Goal: Task Accomplishment & Management: Use online tool/utility

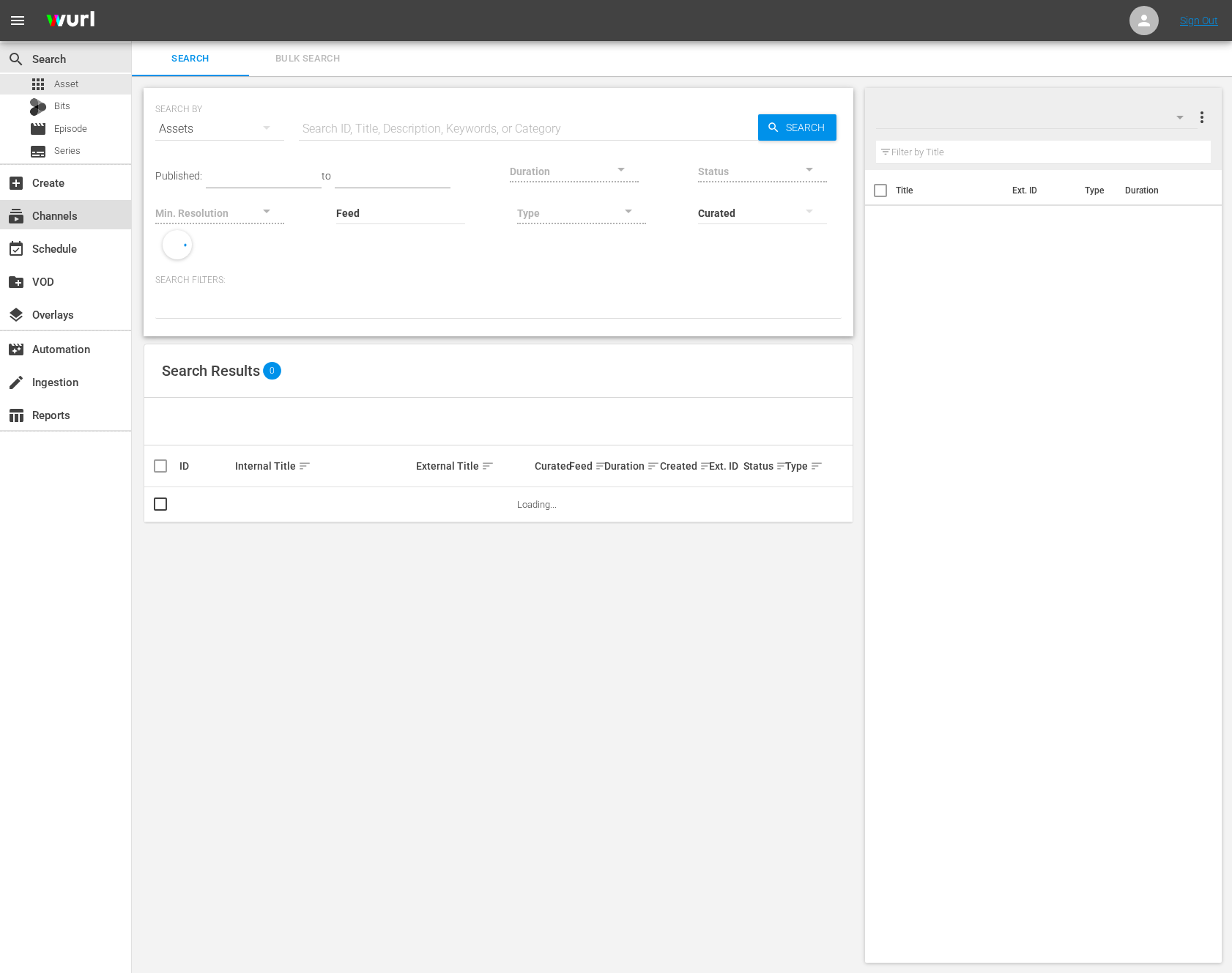
click at [81, 213] on div "subscriptions Channels" at bounding box center [41, 213] width 82 height 13
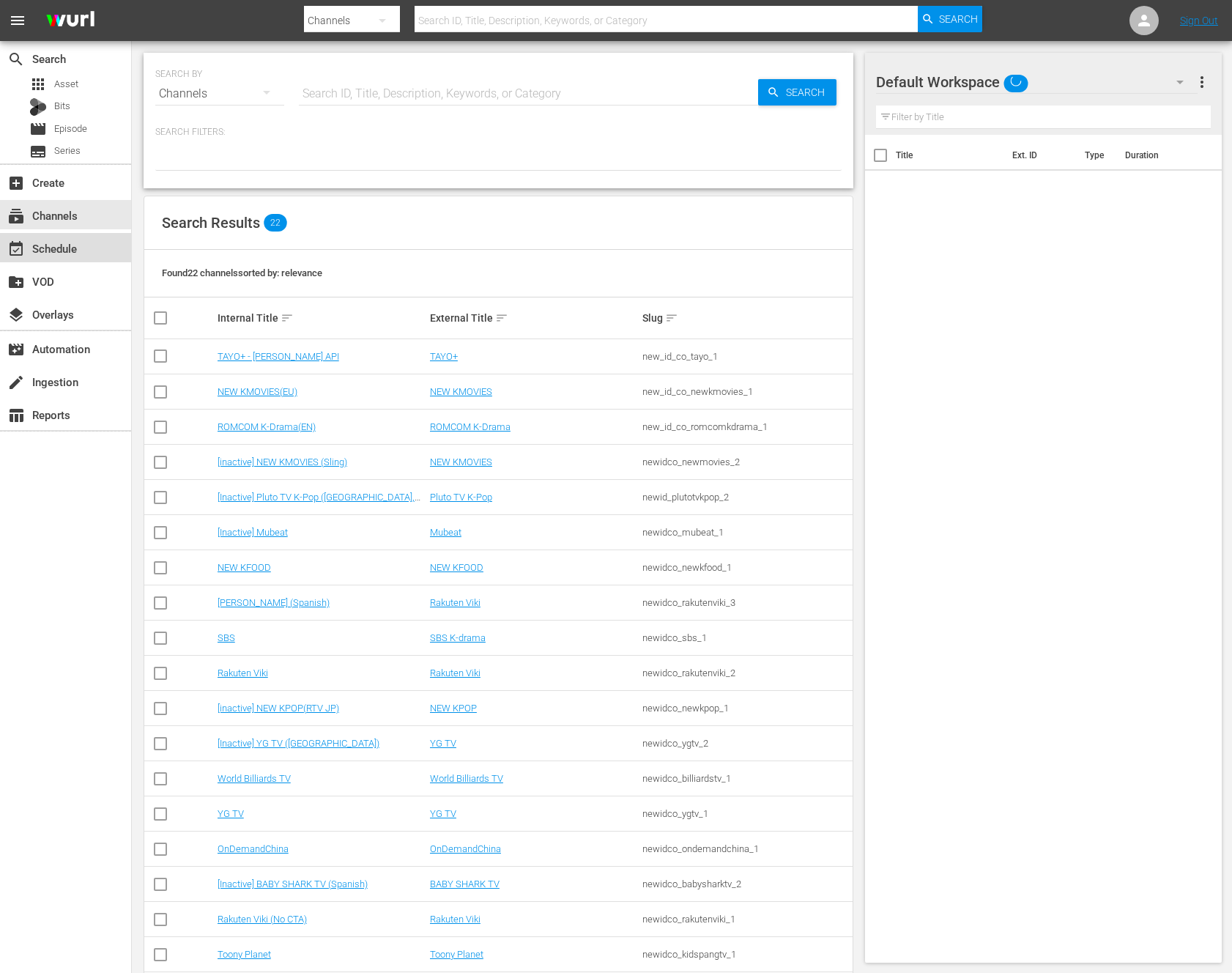
click at [98, 236] on div "event_available Schedule" at bounding box center [65, 248] width 131 height 29
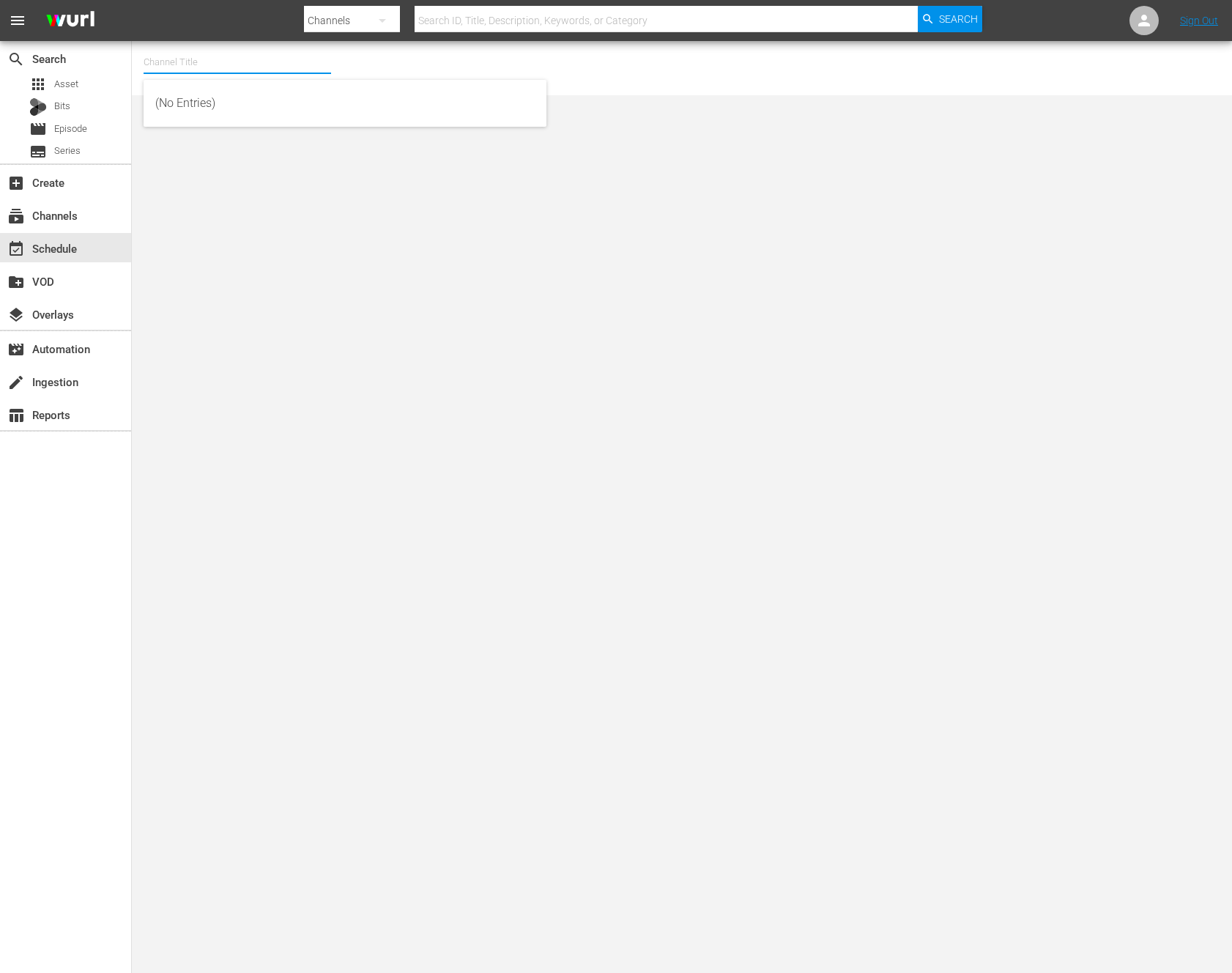
click at [269, 56] on input "text" at bounding box center [237, 62] width 188 height 35
type input "ㅜ"
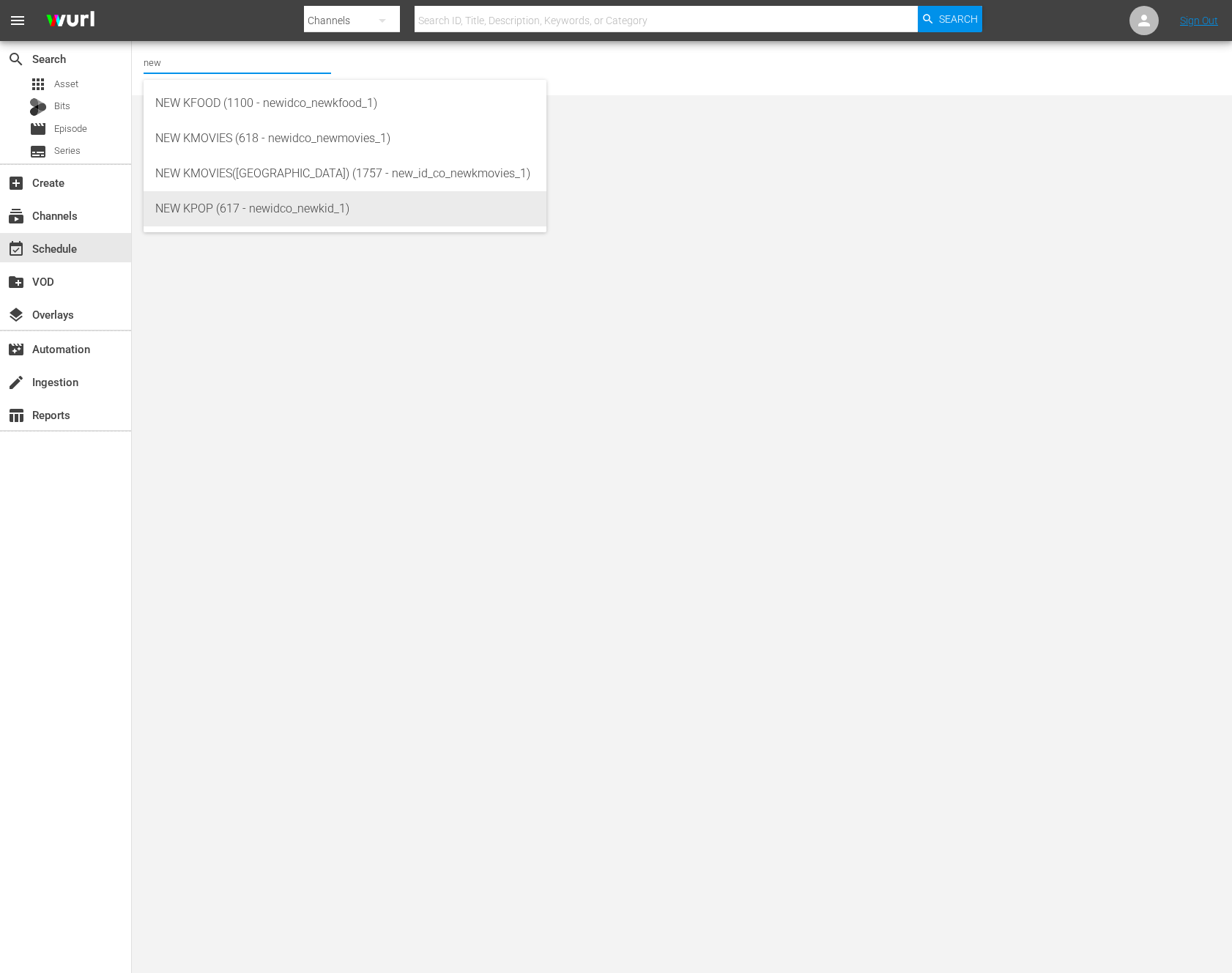
click at [191, 215] on div "NEW KPOP (617 - newidco_newkid_1)" at bounding box center [345, 209] width 379 height 35
type input "NEW KPOP (617 - newidco_newkid_1)"
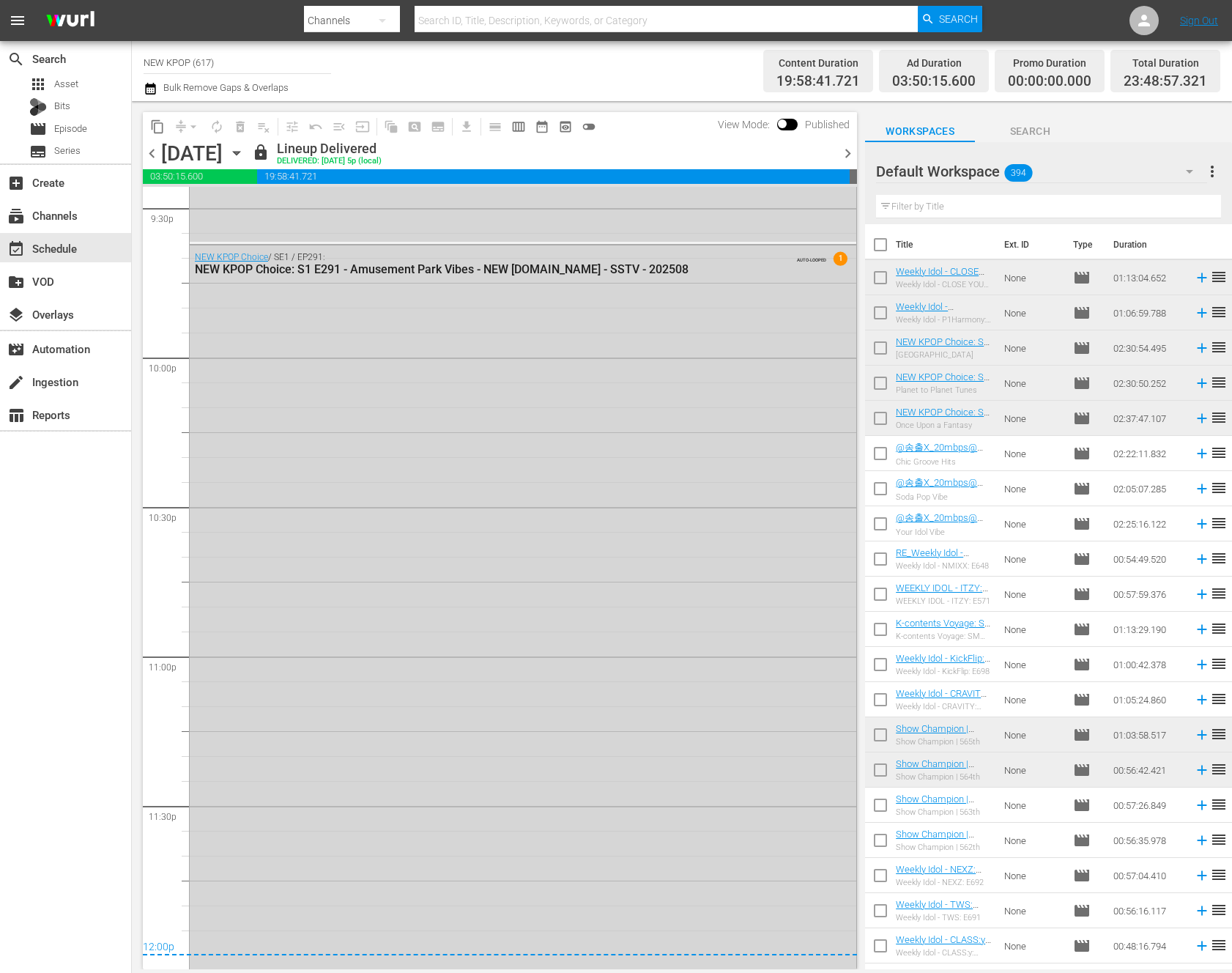
scroll to position [6433, 0]
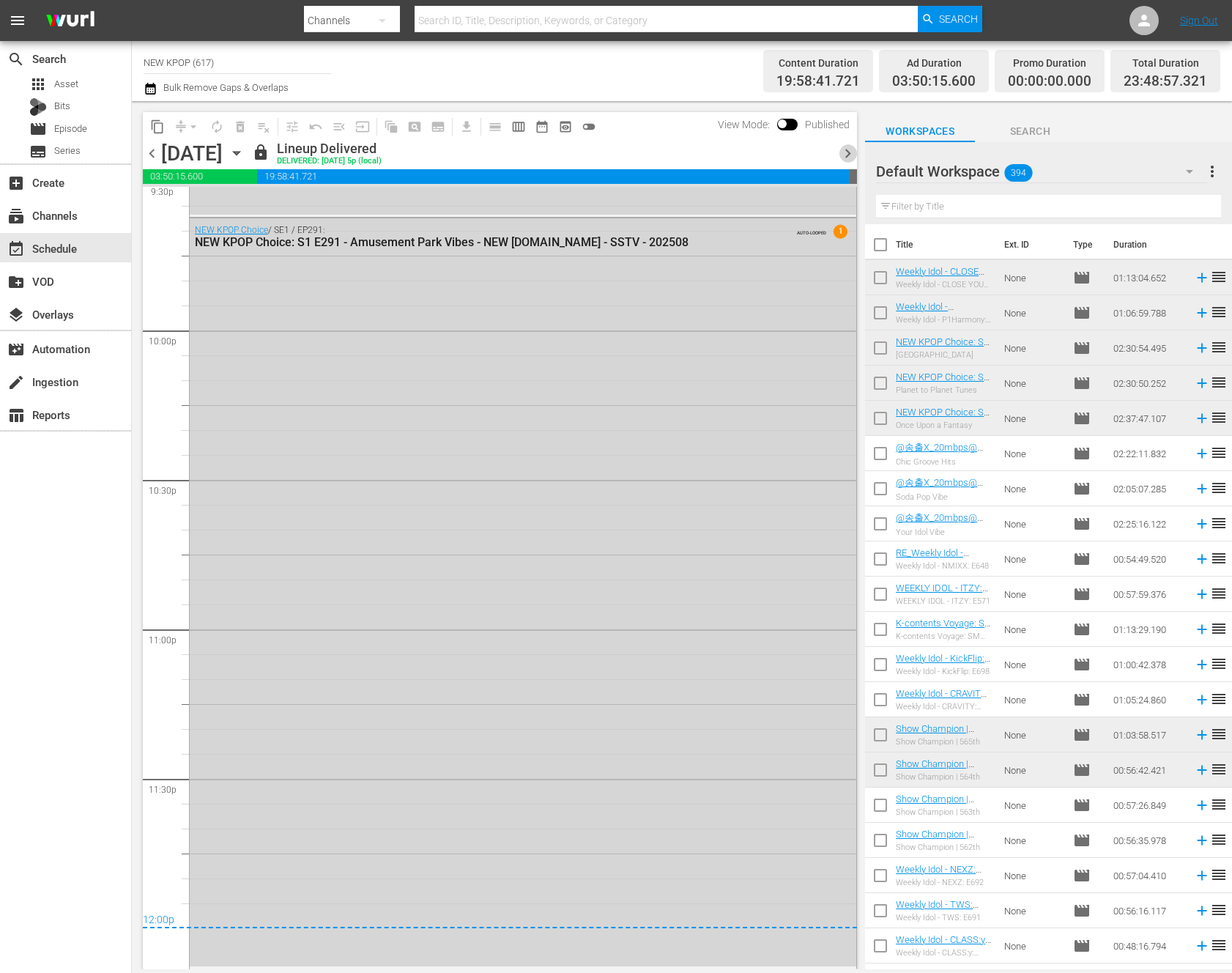
click at [844, 159] on span "chevron_right" at bounding box center [848, 153] width 18 height 18
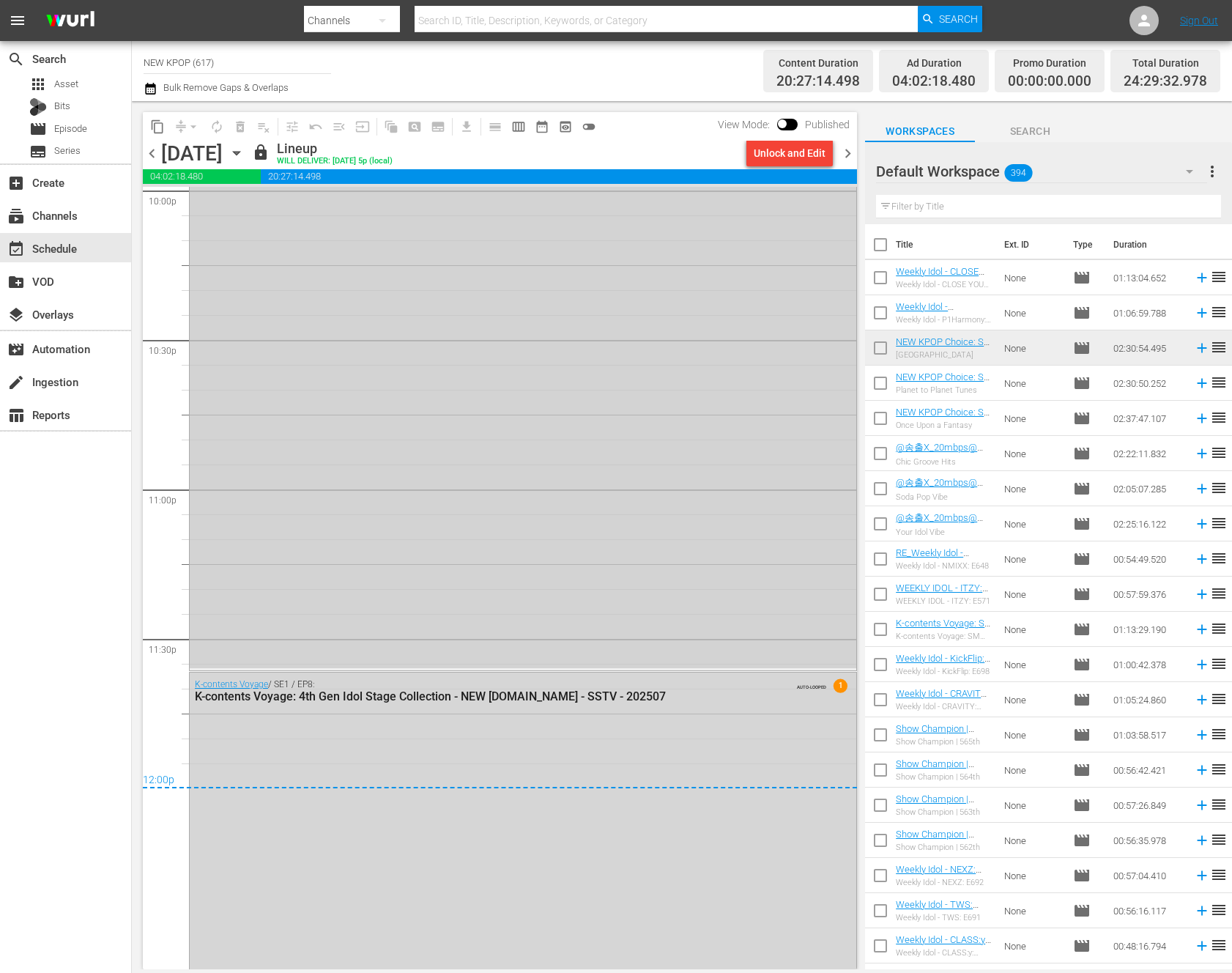
scroll to position [6580, 0]
click at [842, 147] on span "chevron_right" at bounding box center [848, 153] width 18 height 18
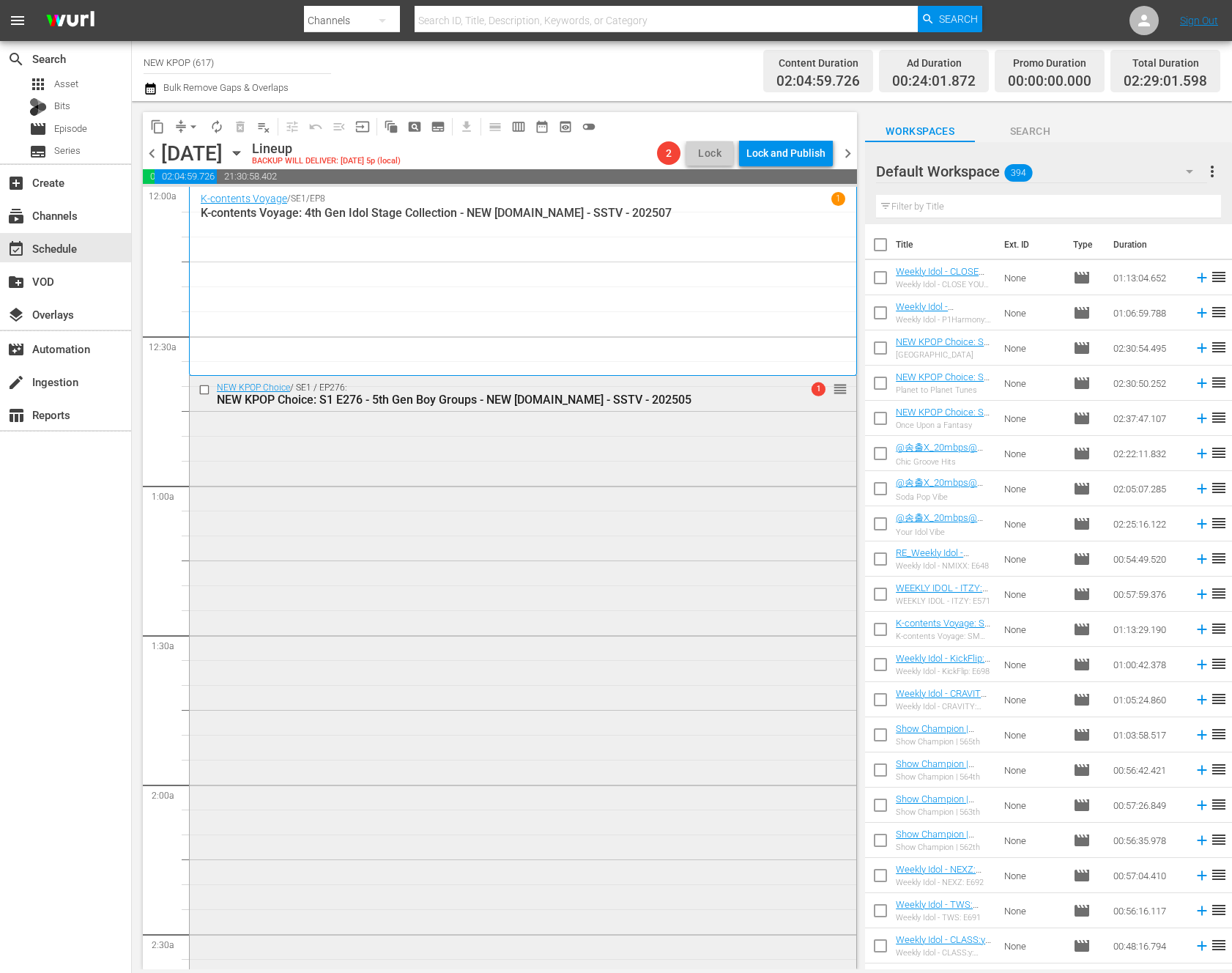
click at [552, 441] on div "NEW KPOP Choice / SE1 / EP276: NEW KPOP Choice: S1 E276 - 5th Gen Boy Groups - …" at bounding box center [523, 745] width 666 height 737
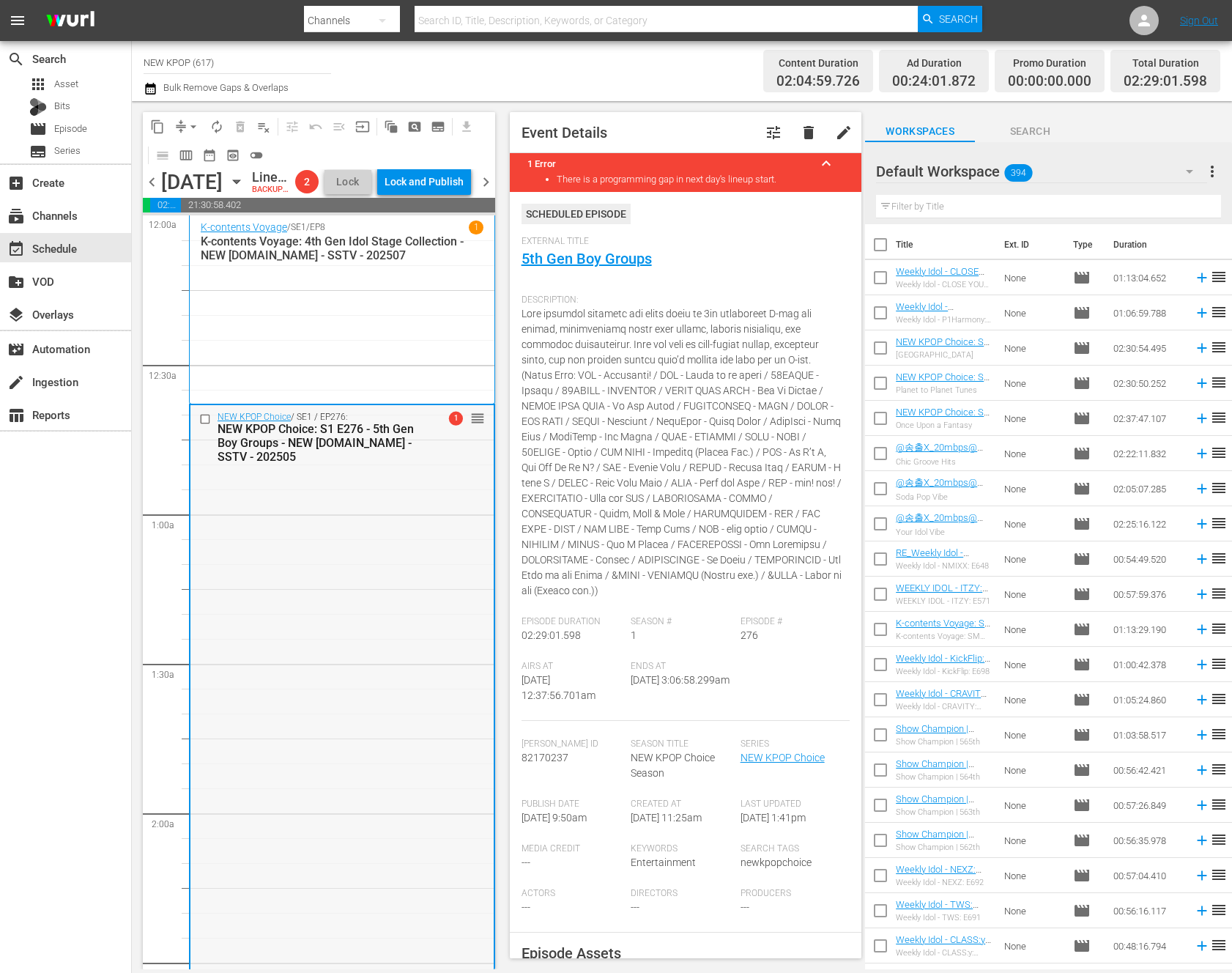
click at [376, 562] on div "NEW KPOP Choice / SE1 / EP276: NEW KPOP Choice: S1 E276 - 5th Gen Boy Groups - …" at bounding box center [342, 774] width 304 height 737
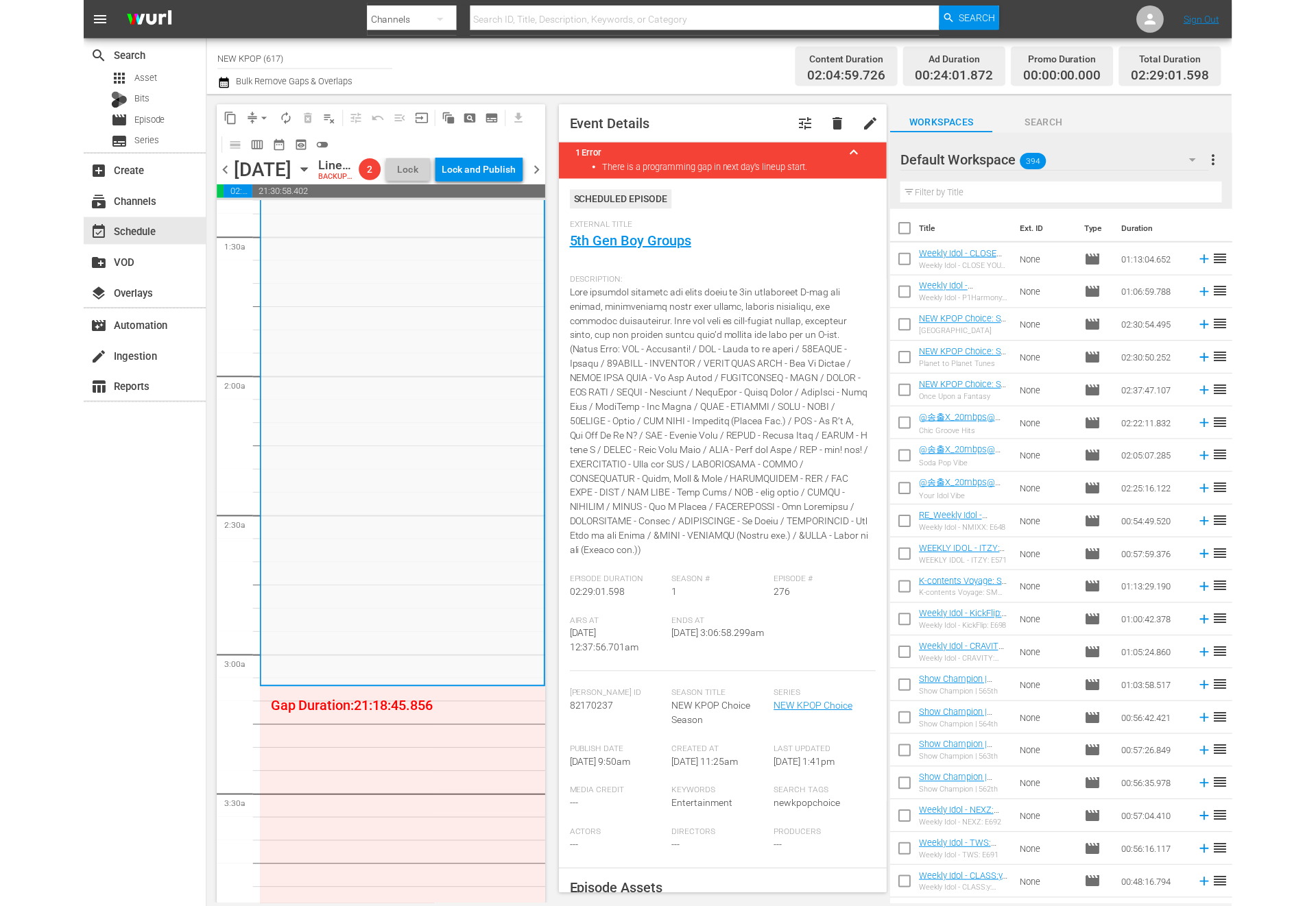
scroll to position [364, 0]
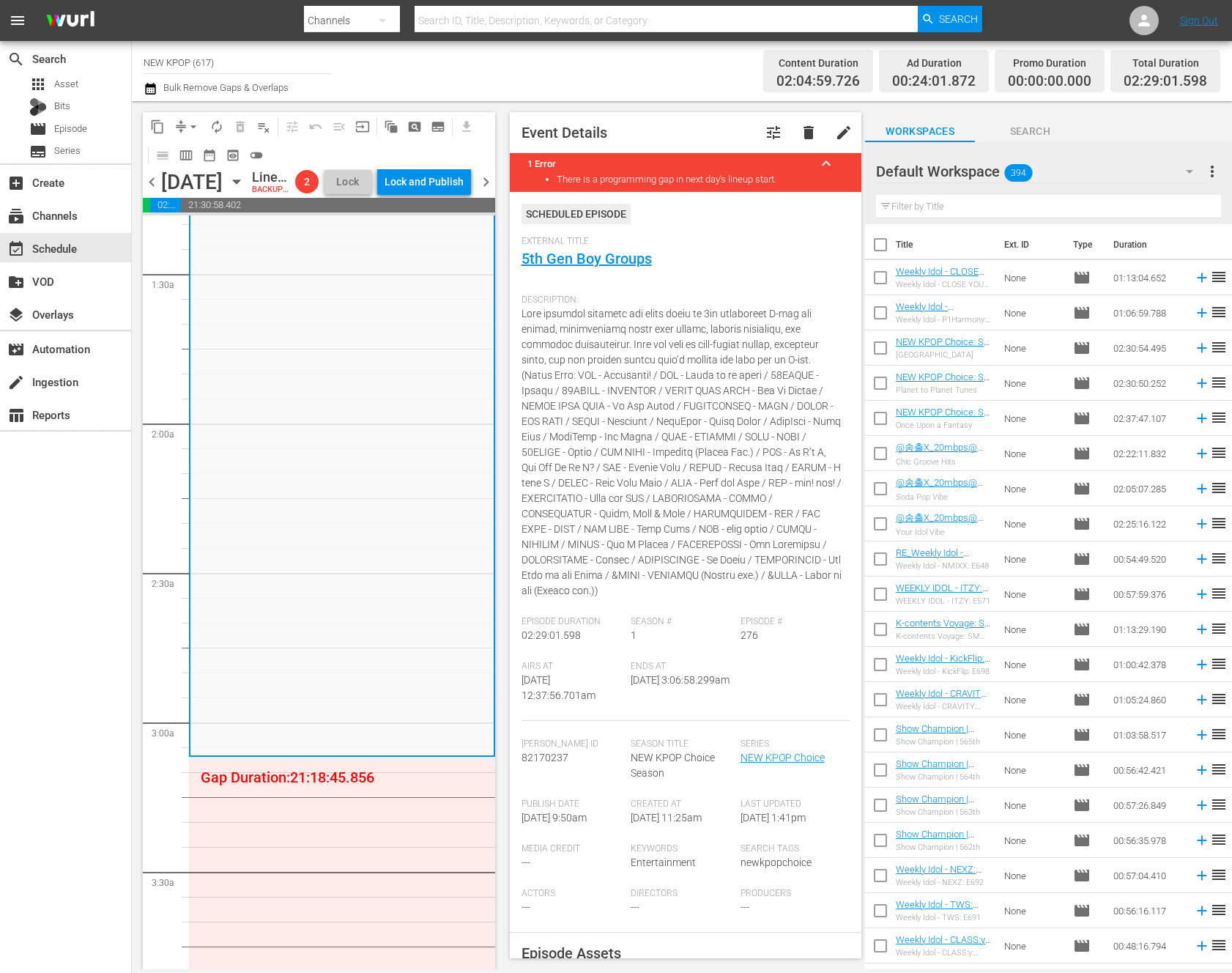
click at [925, 212] on input "text" at bounding box center [1048, 206] width 345 height 23
type input "g"
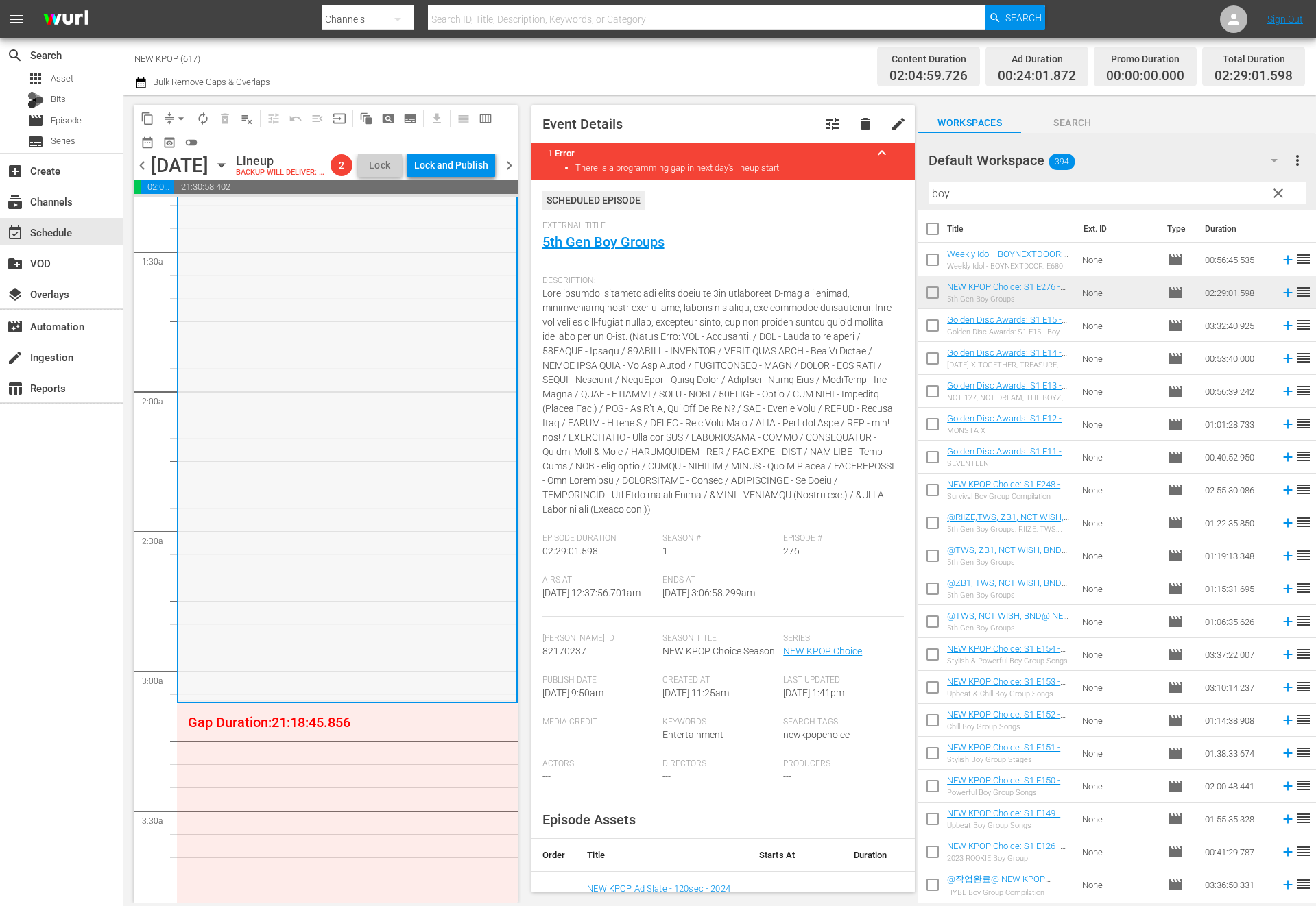
click at [319, 451] on div "NEW KPOP Choice / SE1 / EP276: NEW KPOP Choice: S1 E276 - 5th Gen Boy Groups - …" at bounding box center [347, 355] width 338 height 690
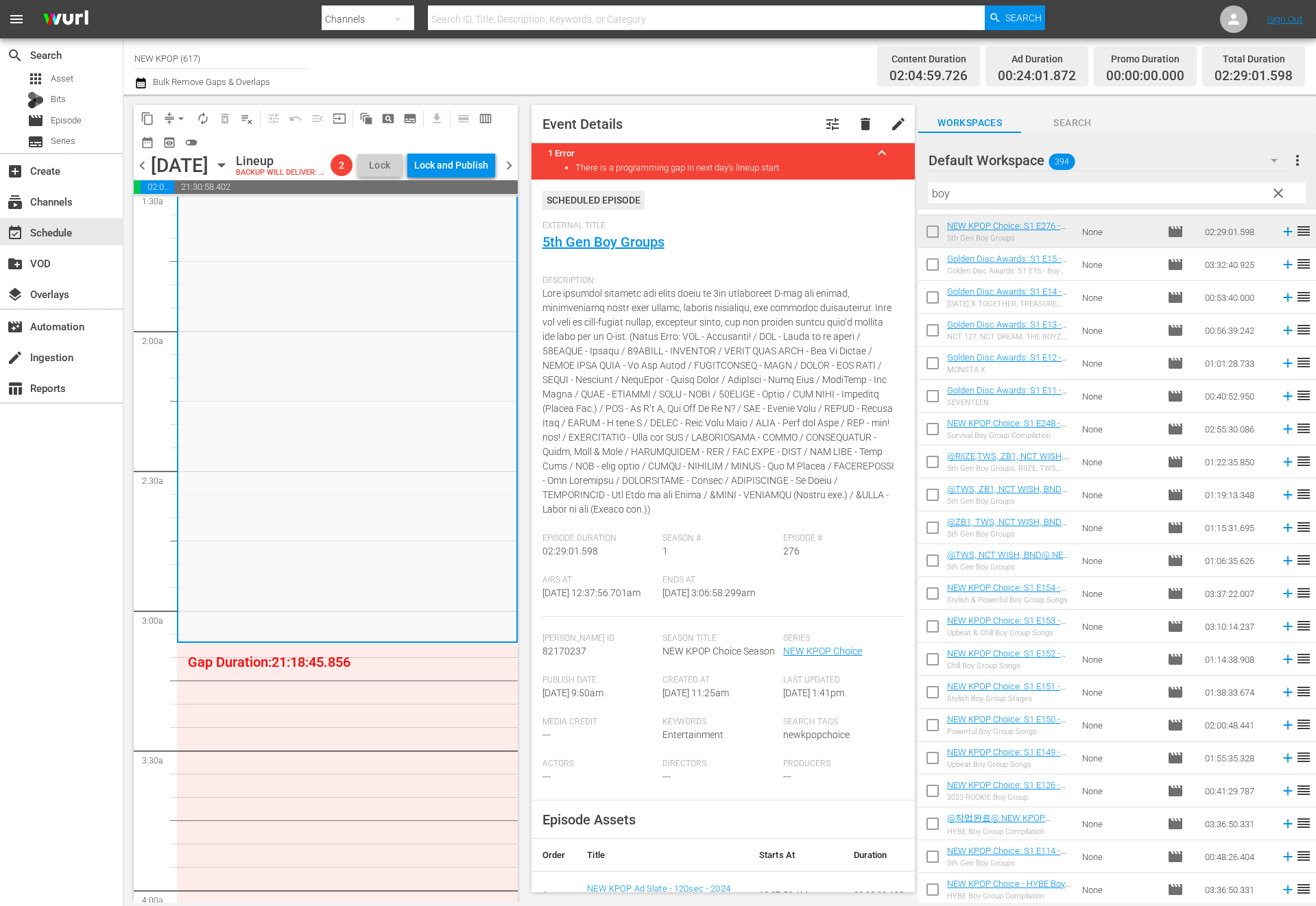
scroll to position [0, 0]
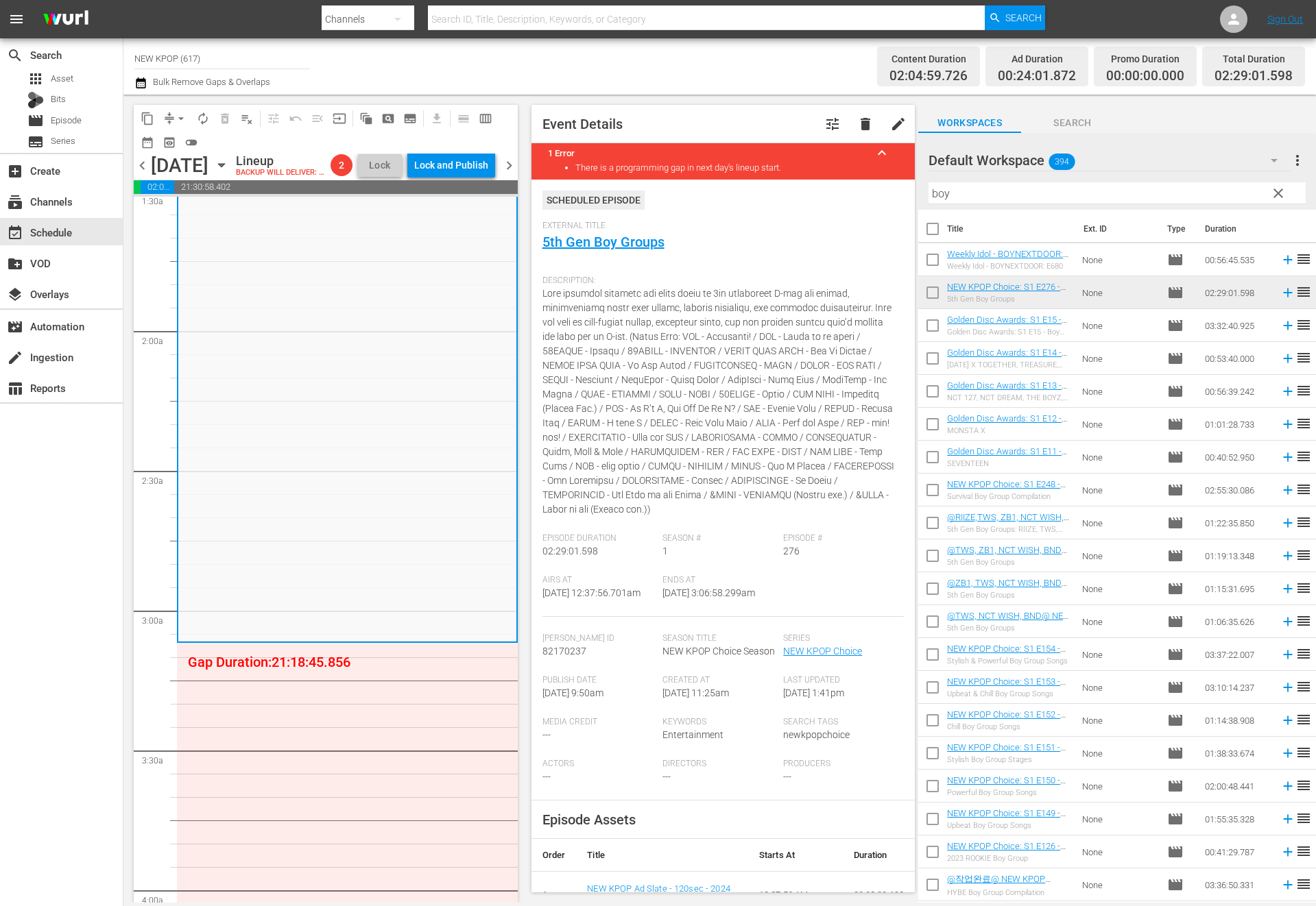
click at [916, 404] on span "Event Details tune delete edit 1 Error keyboard_arrow_up There is a programming…" at bounding box center [720, 498] width 398 height 808
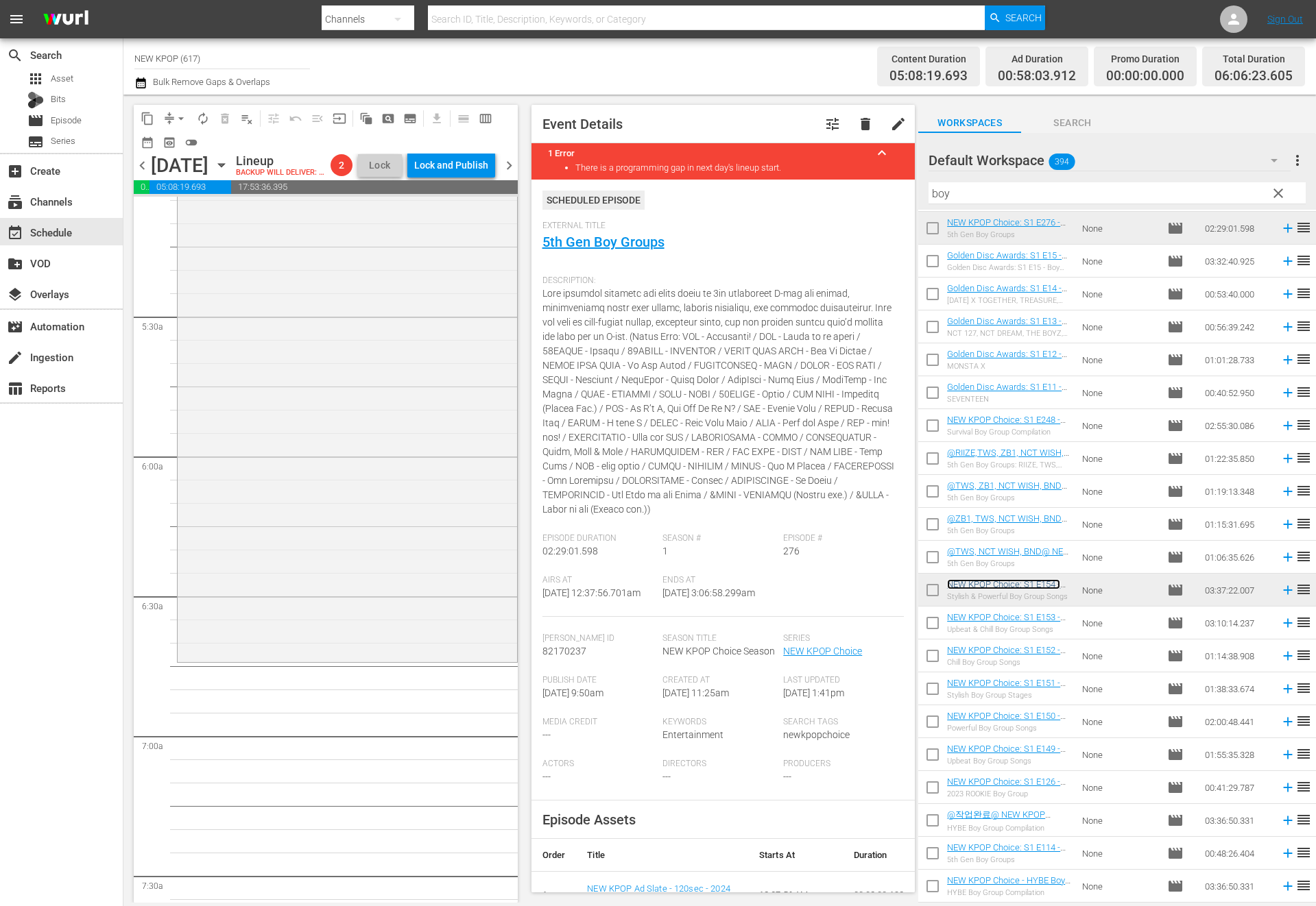
scroll to position [95, 0]
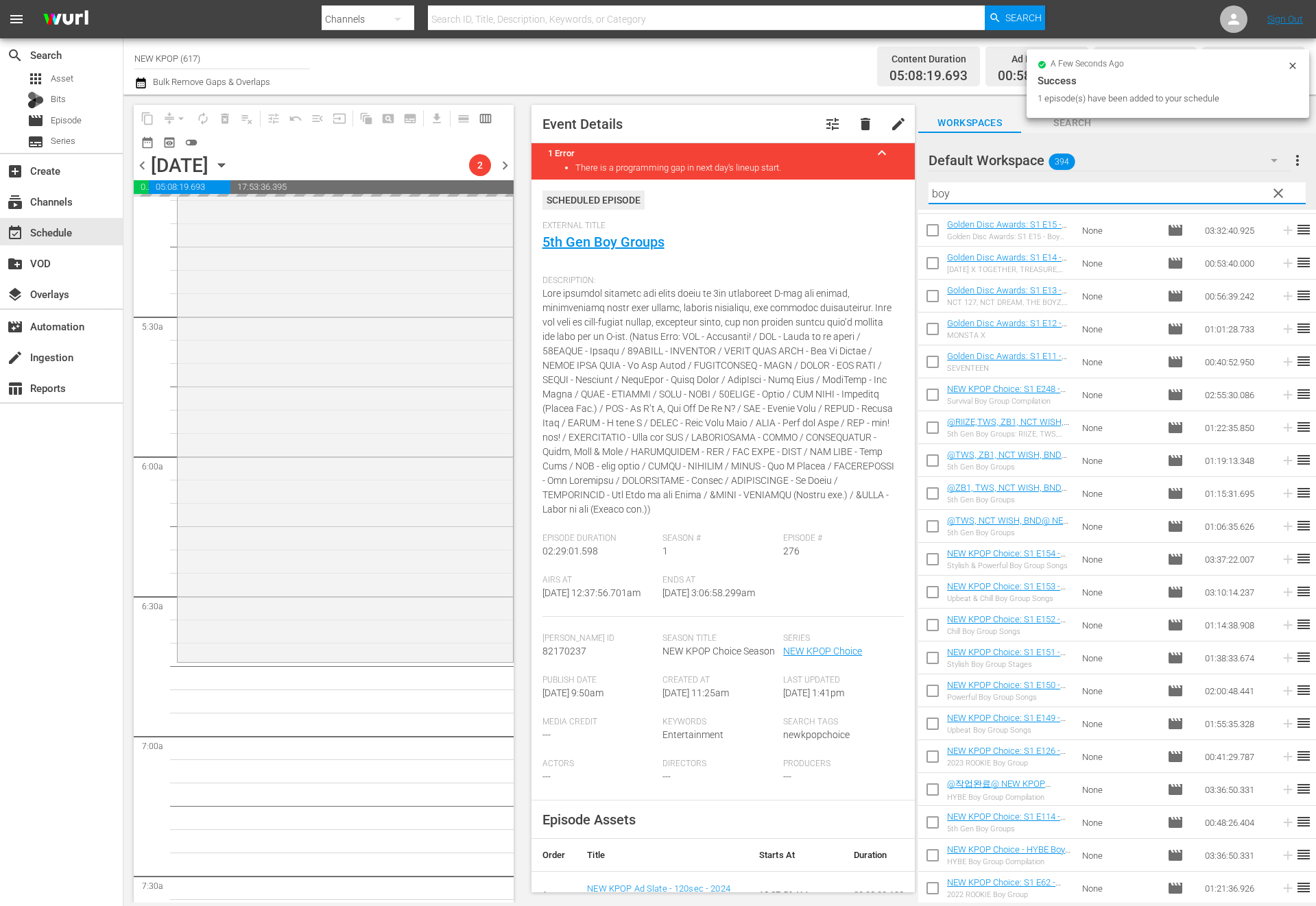
click at [911, 185] on div "content_copy compress arrow_drop_down autorenew_outlined delete_forever_outline…" at bounding box center [720, 498] width 1193 height 808
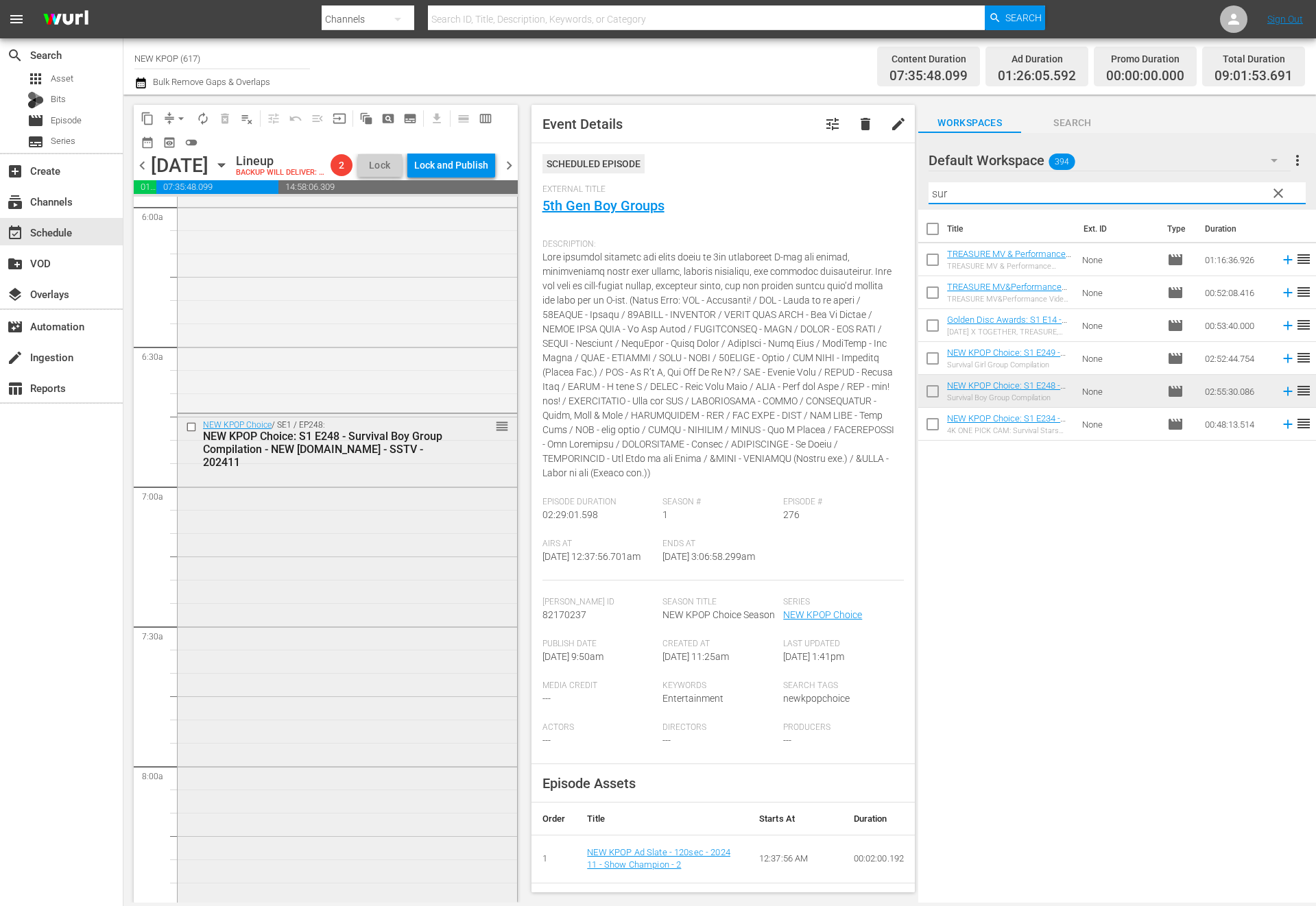
scroll to position [2242, 0]
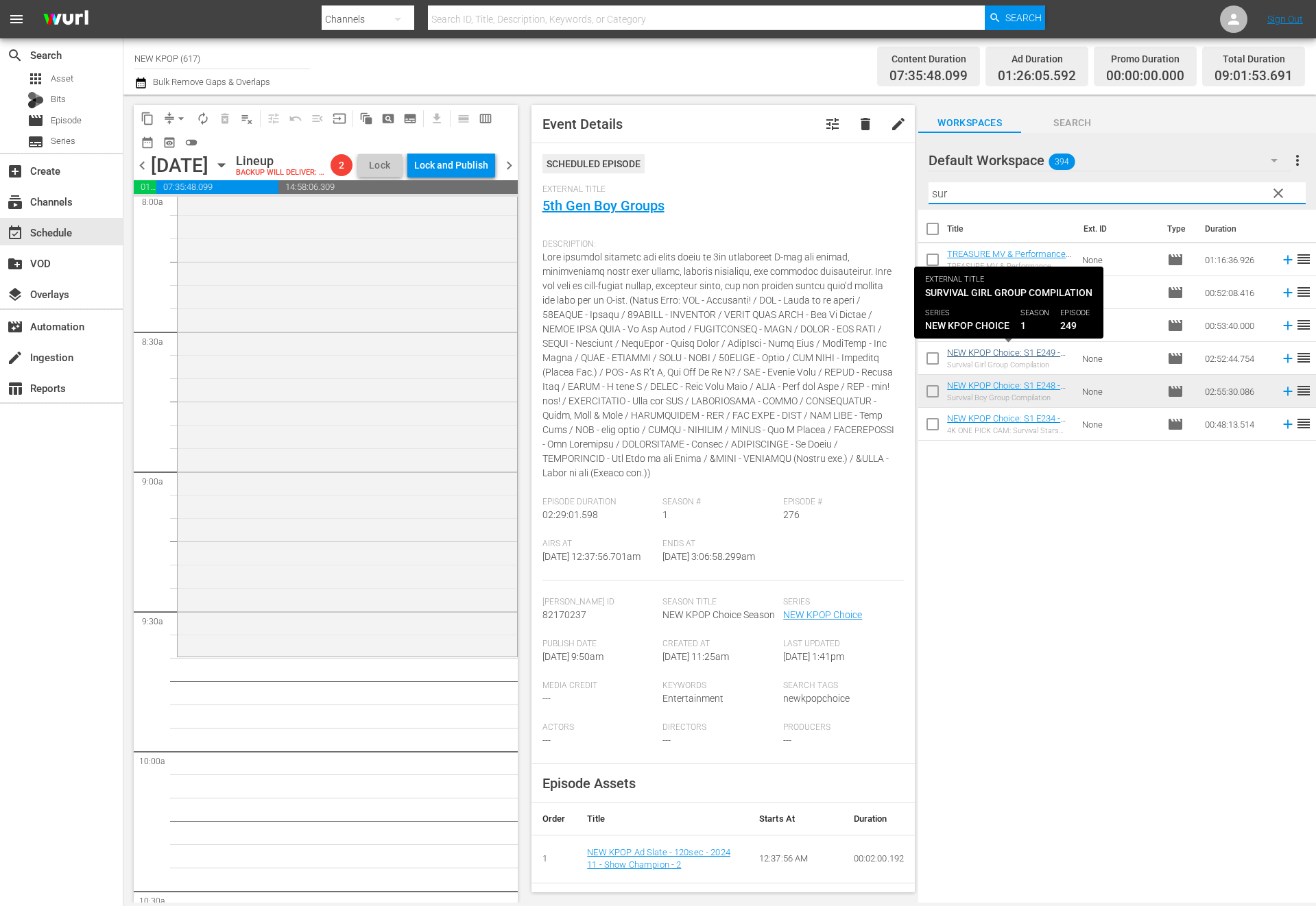
type input "sur"
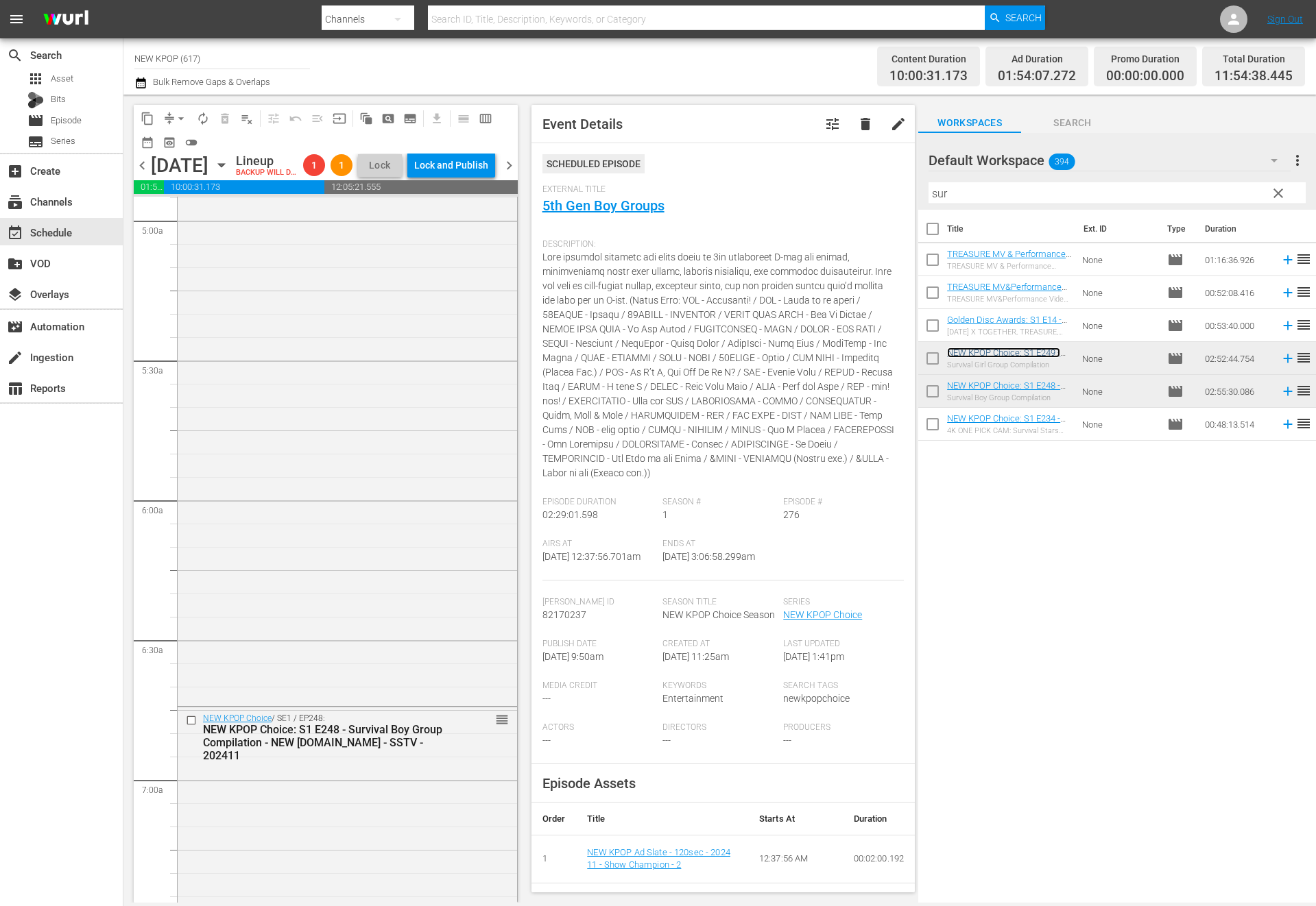
scroll to position [0, 0]
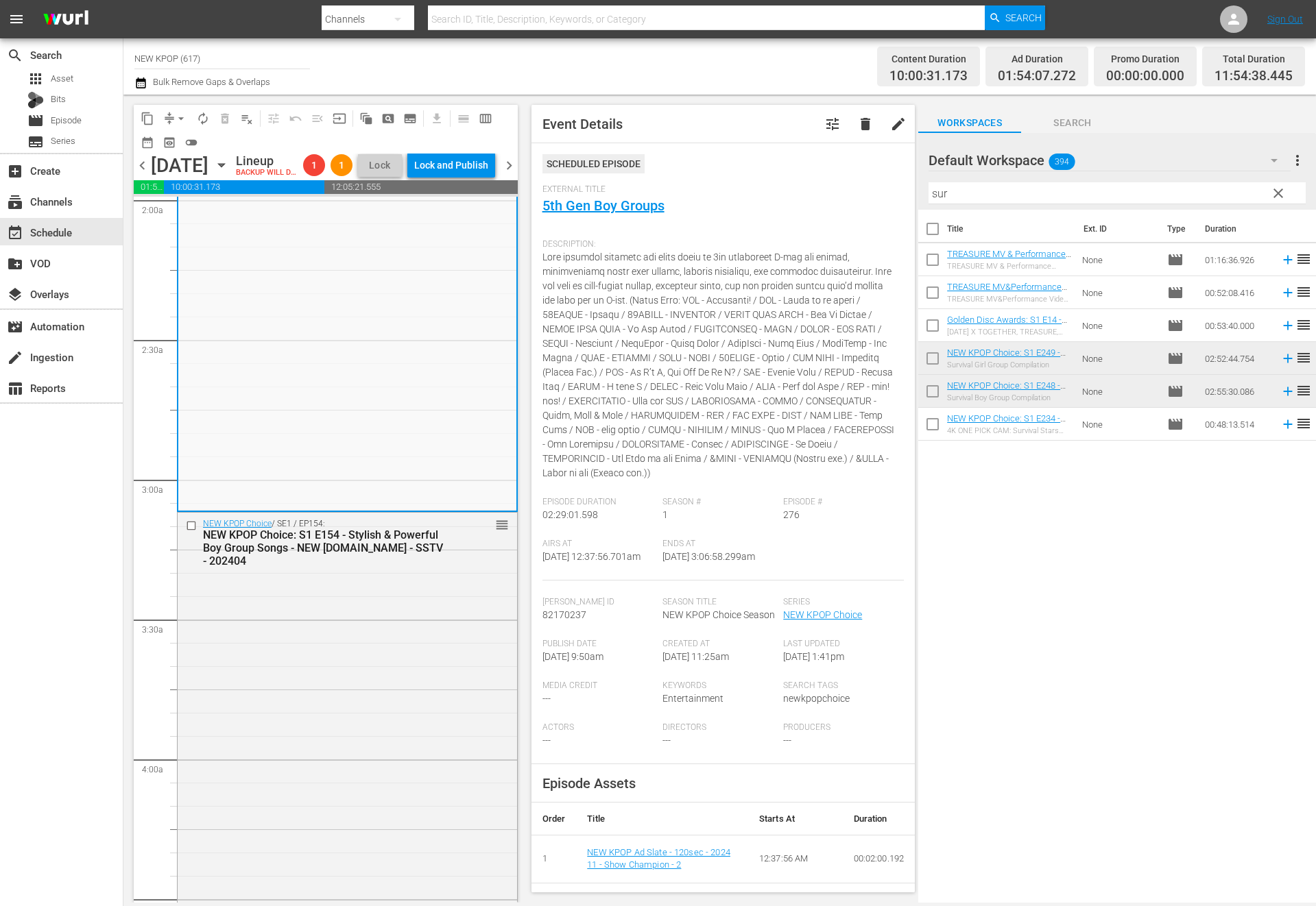
click at [297, 567] on div "NEW KPOP Choice: S1 E154 - Stylish & Powerful Boy Group Songs - NEW [DOMAIN_NAM…" at bounding box center [326, 548] width 245 height 39
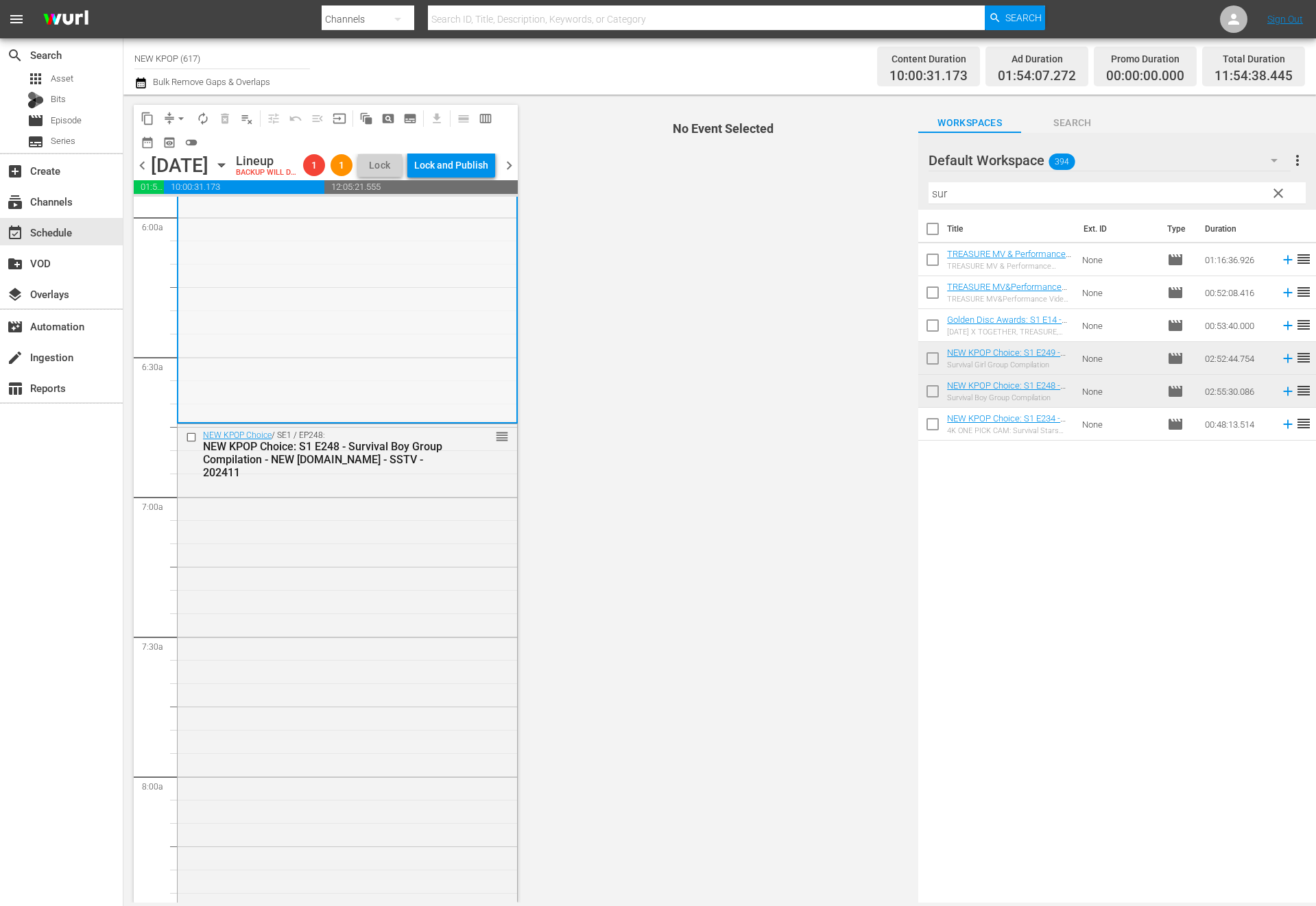
click at [295, 568] on div "NEW KPOP Choice / SE1 / EP248: NEW KPOP Choice: S1 E248 - Survival Boy Group Co…" at bounding box center [347, 830] width 340 height 814
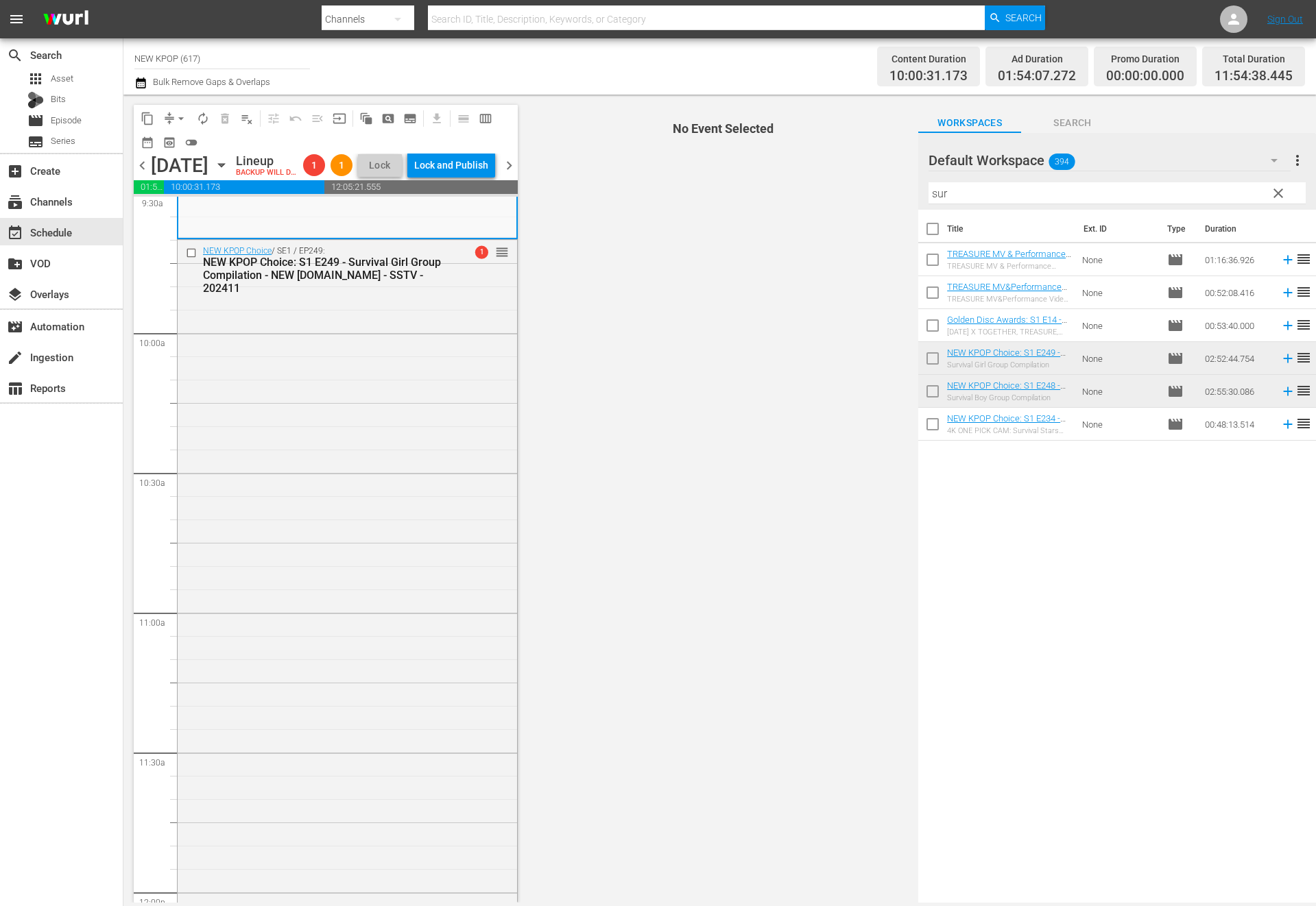
scroll to position [2663, 0]
click at [295, 568] on div "NEW KPOP Choice / SE1 / EP249: NEW KPOP Choice: S1 E249 - Survival Girl Group C…" at bounding box center [347, 637] width 340 height 801
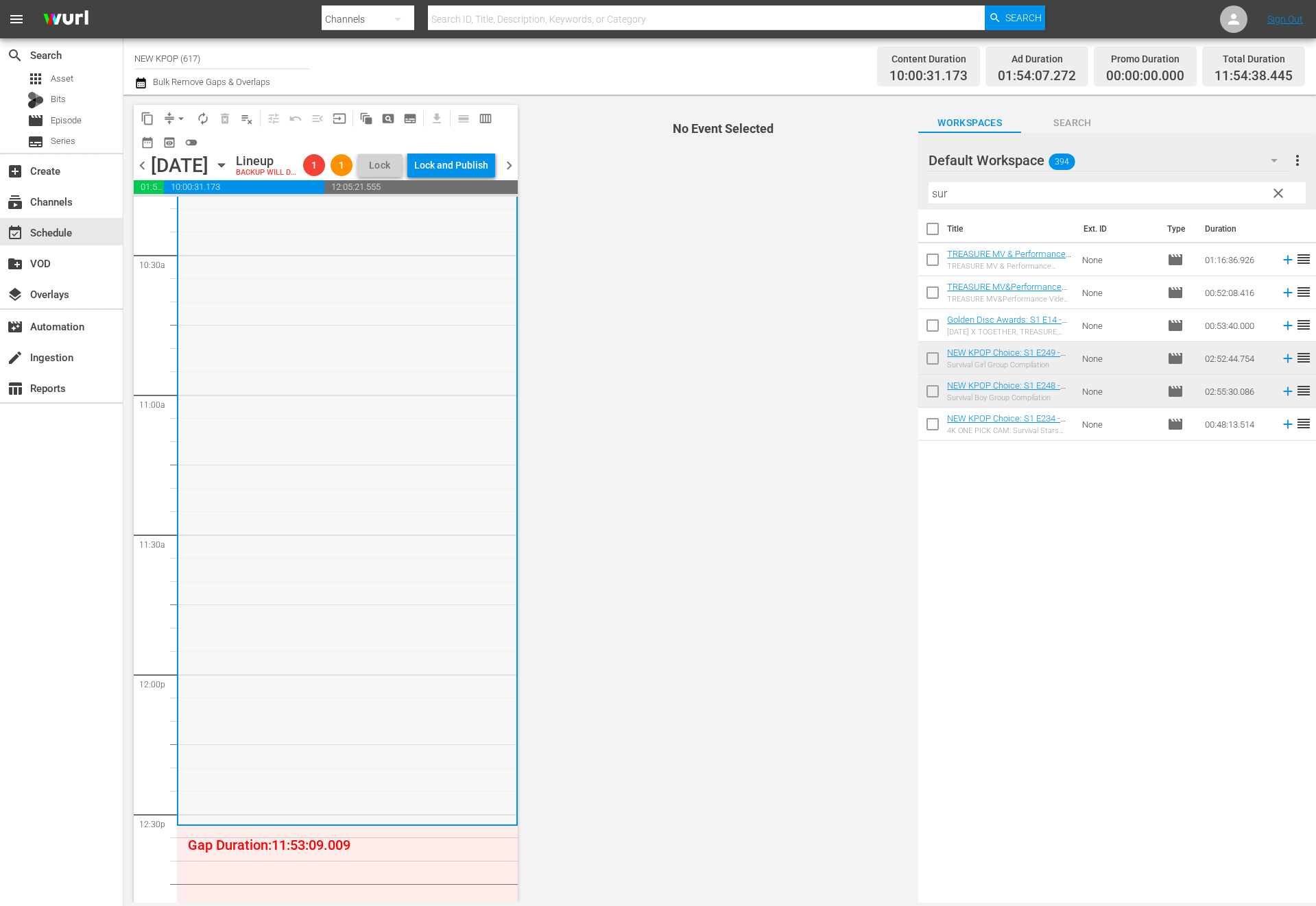
scroll to position [2878, 0]
click at [1153, 199] on span "clear" at bounding box center [1278, 193] width 17 height 17
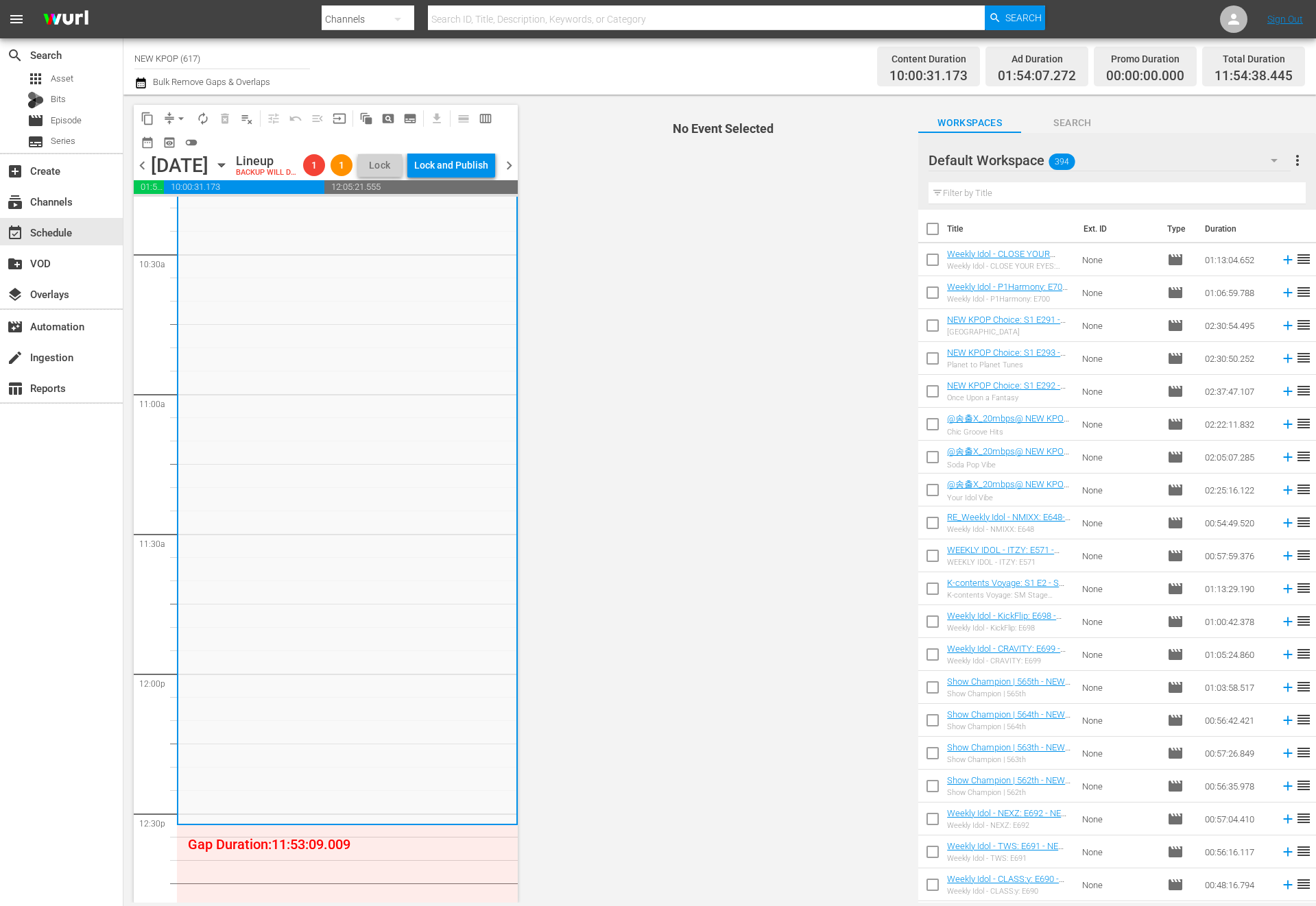
click at [1153, 201] on input "text" at bounding box center [1116, 193] width 377 height 22
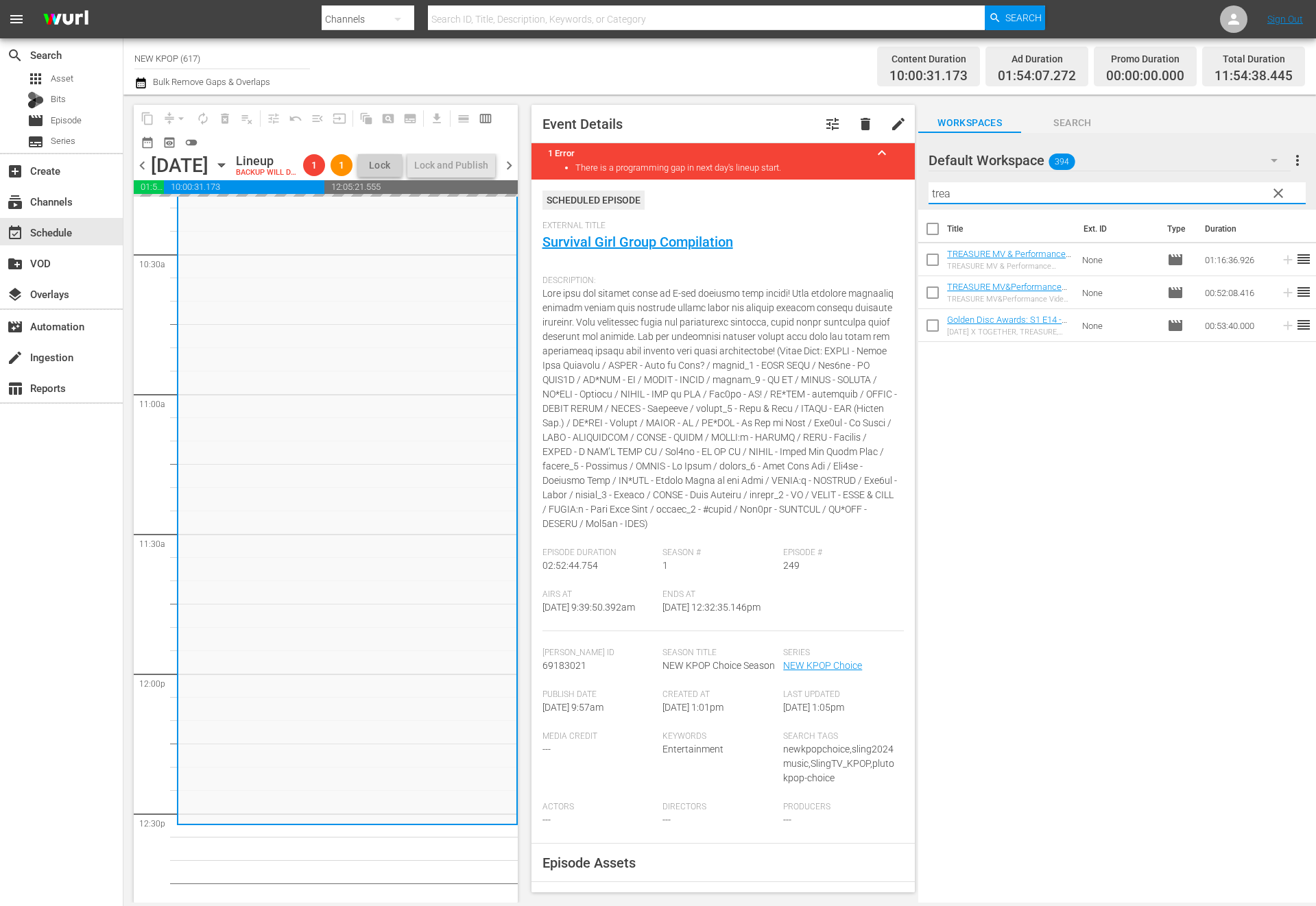
drag, startPoint x: 1119, startPoint y: 197, endPoint x: 897, endPoint y: 185, distance: 222.3
click at [897, 185] on div "content_copy compress arrow_drop_down autorenew_outlined delete_forever_outline…" at bounding box center [720, 498] width 1193 height 808
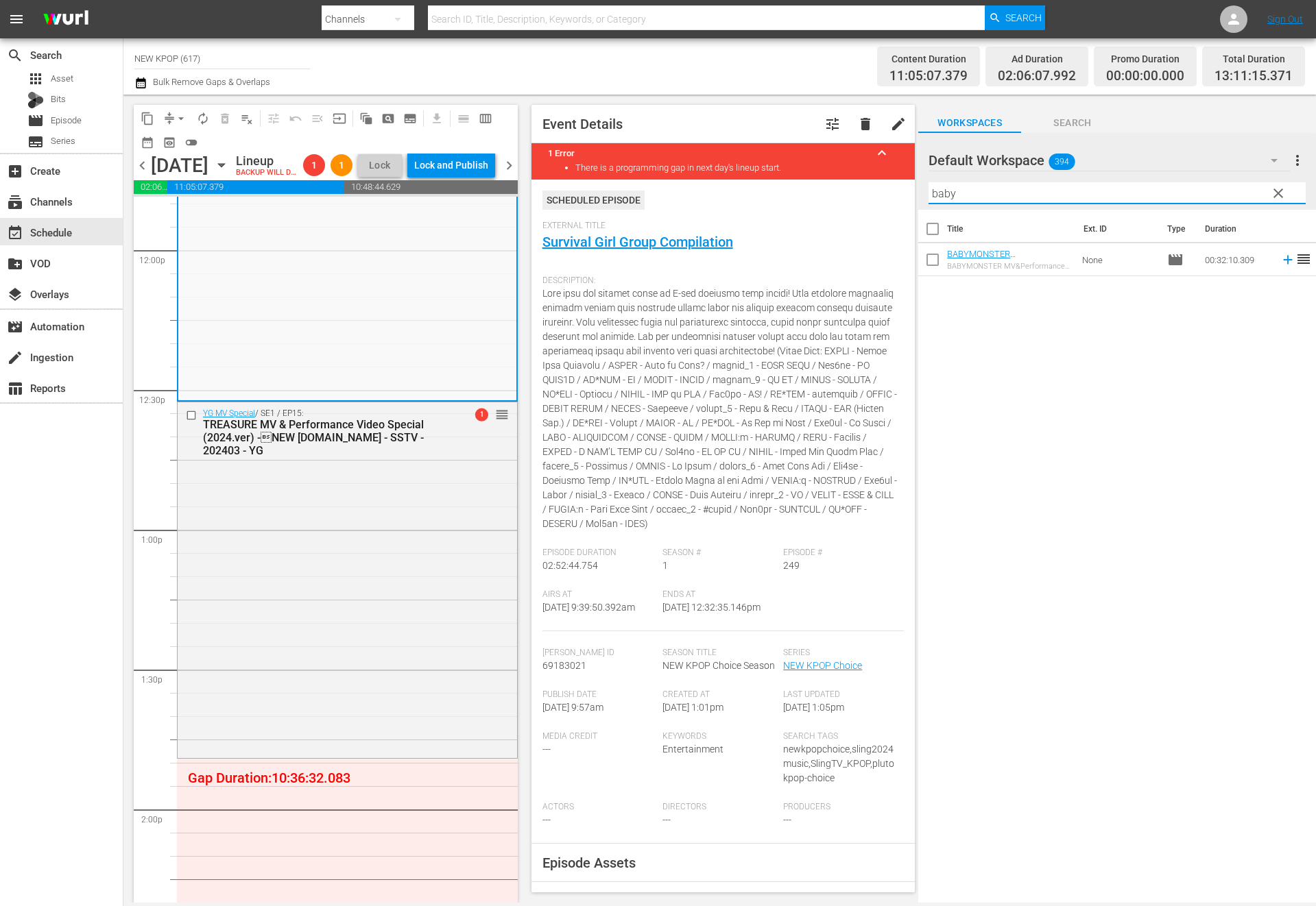
scroll to position [3446, 0]
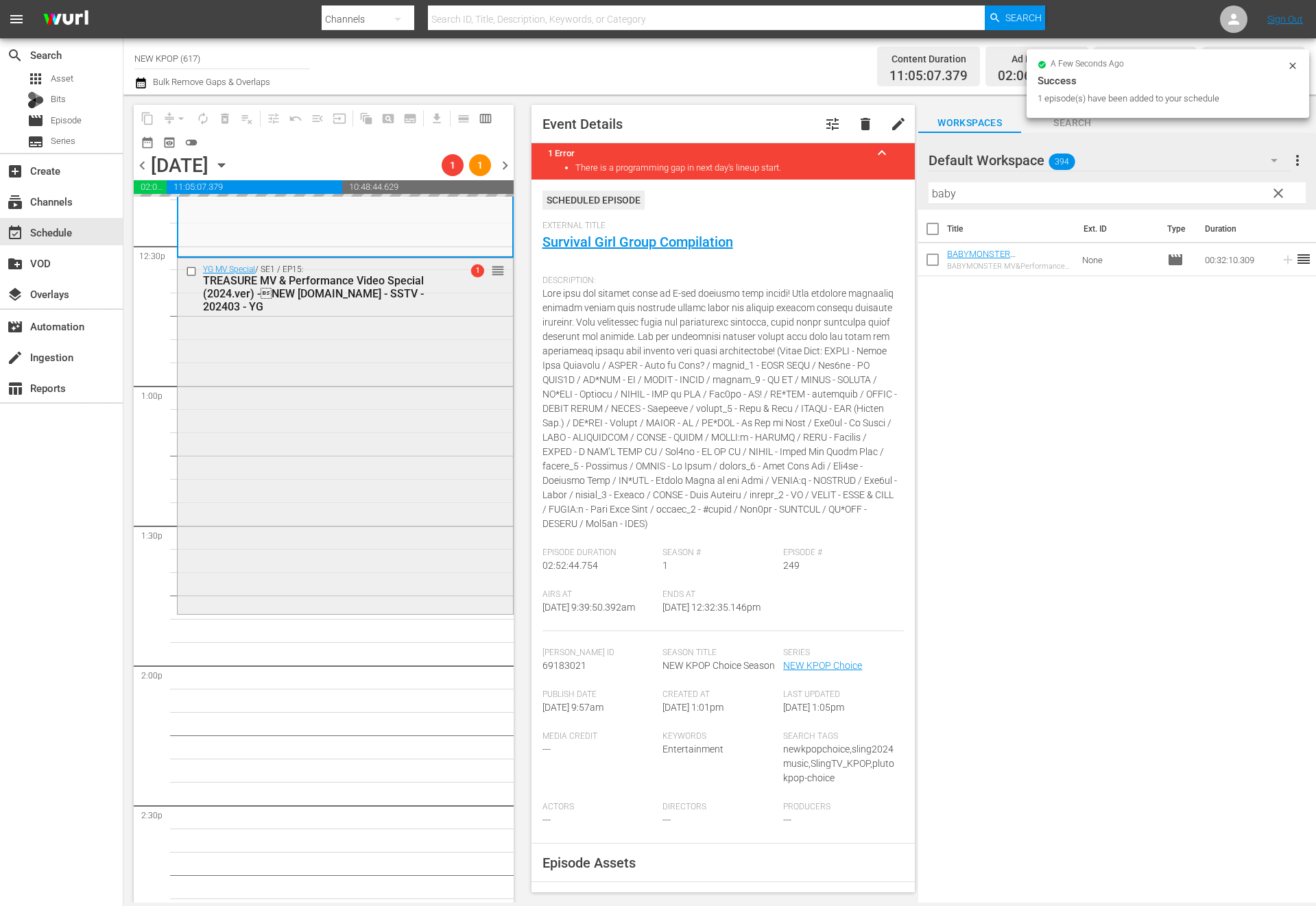
click at [358, 586] on div "YG MV Special / SE1 / EP15: TREASURE MV & Performance Video Special (2024.ver) …" at bounding box center [345, 434] width 335 height 353
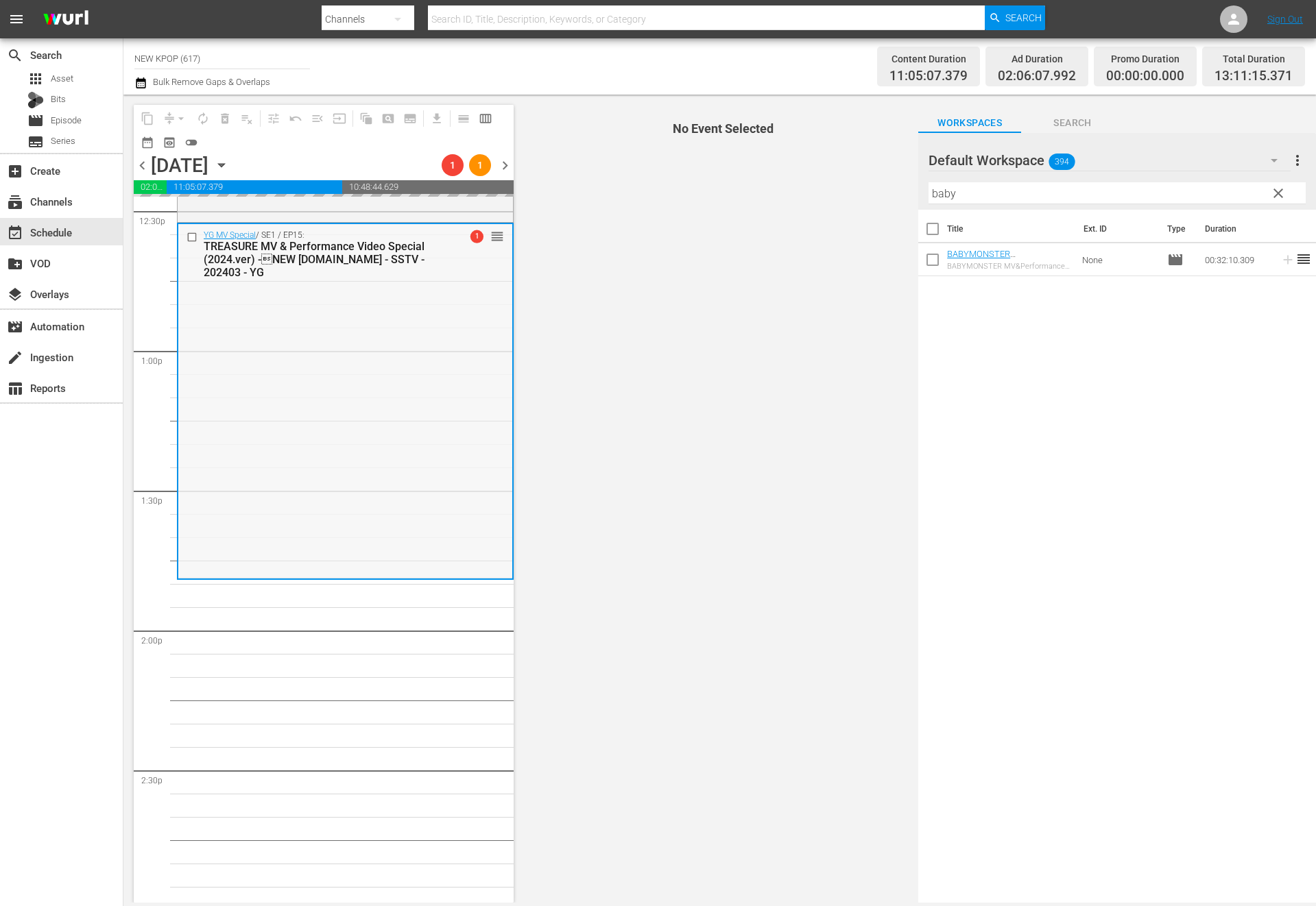
scroll to position [3514, 0]
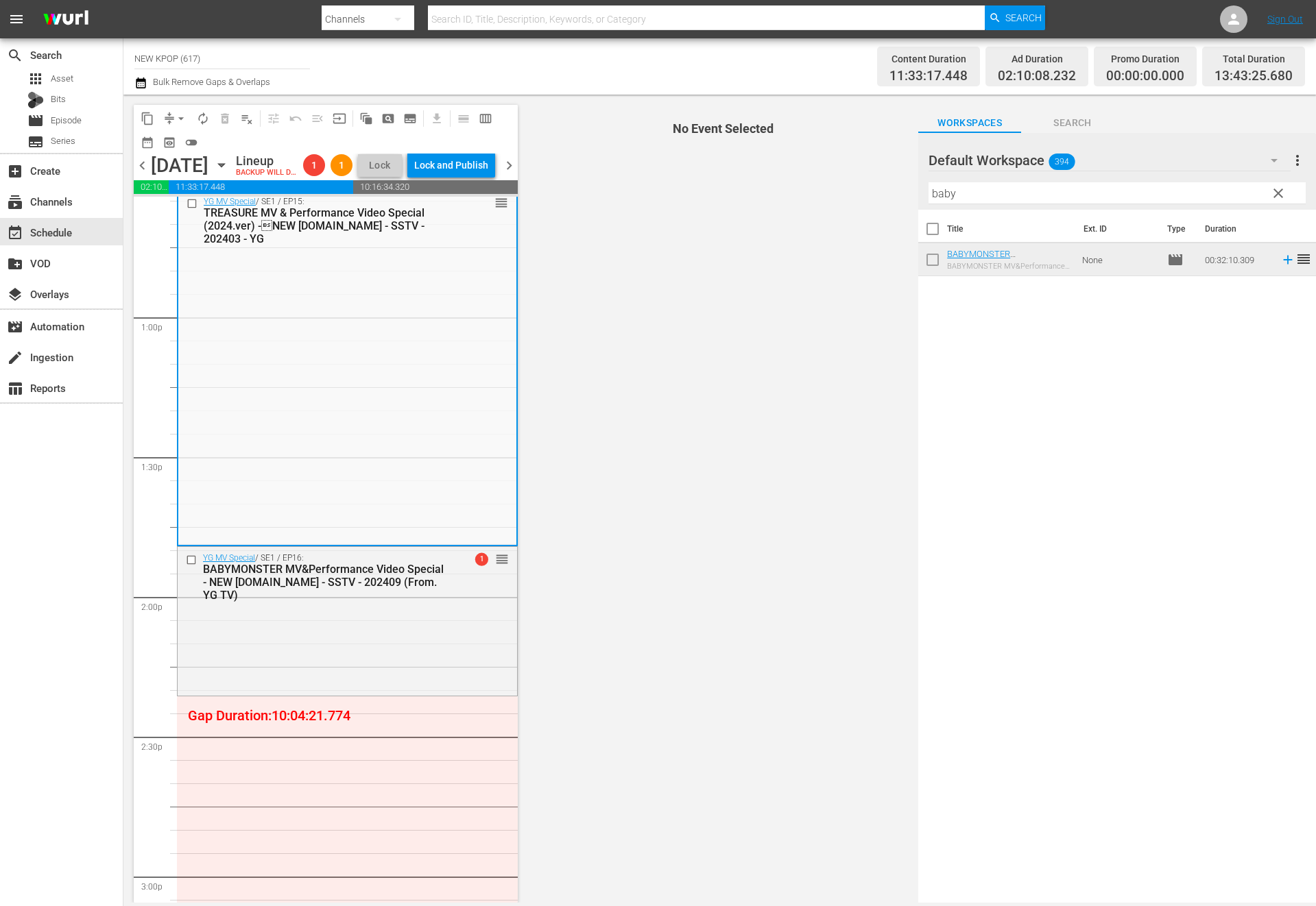
click at [351, 586] on div "BABYMONSTER MV&Performance Video Special - NEW [DOMAIN_NAME] - SSTV - 202409 (F…" at bounding box center [326, 582] width 245 height 39
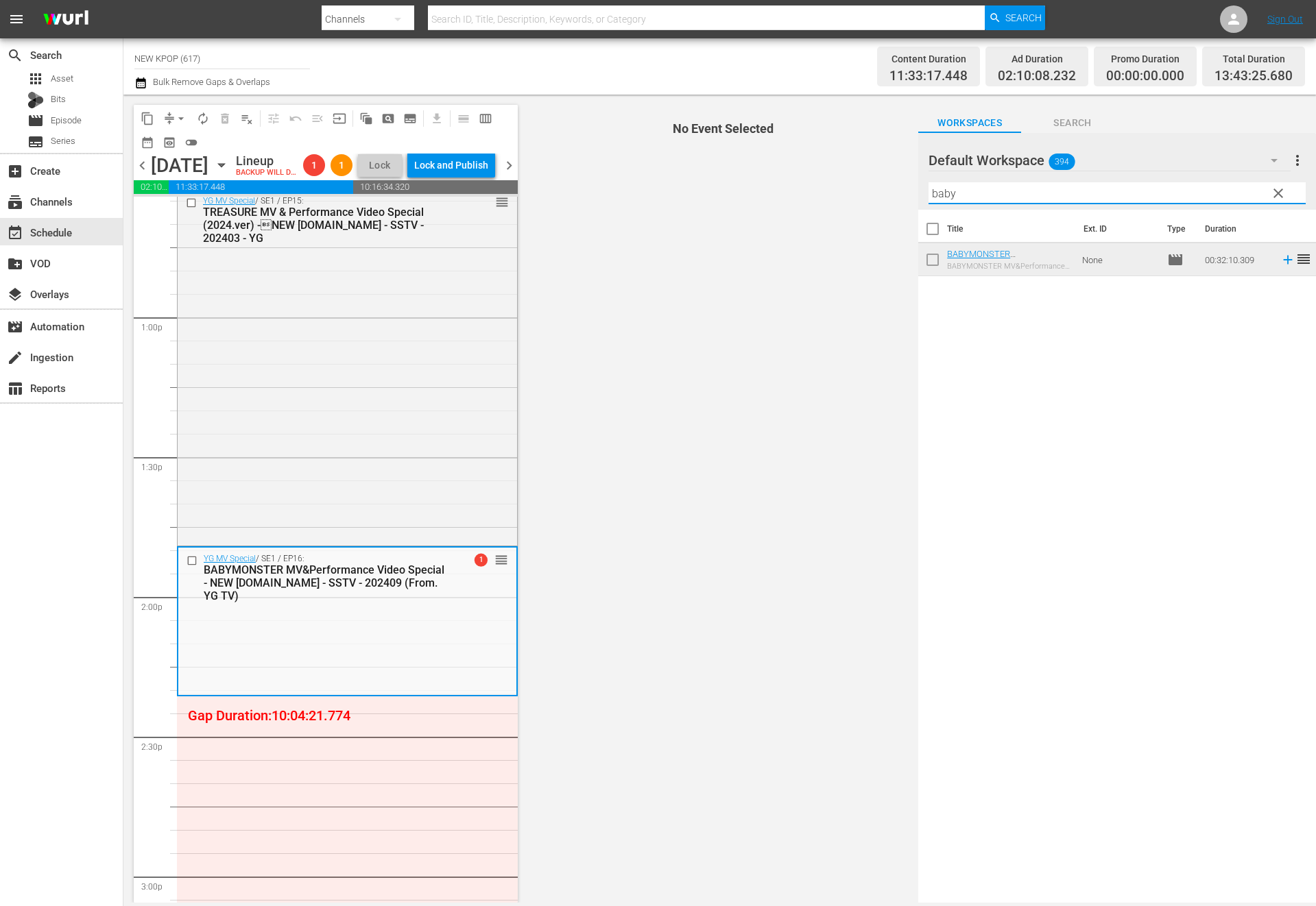
drag, startPoint x: 978, startPoint y: 194, endPoint x: 839, endPoint y: 183, distance: 139.4
click at [839, 183] on div "content_copy compress arrow_drop_down autorenew_outlined delete_forever_outline…" at bounding box center [720, 498] width 1193 height 808
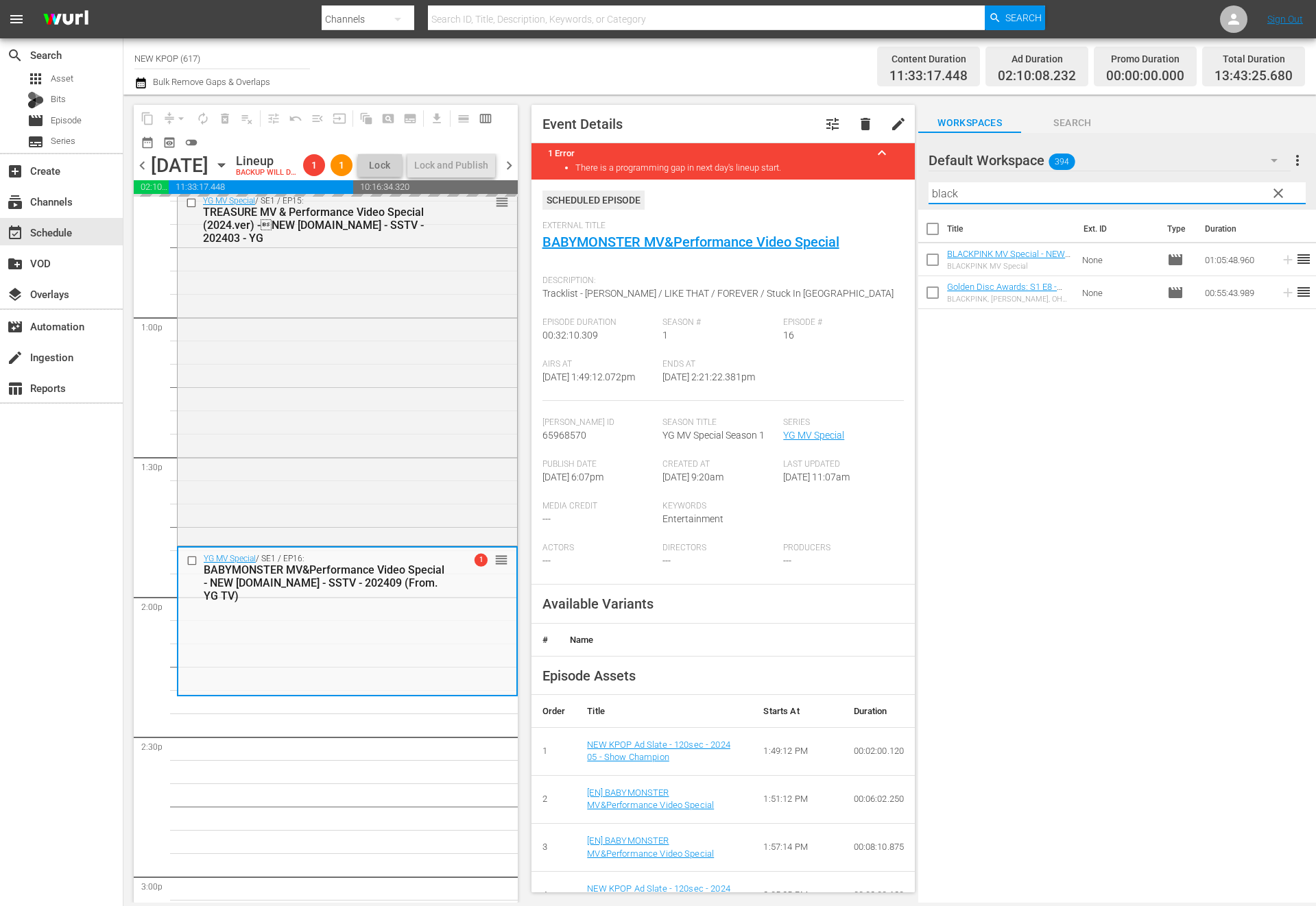
click at [953, 197] on input "black" at bounding box center [1116, 193] width 377 height 22
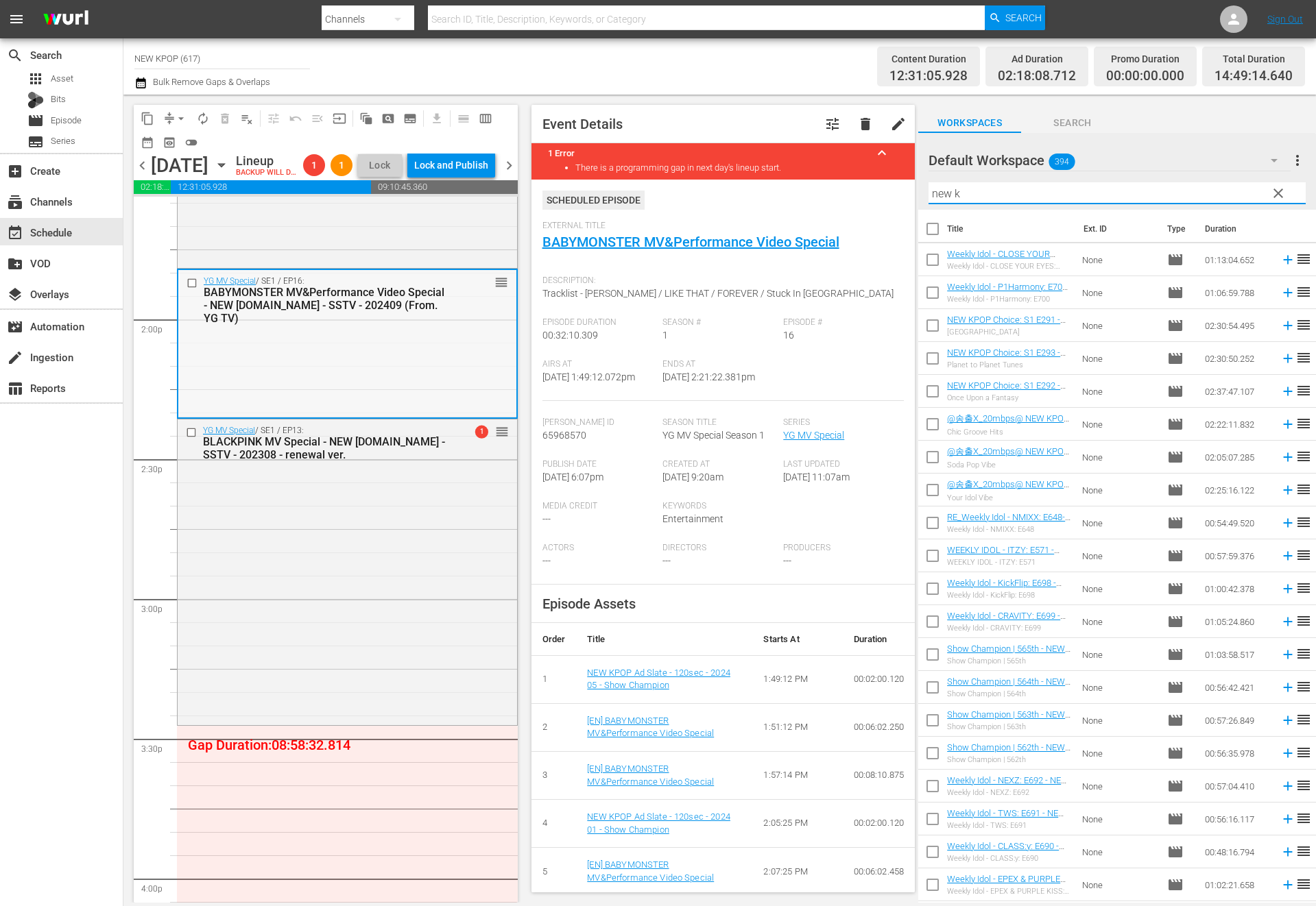
scroll to position [3890, 0]
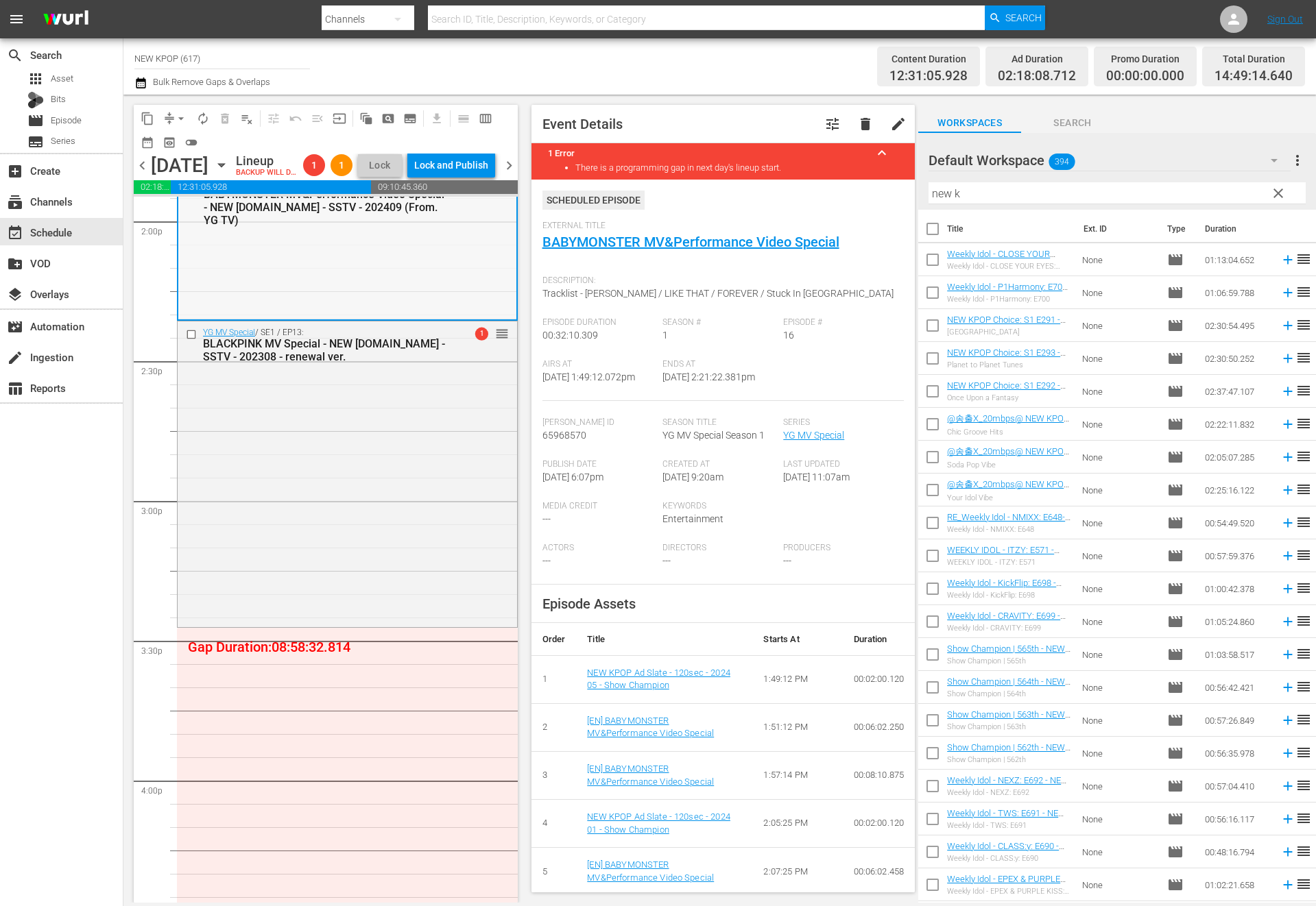
click at [333, 570] on div "YG MV Special / SE1 / EP13: BLACKPINK MV Special - NEW [DOMAIN_NAME] - SSTV - 2…" at bounding box center [347, 472] width 340 height 303
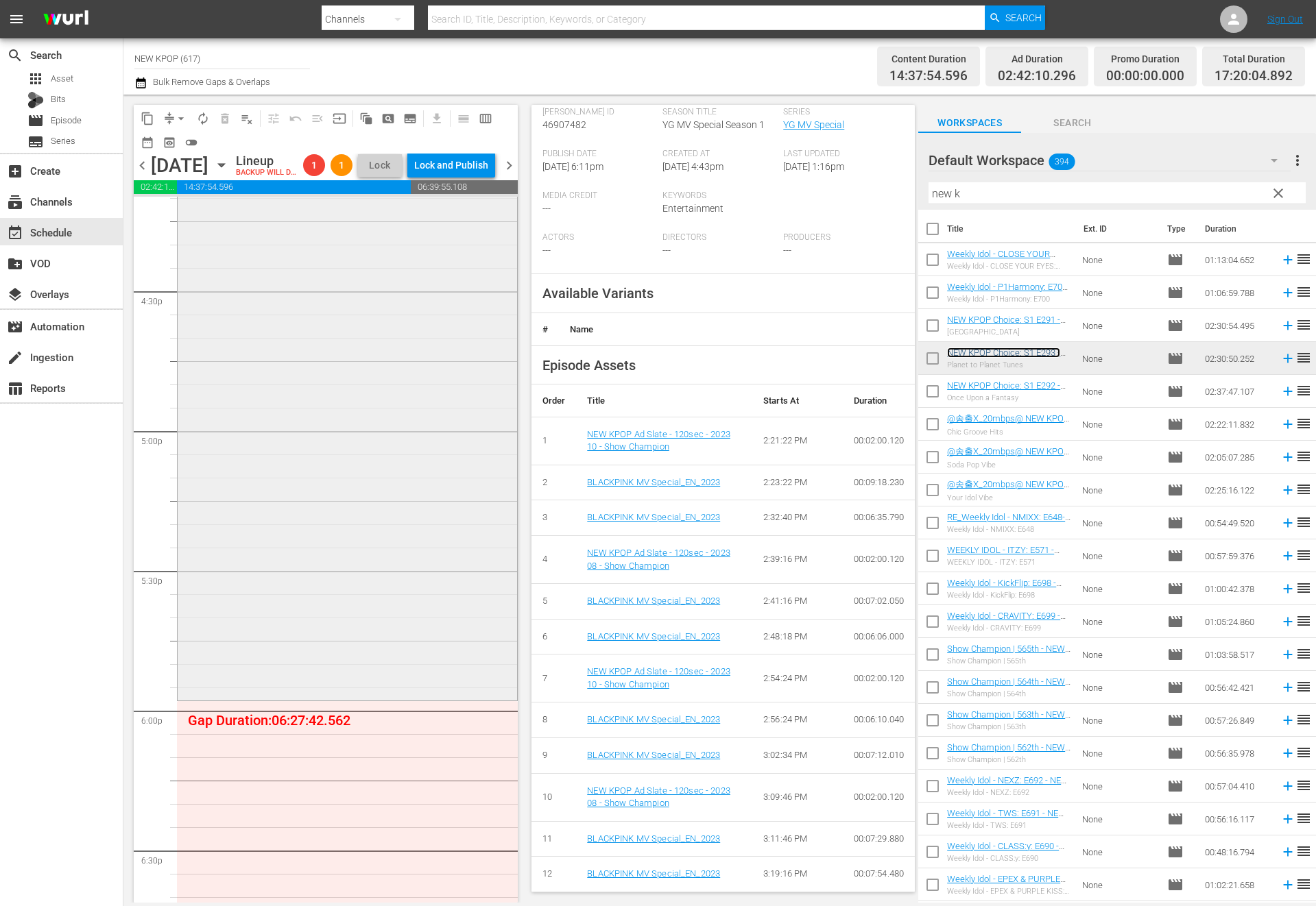
scroll to position [4582, 0]
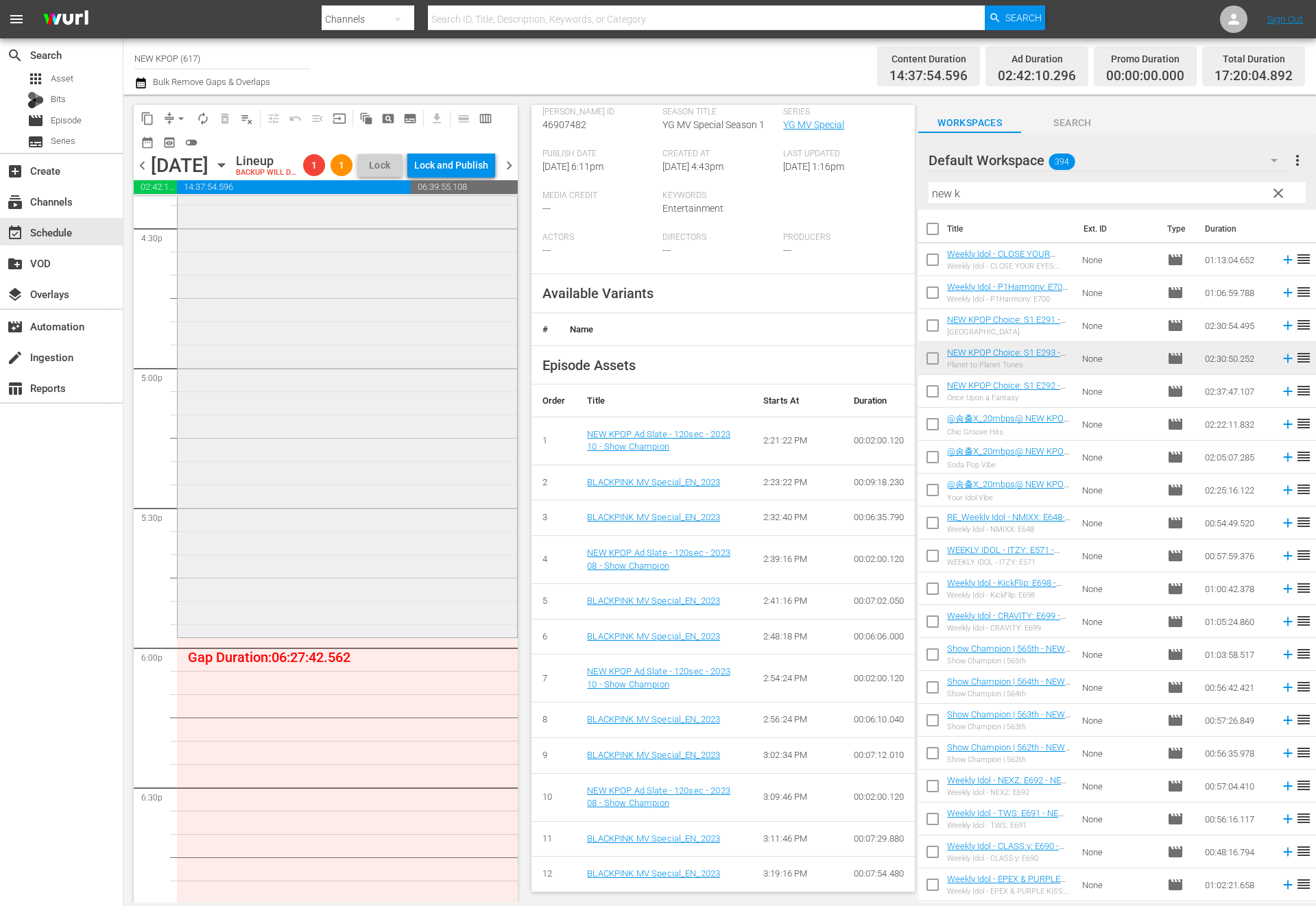
click at [456, 555] on div "NEW KPOP Choice / SE1 / EP293: NEW KPOP Choice: S1 E293 - Planet to Planet Tune…" at bounding box center [347, 285] width 340 height 699
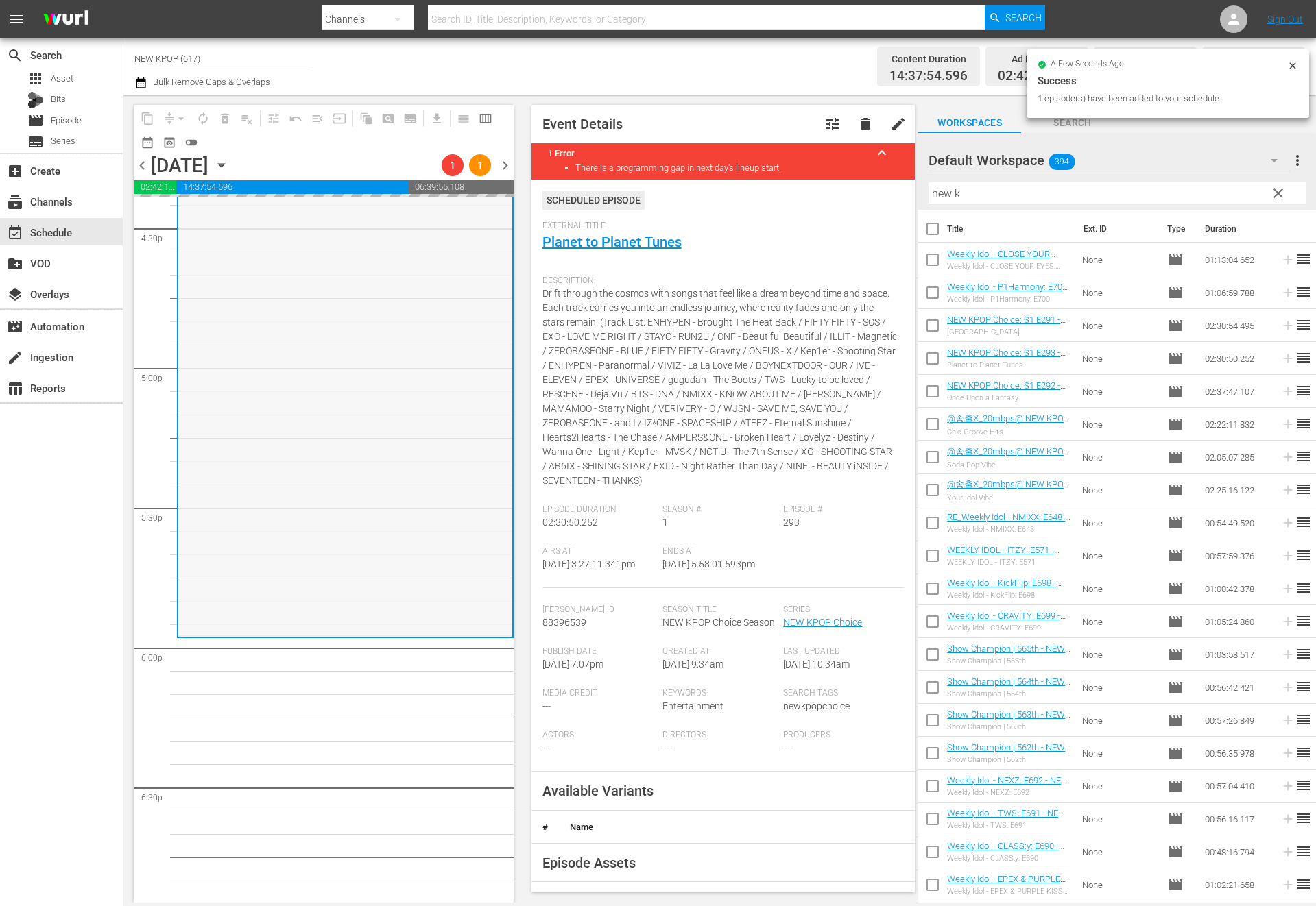
click at [348, 500] on div "NEW KPOP Choice / SE1 / EP293: NEW KPOP Choice: S1 E293 - Planet to Planet Tune…" at bounding box center [345, 286] width 334 height 699
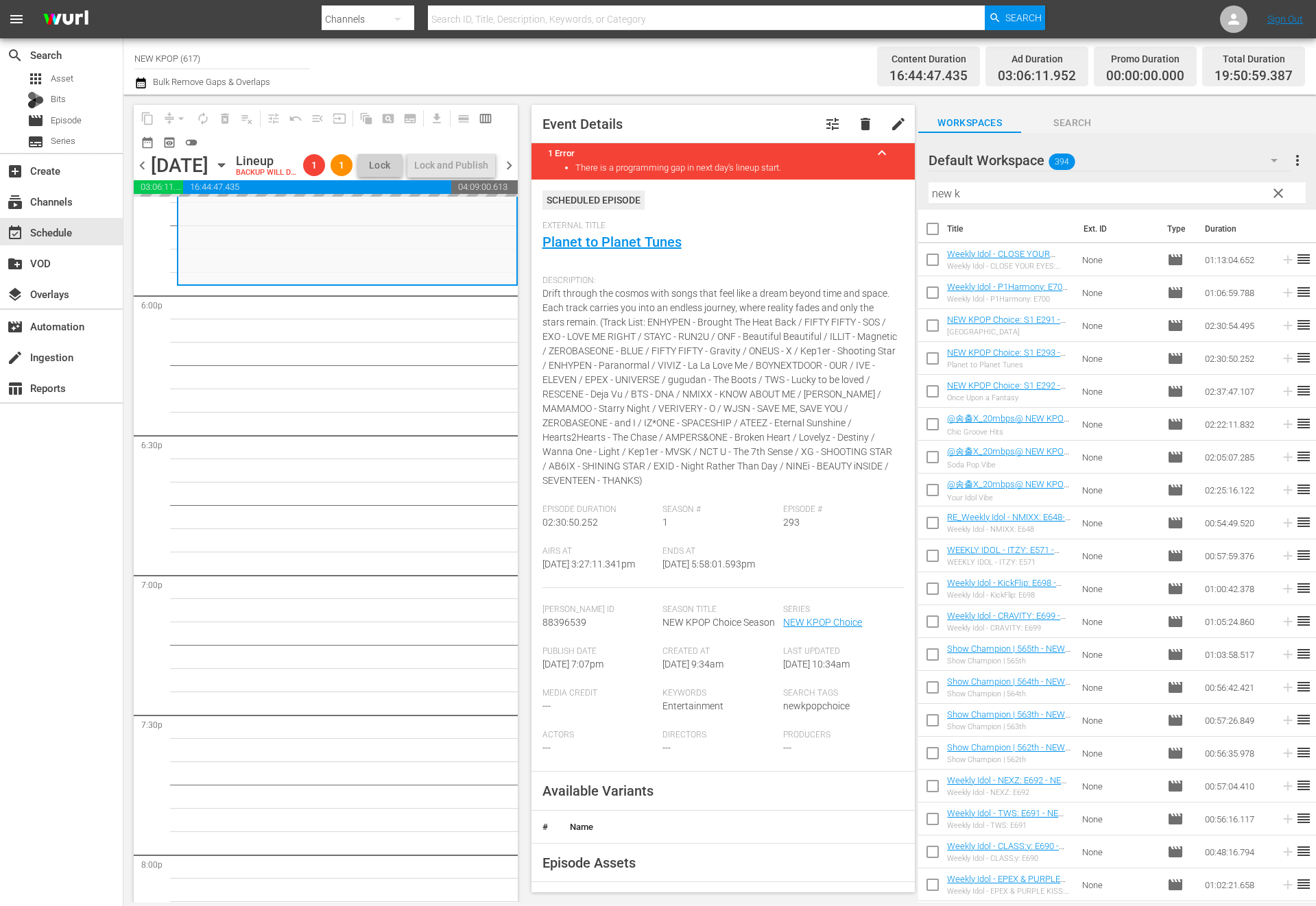
scroll to position [4969, 0]
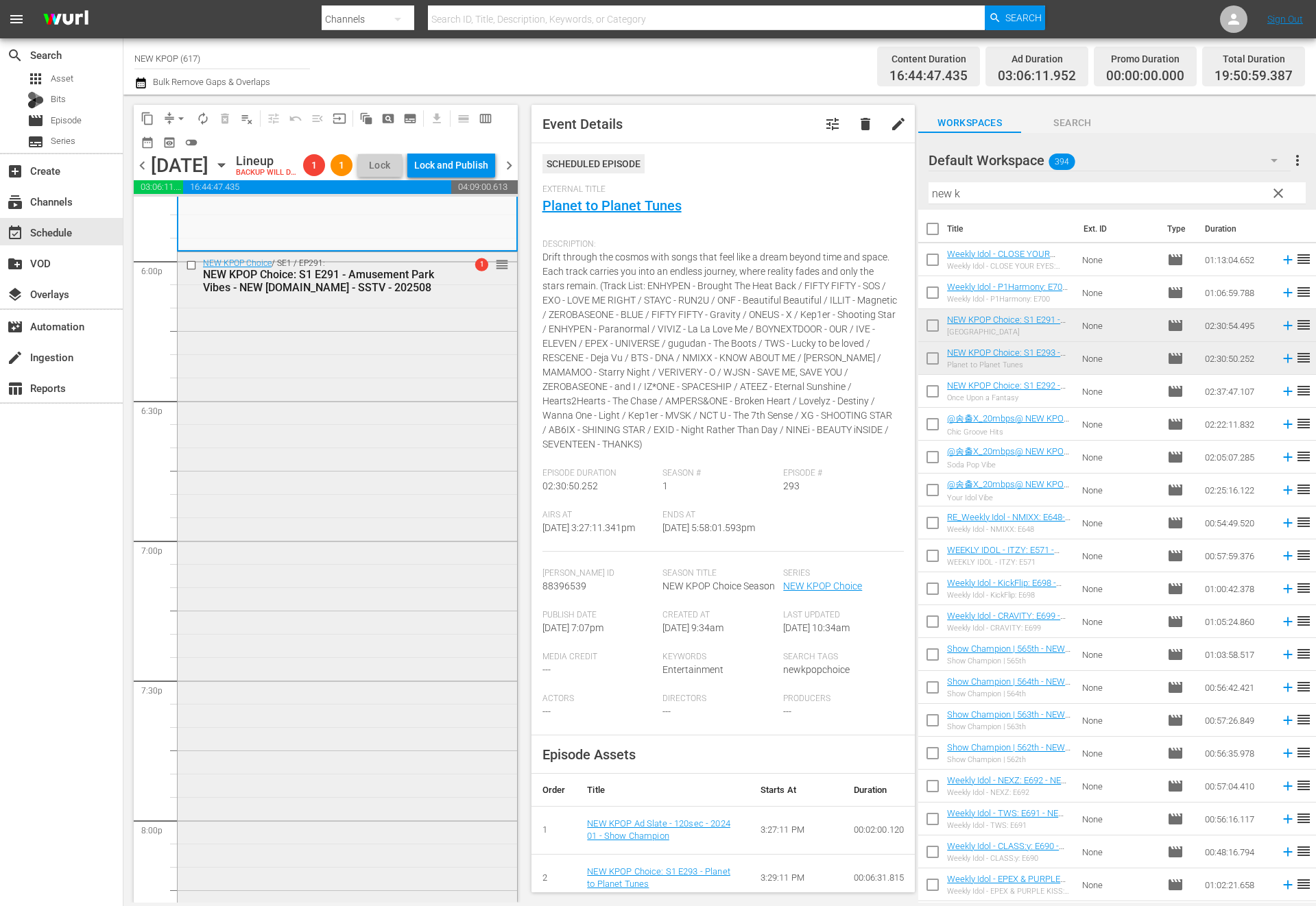
click at [302, 421] on div "NEW KPOP Choice / SE1 / EP291: NEW KPOP Choice: S1 E291 - Amusement Park Vibes …" at bounding box center [347, 601] width 340 height 699
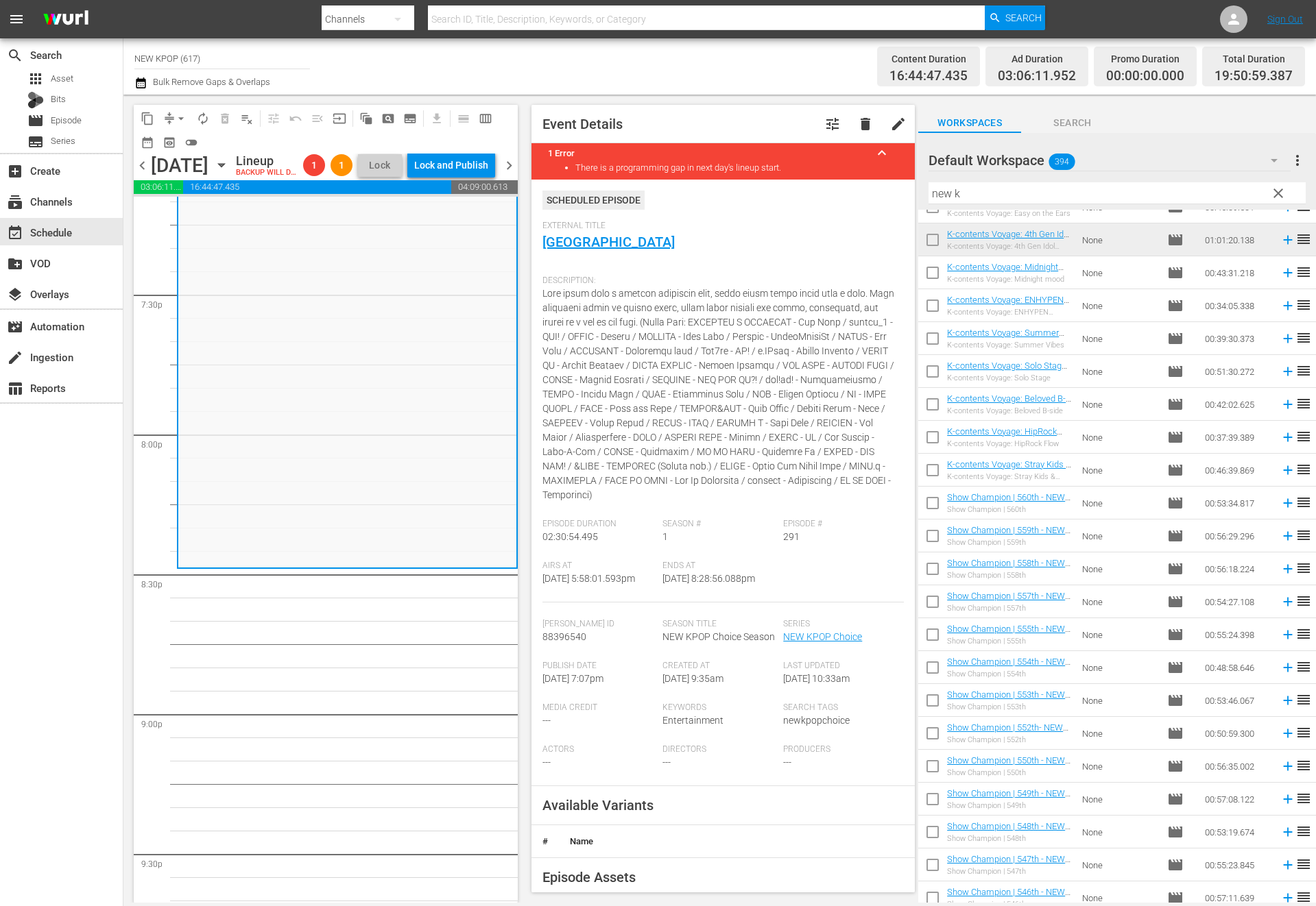
scroll to position [1516, 0]
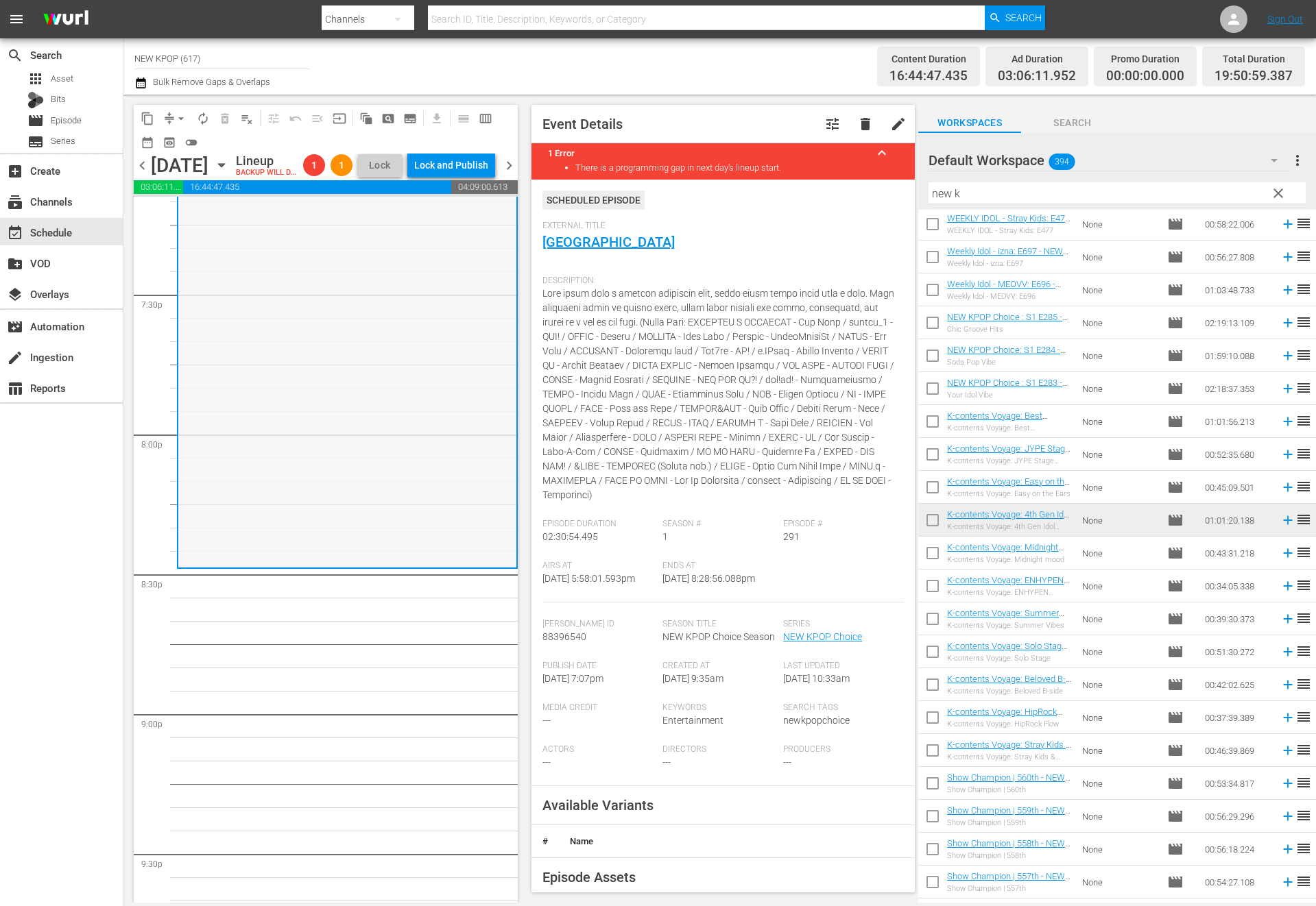
click at [381, 542] on div "NEW KPOP Choice / SE1 / EP291: NEW KPOP Choice: S1 E291 - Amusement Park Vibes …" at bounding box center [347, 216] width 338 height 699
drag, startPoint x: 965, startPoint y: 196, endPoint x: 817, endPoint y: 187, distance: 148.3
click at [817, 187] on div "content_copy compress arrow_drop_down autorenew_outlined delete_forever_outline…" at bounding box center [720, 498] width 1193 height 808
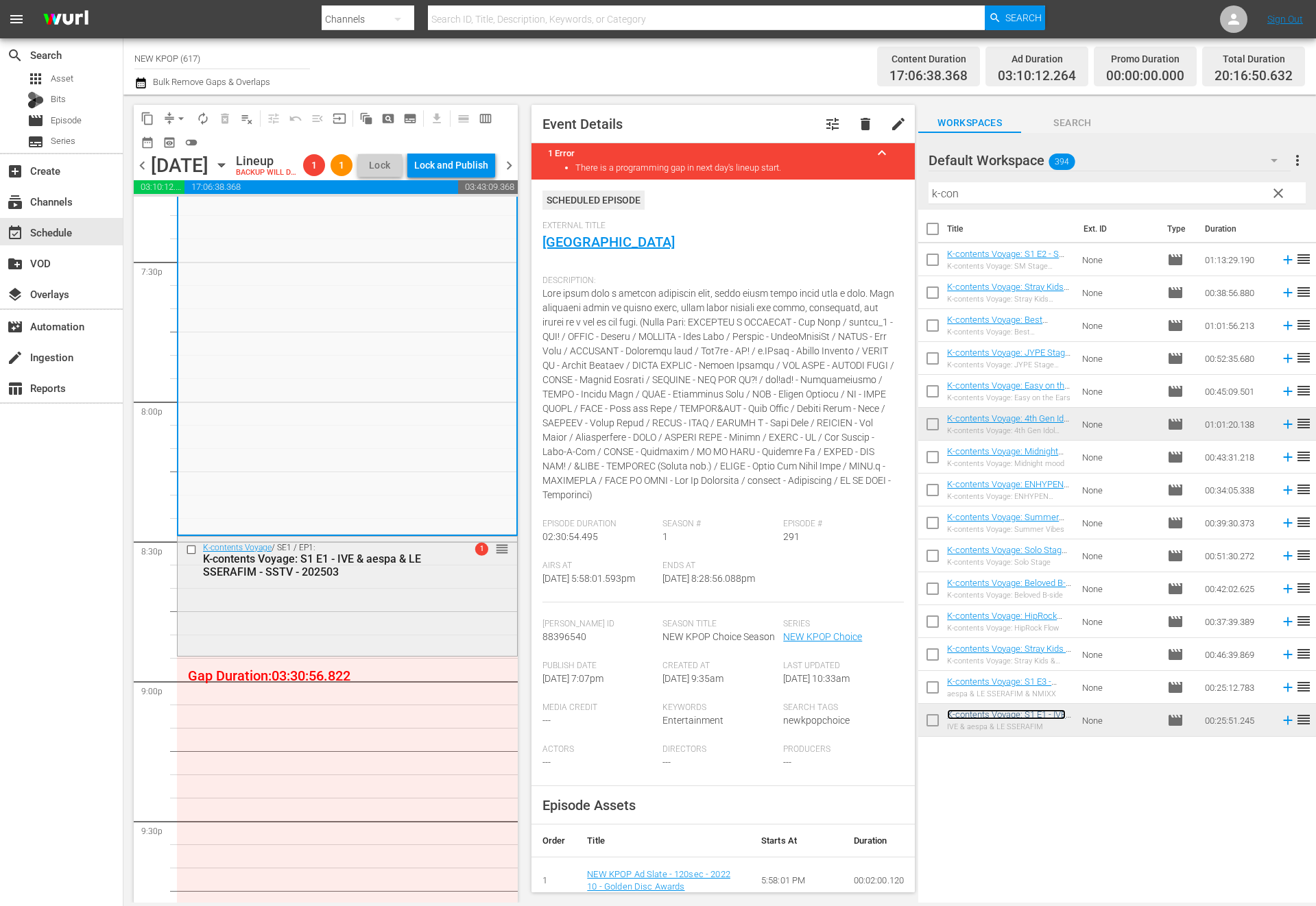
scroll to position [5390, 0]
click at [416, 576] on div "K-contents Voyage: S1 E1 - IVE & aespa & LE SSERAFIM - SSTV - 202503" at bounding box center [326, 563] width 245 height 26
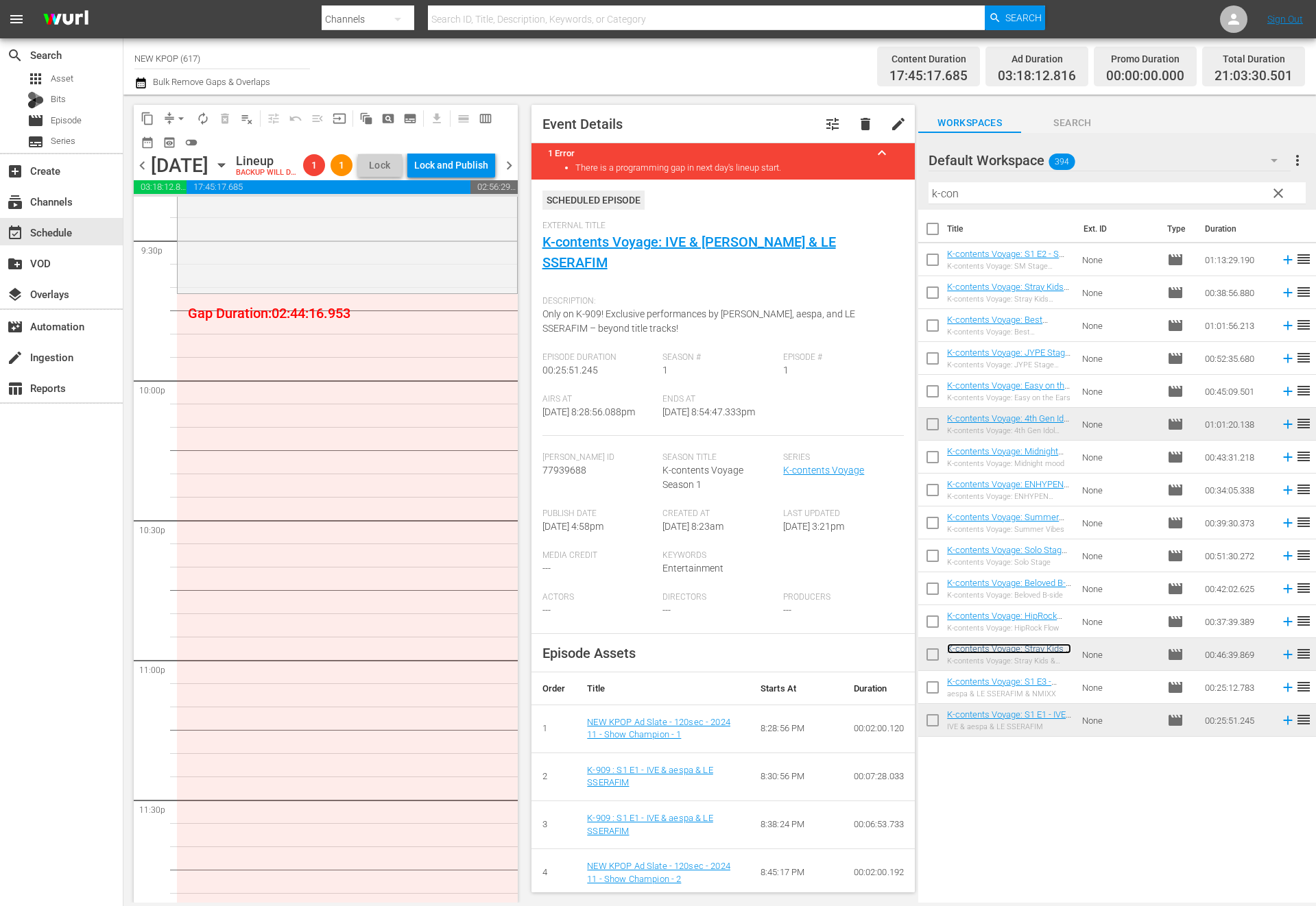
scroll to position [5978, 0]
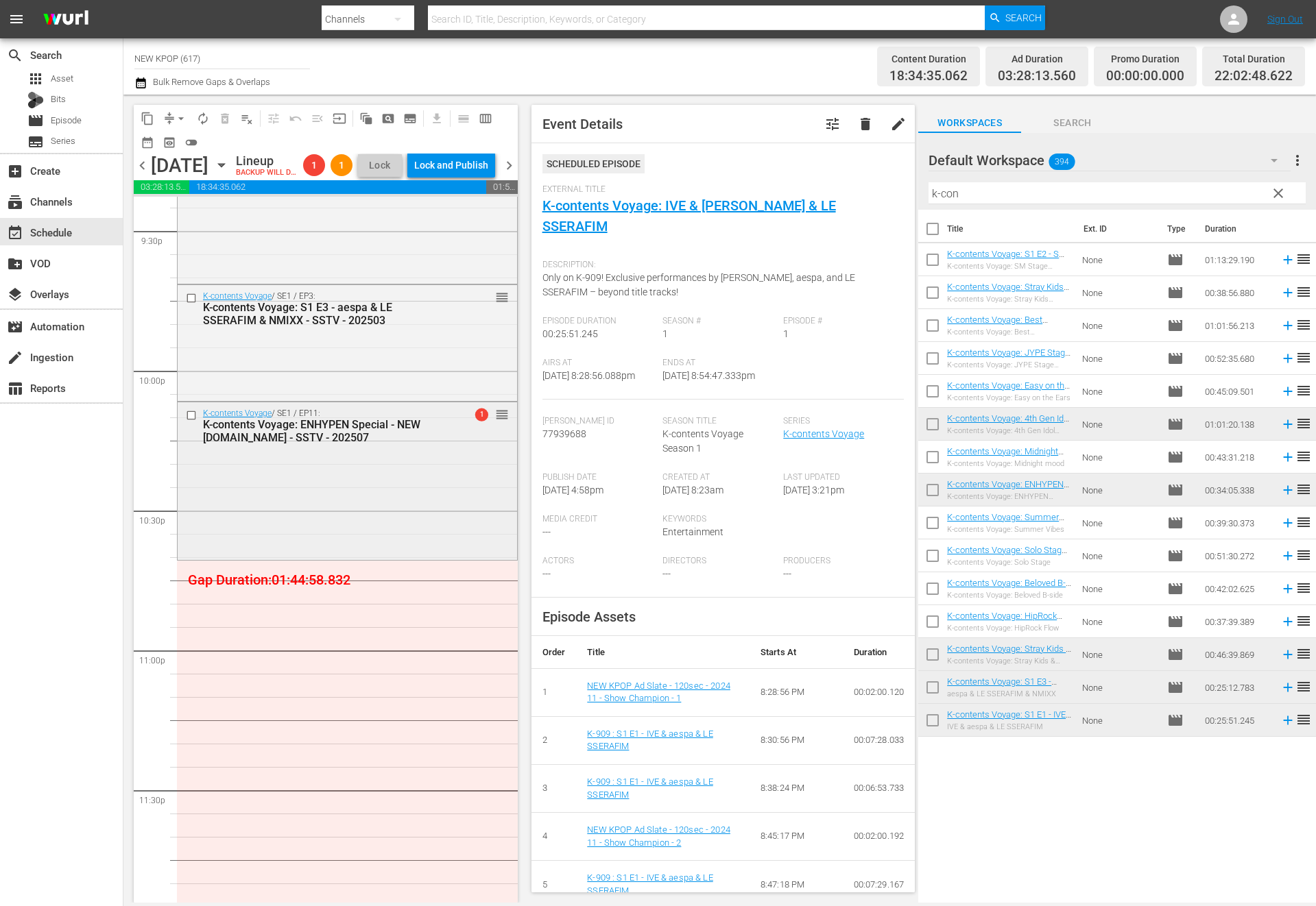
click at [401, 537] on div "K-contents Voyage / SE1 / EP11: K-contents Voyage: ENHYPEN Special - NEW [DOMAI…" at bounding box center [347, 479] width 340 height 155
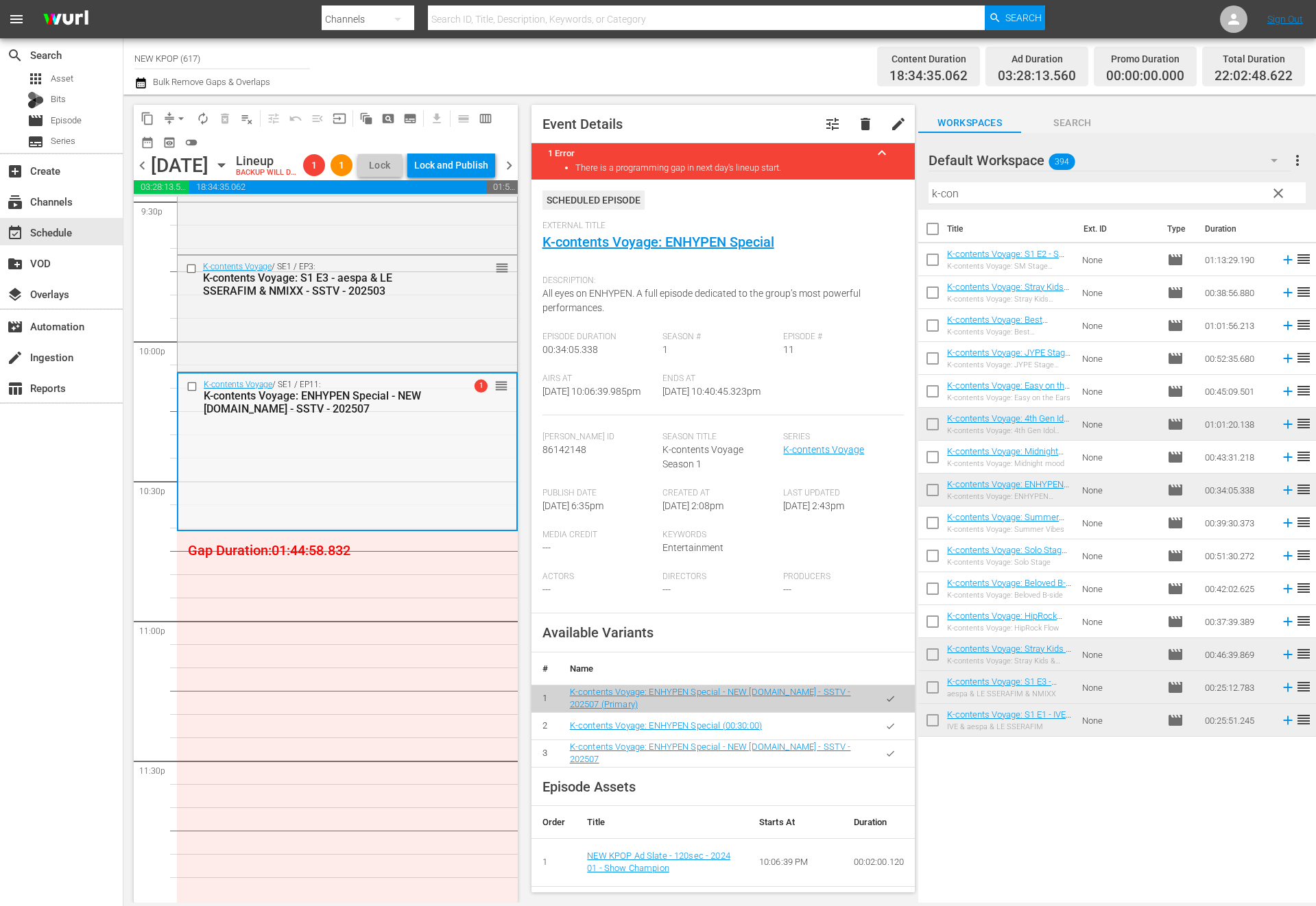
scroll to position [6146, 0]
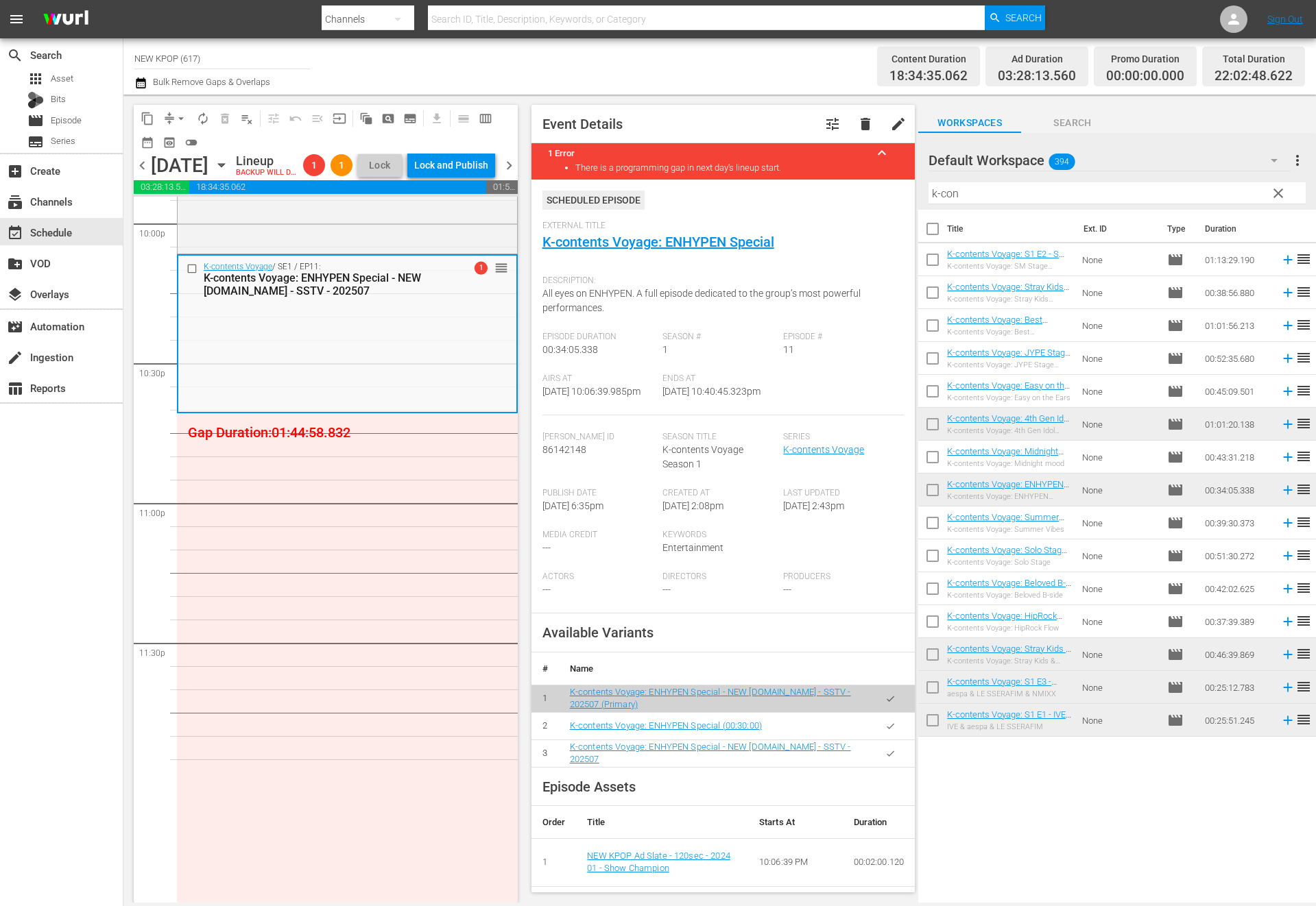
drag, startPoint x: 981, startPoint y: 192, endPoint x: 813, endPoint y: 172, distance: 169.2
click at [813, 172] on div "content_copy compress arrow_drop_down autorenew_outlined delete_forever_outline…" at bounding box center [720, 498] width 1193 height 808
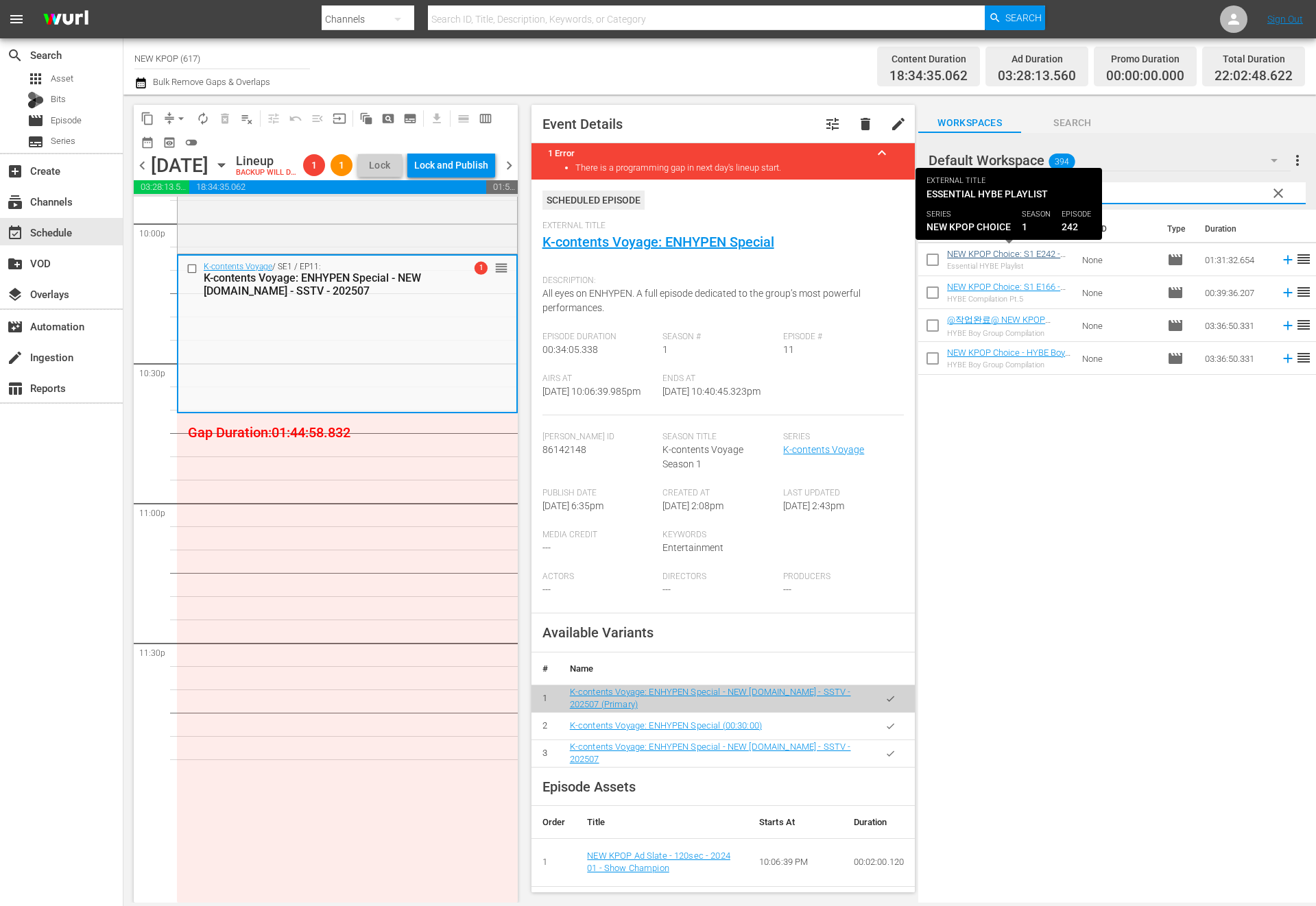
type input "hybe"
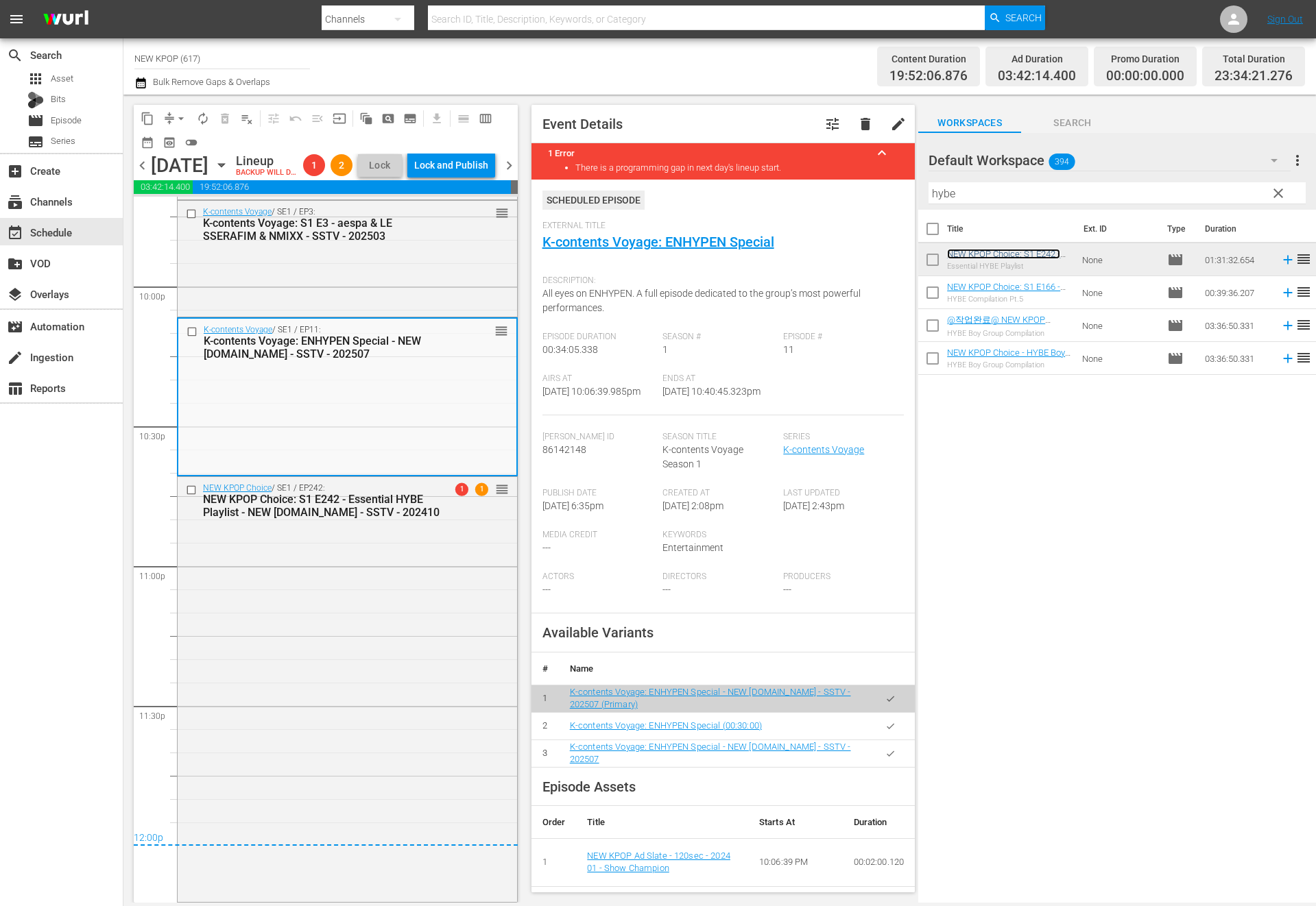
scroll to position [6083, 0]
click at [459, 160] on div "Lock and Publish" at bounding box center [451, 164] width 74 height 24
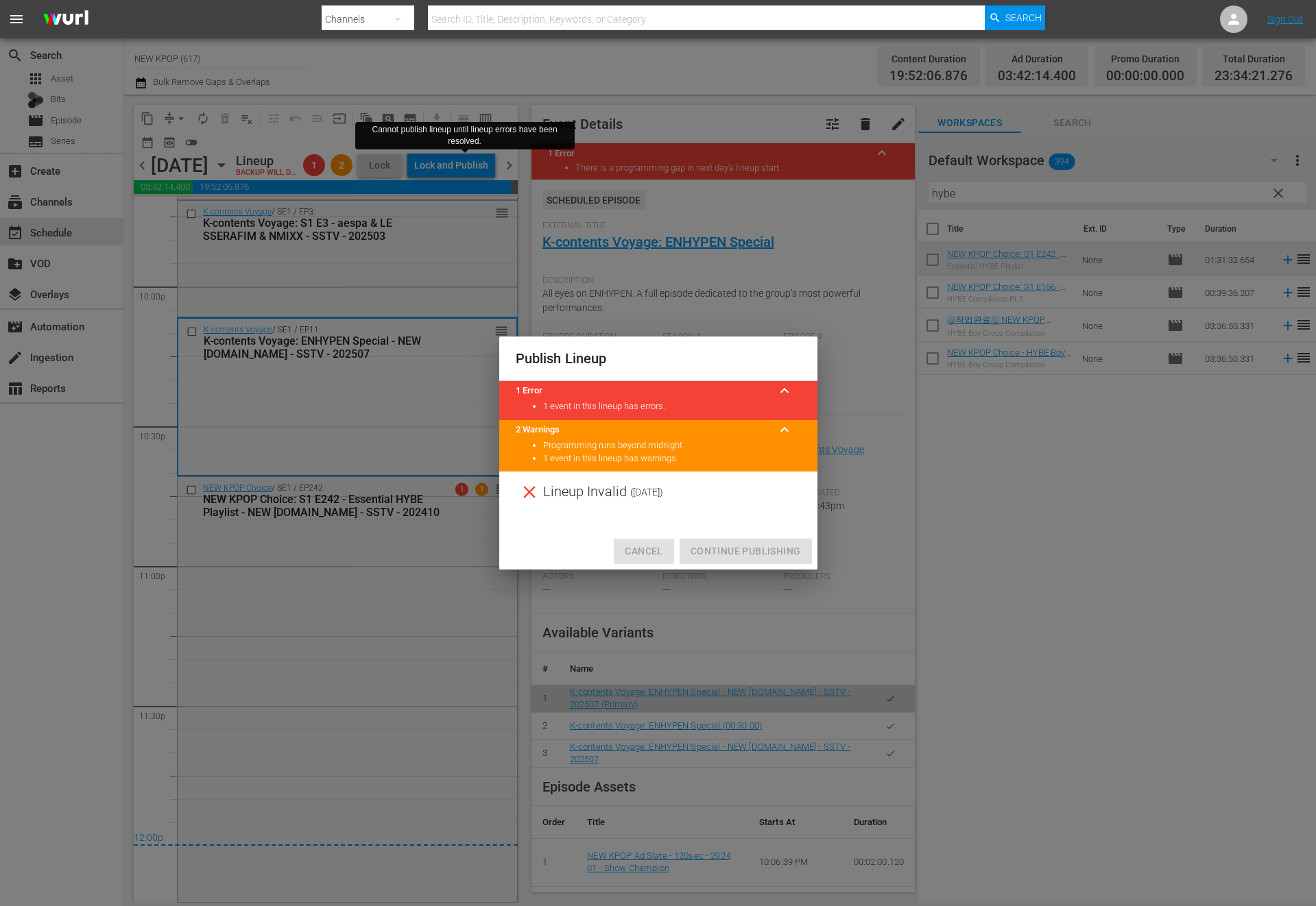
click at [658, 555] on span "Cancel" at bounding box center [643, 551] width 38 height 17
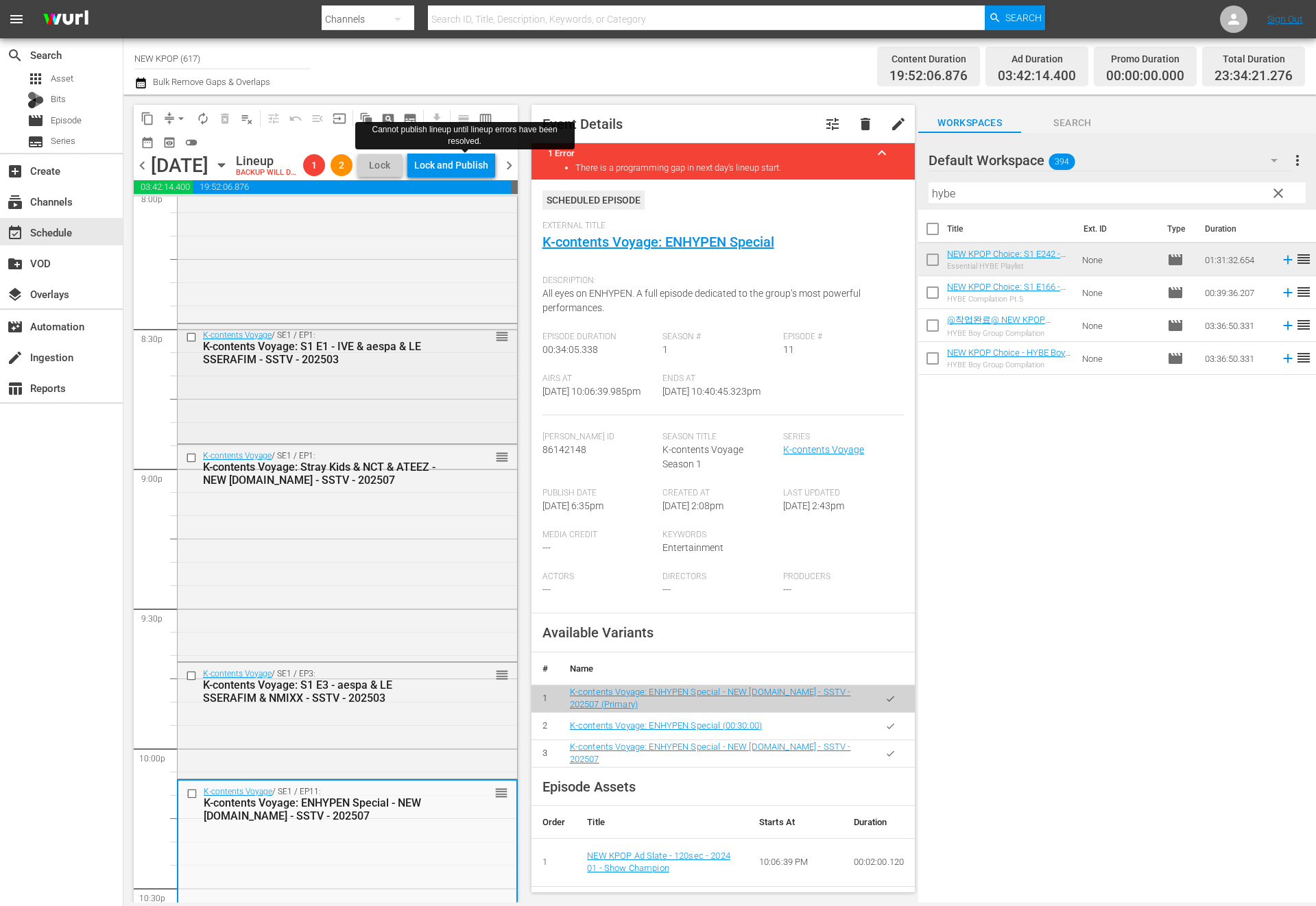
scroll to position [5589, 0]
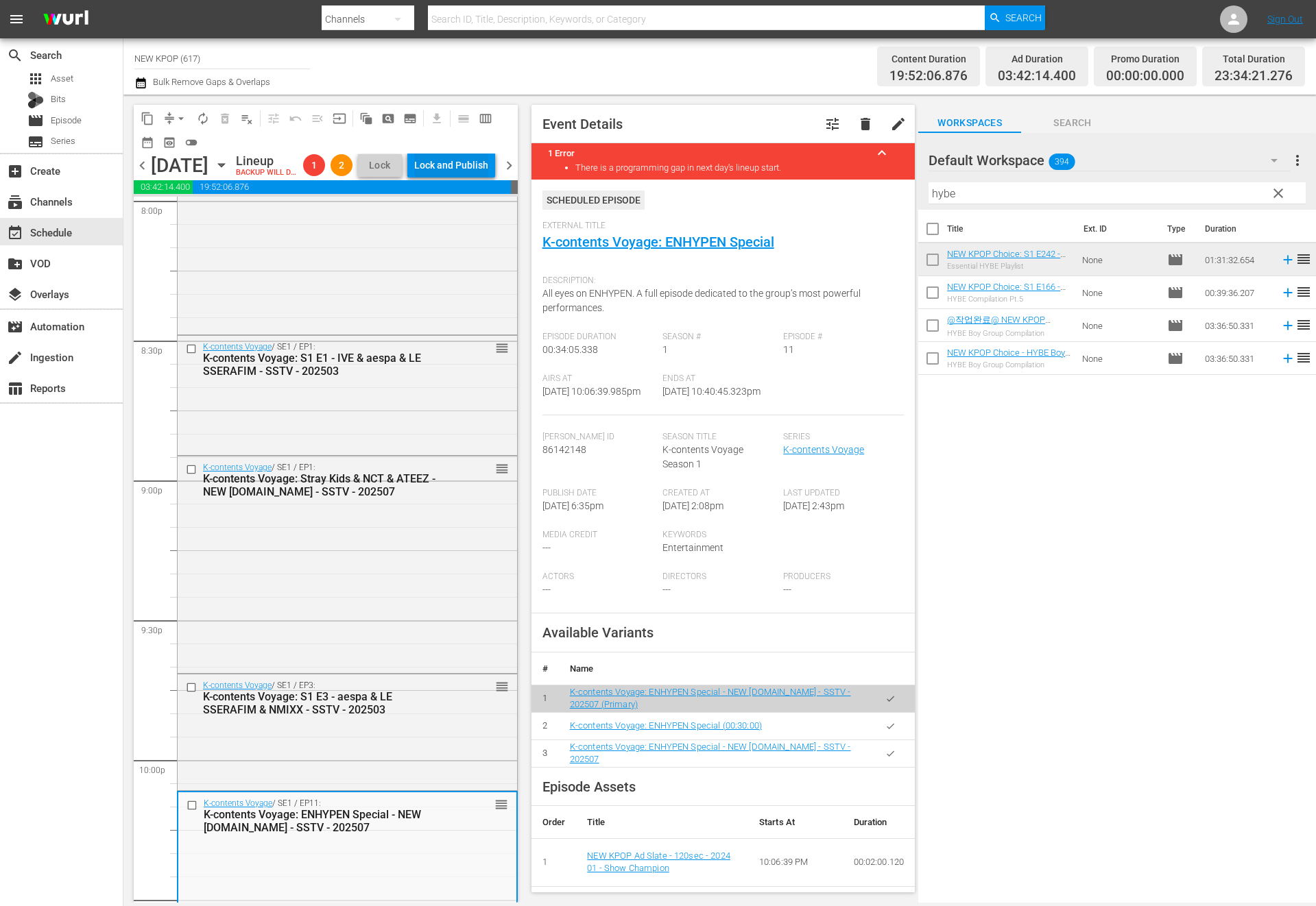
click at [468, 167] on div "Lock and Publish" at bounding box center [451, 164] width 74 height 24
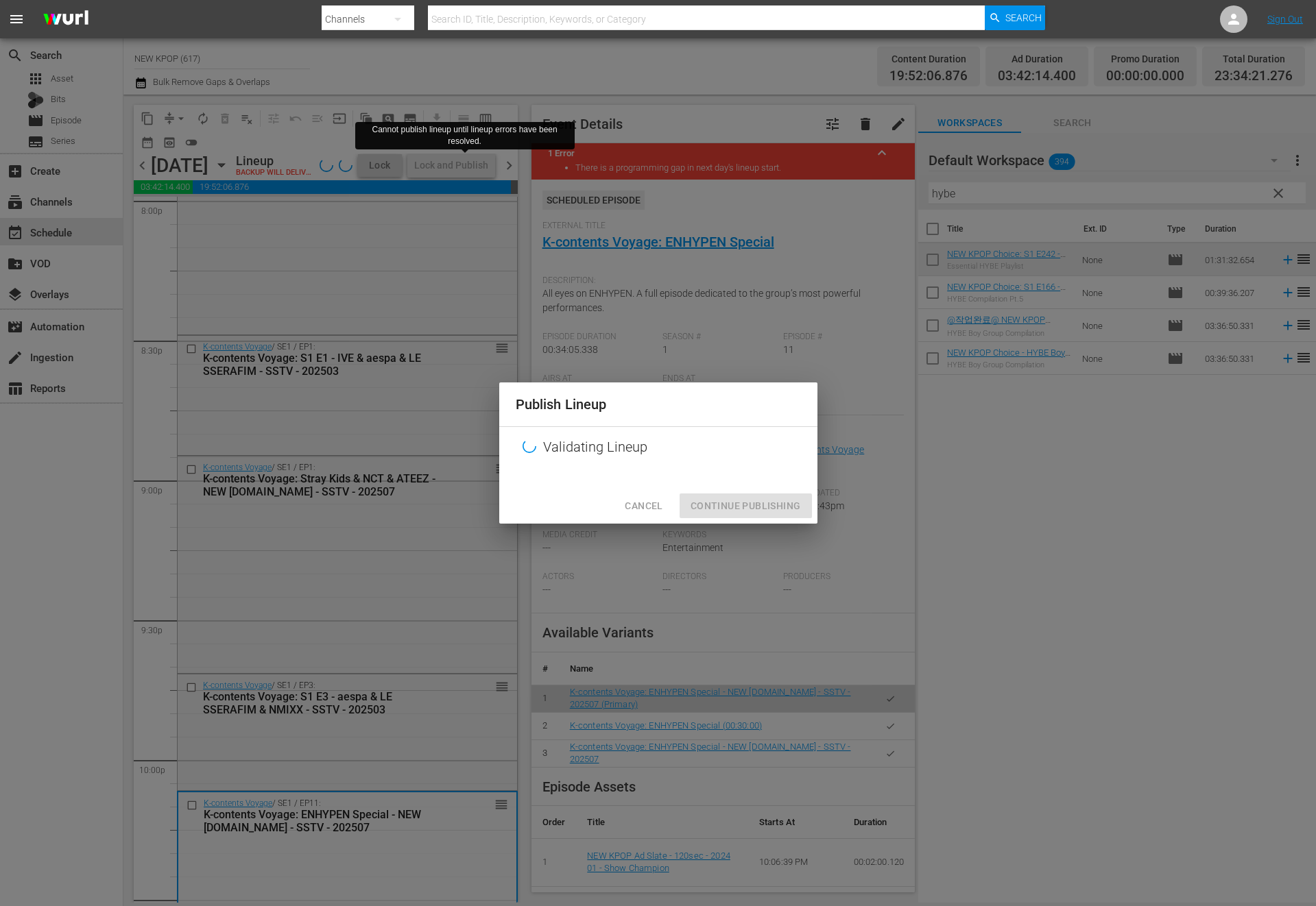
click at [659, 505] on span "Cancel" at bounding box center [643, 506] width 38 height 17
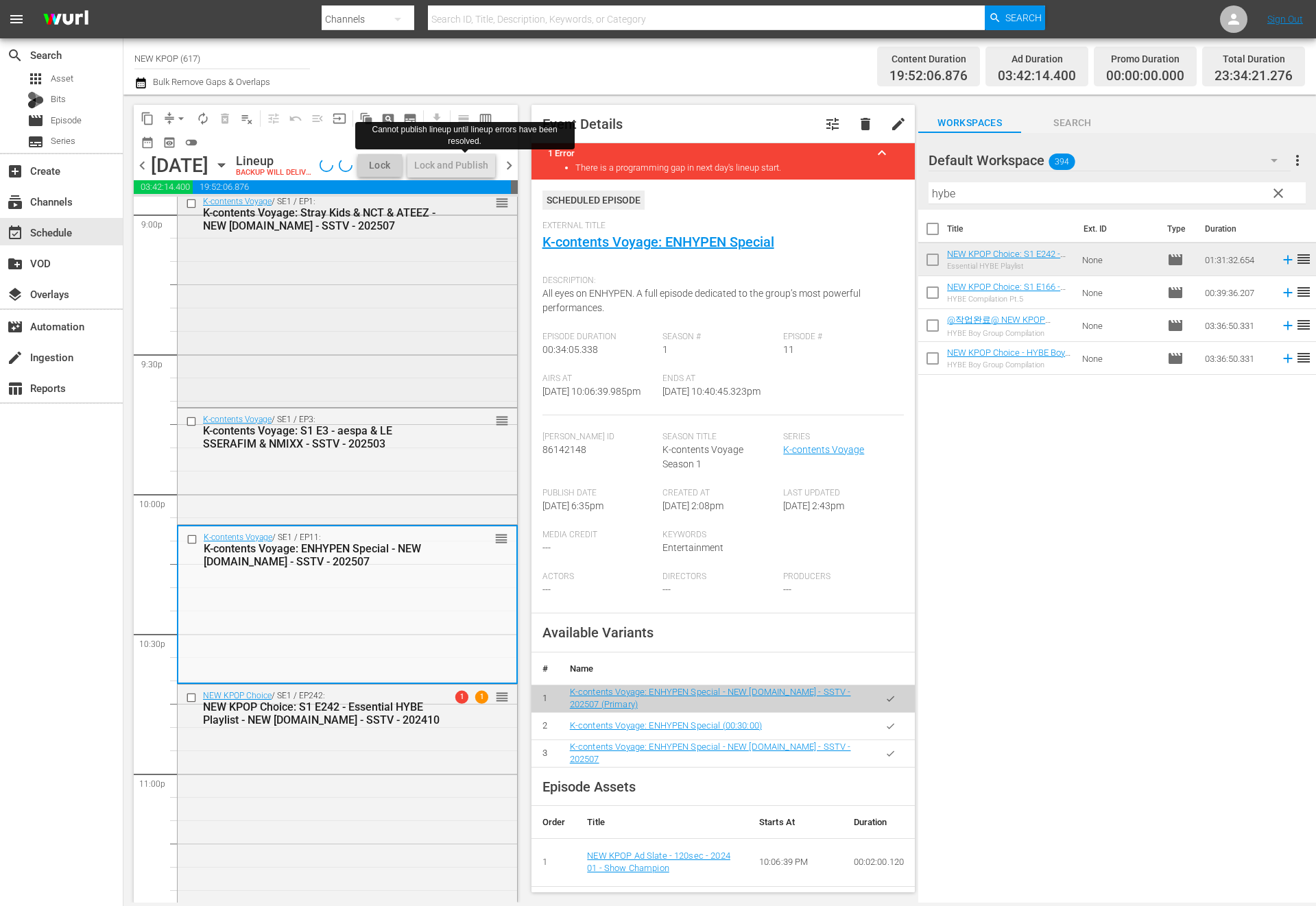
scroll to position [6083, 0]
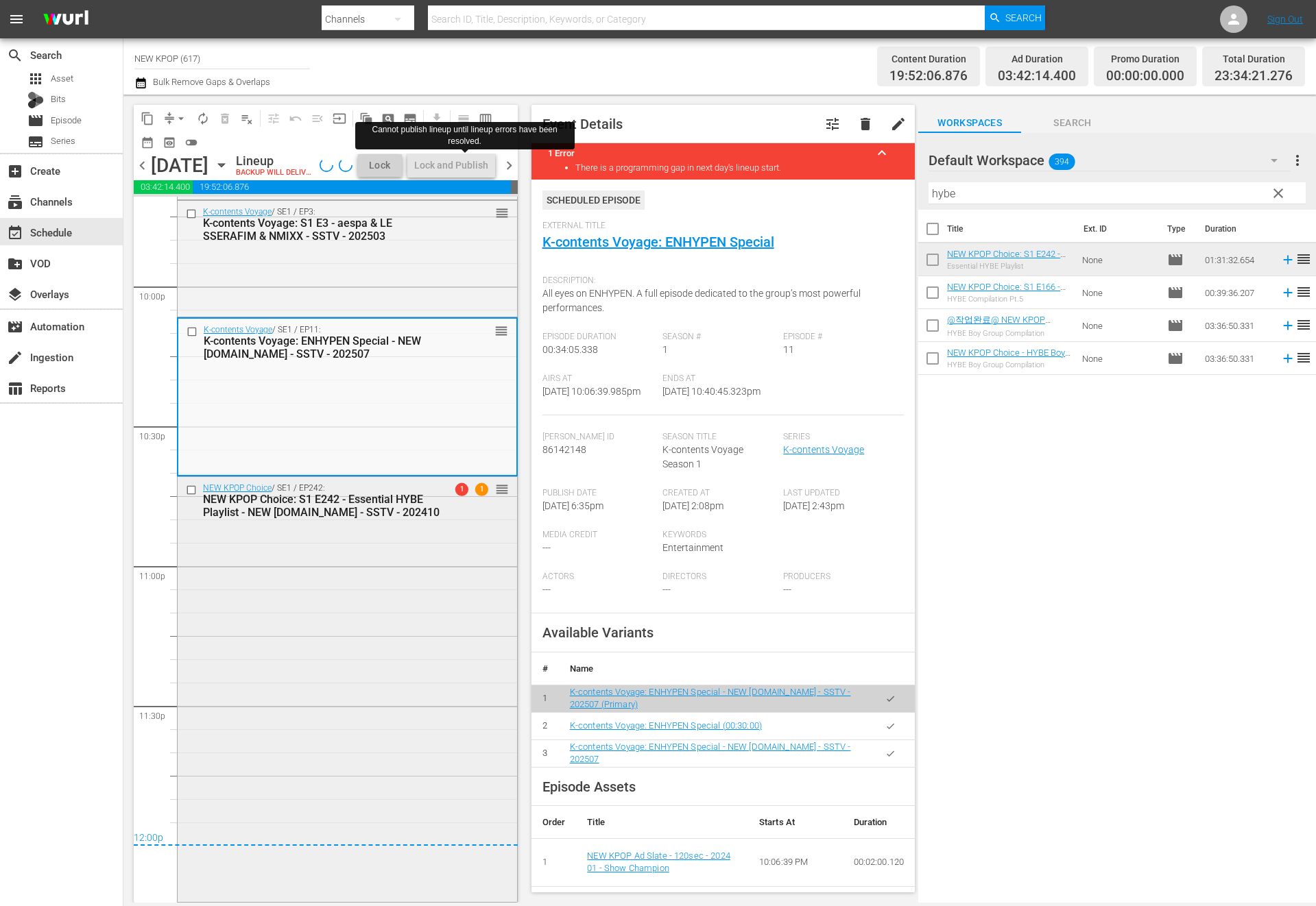
click at [424, 557] on div "NEW KPOP Choice / SE1 / EP242: NEW KPOP Choice: S1 E242 - Essential HYBE Playli…" at bounding box center [347, 688] width 340 height 423
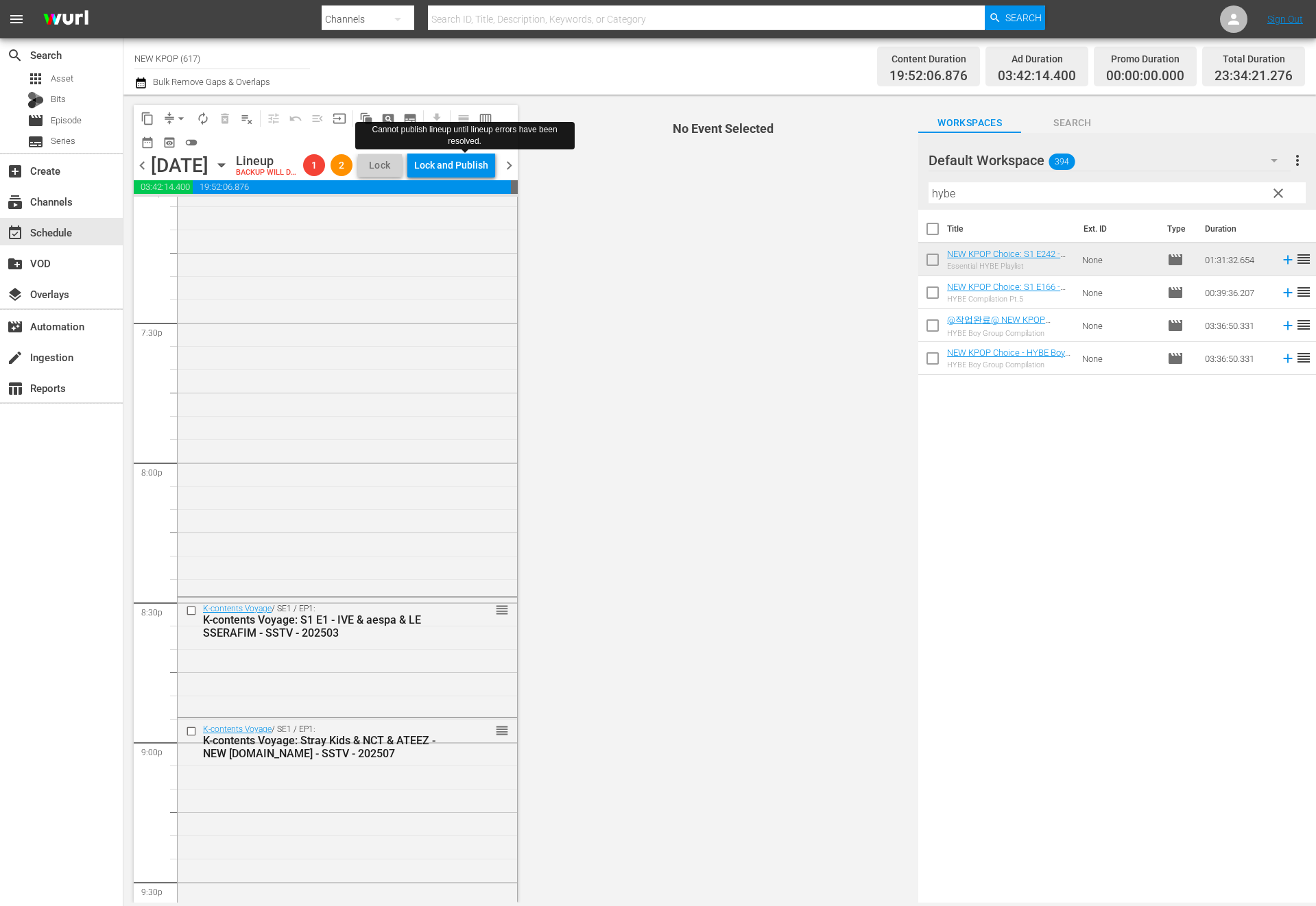
scroll to position [4657, 0]
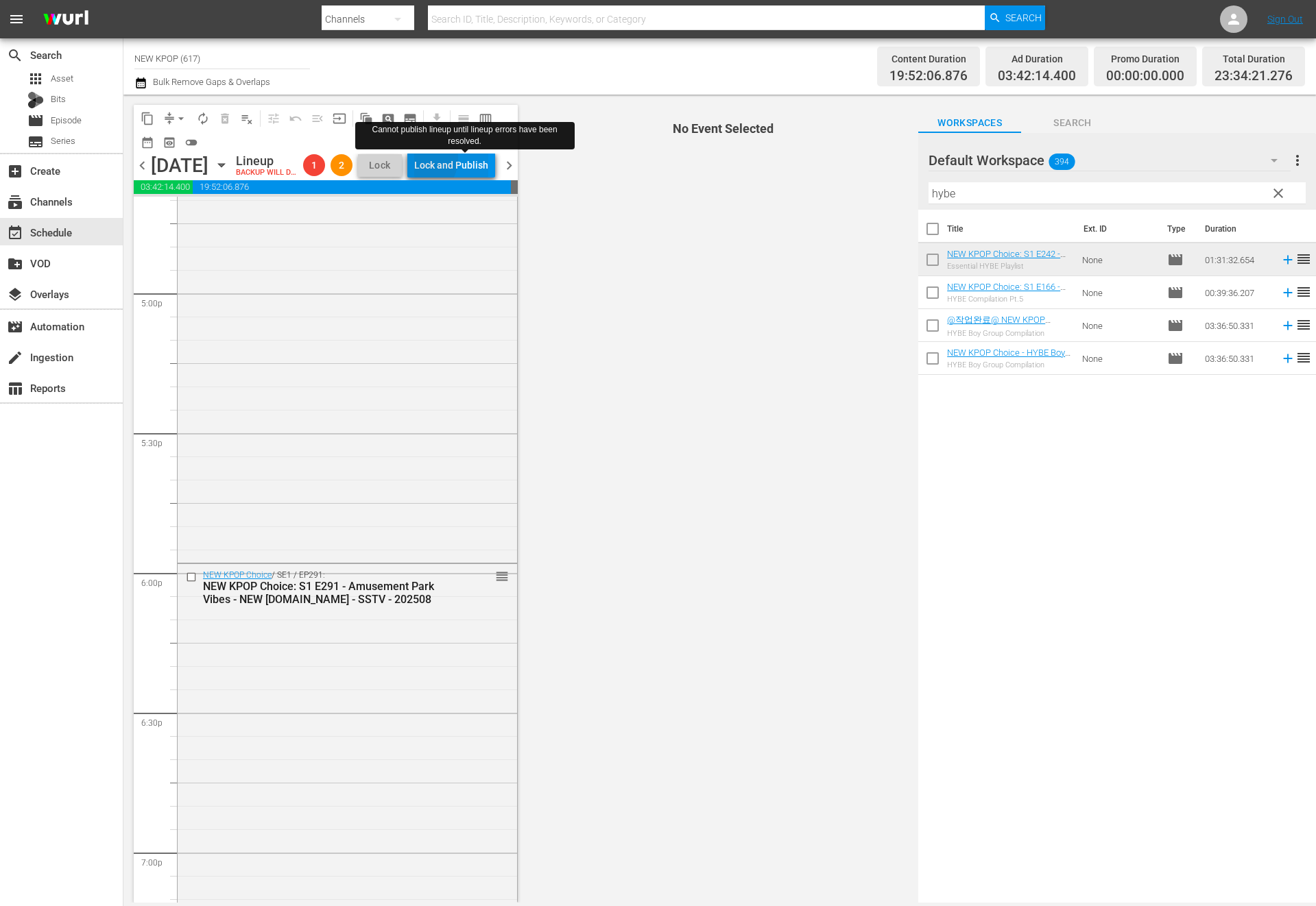
click at [451, 160] on div "Lock and Publish" at bounding box center [451, 164] width 74 height 24
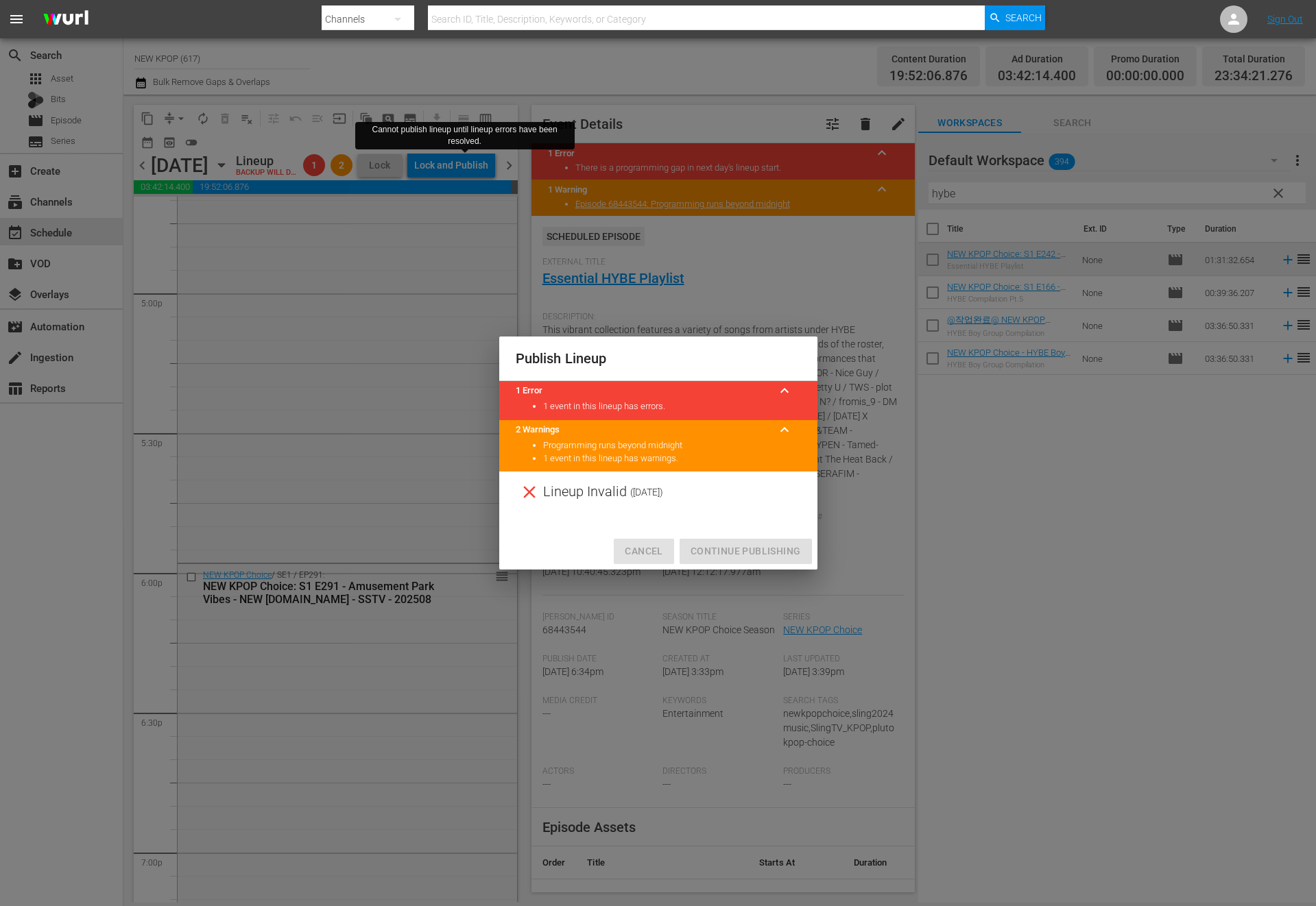
click at [640, 541] on button "Cancel" at bounding box center [643, 551] width 59 height 25
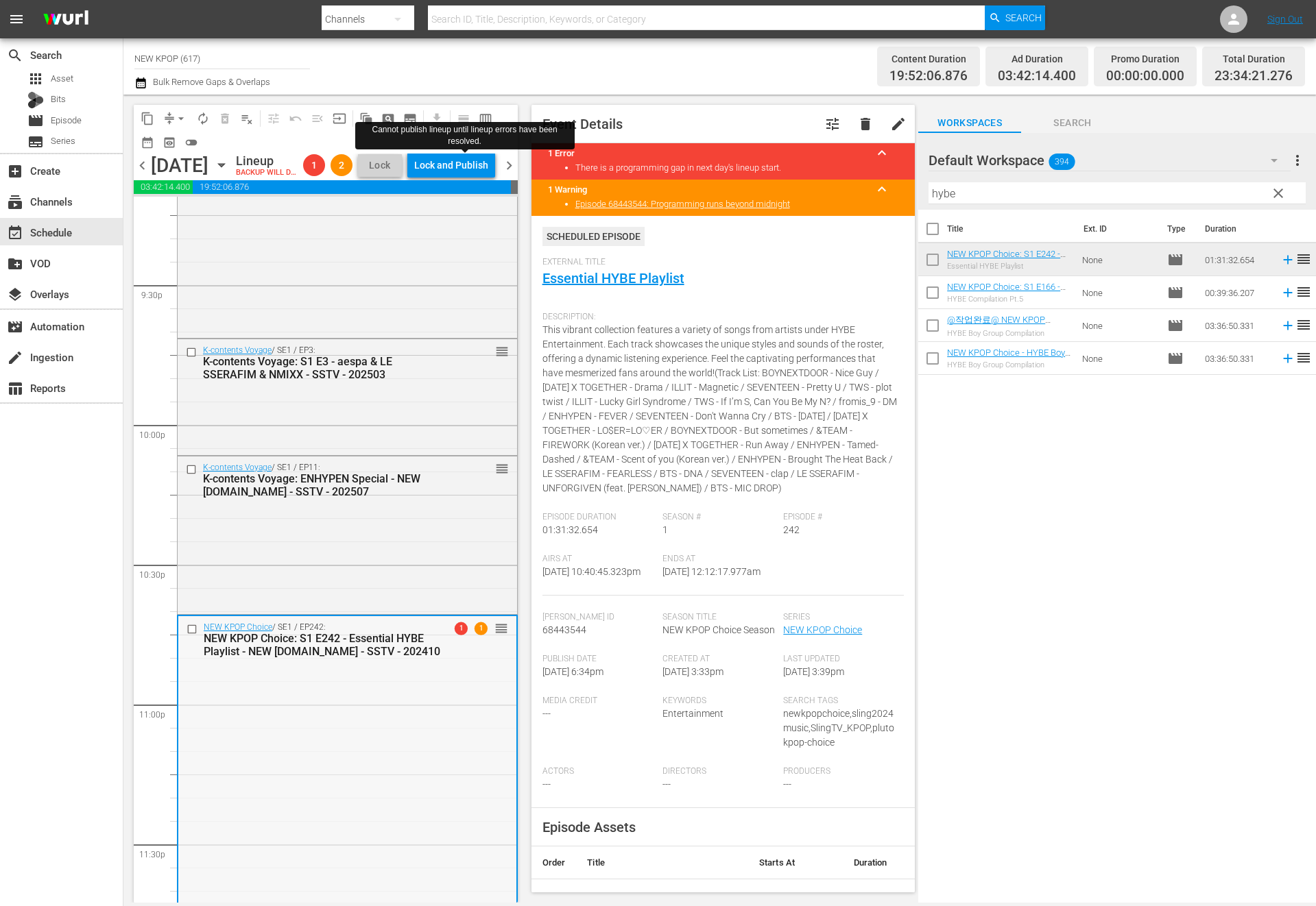
scroll to position [6083, 0]
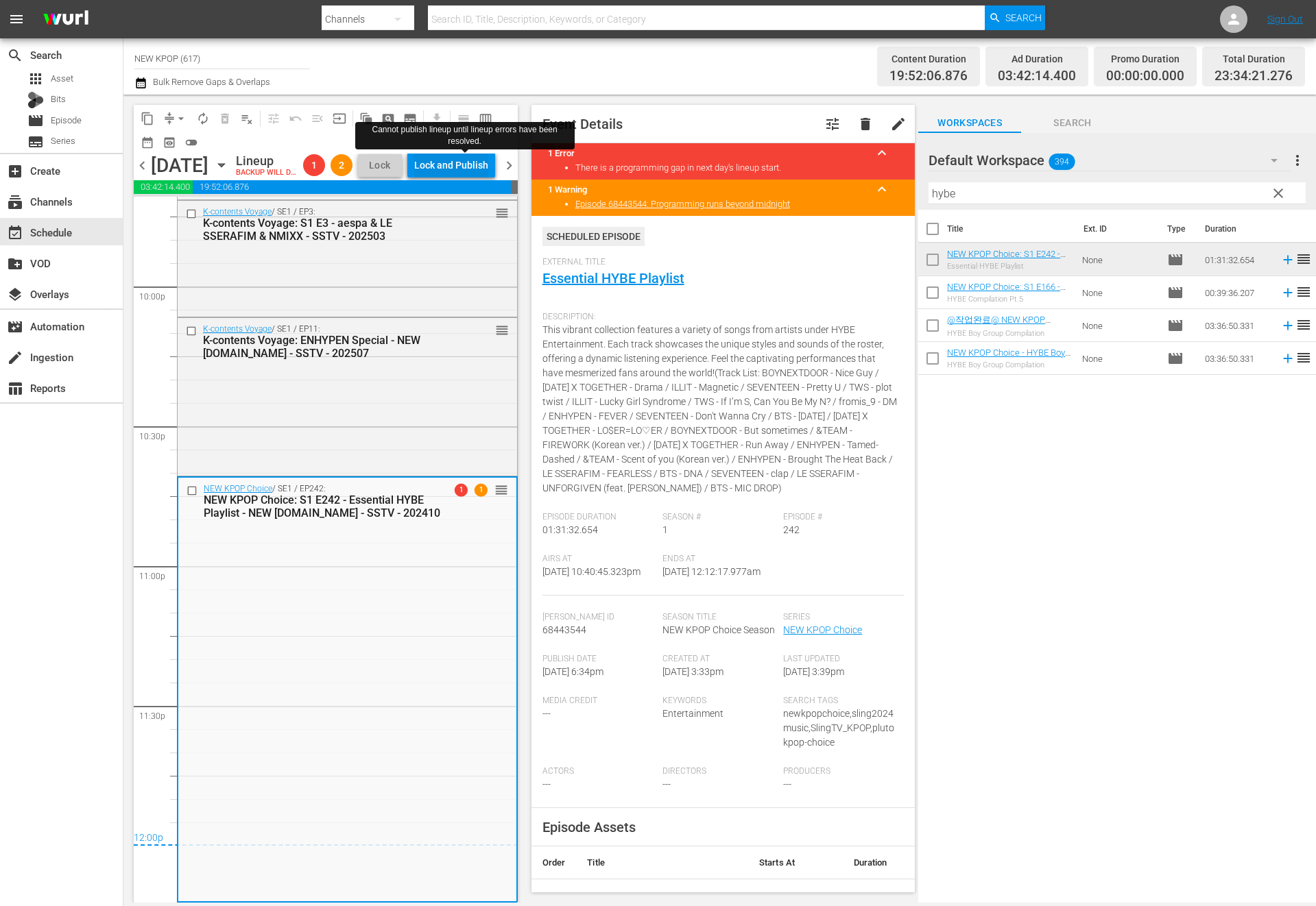
click at [473, 176] on div "Lock and Publish" at bounding box center [451, 164] width 74 height 24
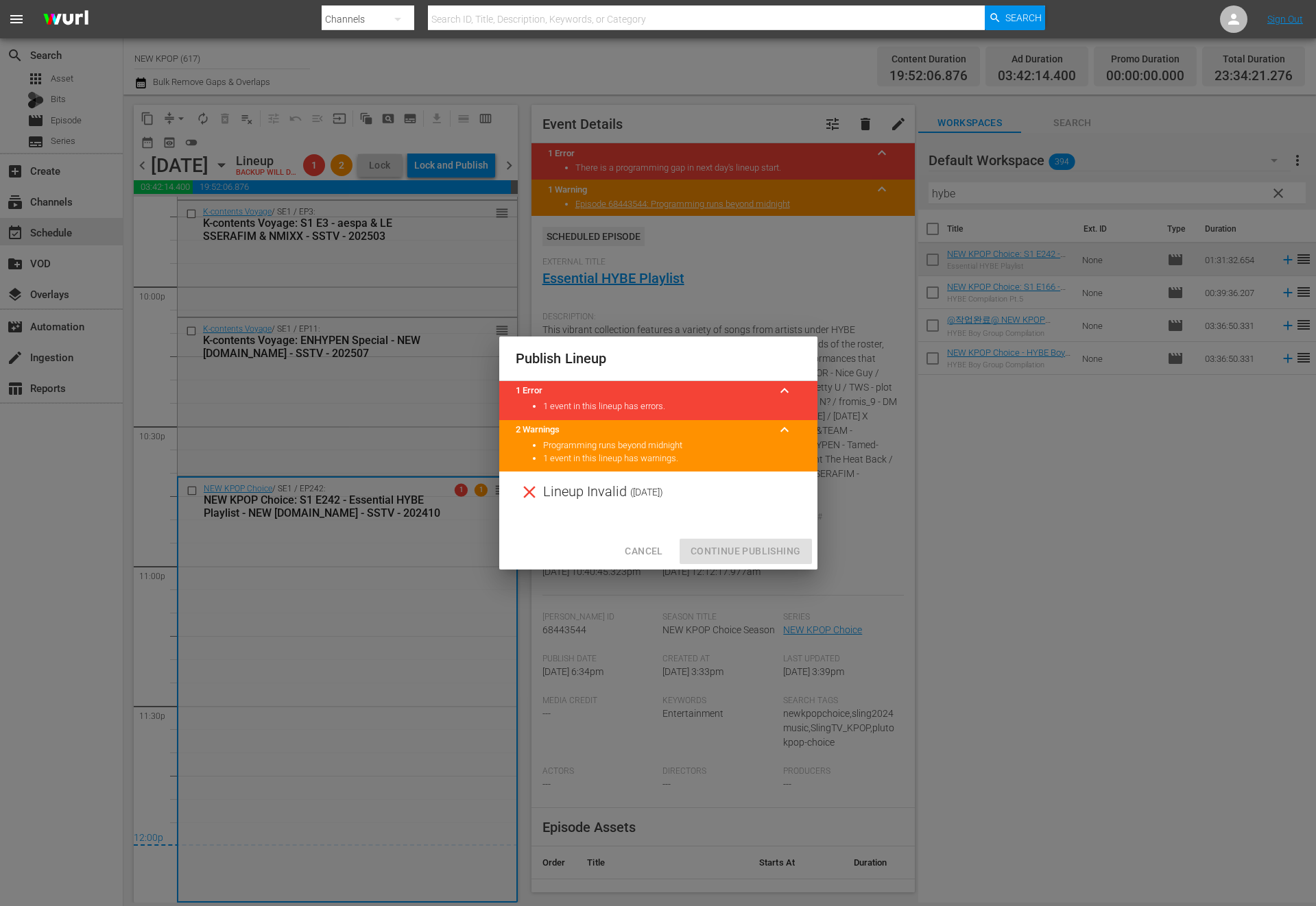
click at [690, 483] on div "Lineup Invalid ( [DATE] )" at bounding box center [658, 492] width 318 height 41
click at [724, 546] on div "Cancel Continue Publishing" at bounding box center [658, 551] width 318 height 36
click at [654, 561] on button "Cancel" at bounding box center [643, 551] width 59 height 25
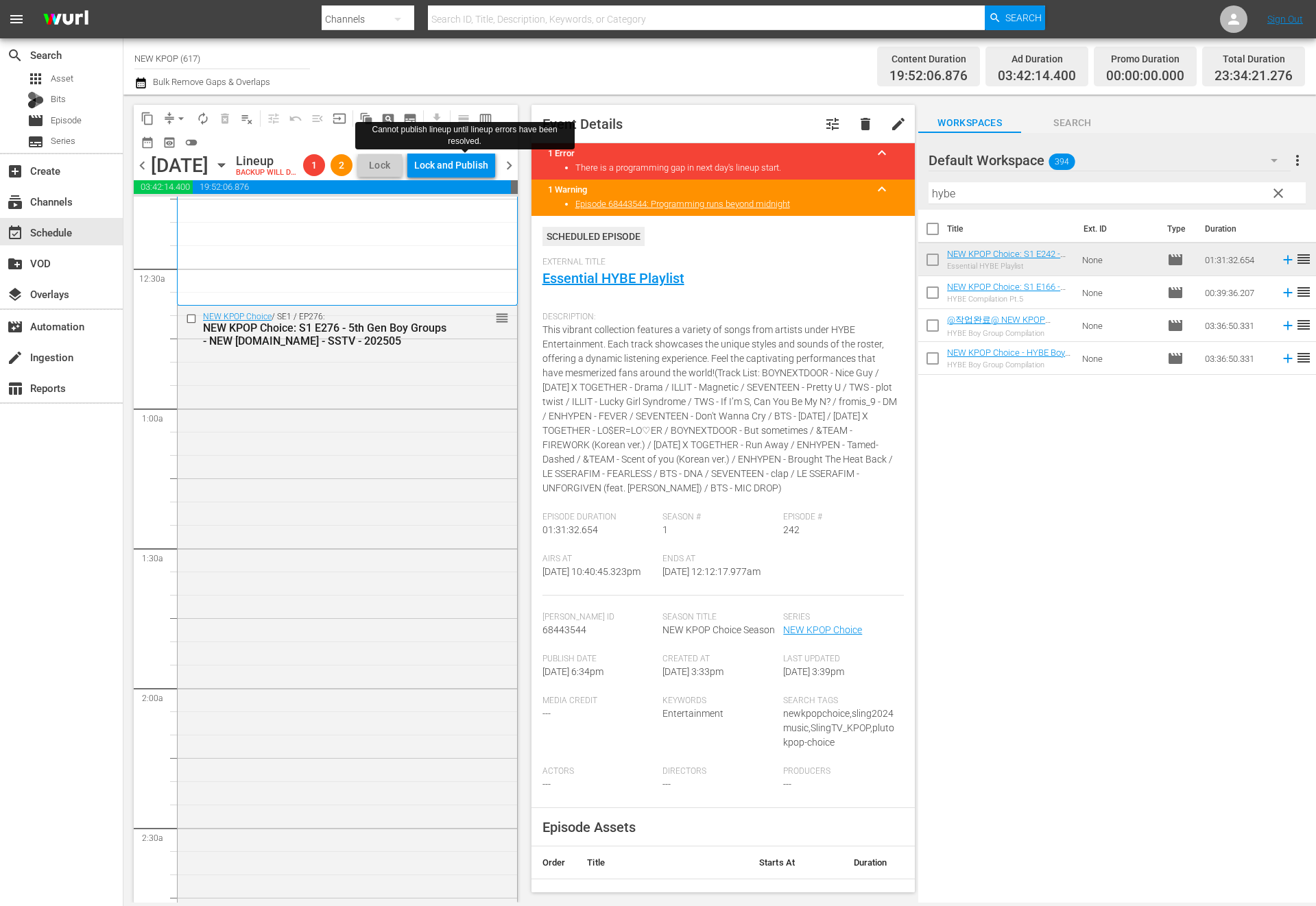
scroll to position [0, 0]
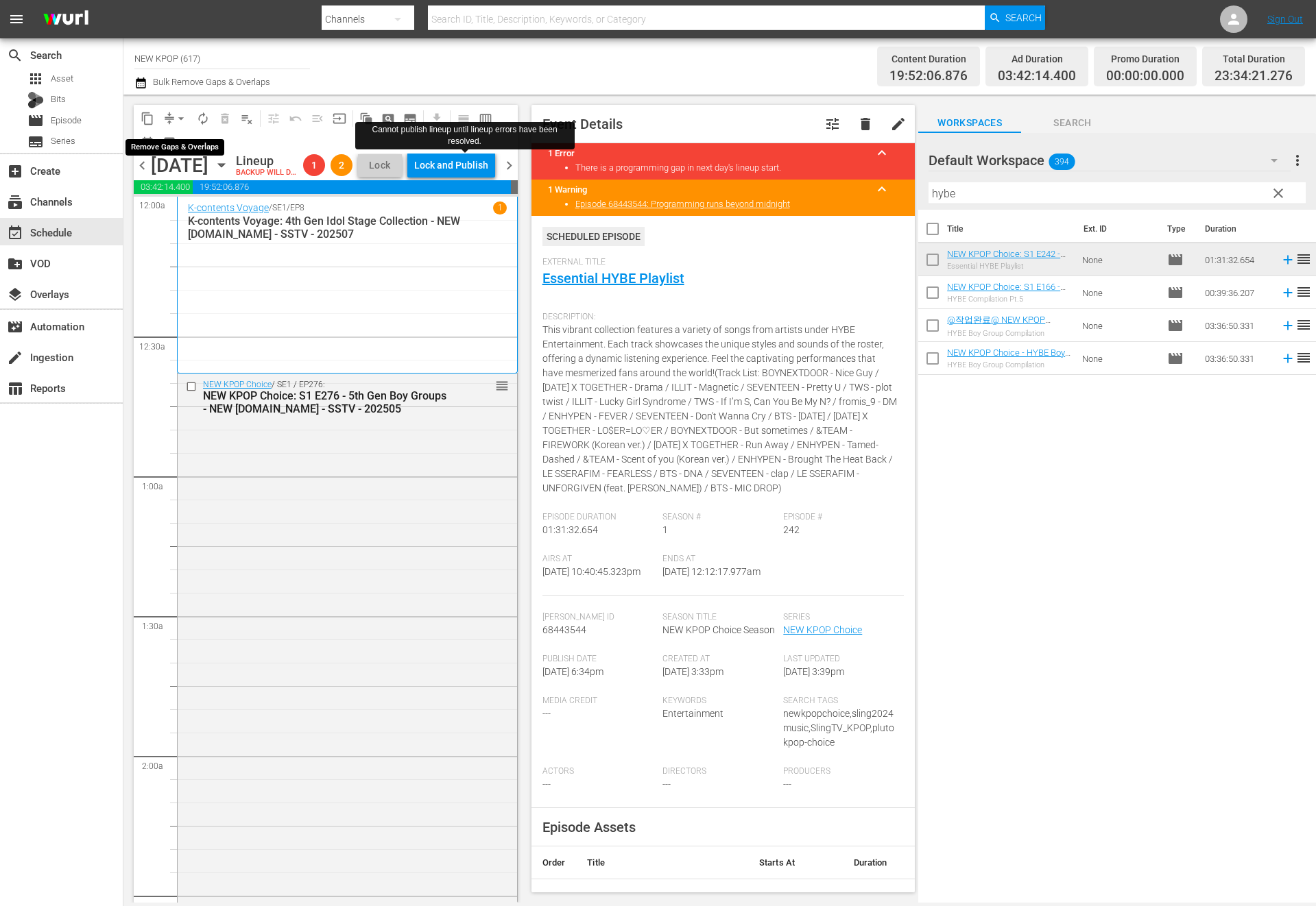
click at [178, 114] on span "arrow_drop_down" at bounding box center [181, 119] width 14 height 14
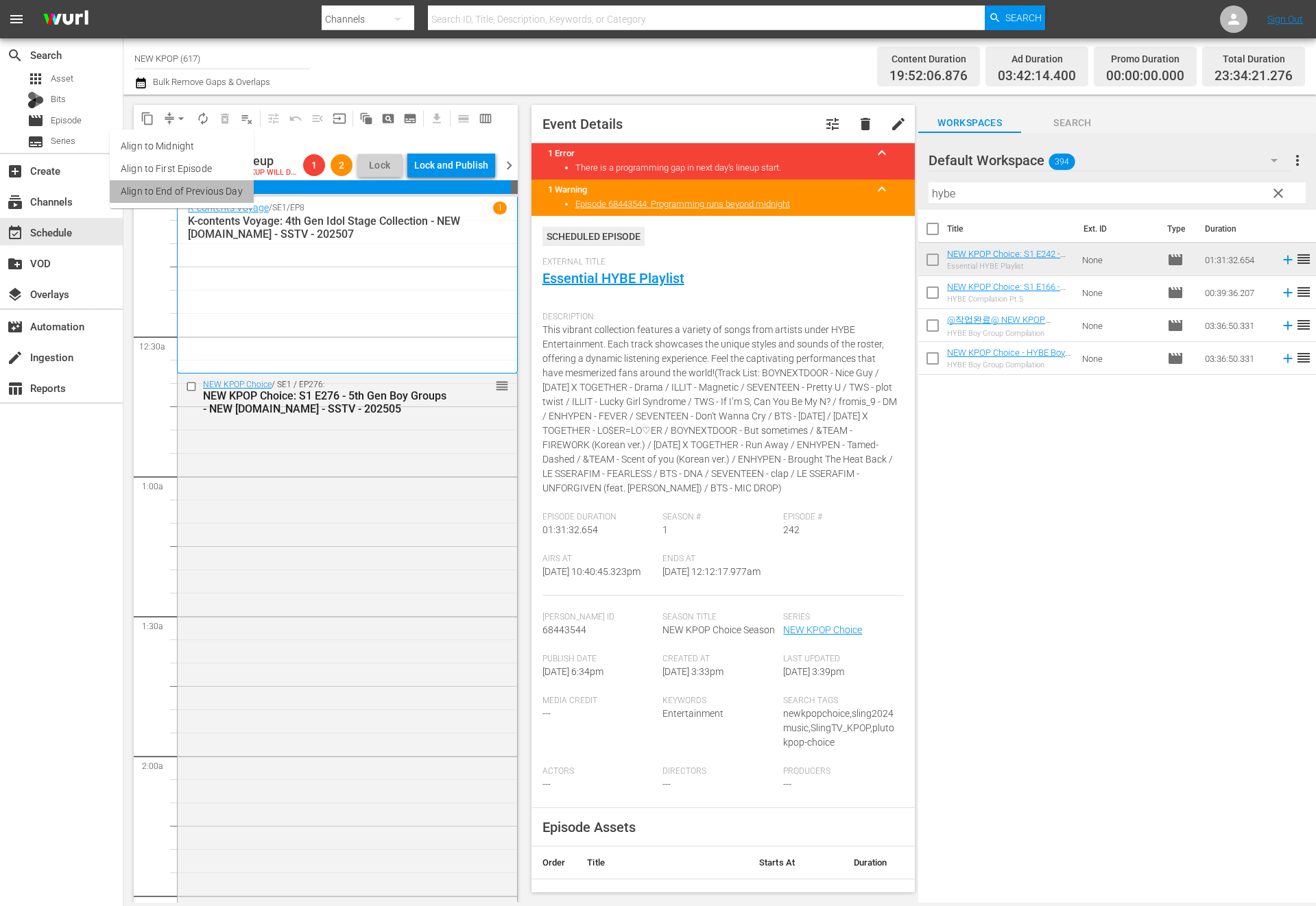
click at [183, 187] on li "Align to End of Previous Day" at bounding box center [182, 192] width 144 height 22
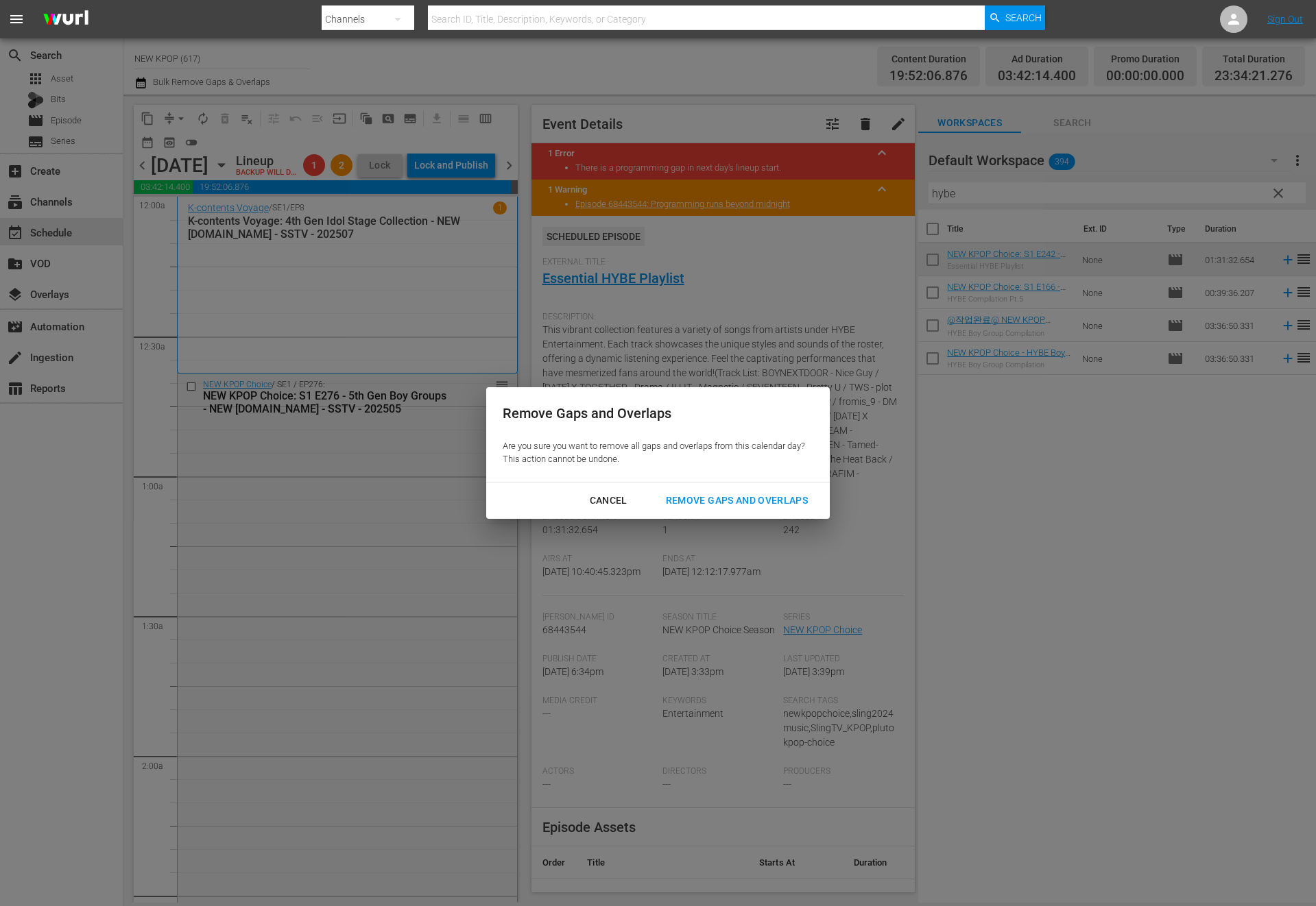
click at [770, 496] on div "Remove Gaps and Overlaps" at bounding box center [737, 500] width 164 height 17
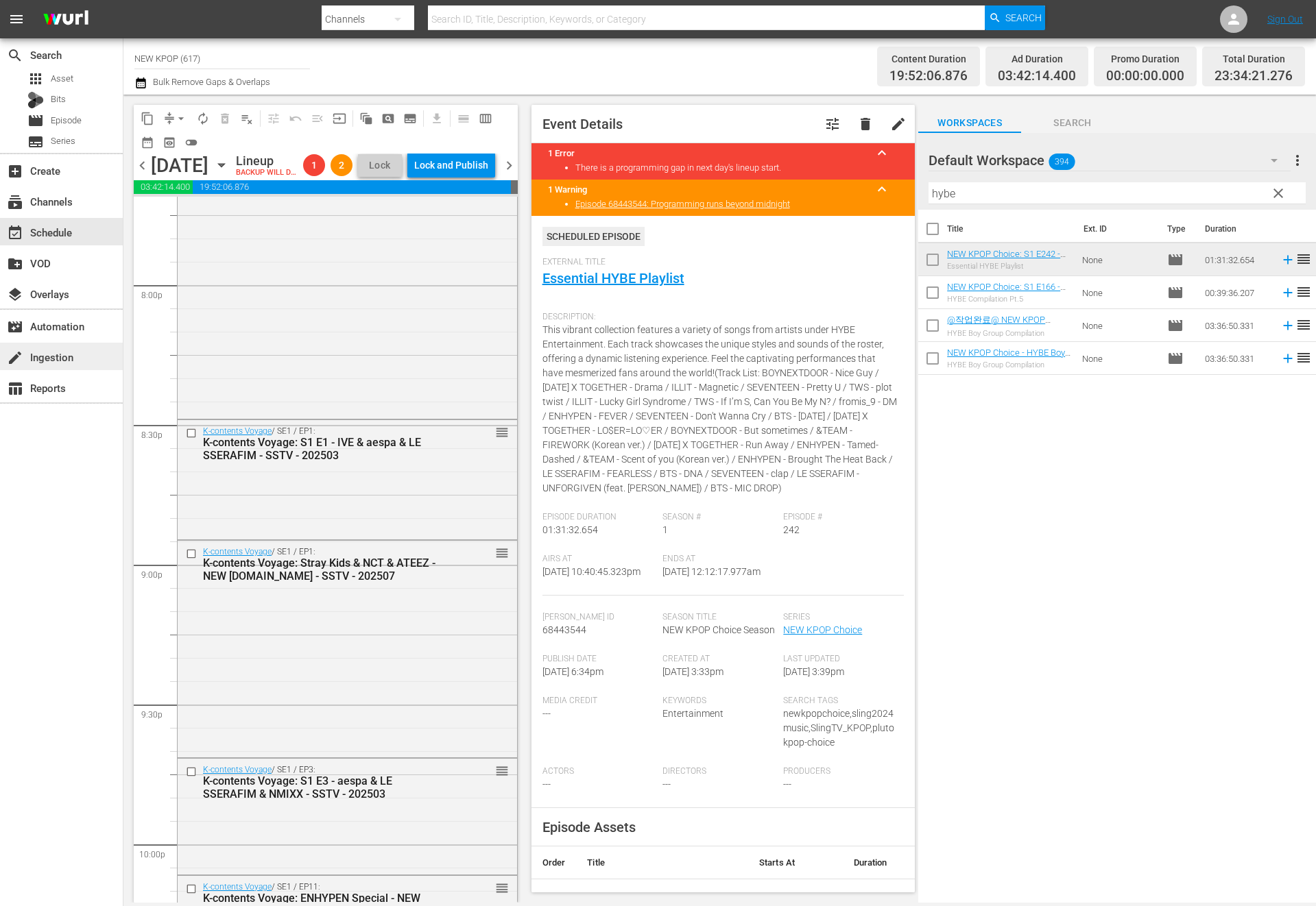
scroll to position [6083, 0]
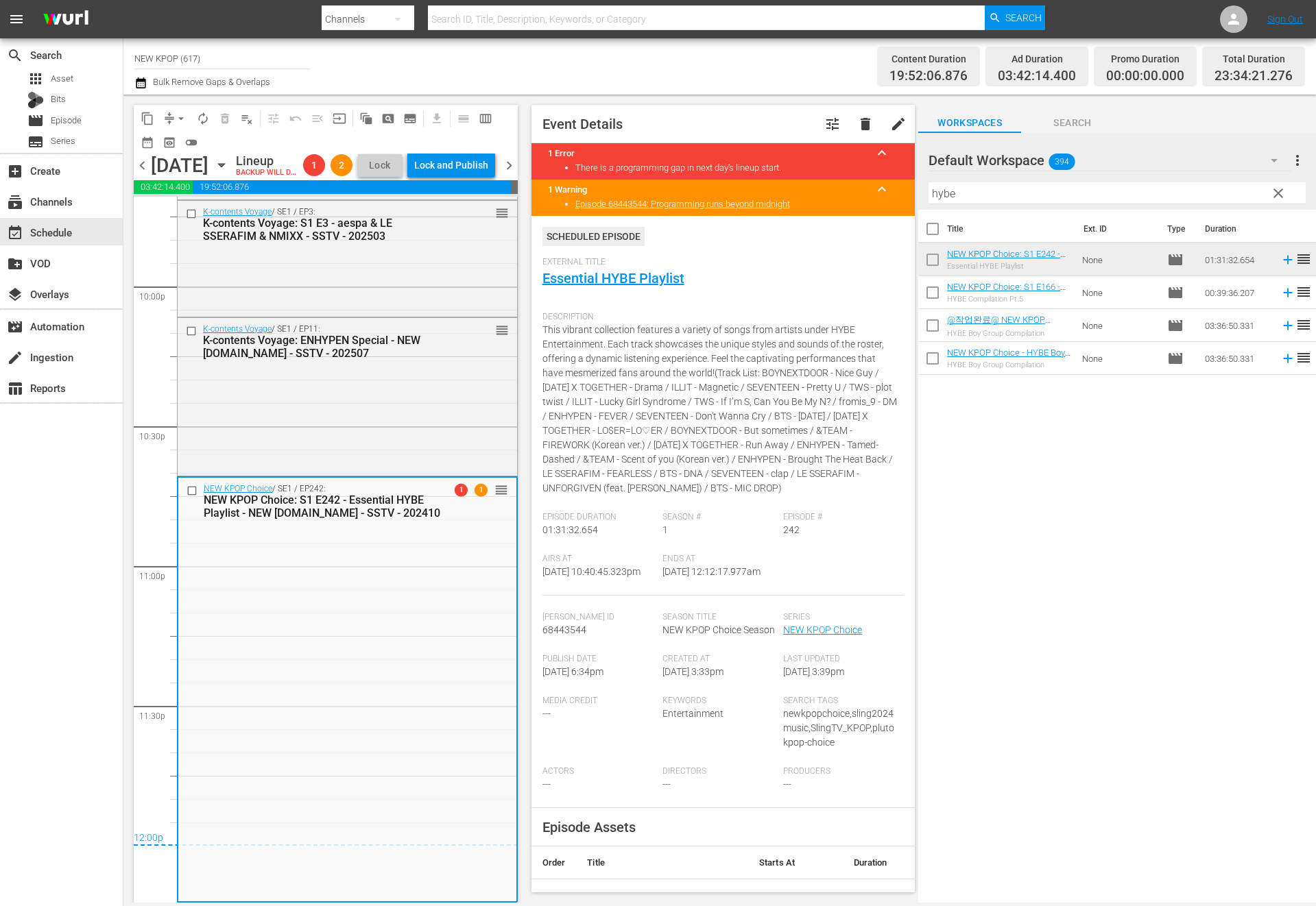
click at [478, 171] on div "Lock and Publish" at bounding box center [451, 164] width 74 height 24
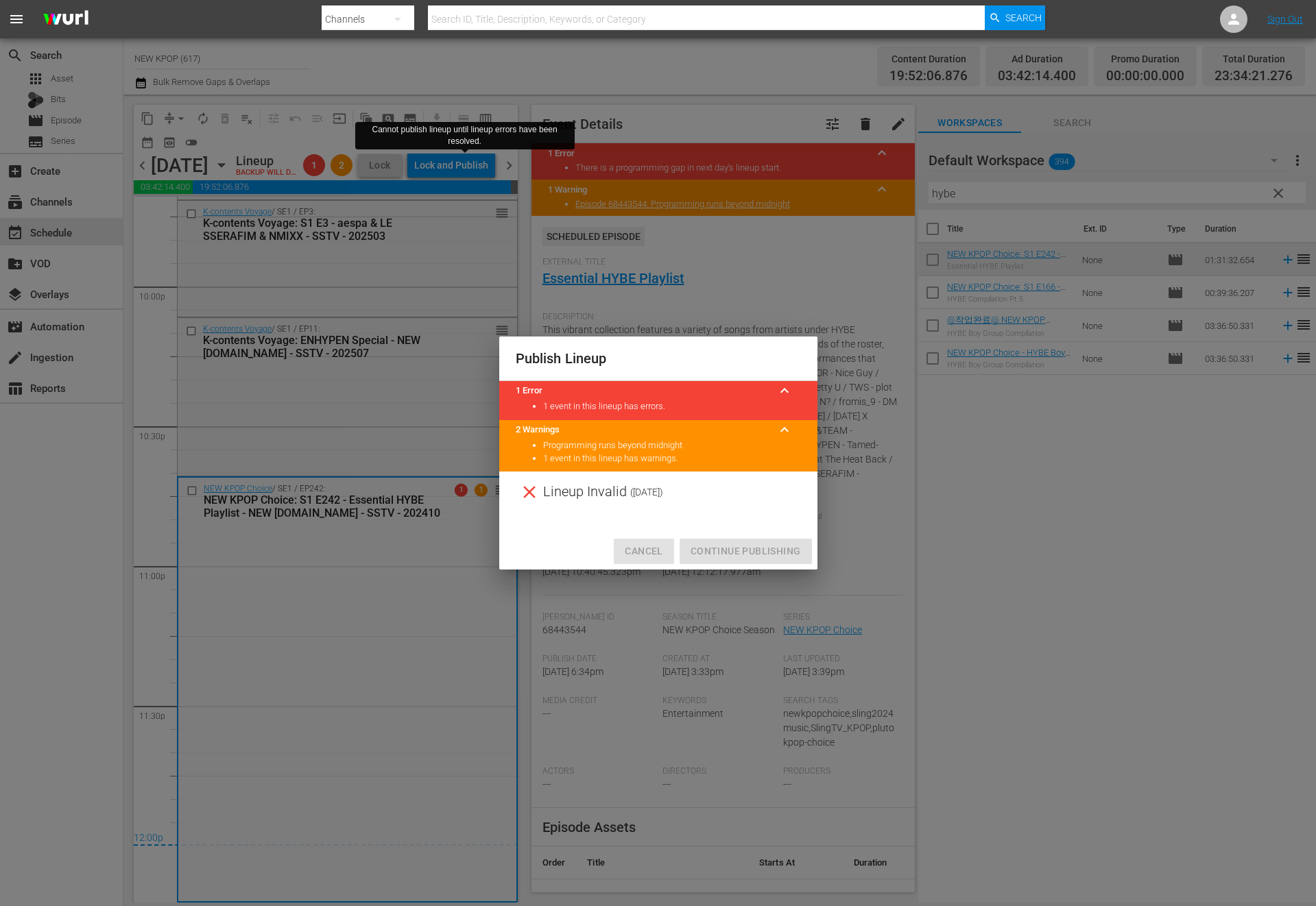
click at [652, 555] on span "Cancel" at bounding box center [643, 551] width 38 height 17
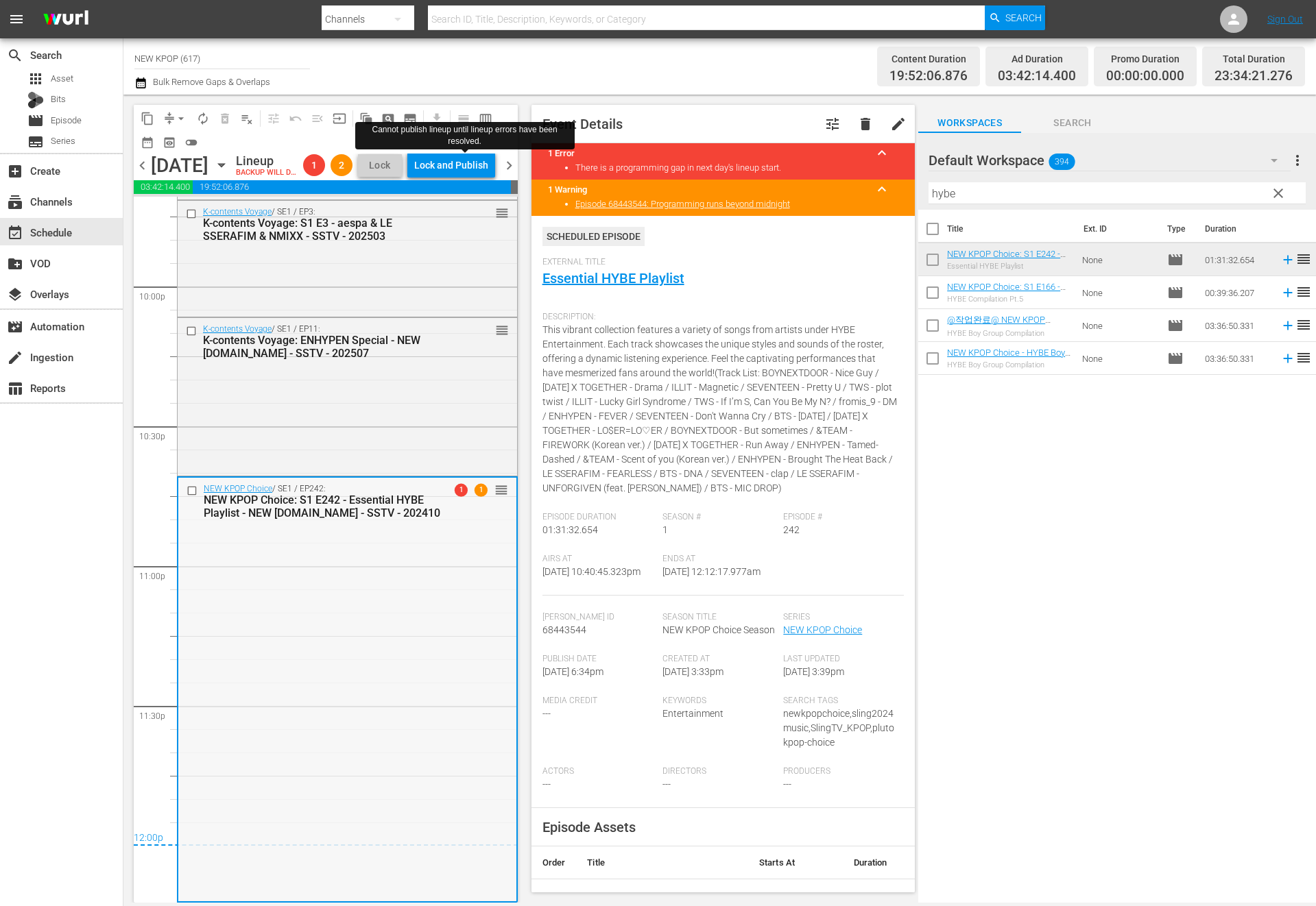
click at [382, 612] on div "NEW KPOP Choice / SE1 / EP242: NEW KPOP Choice: S1 E242 - Essential HYBE Playli…" at bounding box center [347, 689] width 338 height 423
click at [503, 174] on span "chevron_right" at bounding box center [509, 165] width 17 height 17
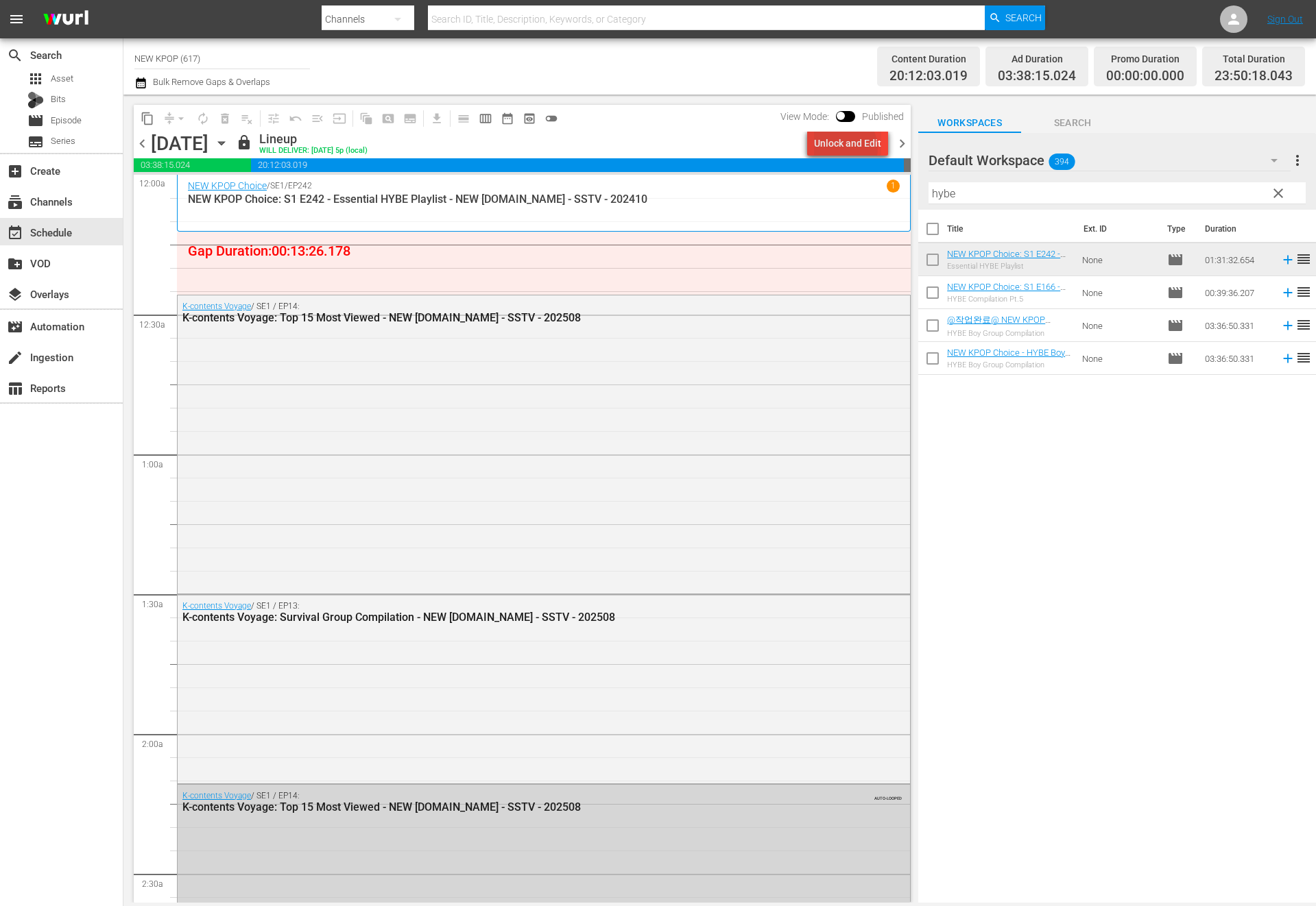
click at [847, 148] on div "Unlock and Edit" at bounding box center [848, 143] width 67 height 24
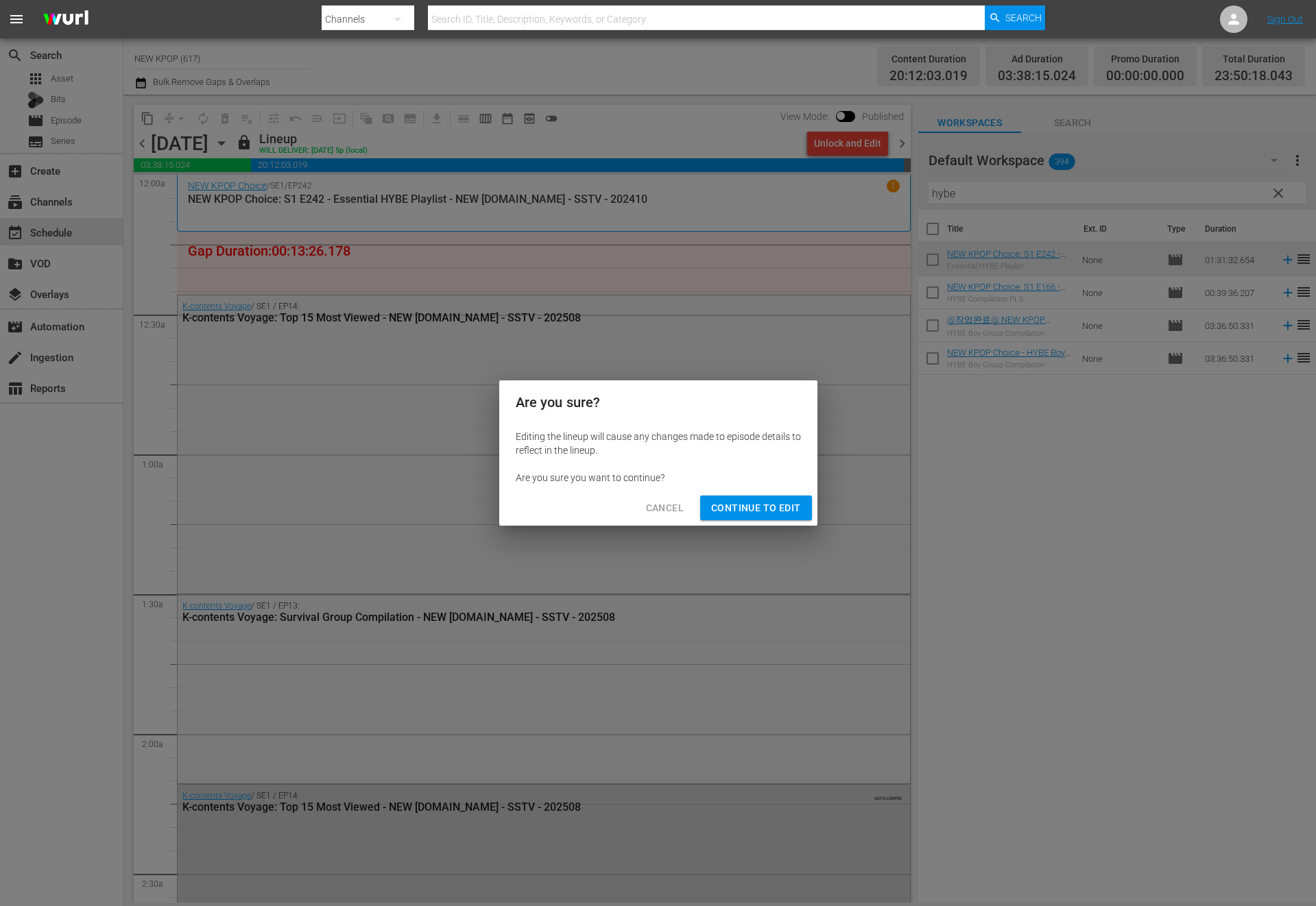
click at [730, 507] on span "Continue to Edit" at bounding box center [755, 508] width 89 height 17
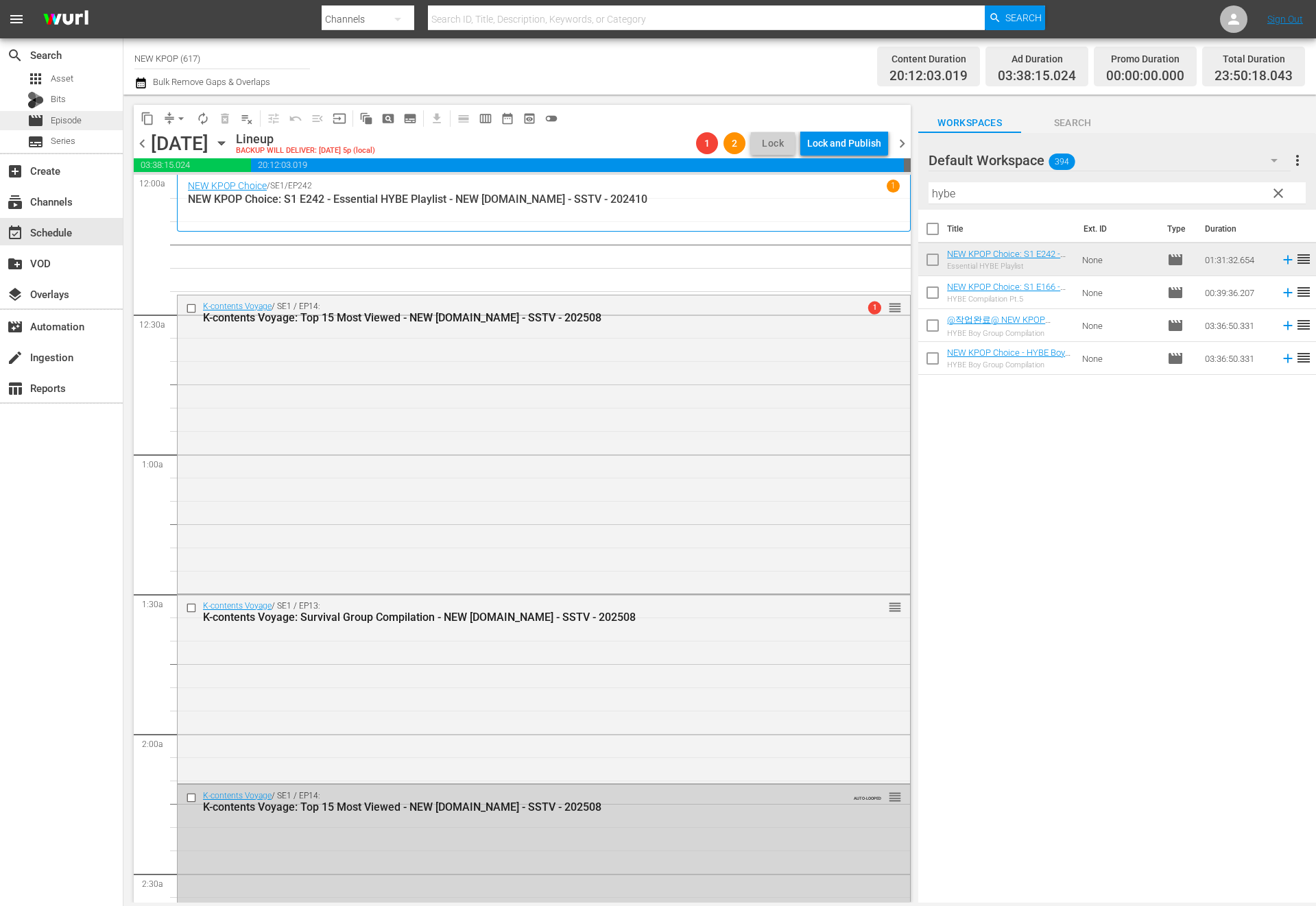
click at [82, 117] on span "Episode" at bounding box center [66, 121] width 31 height 14
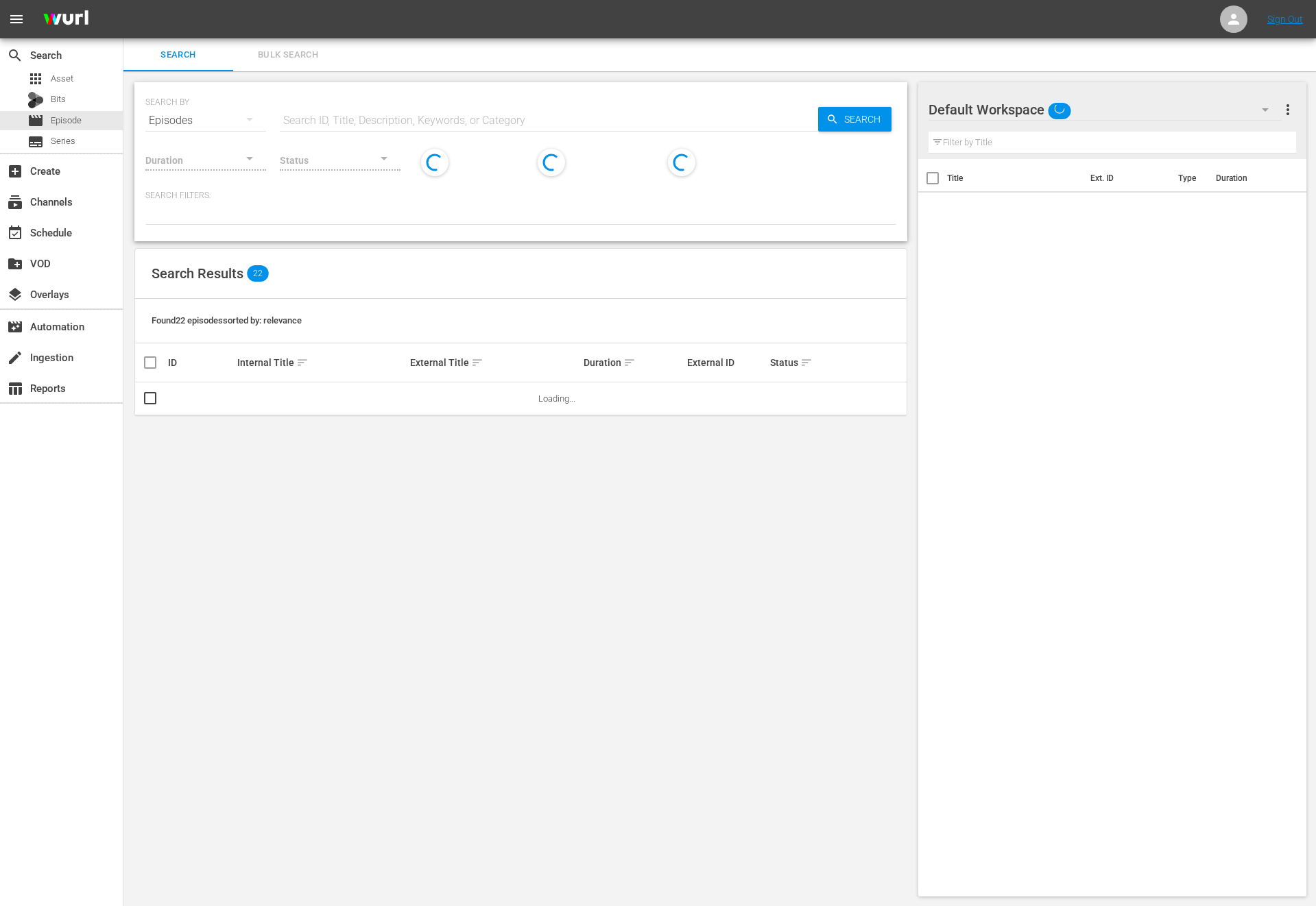
click at [383, 115] on input "text" at bounding box center [549, 120] width 538 height 33
type input "K-contents Voyage"
click at [868, 127] on span "Search" at bounding box center [864, 119] width 52 height 24
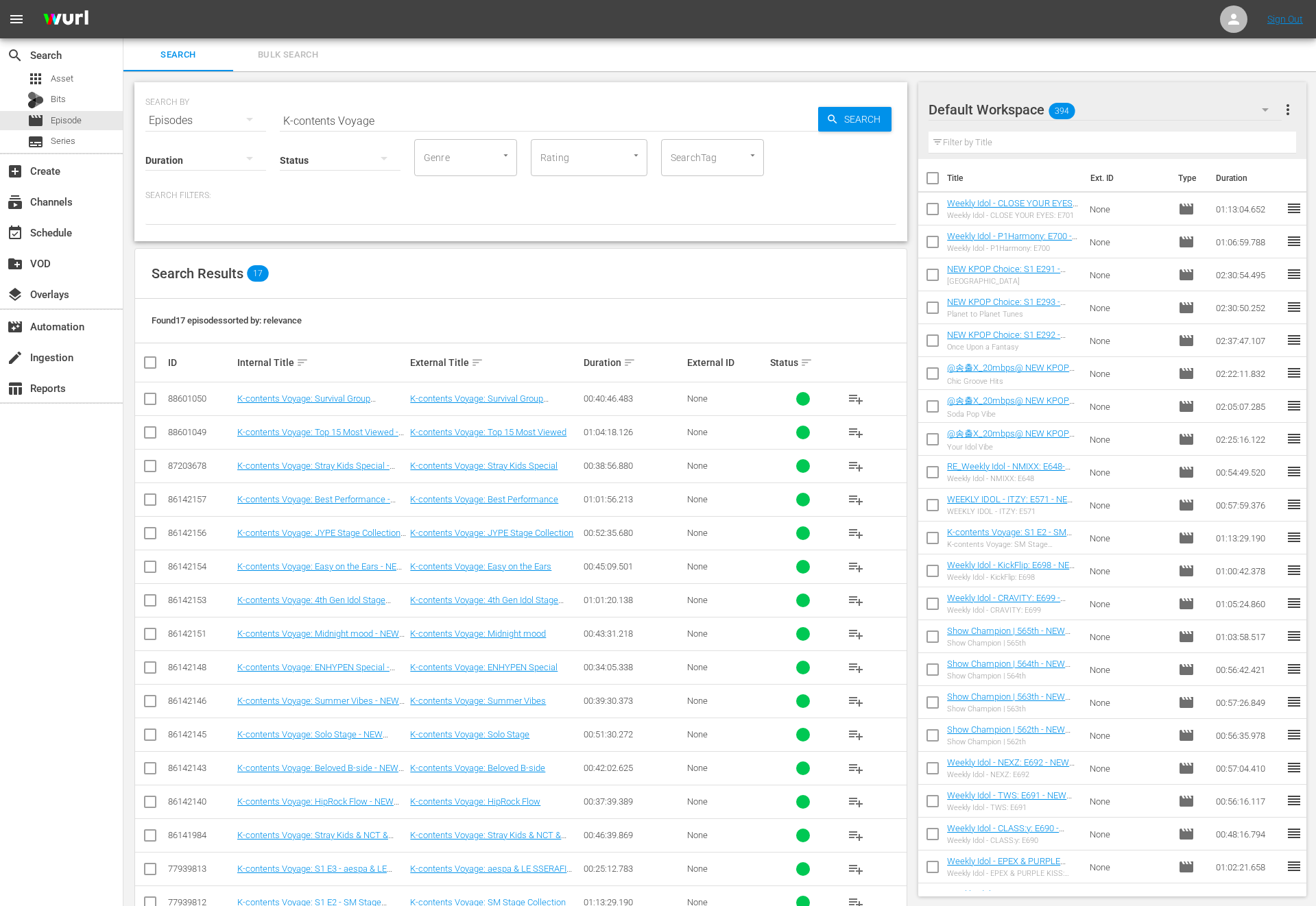
click at [152, 362] on input "checkbox" at bounding box center [155, 362] width 27 height 17
checkbox input "true"
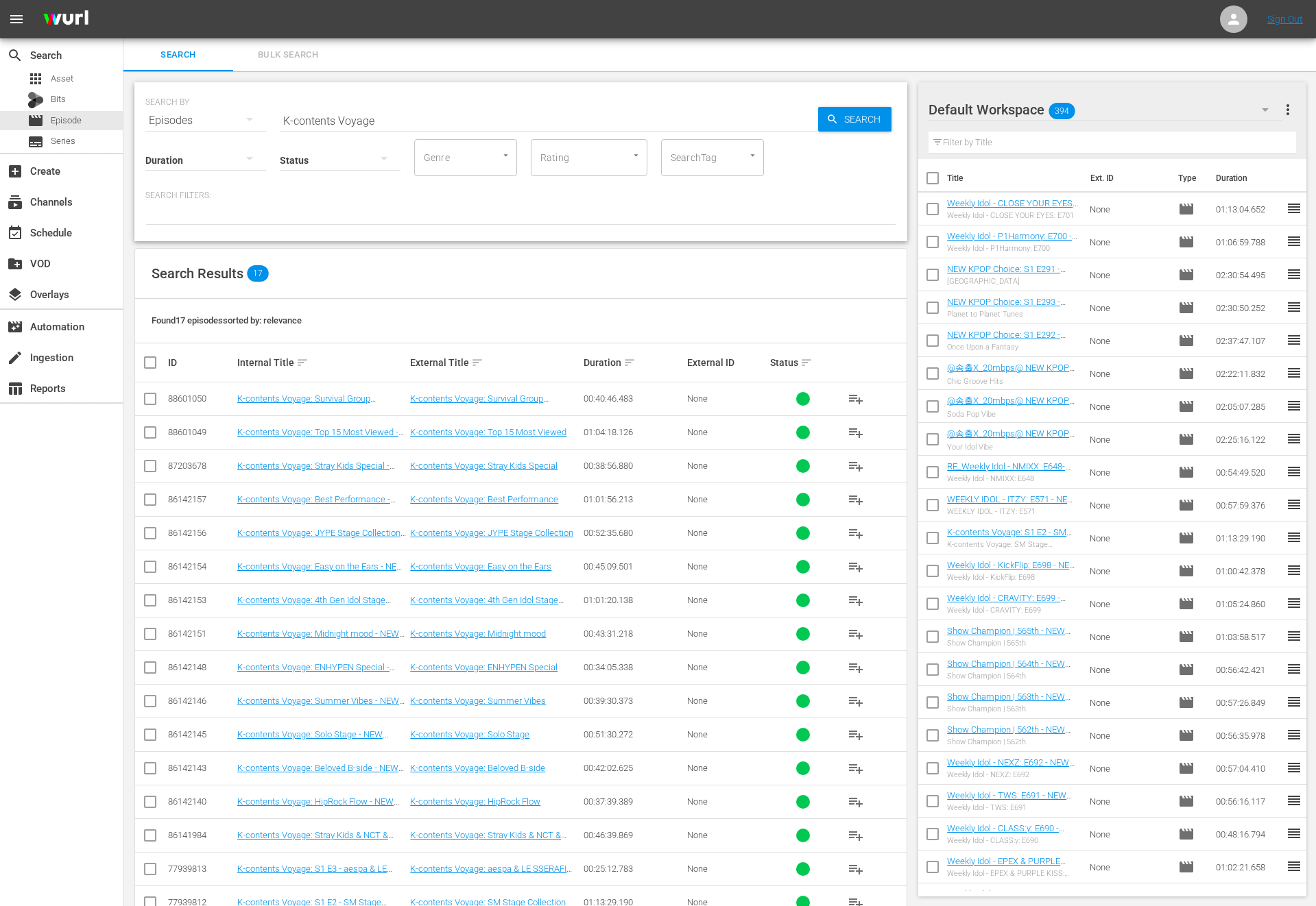
checkbox input "true"
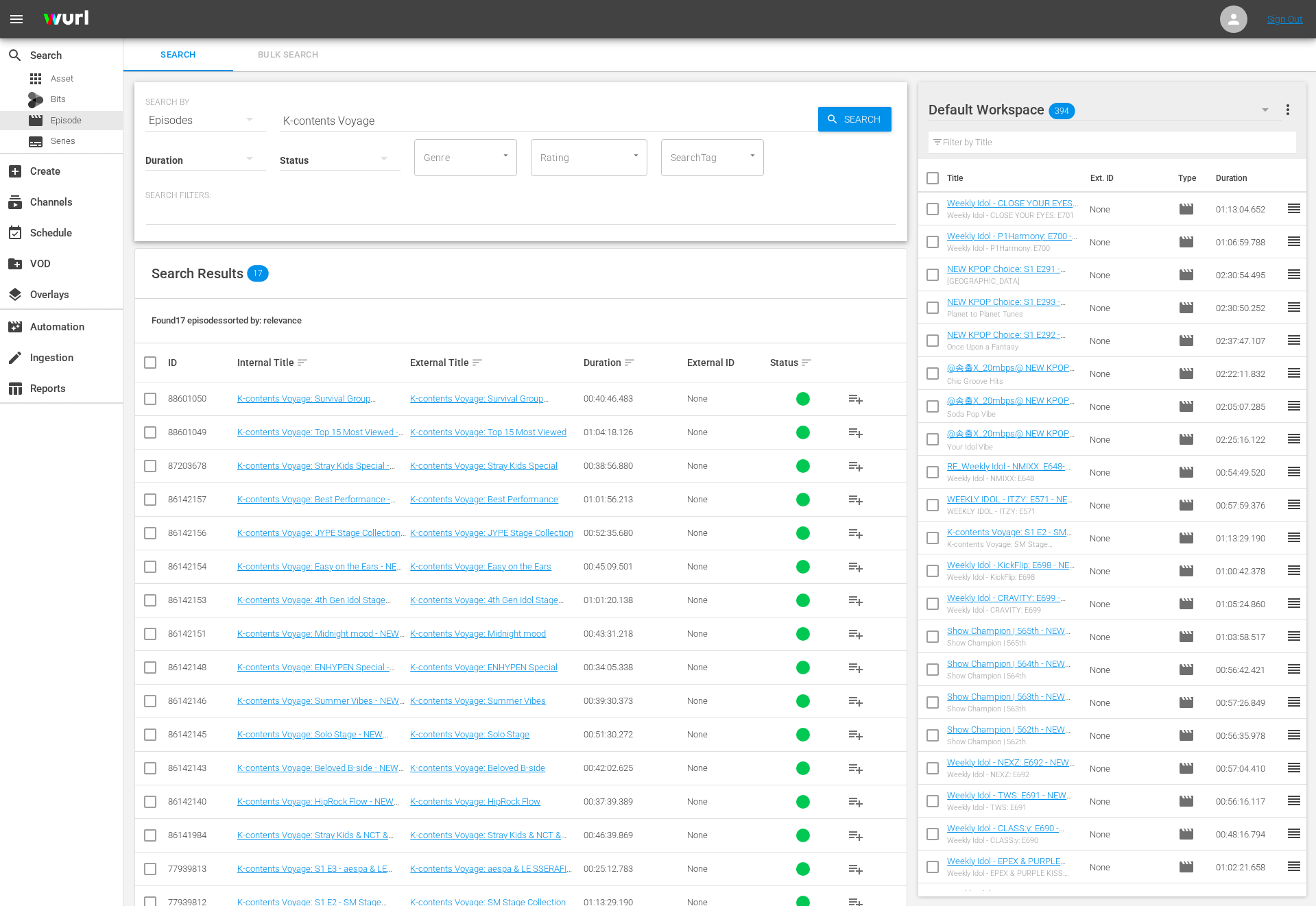
checkbox input "true"
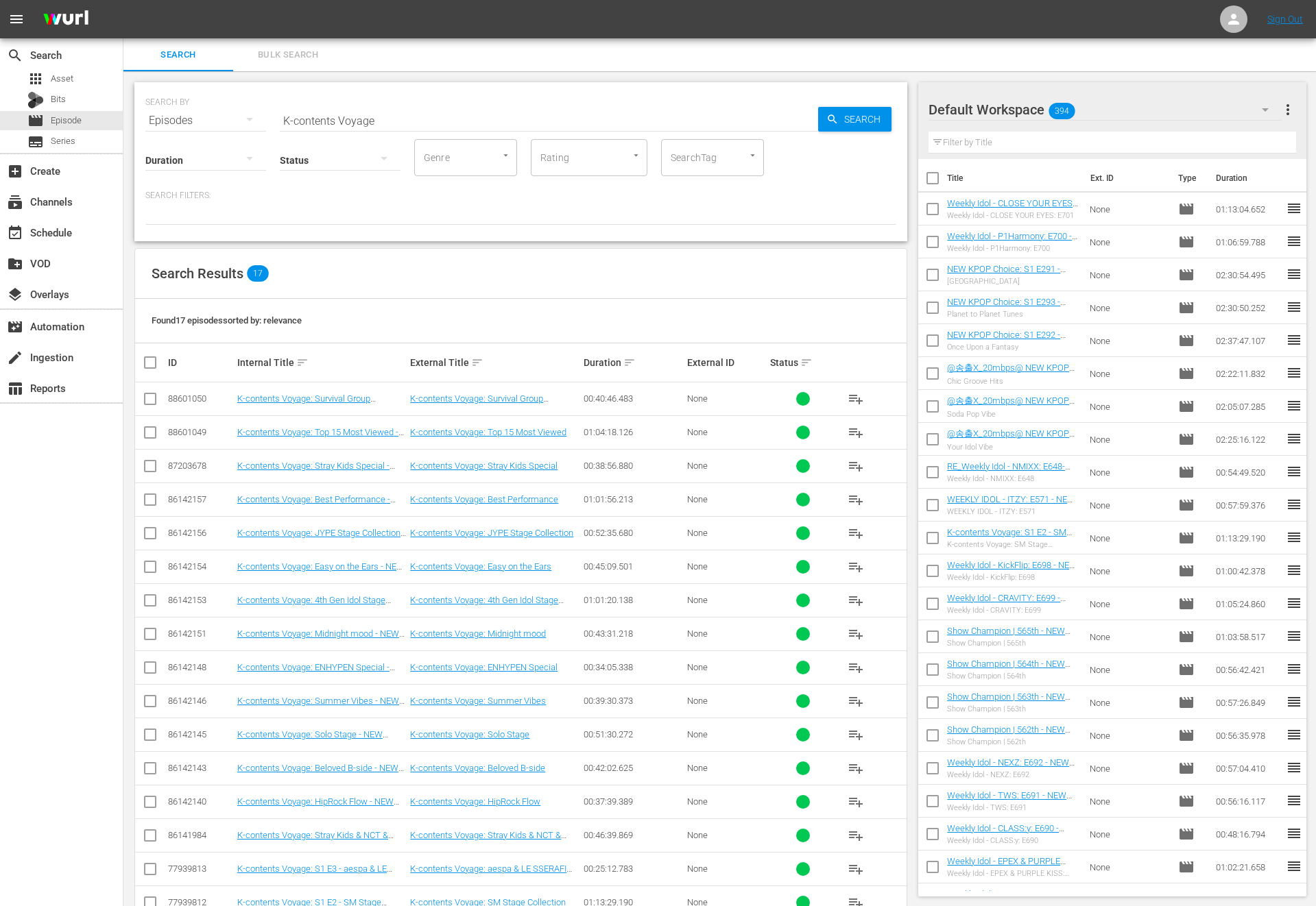
checkbox input "true"
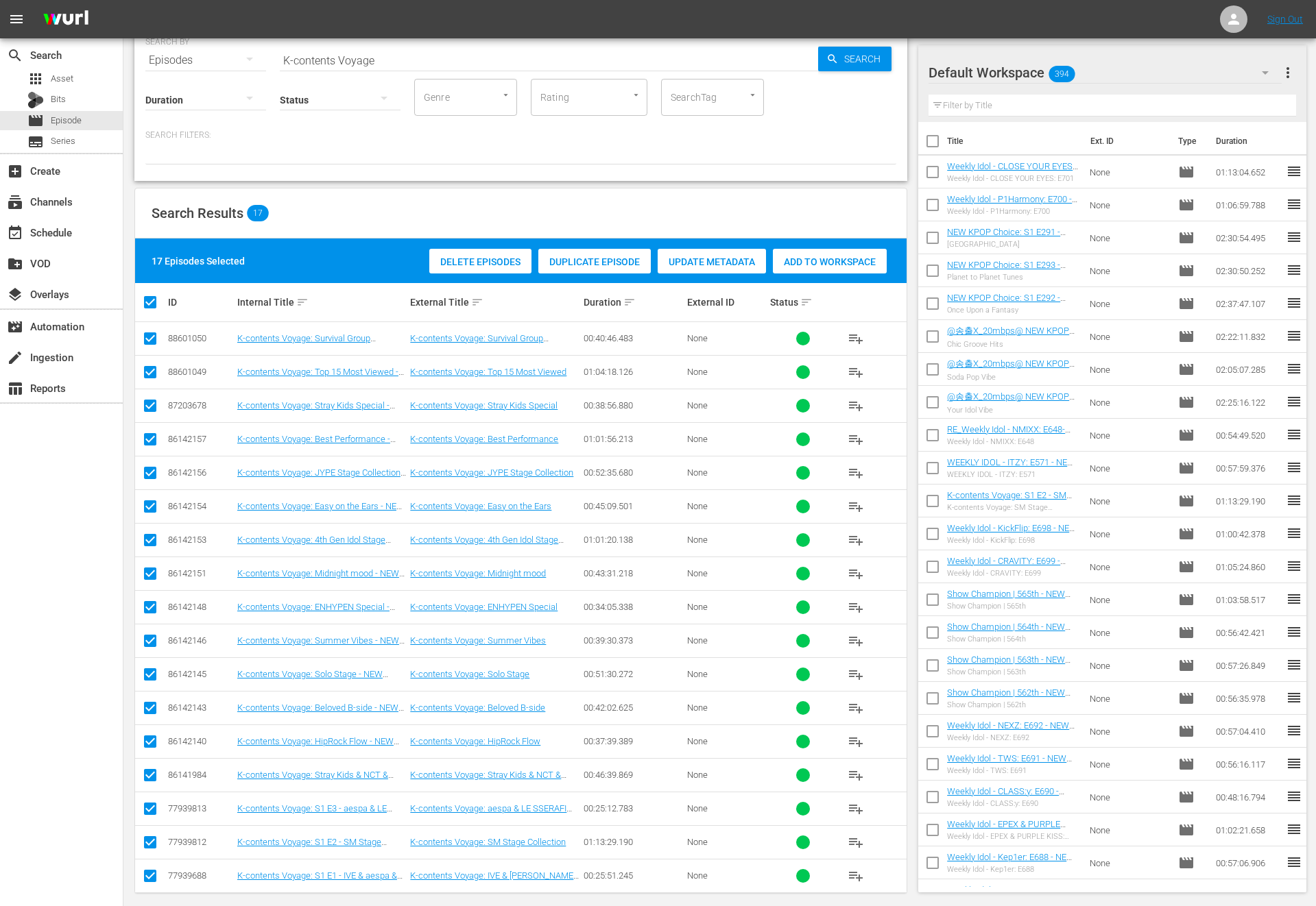
scroll to position [72, 0]
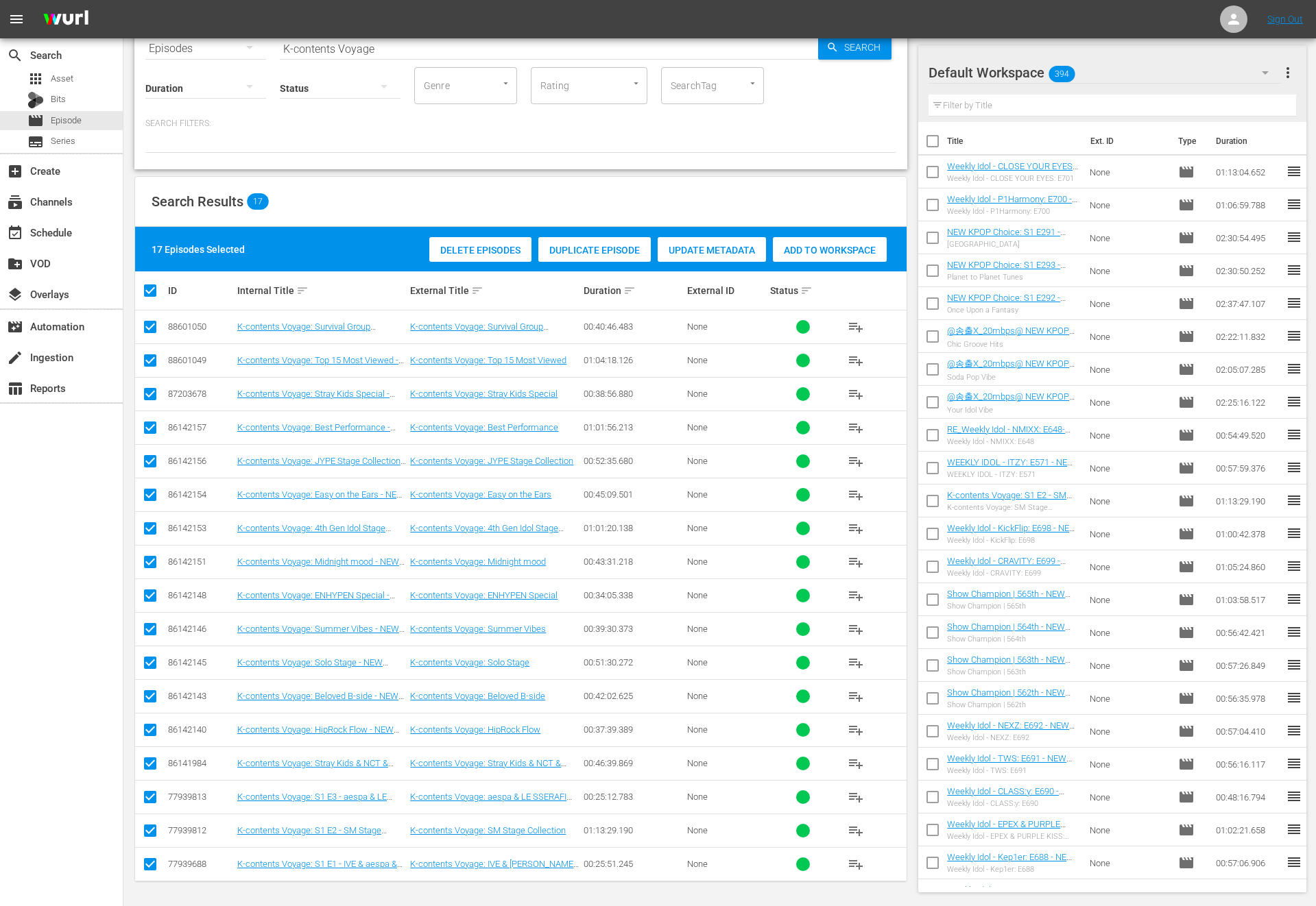
click at [771, 250] on div "Delete Episodes Duplicate Episode Update Metadata Add to Workspace" at bounding box center [657, 249] width 464 height 31
click at [779, 250] on span "Add to Workspace" at bounding box center [830, 250] width 114 height 11
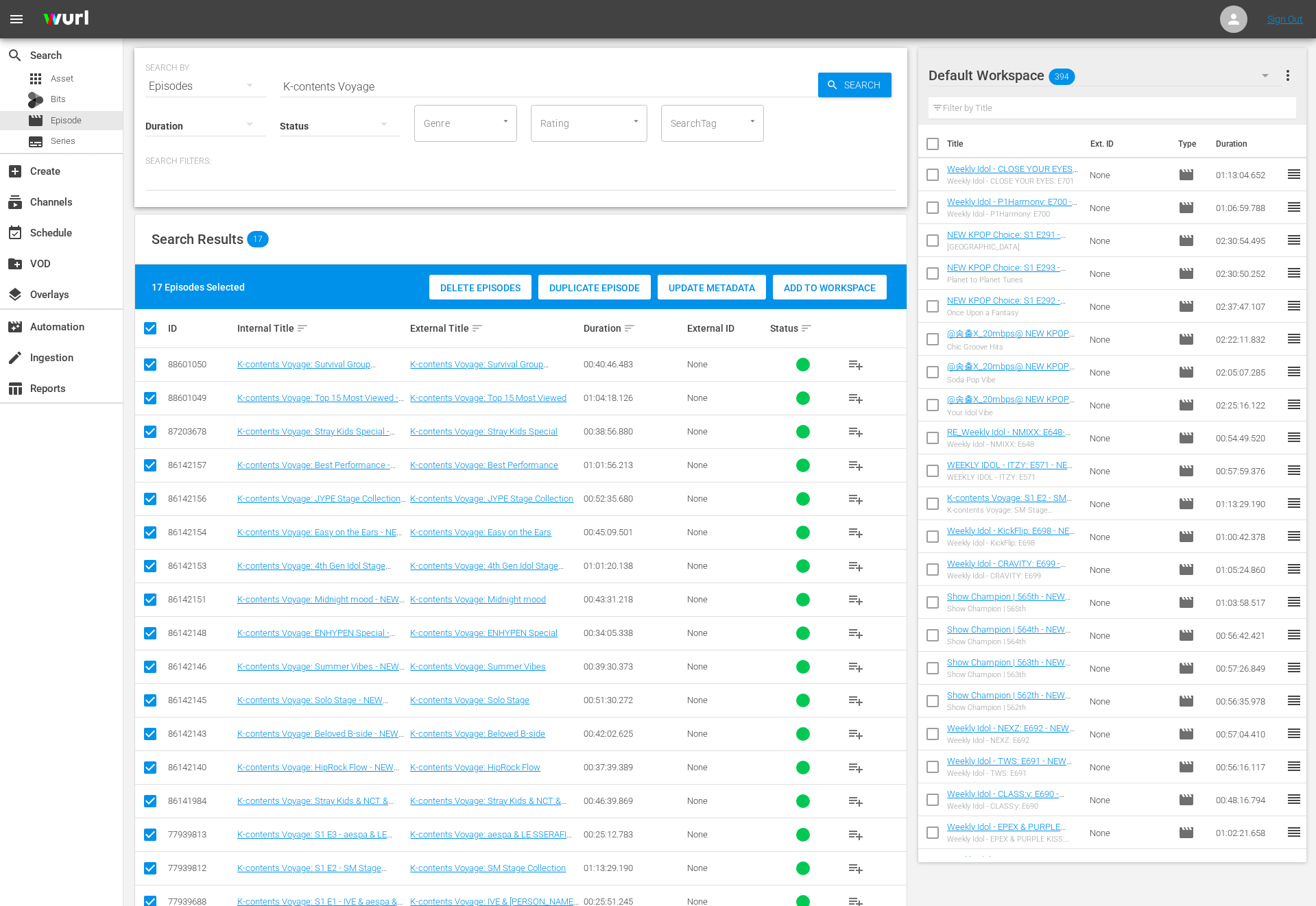
scroll to position [0, 0]
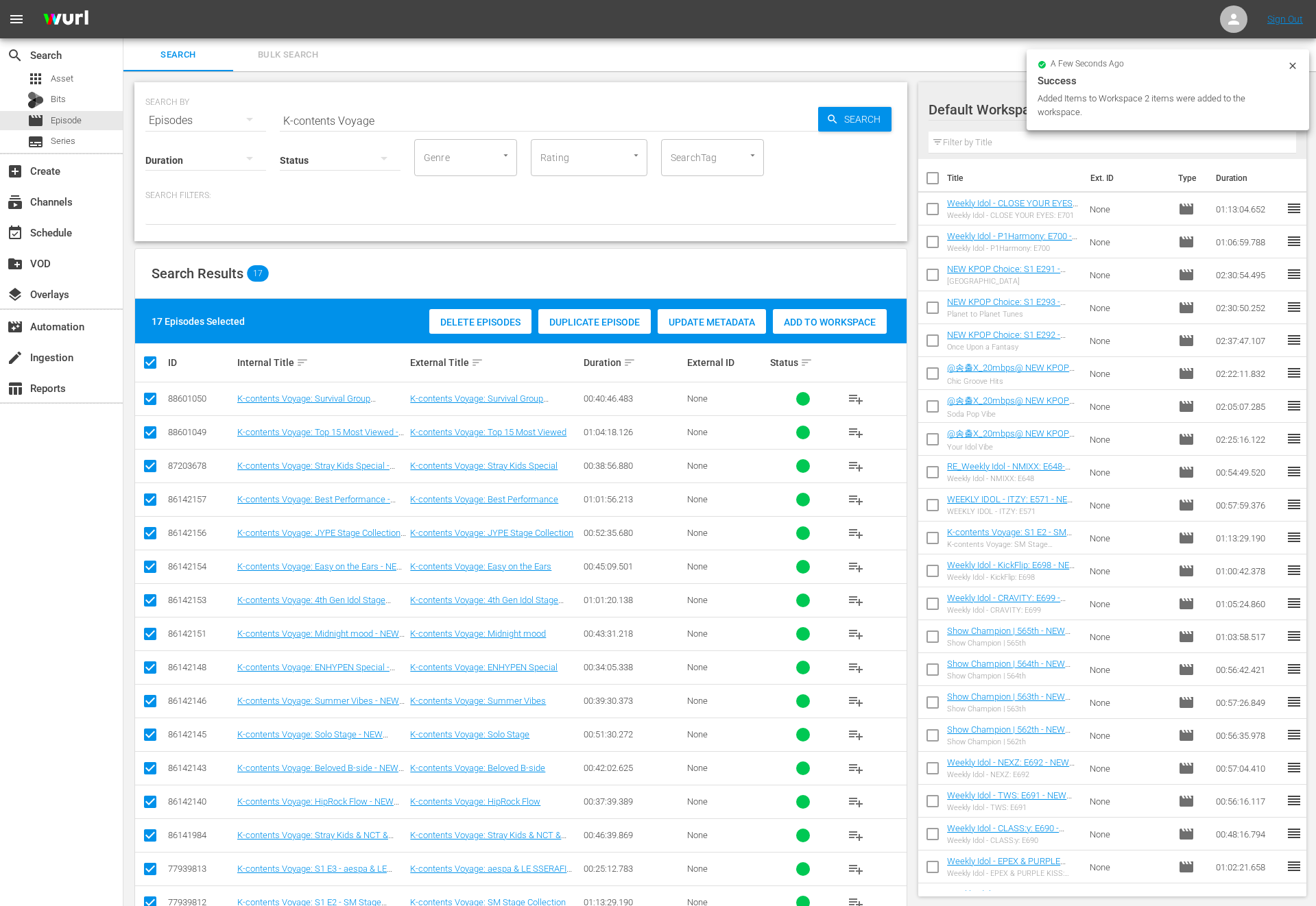
click at [851, 329] on div "Add to Workspace" at bounding box center [830, 322] width 114 height 26
click at [23, 237] on div "event_available Schedule" at bounding box center [61, 232] width 122 height 27
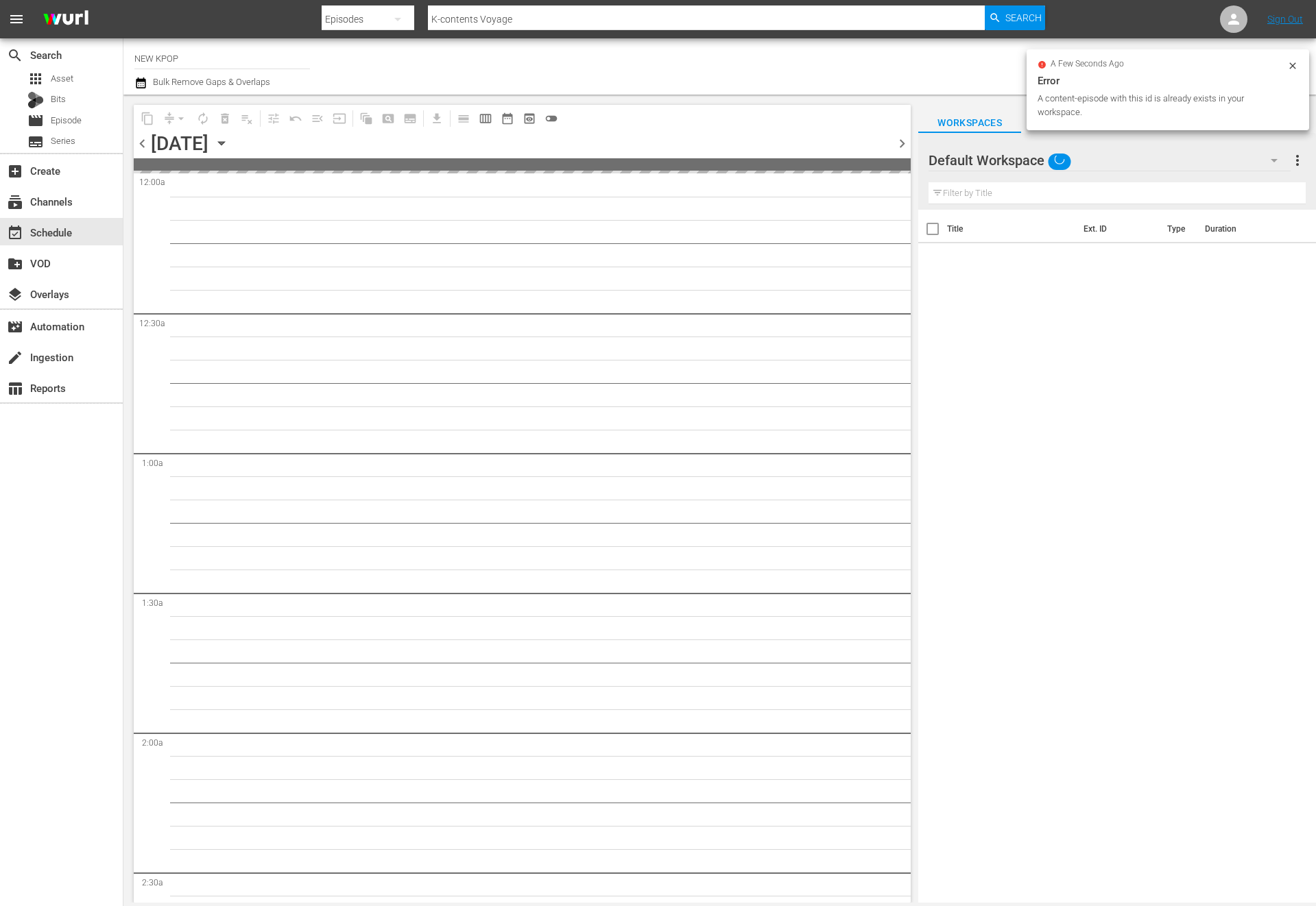
click at [229, 143] on icon "button" at bounding box center [222, 143] width 15 height 15
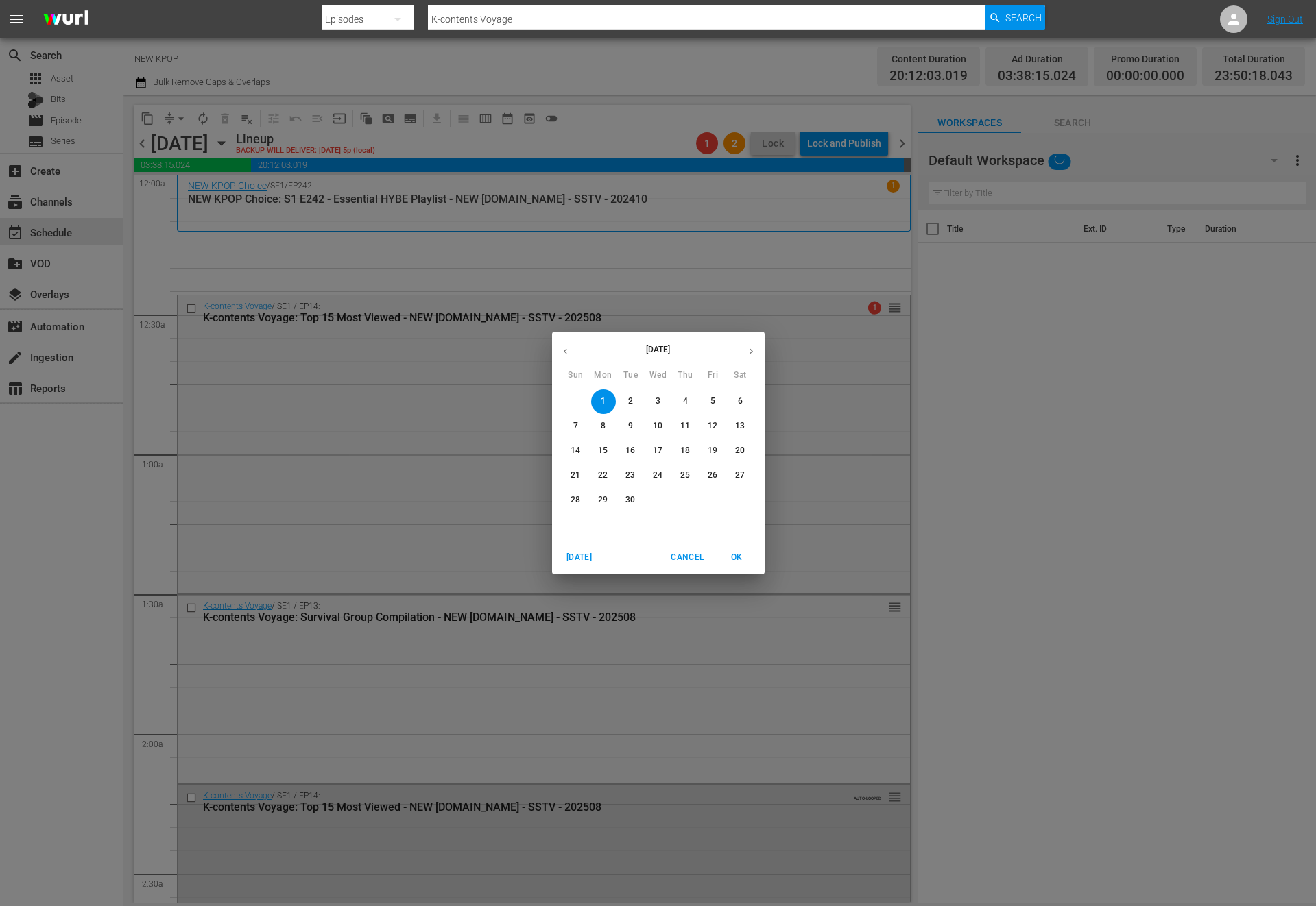
click at [564, 347] on icon "button" at bounding box center [565, 351] width 10 height 10
click at [581, 524] on span "31" at bounding box center [575, 525] width 24 height 12
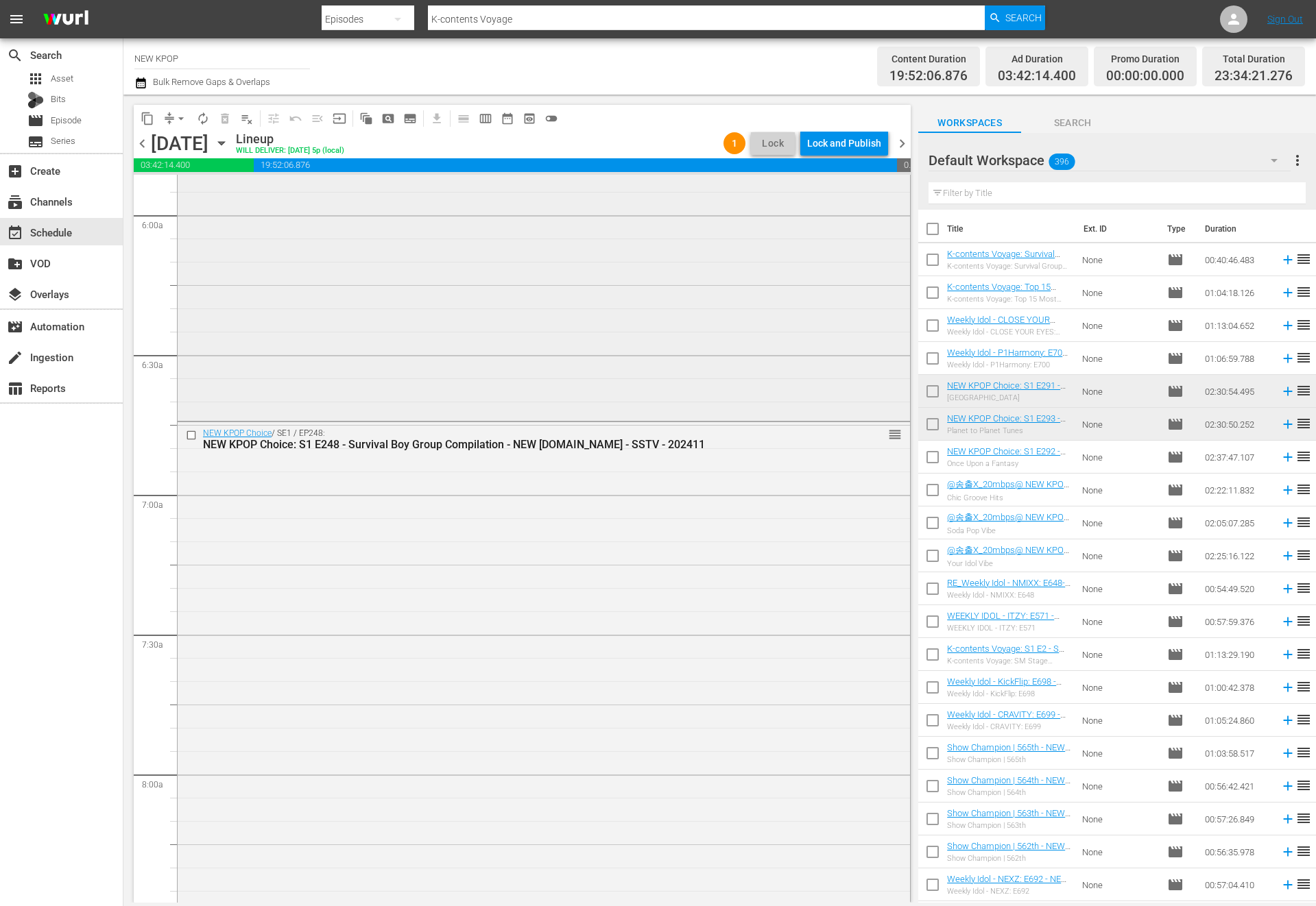
click at [509, 549] on div "NEW KPOP Choice / SE1 / EP248: NEW KPOP Choice: S1 E248 - Survival Boy Group Co…" at bounding box center [544, 828] width 732 height 814
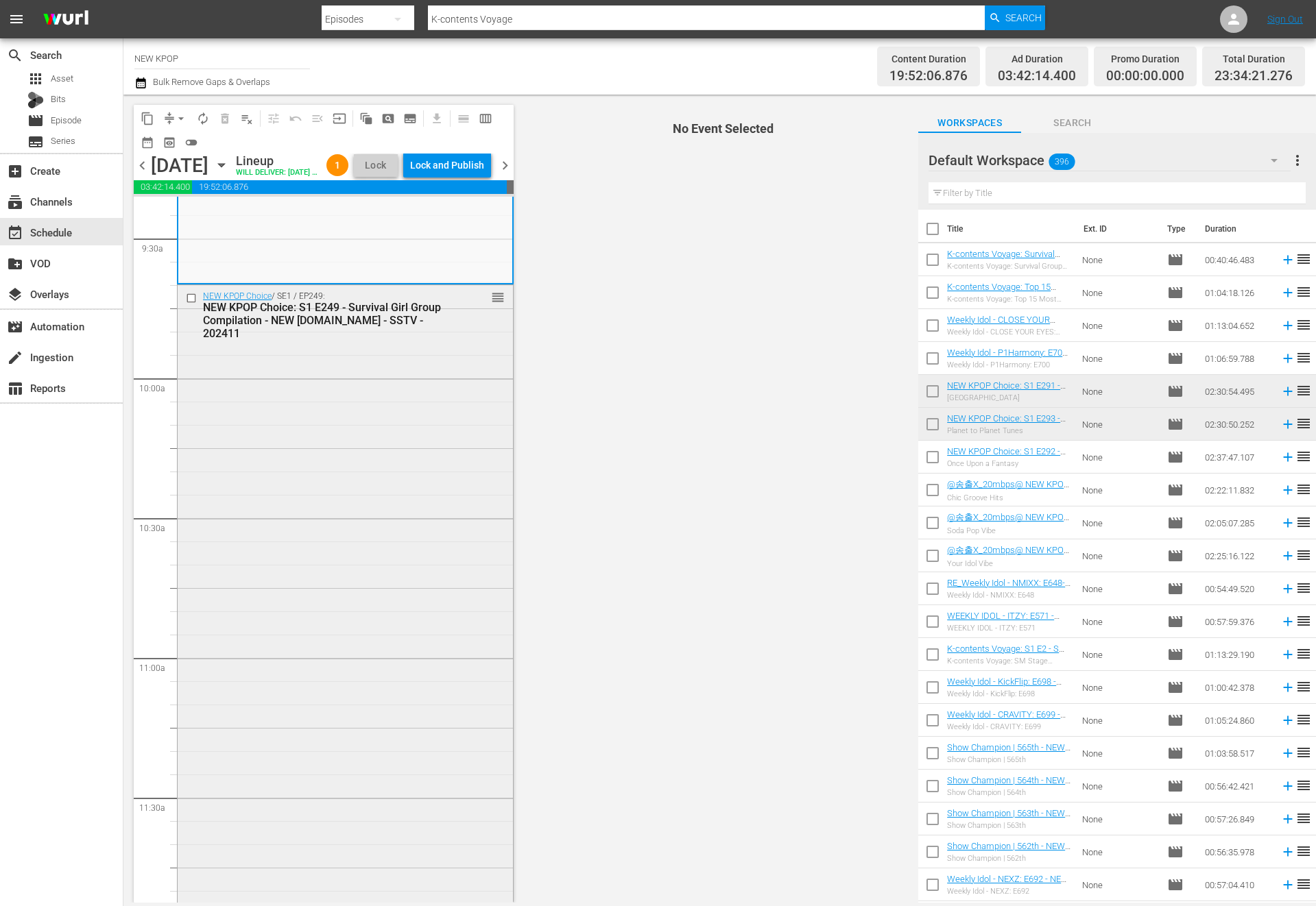
scroll to position [2545, 0]
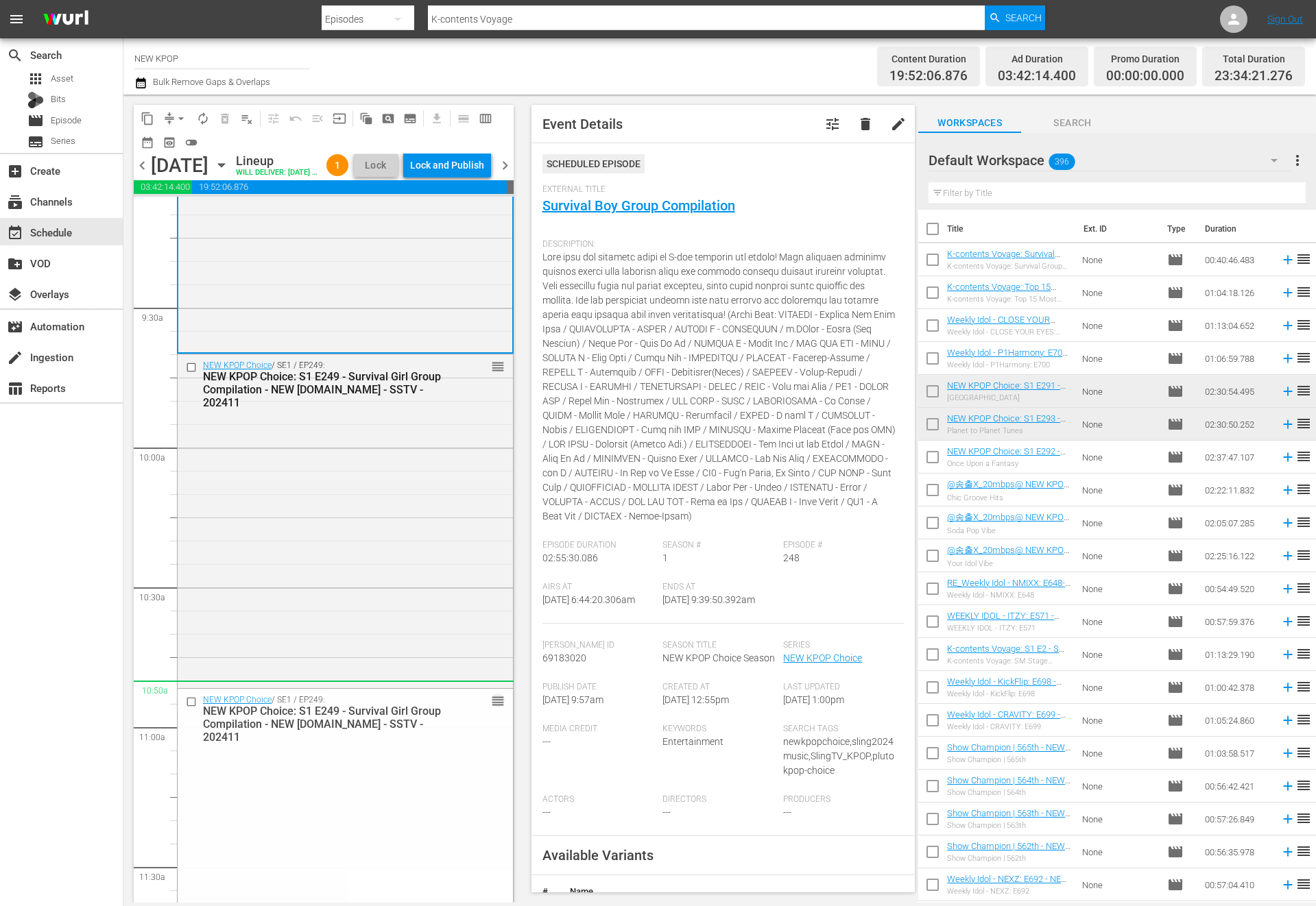
drag, startPoint x: 500, startPoint y: 391, endPoint x: 471, endPoint y: 707, distance: 317.3
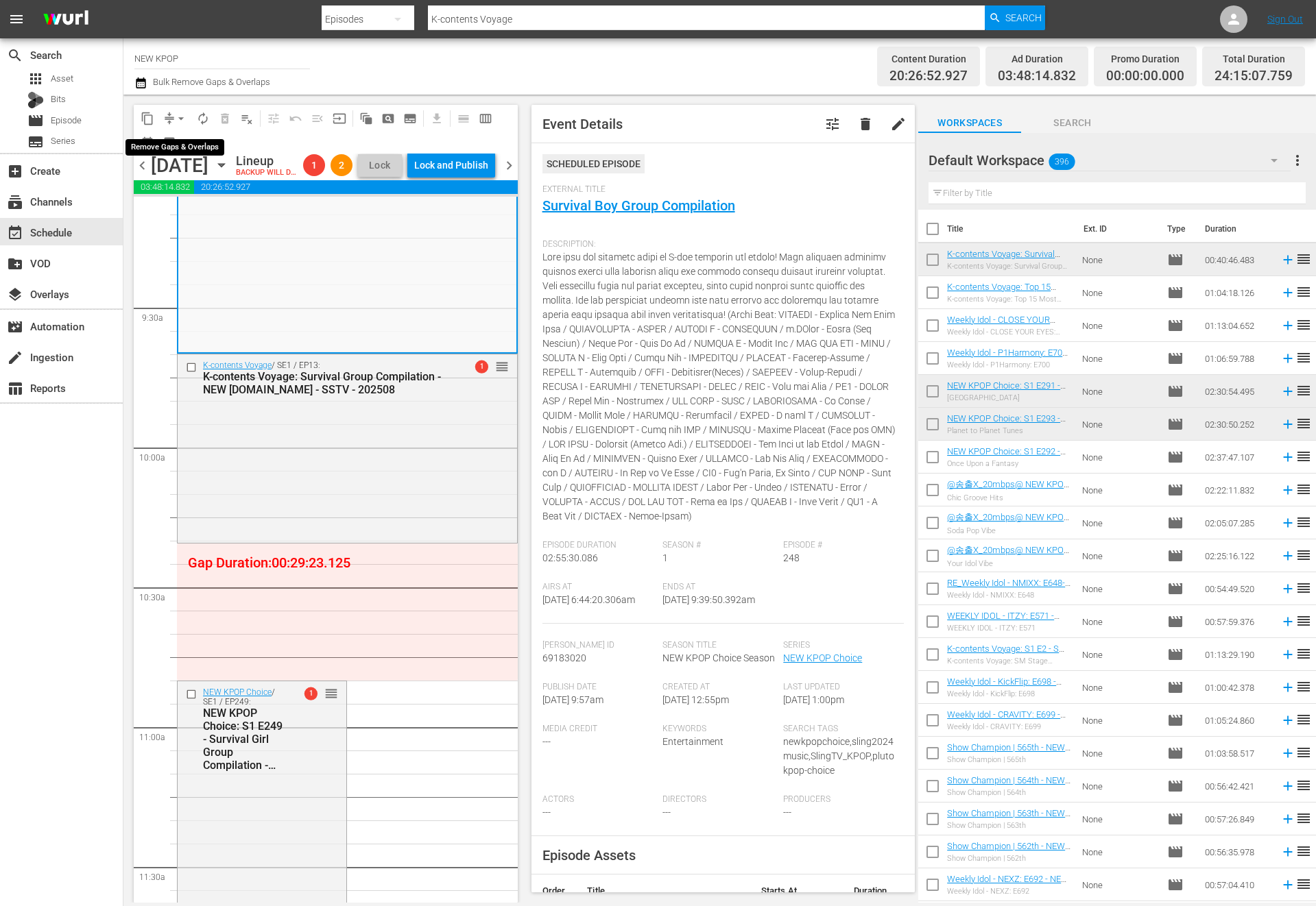
click at [178, 119] on span "arrow_drop_down" at bounding box center [181, 119] width 14 height 14
click at [203, 190] on li "Align to End of Previous Day" at bounding box center [182, 192] width 144 height 22
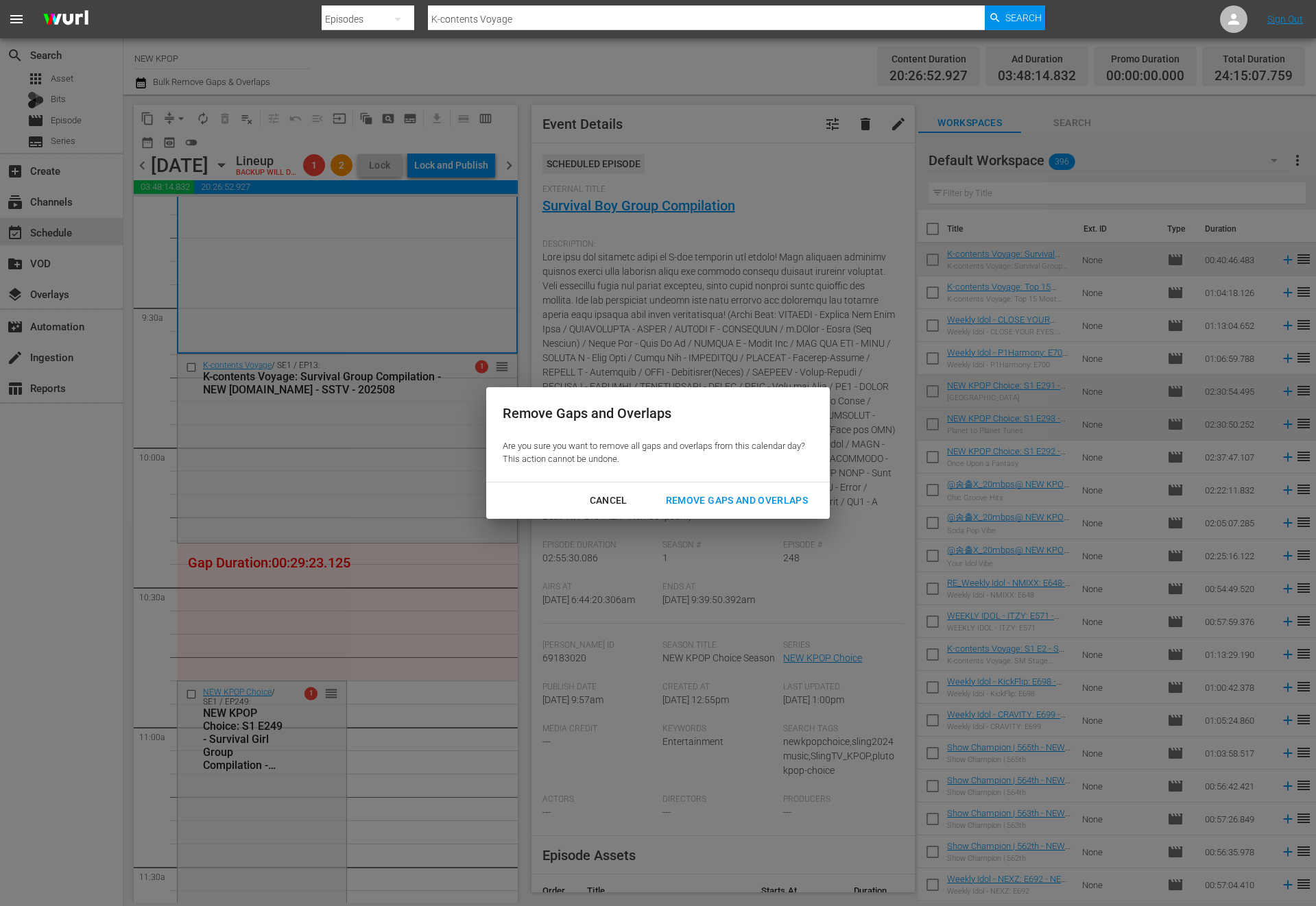
click at [724, 500] on div "Remove Gaps and Overlaps" at bounding box center [737, 500] width 164 height 17
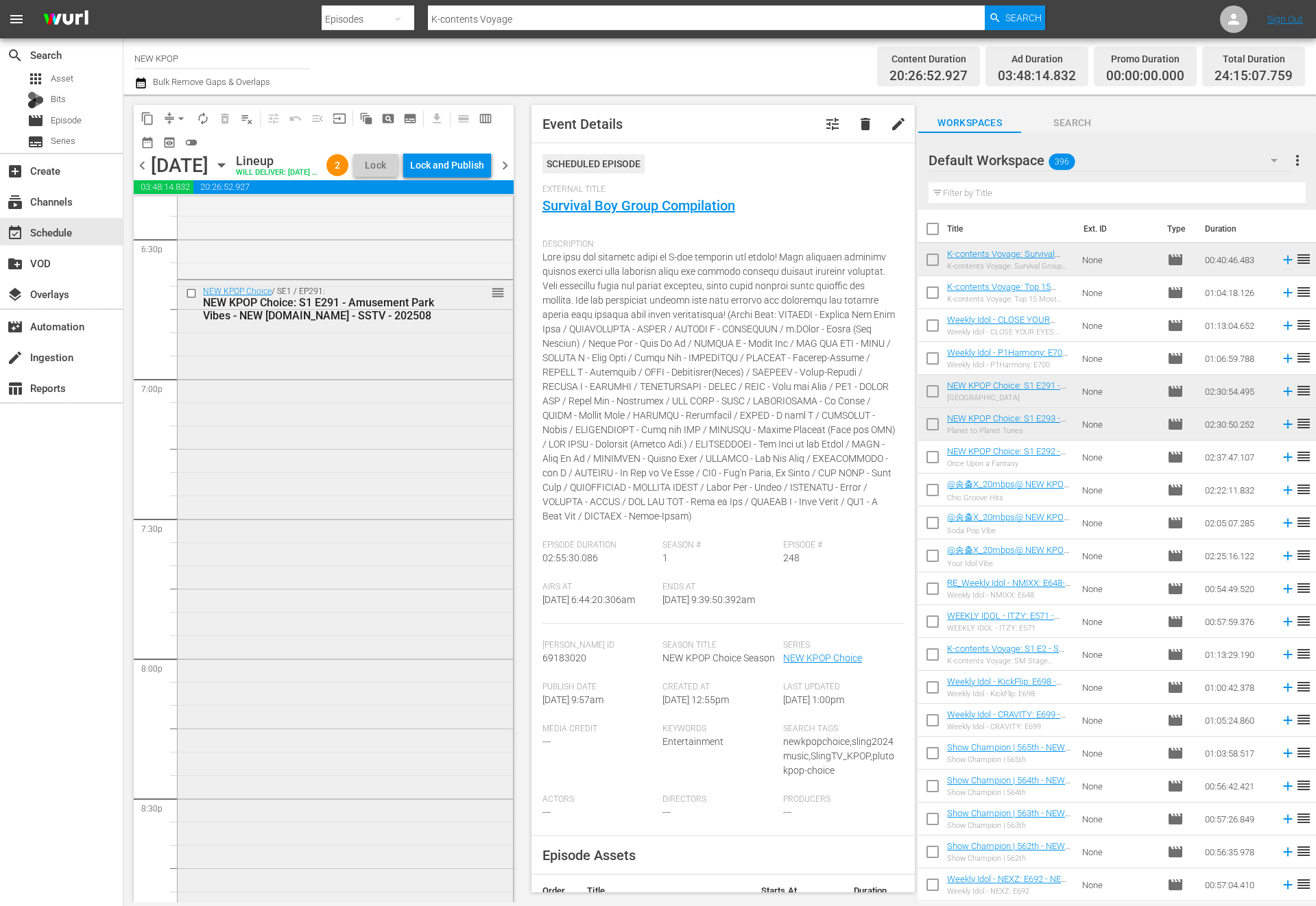
click at [414, 570] on div "NEW KPOP Choice / SE1 / EP291: NEW KPOP Choice: S1 E291 - Amusement Park Vibes …" at bounding box center [345, 630] width 335 height 699
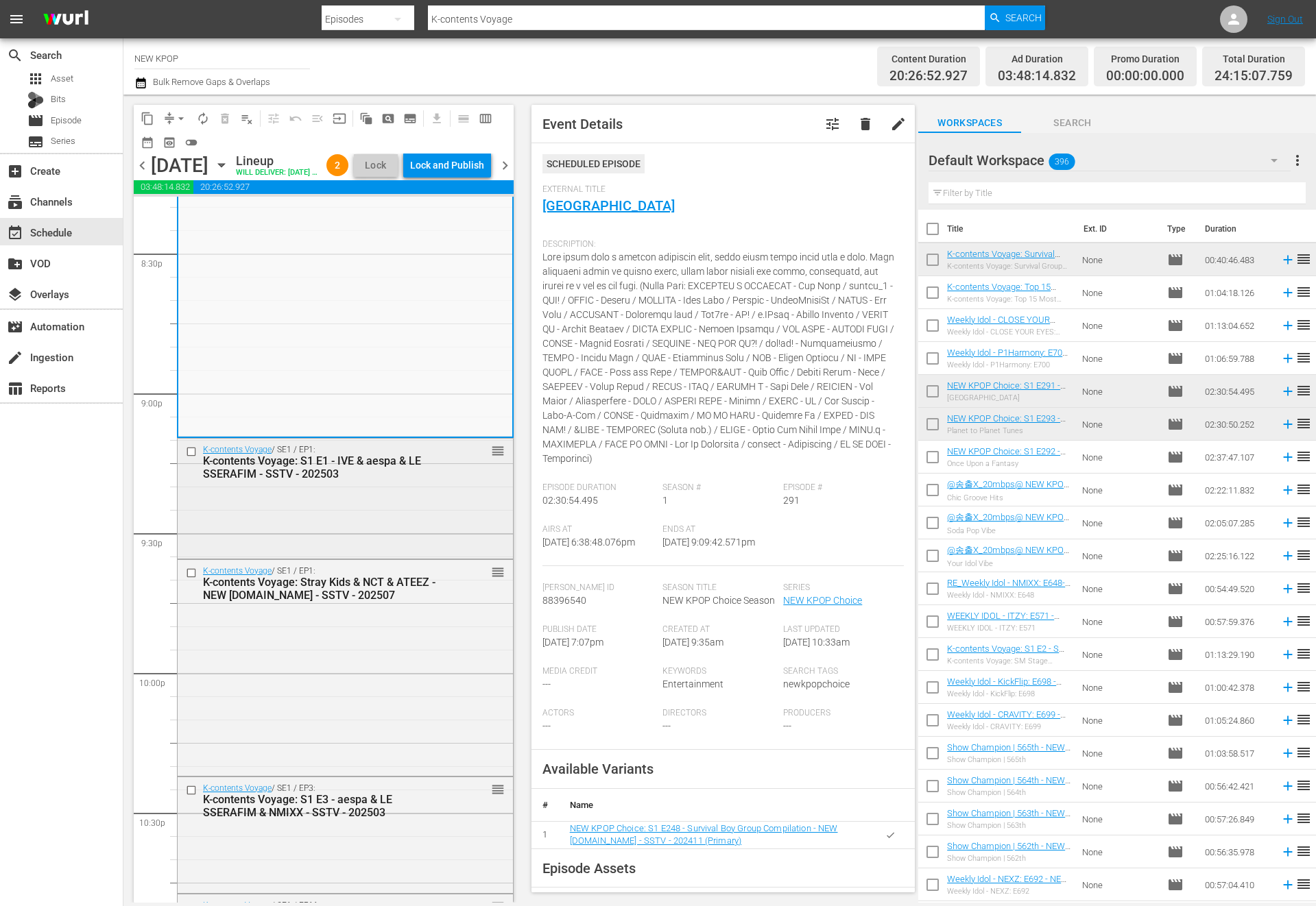
scroll to position [5675, 0]
click at [442, 542] on div "K-contents Voyage / SE1 / EP1: K-contents Voyage: S1 E1 - IVE & aespa & LE SSER…" at bounding box center [345, 497] width 335 height 117
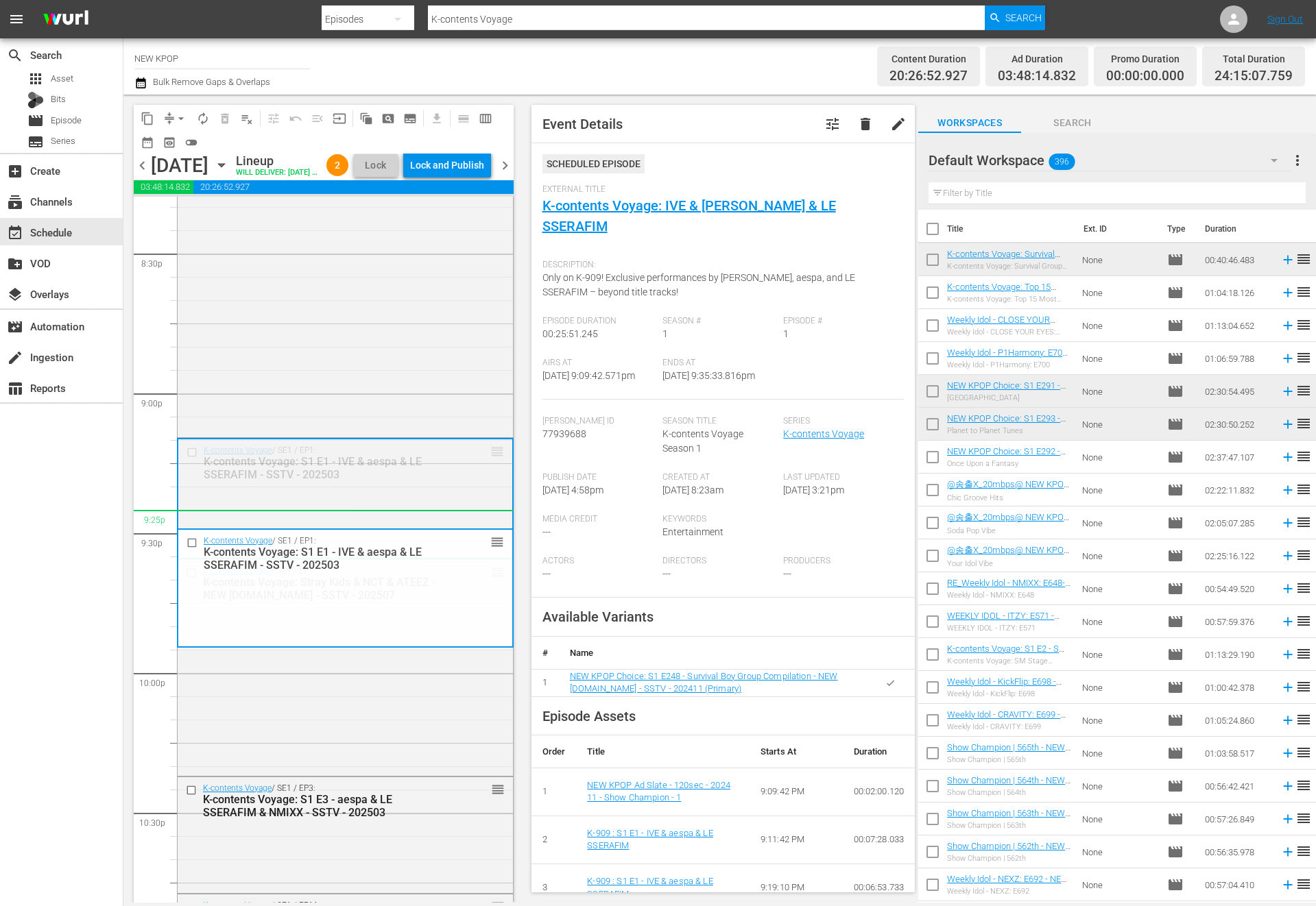
drag, startPoint x: 495, startPoint y: 474, endPoint x: 486, endPoint y: 551, distance: 77.5
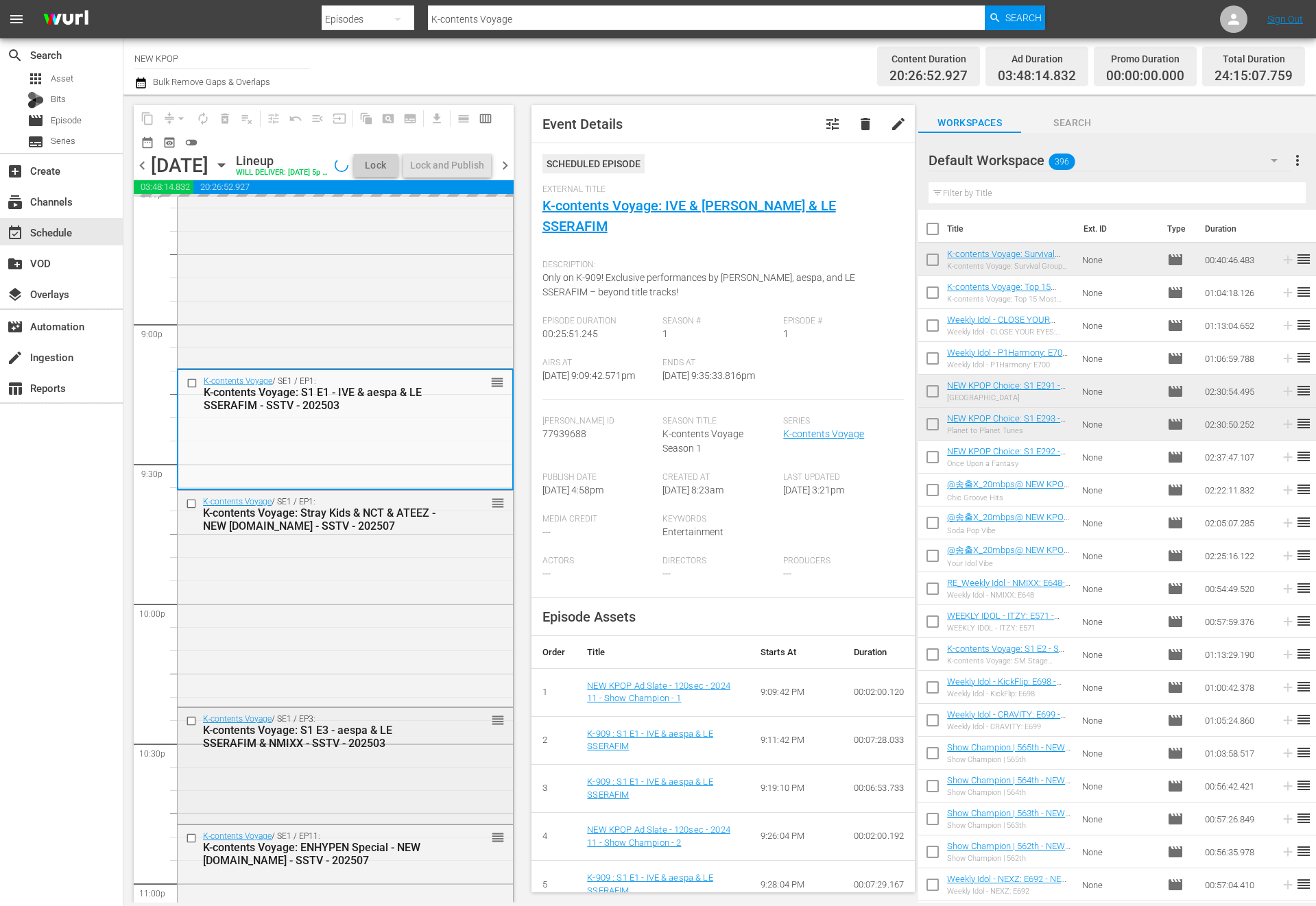
scroll to position [5697, 0]
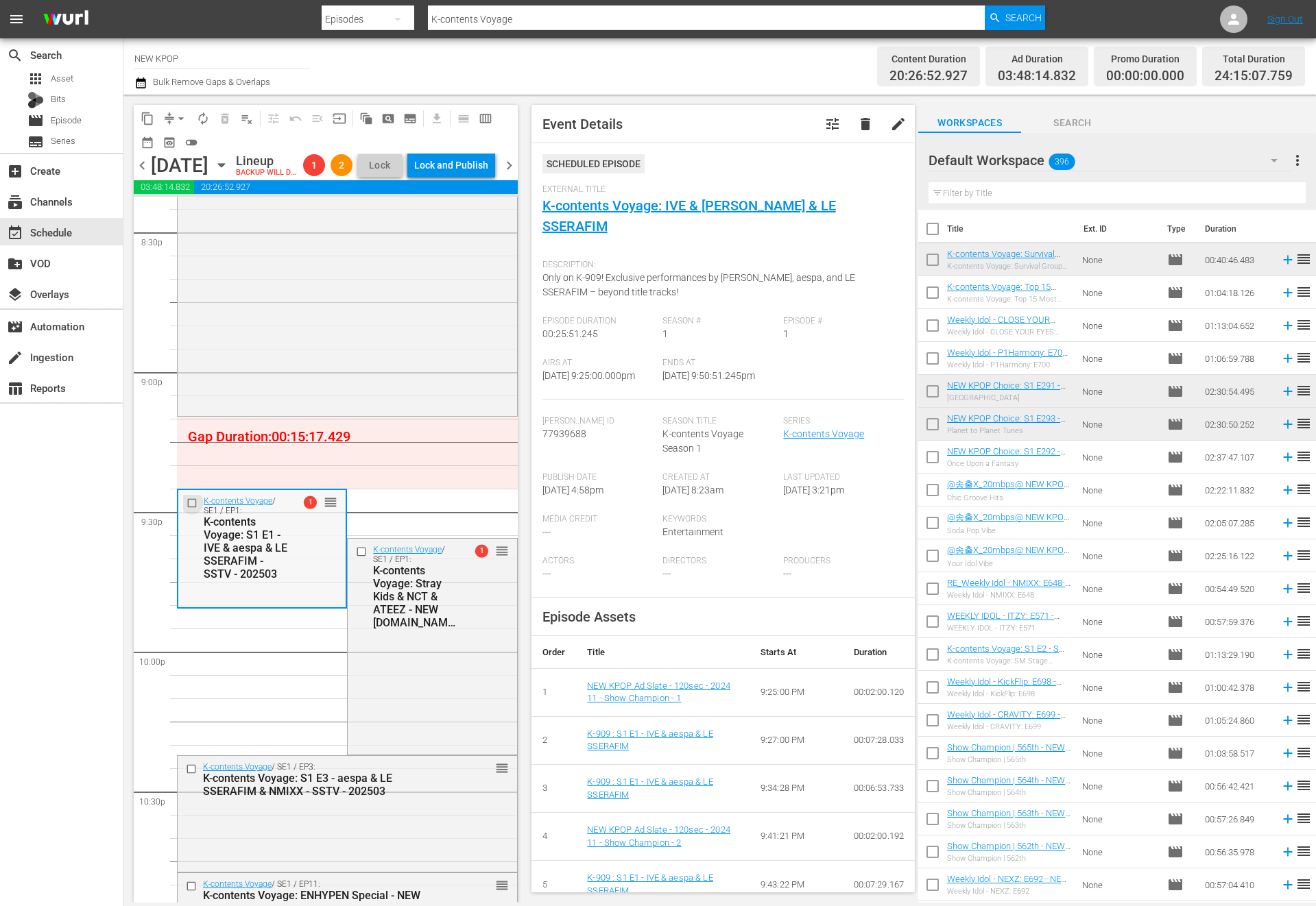
click at [192, 509] on input "checkbox" at bounding box center [193, 503] width 15 height 12
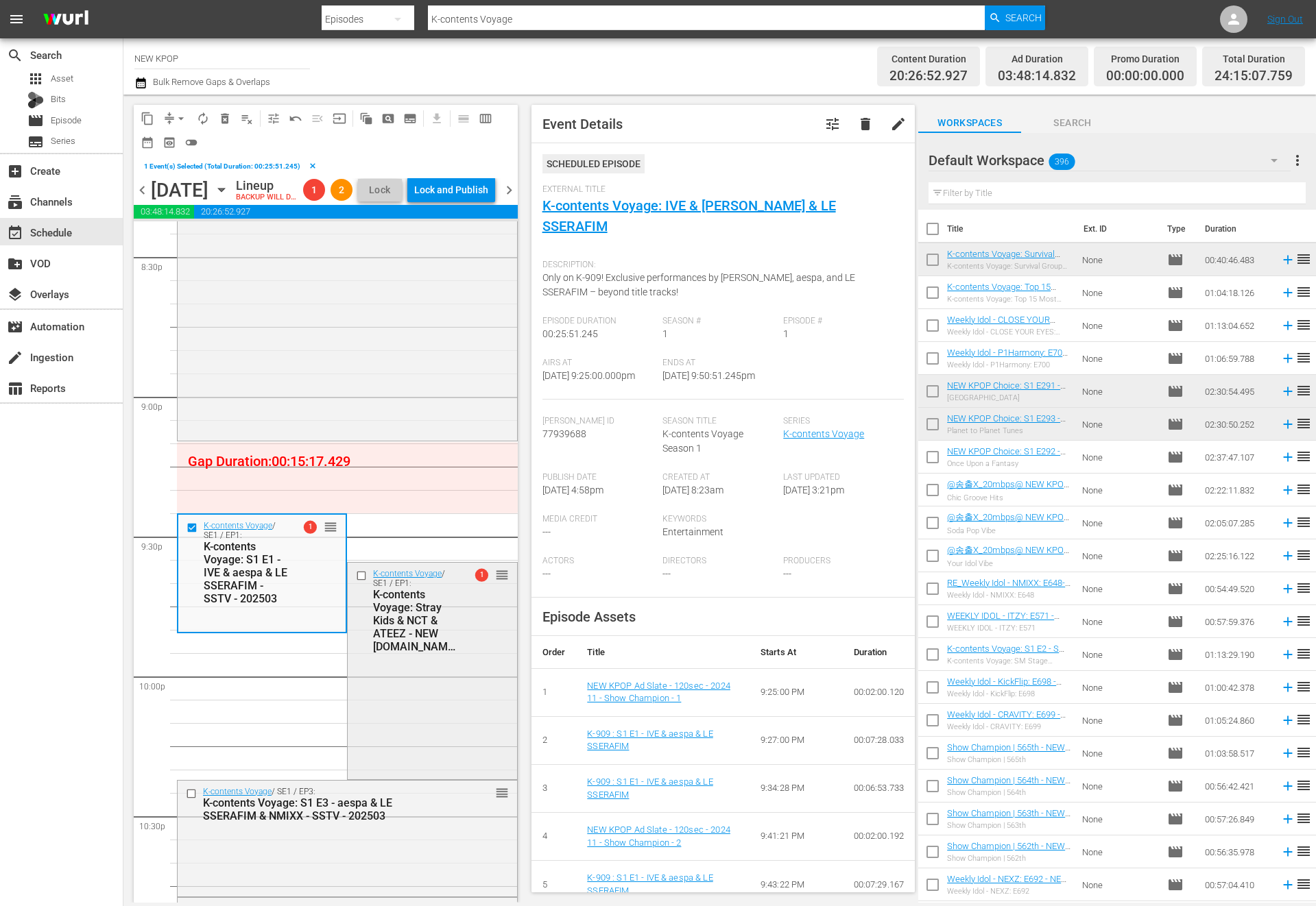
click at [365, 582] on input "checkbox" at bounding box center [363, 576] width 15 height 12
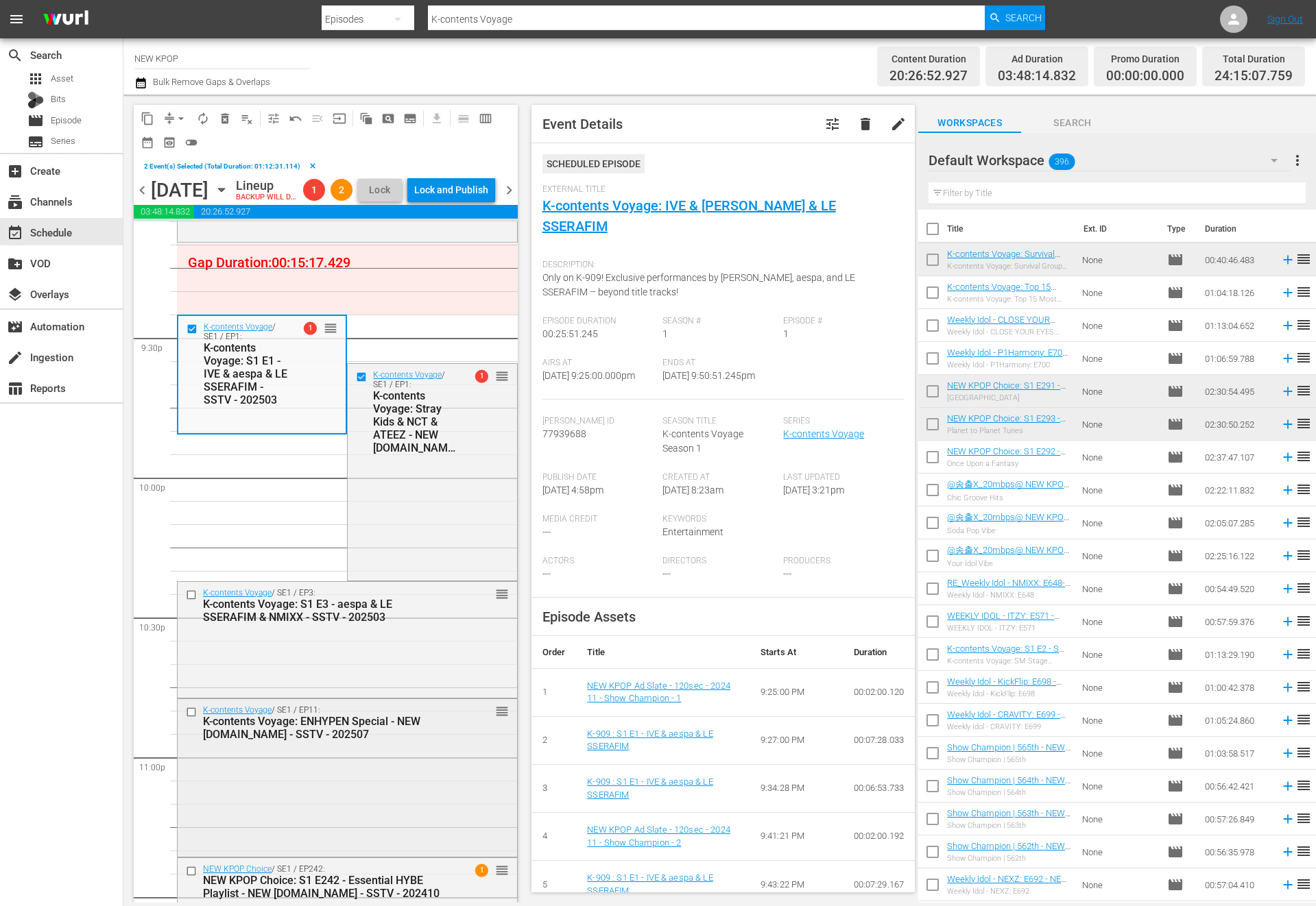
scroll to position [5929, 0]
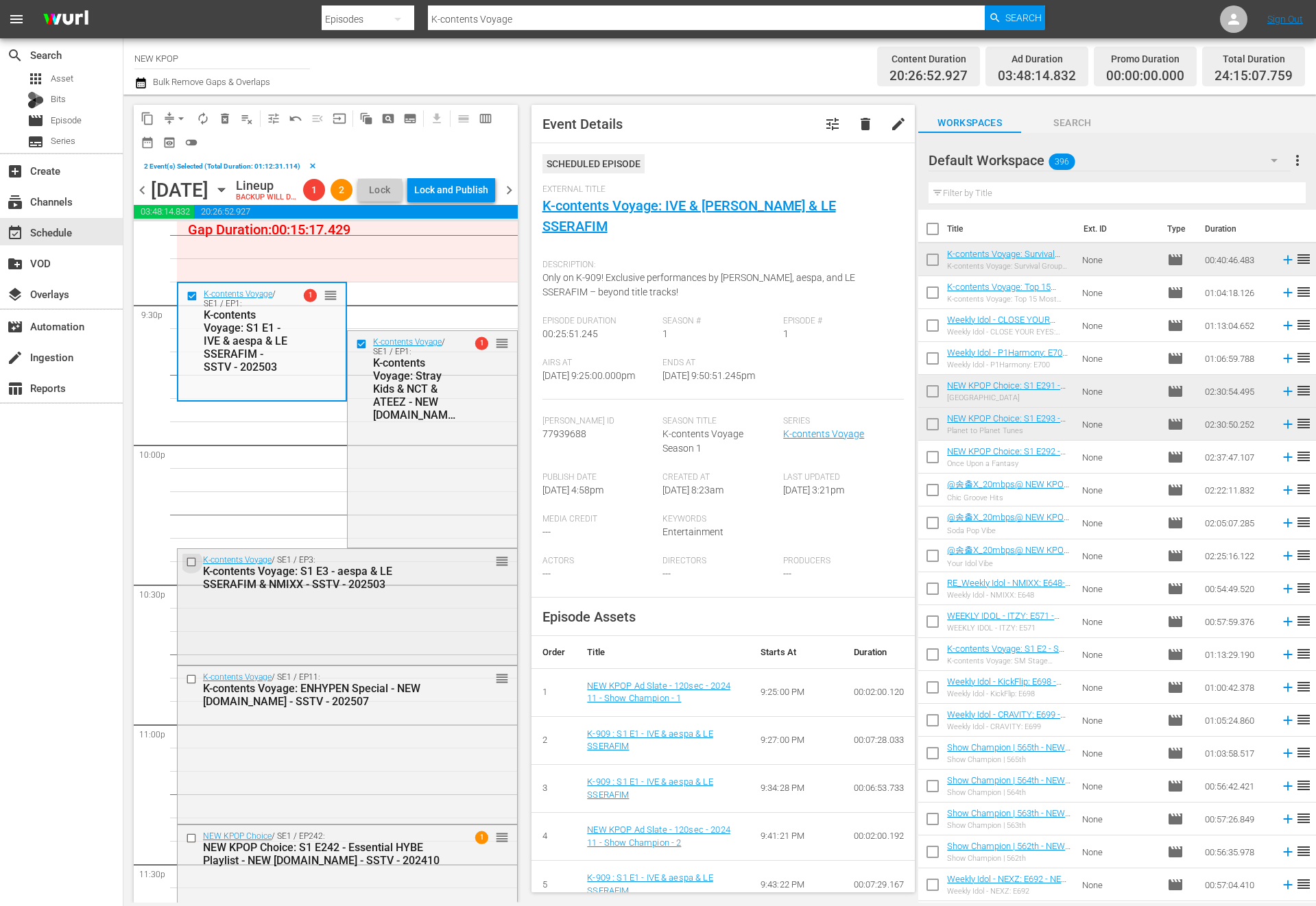
click at [190, 567] on input "checkbox" at bounding box center [192, 561] width 15 height 12
click at [192, 686] on input "checkbox" at bounding box center [192, 679] width 15 height 12
click at [220, 121] on span "delete_forever_outlined" at bounding box center [225, 119] width 14 height 14
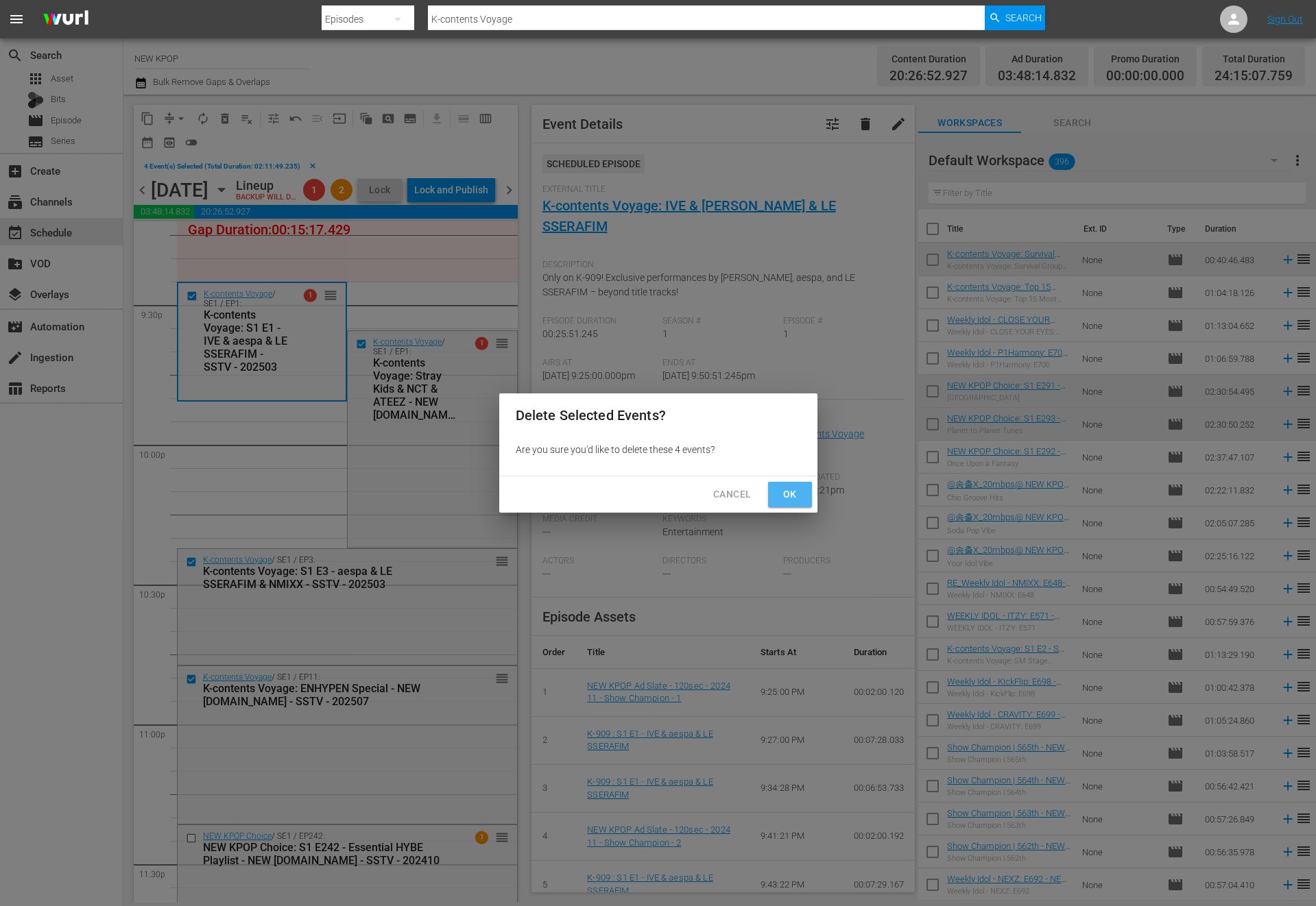
click at [778, 488] on button "Ok" at bounding box center [790, 495] width 44 height 25
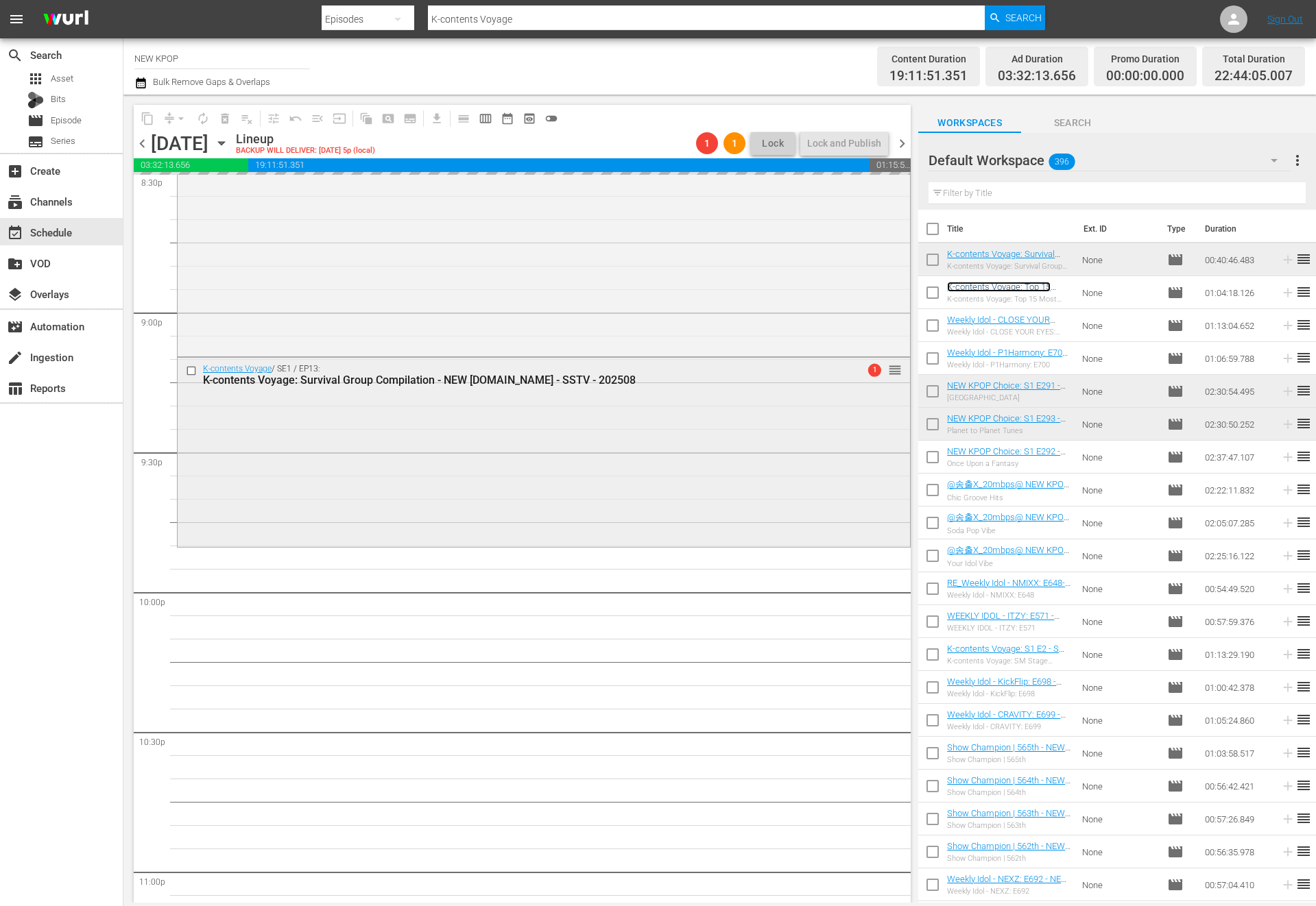
scroll to position [6044, 0]
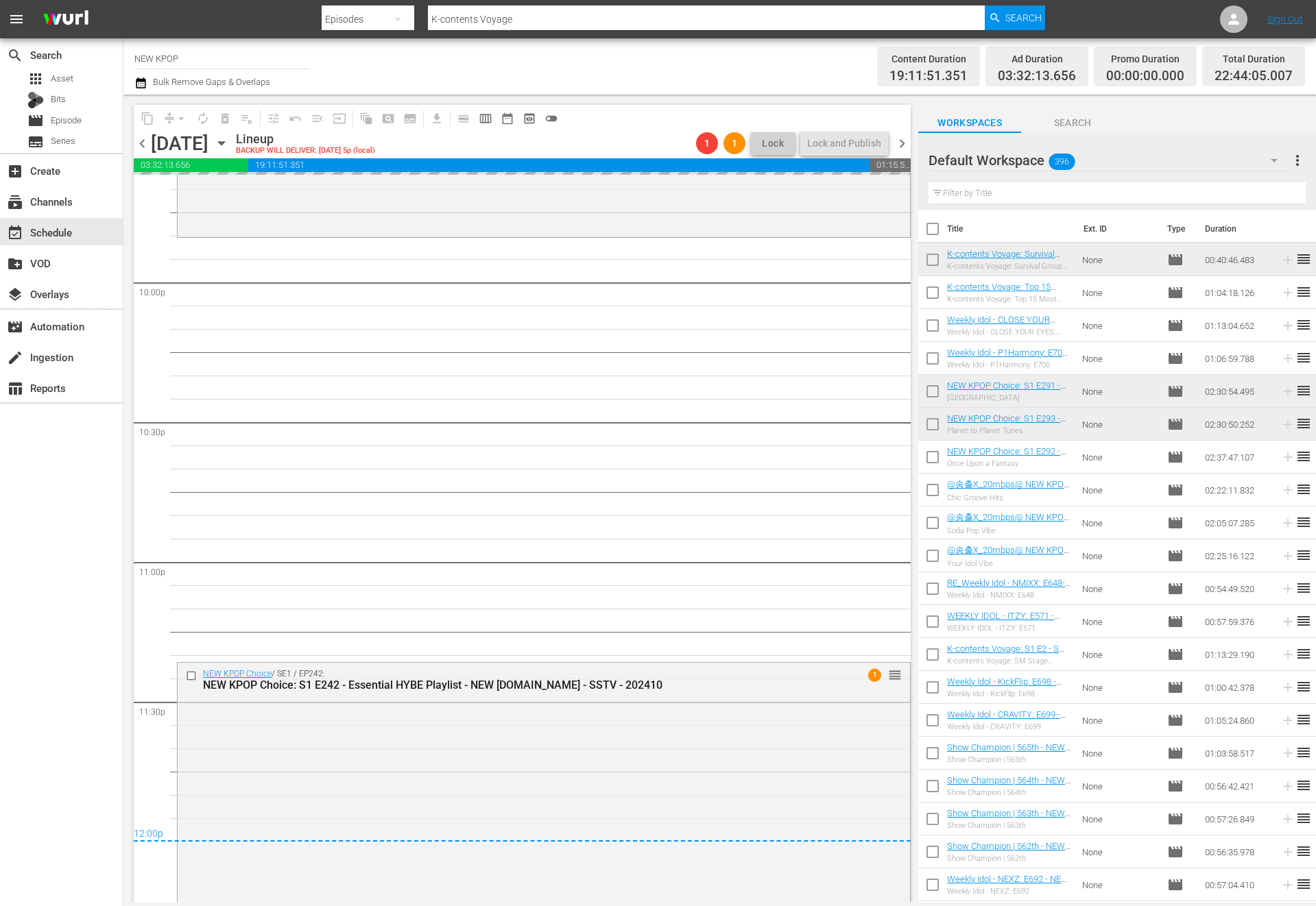
drag, startPoint x: 961, startPoint y: 288, endPoint x: 1035, endPoint y: 4, distance: 293.5
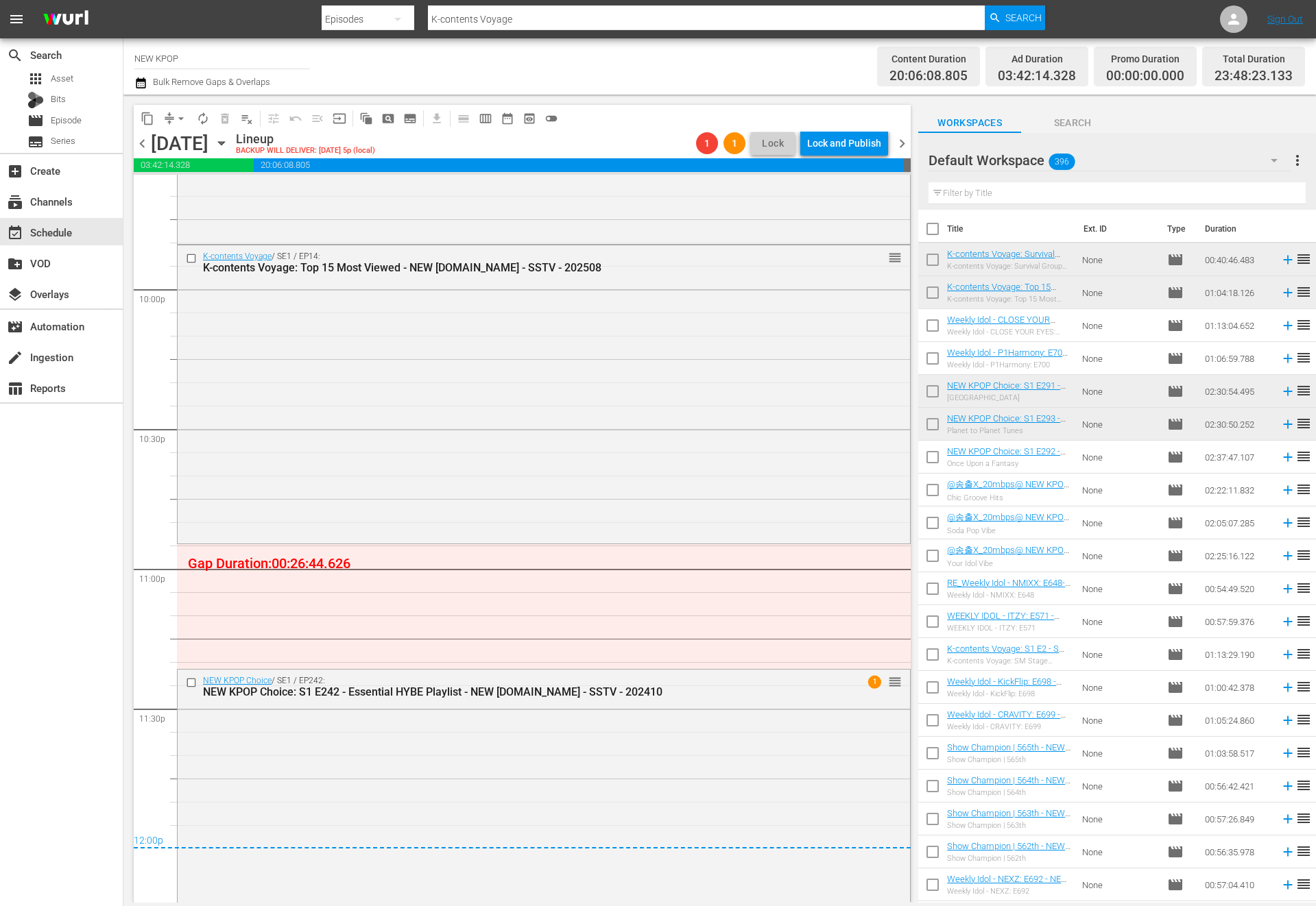
scroll to position [6005, 0]
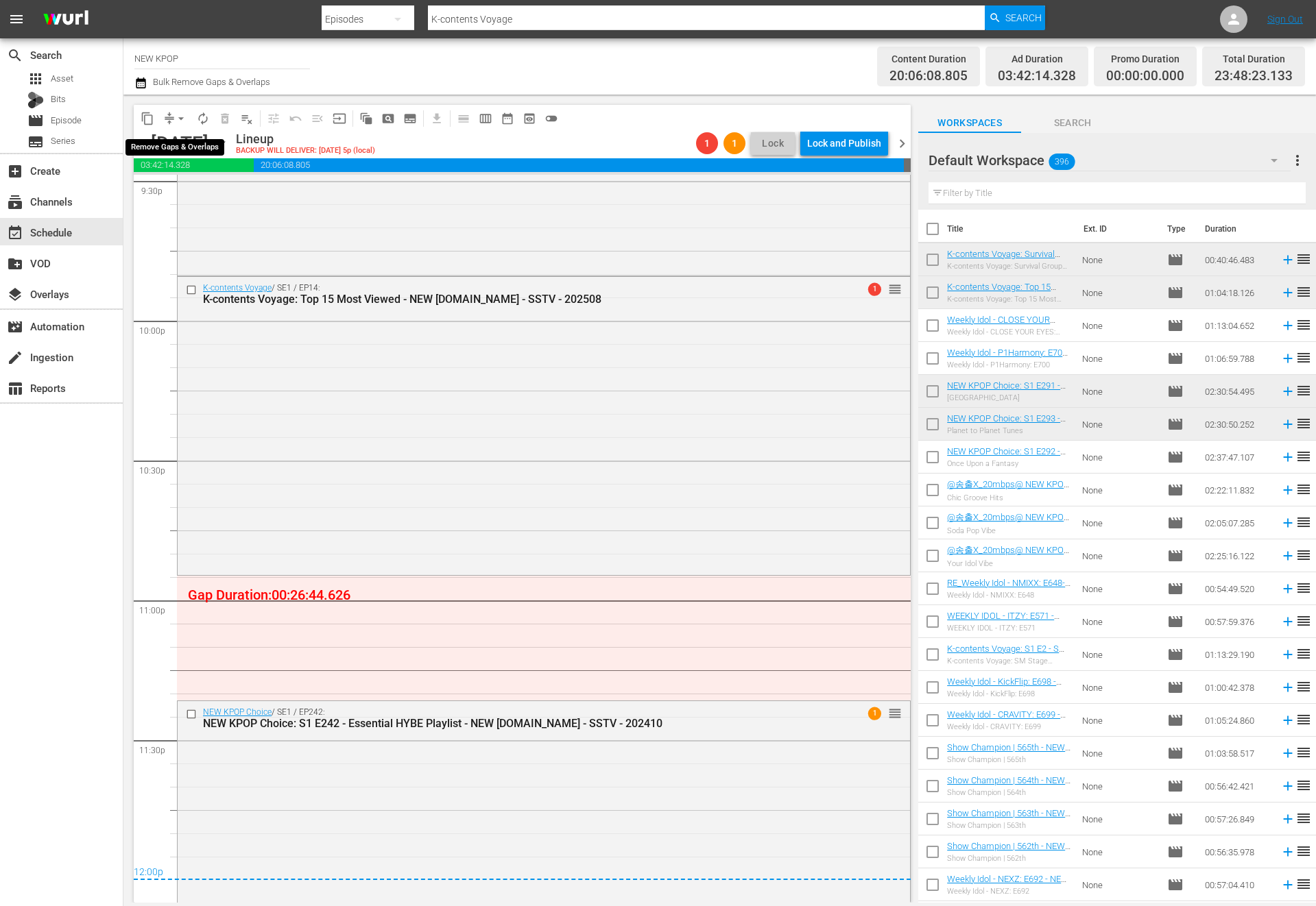
click at [185, 120] on span "arrow_drop_down" at bounding box center [181, 119] width 14 height 14
click at [180, 190] on li "Align to End of Previous Day" at bounding box center [182, 192] width 144 height 22
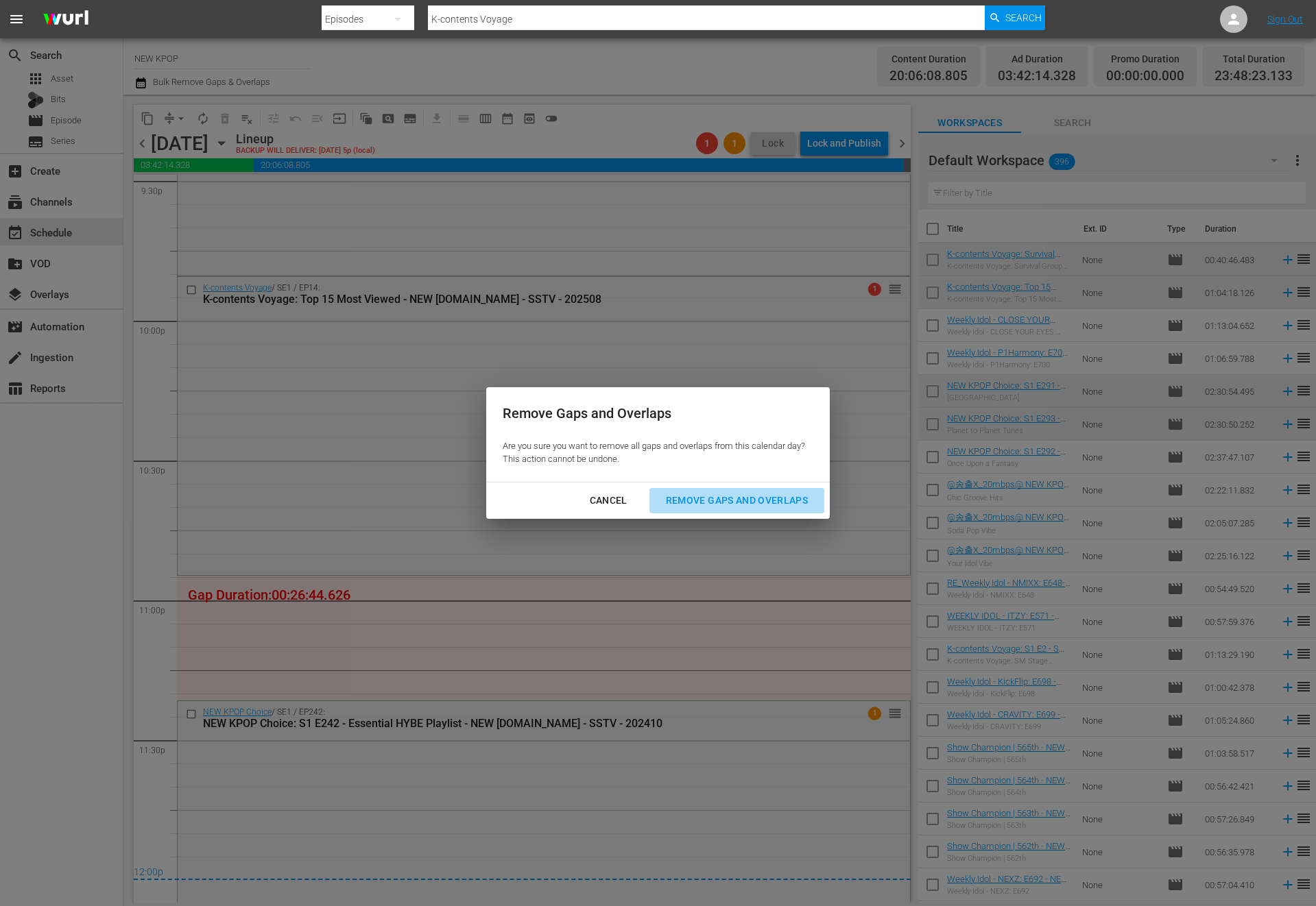
click at [687, 509] on button "Remove Gaps and Overlaps" at bounding box center [737, 500] width 175 height 25
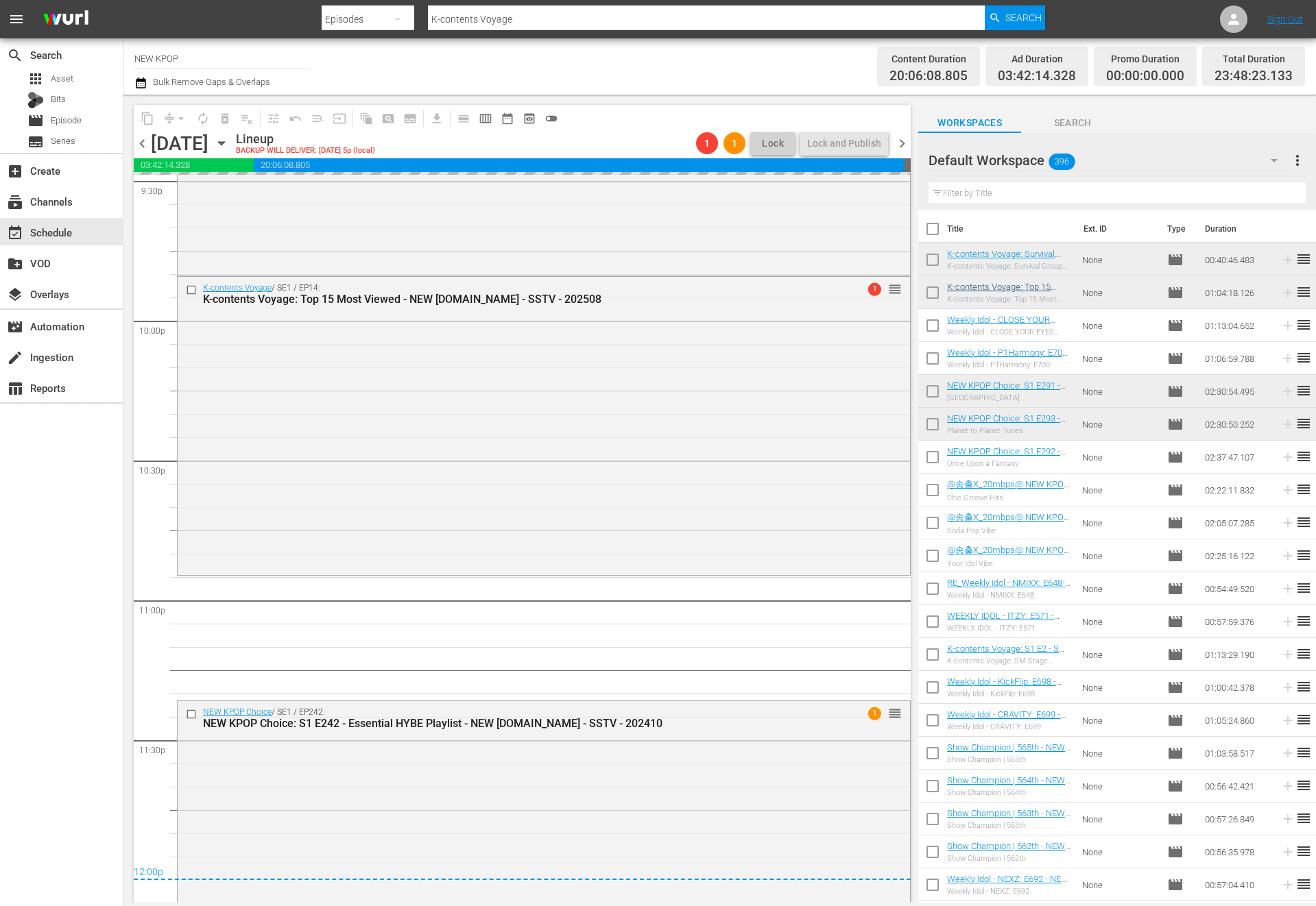
scroll to position [5959, 0]
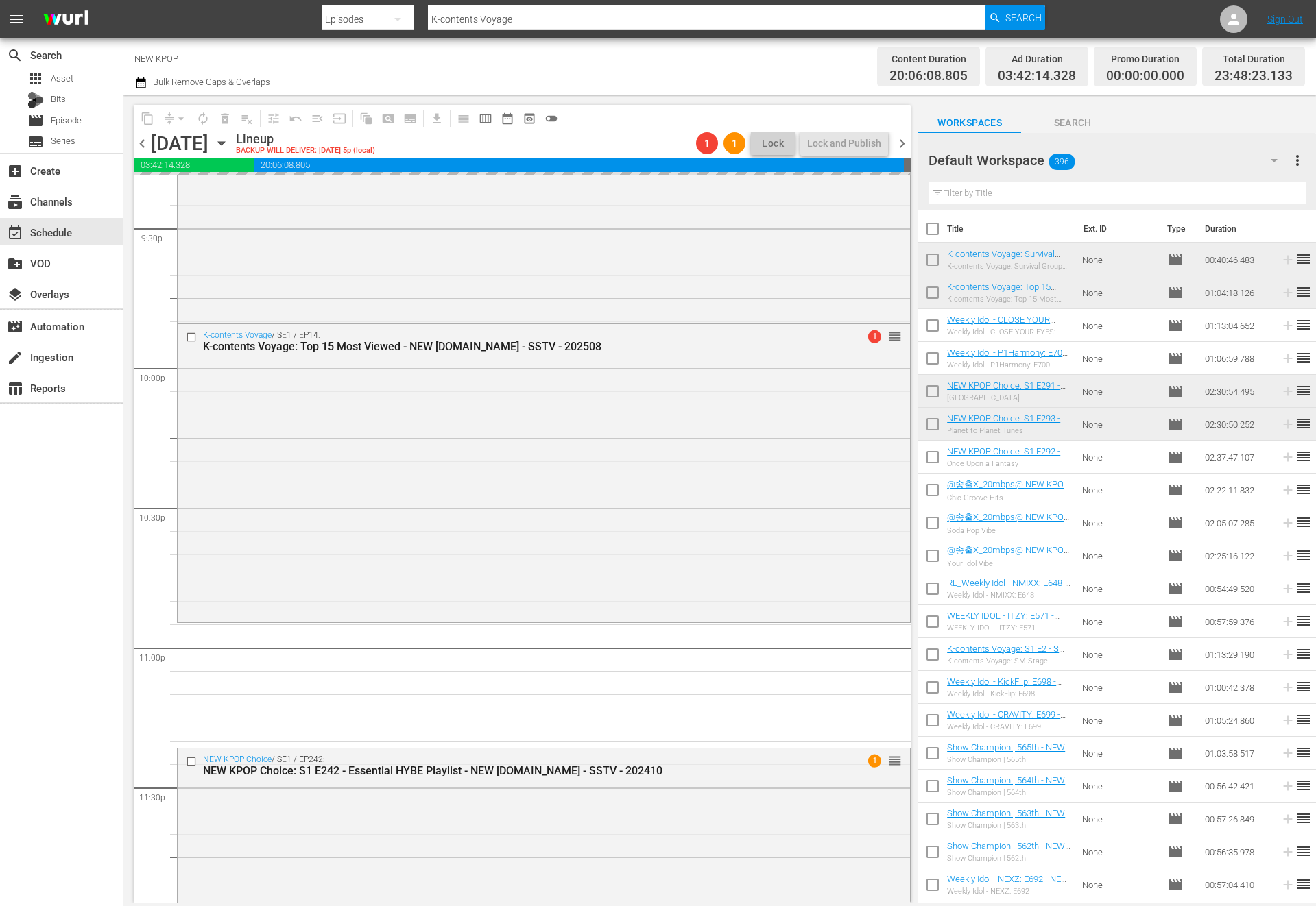
click at [993, 179] on div "Filter by Title" at bounding box center [1116, 193] width 377 height 33
click at [971, 197] on input "text" at bounding box center [1116, 193] width 377 height 22
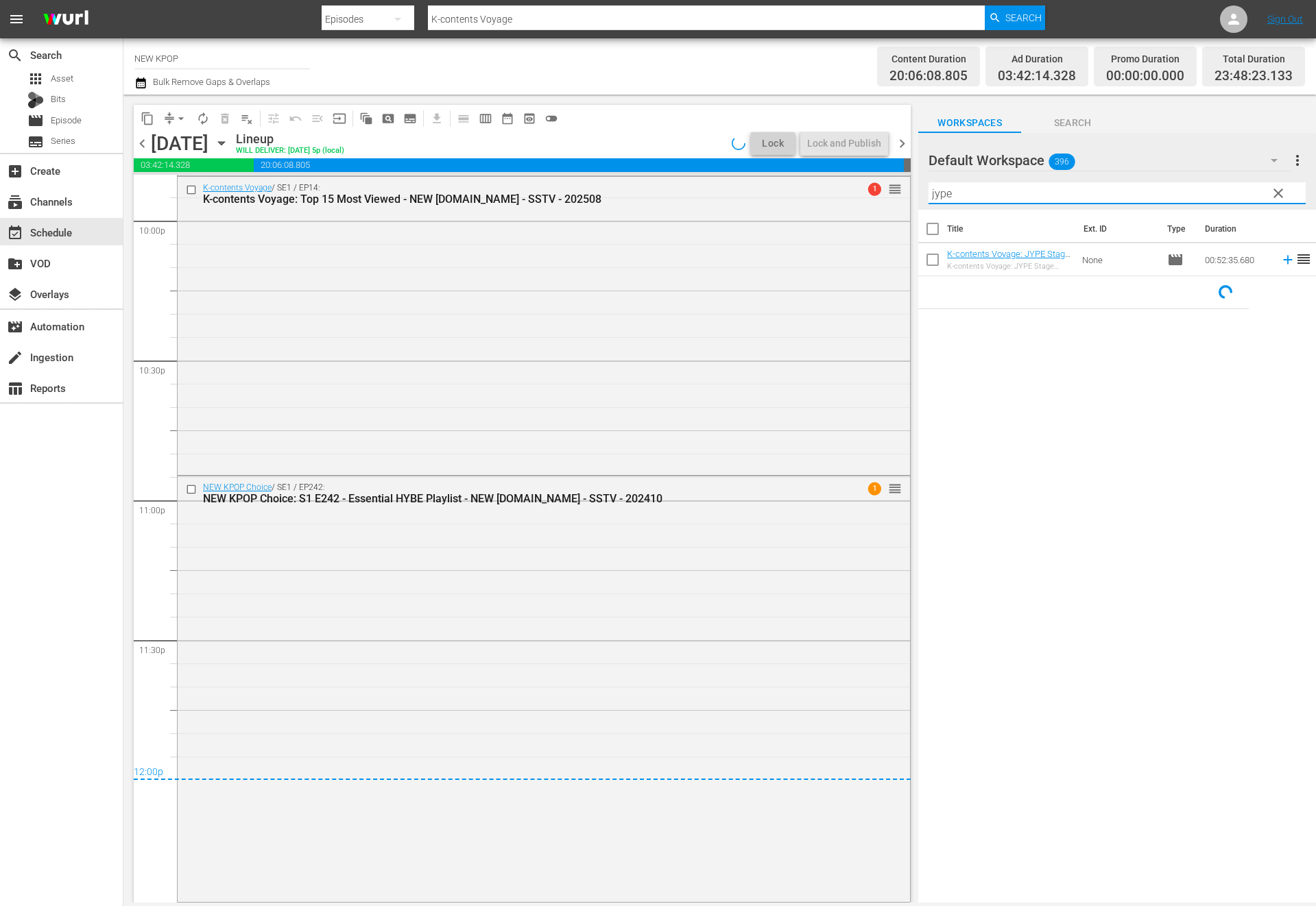
scroll to position [6106, 0]
type input "jype"
click at [738, 542] on div "NEW KPOP Choice / SE1 / EP242: NEW KPOP Choice: S1 E242 - Essential HYBE Playli…" at bounding box center [544, 688] width 732 height 423
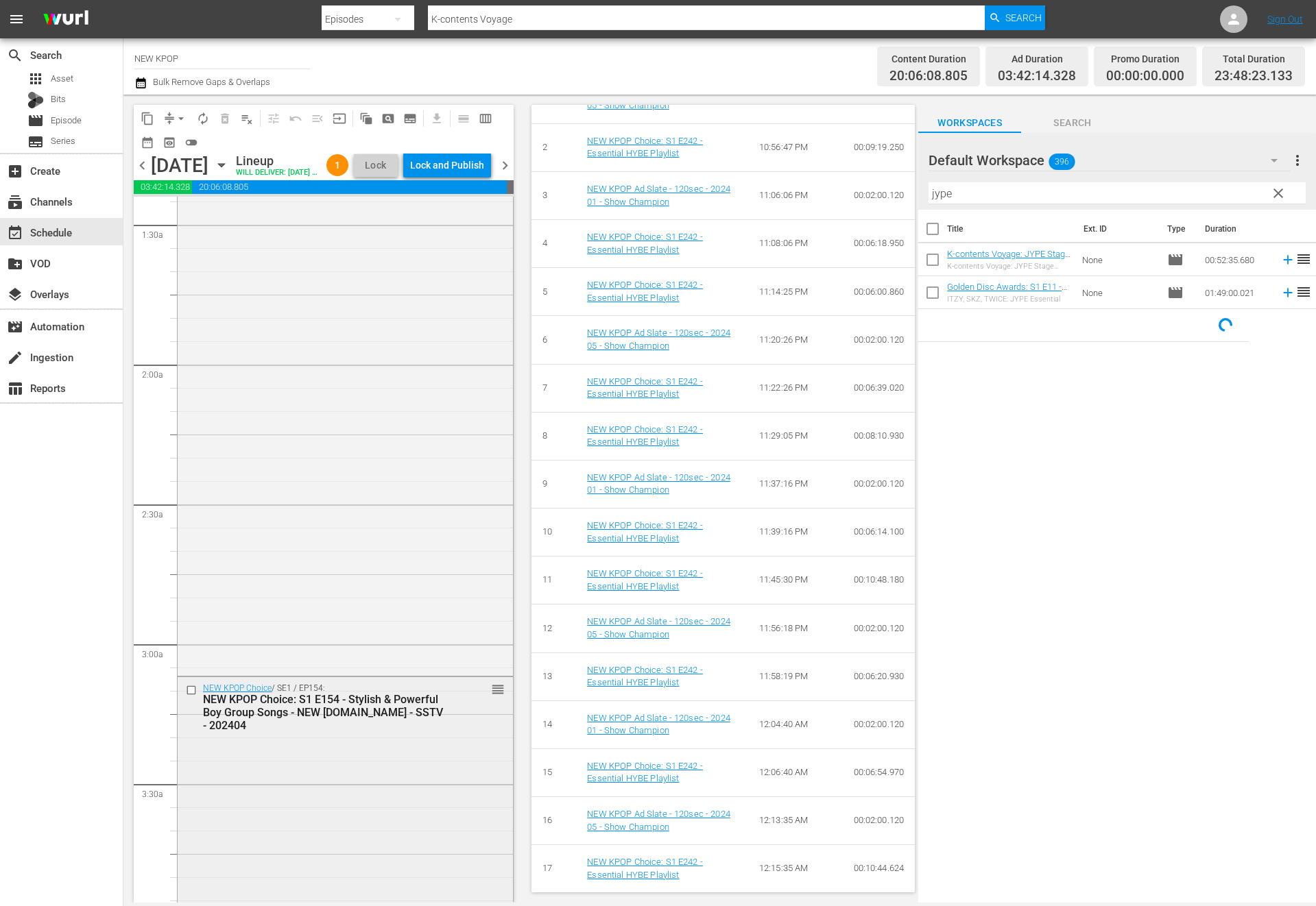
scroll to position [0, 0]
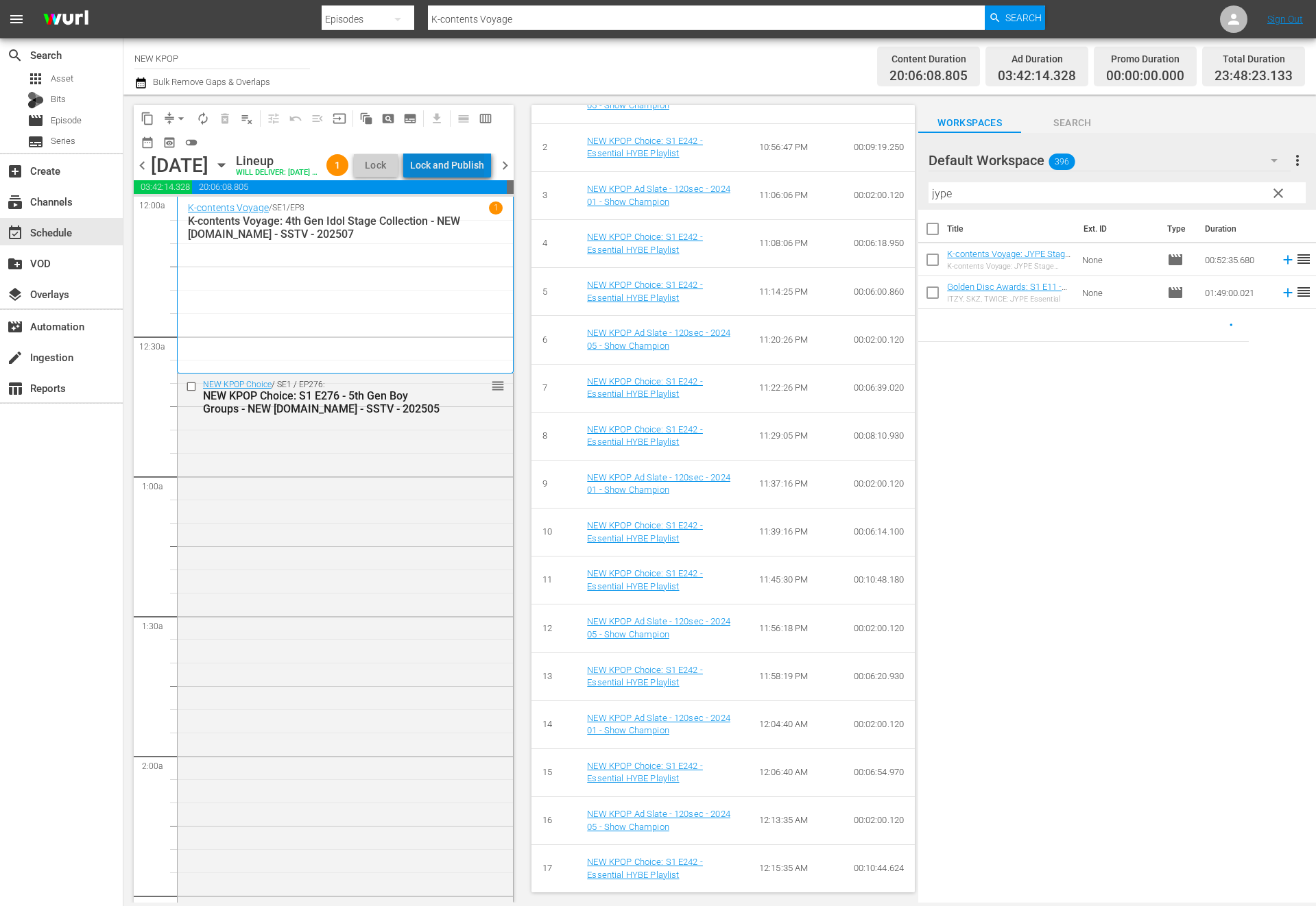
click at [473, 162] on div "Lock and Publish" at bounding box center [447, 164] width 74 height 24
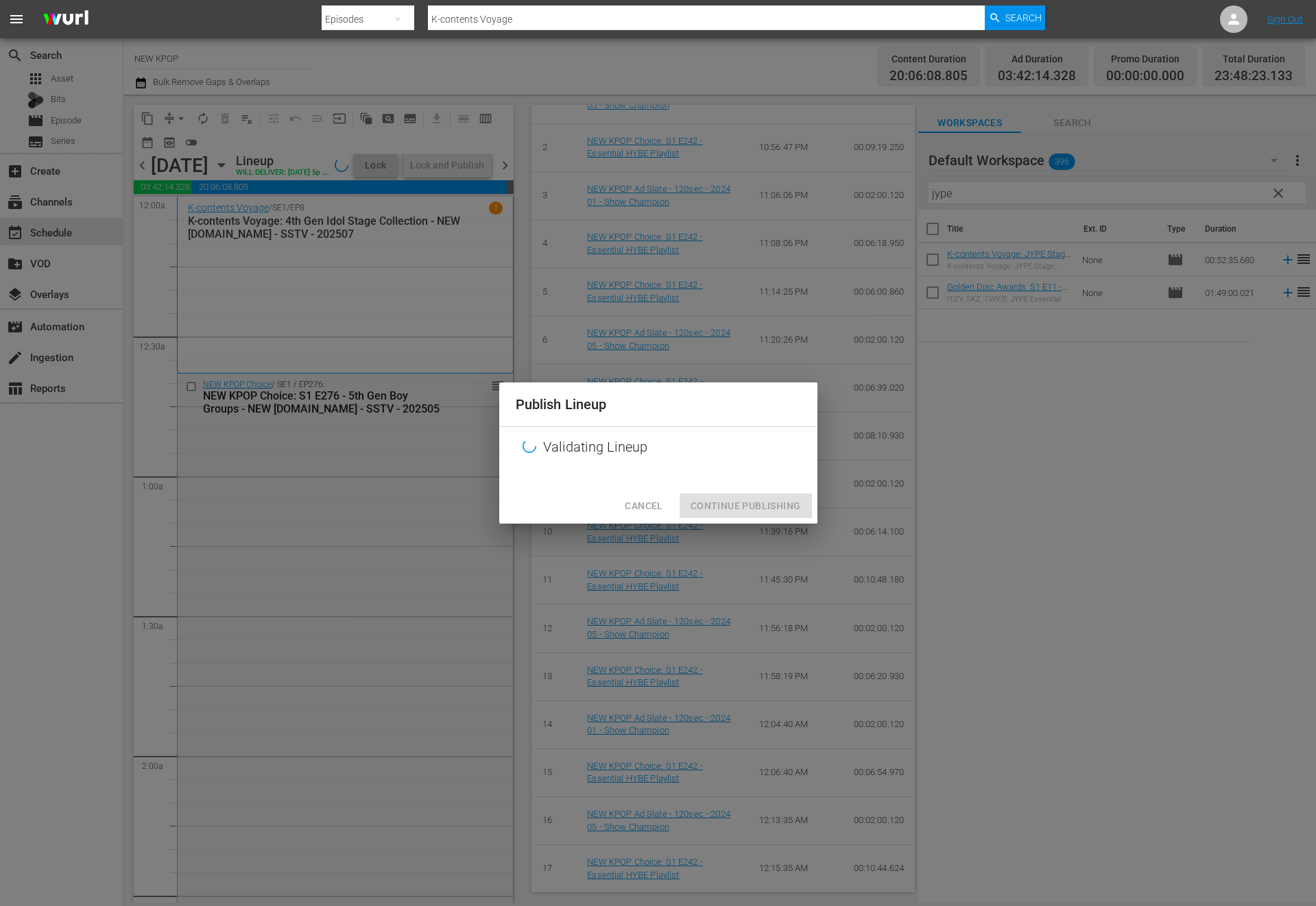
scroll to position [767, 0]
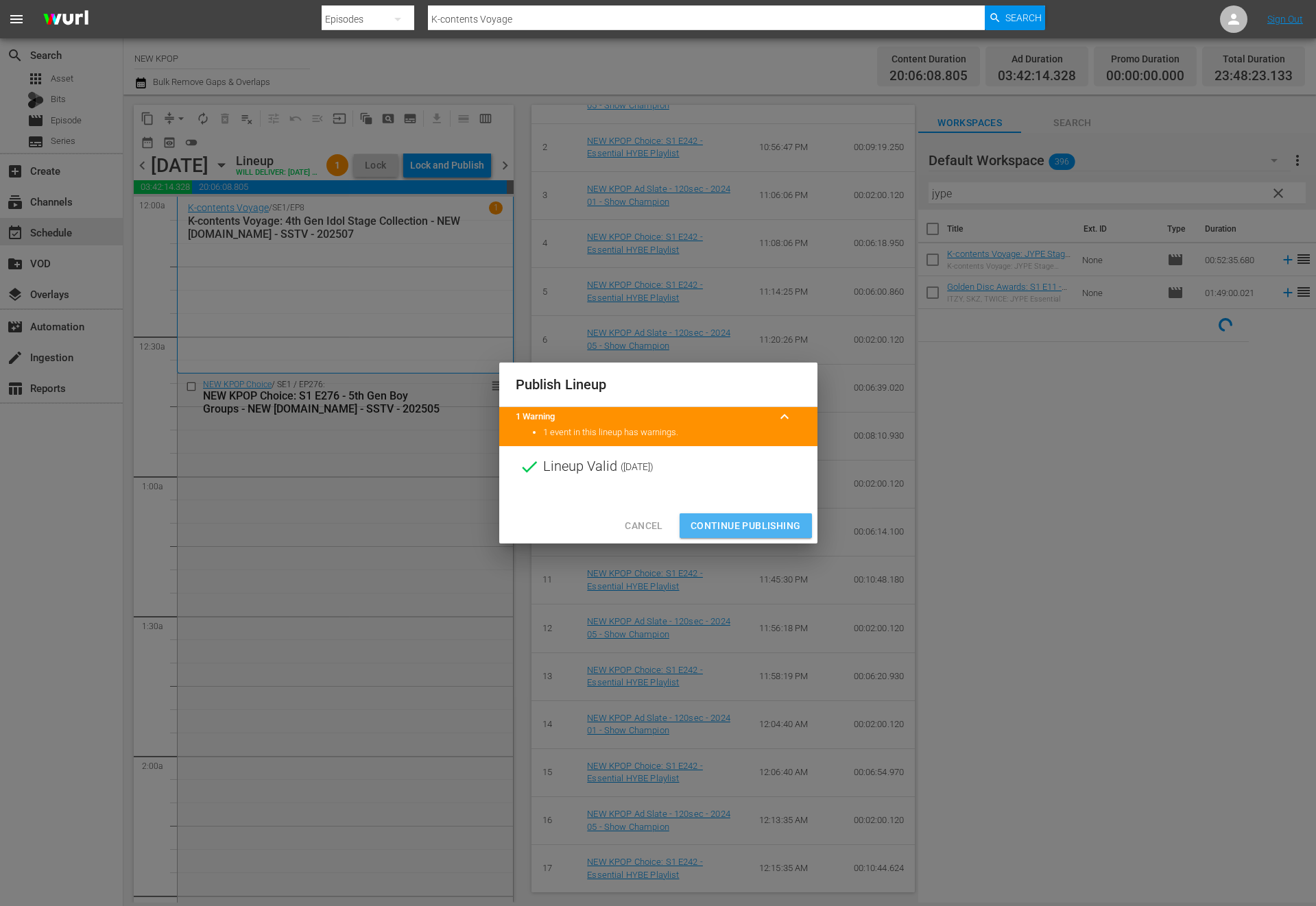
click at [720, 521] on span "Continue Publishing" at bounding box center [746, 526] width 111 height 17
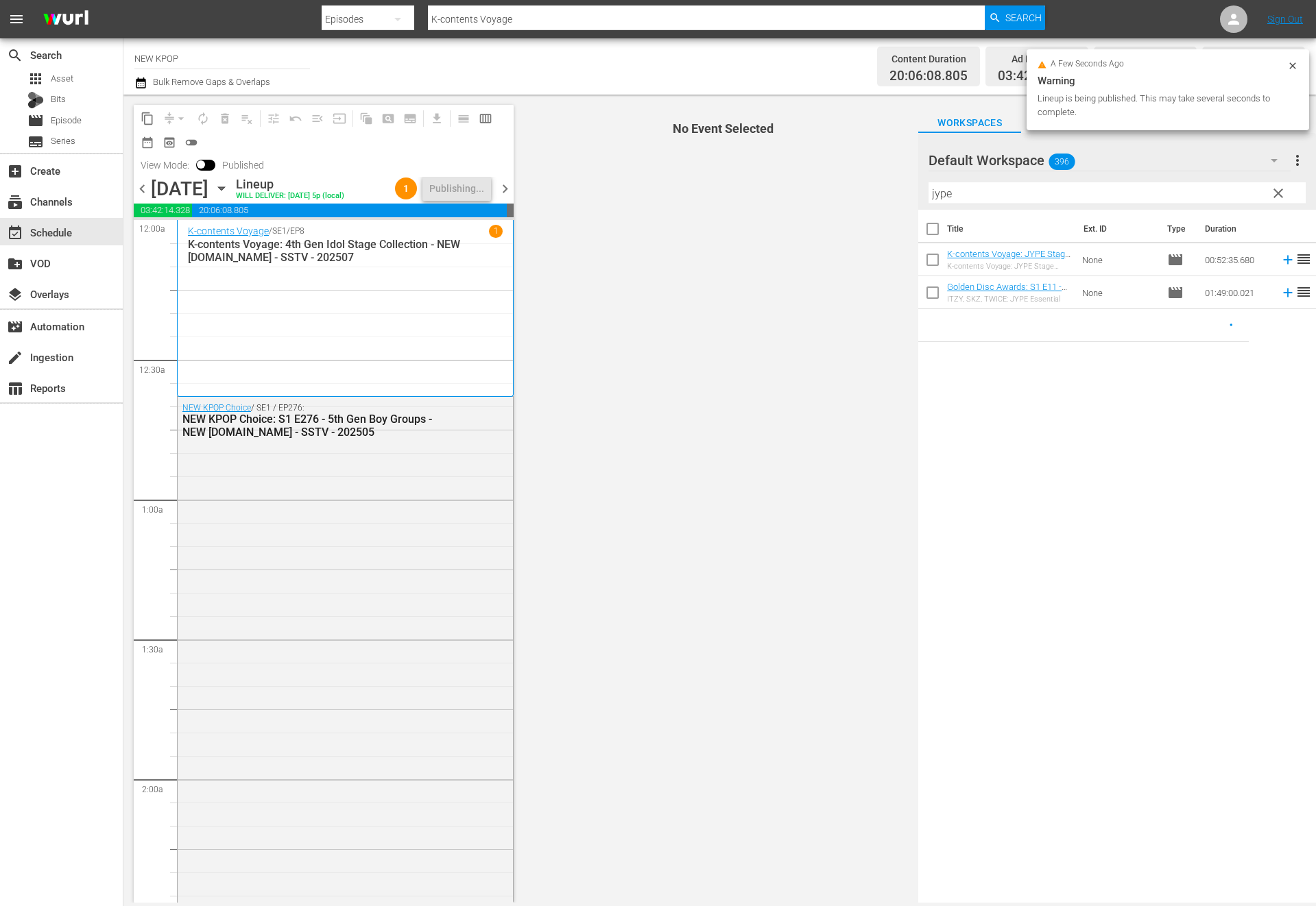
click at [505, 190] on span "chevron_right" at bounding box center [505, 189] width 17 height 17
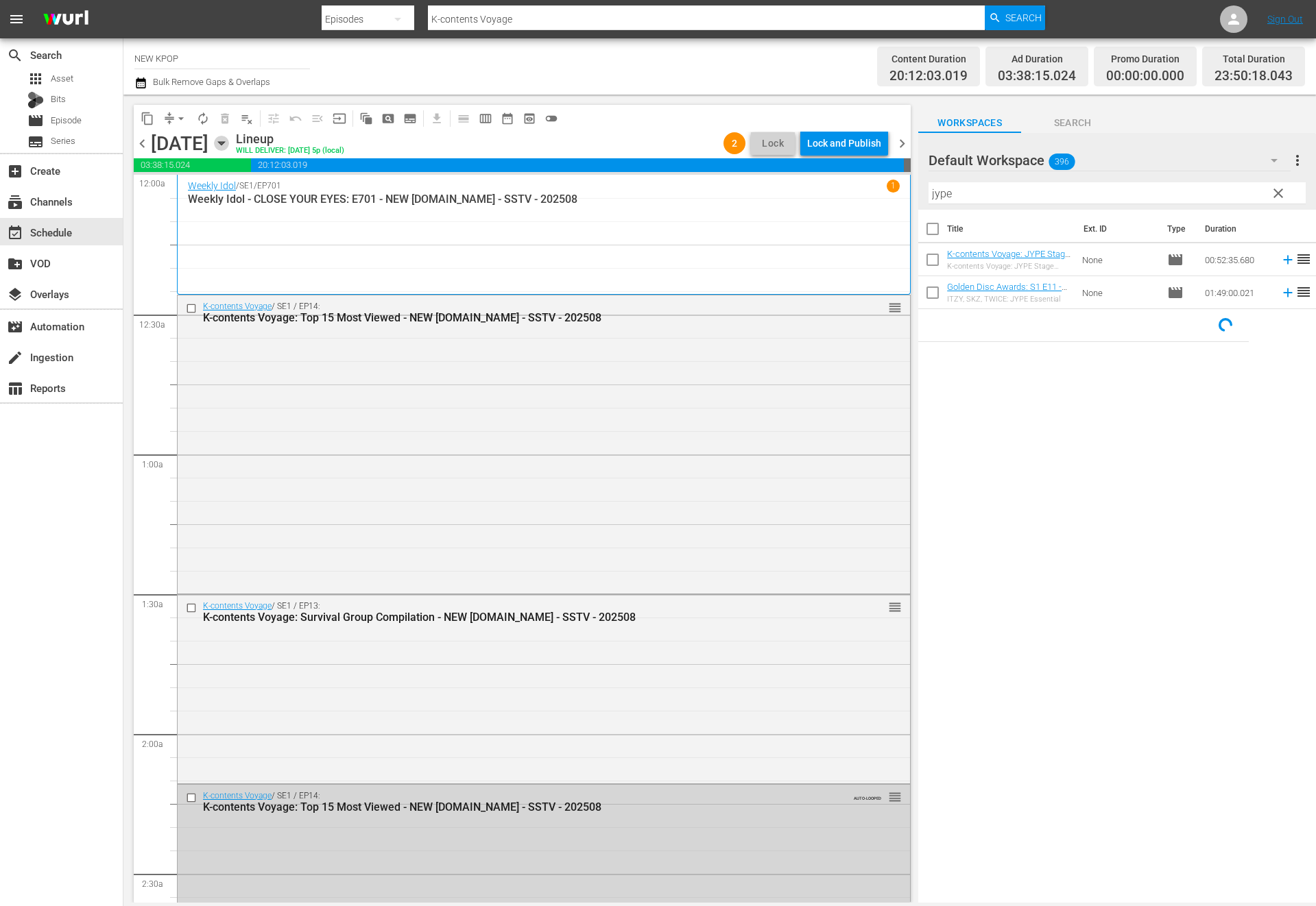
click at [229, 148] on icon "button" at bounding box center [222, 143] width 15 height 15
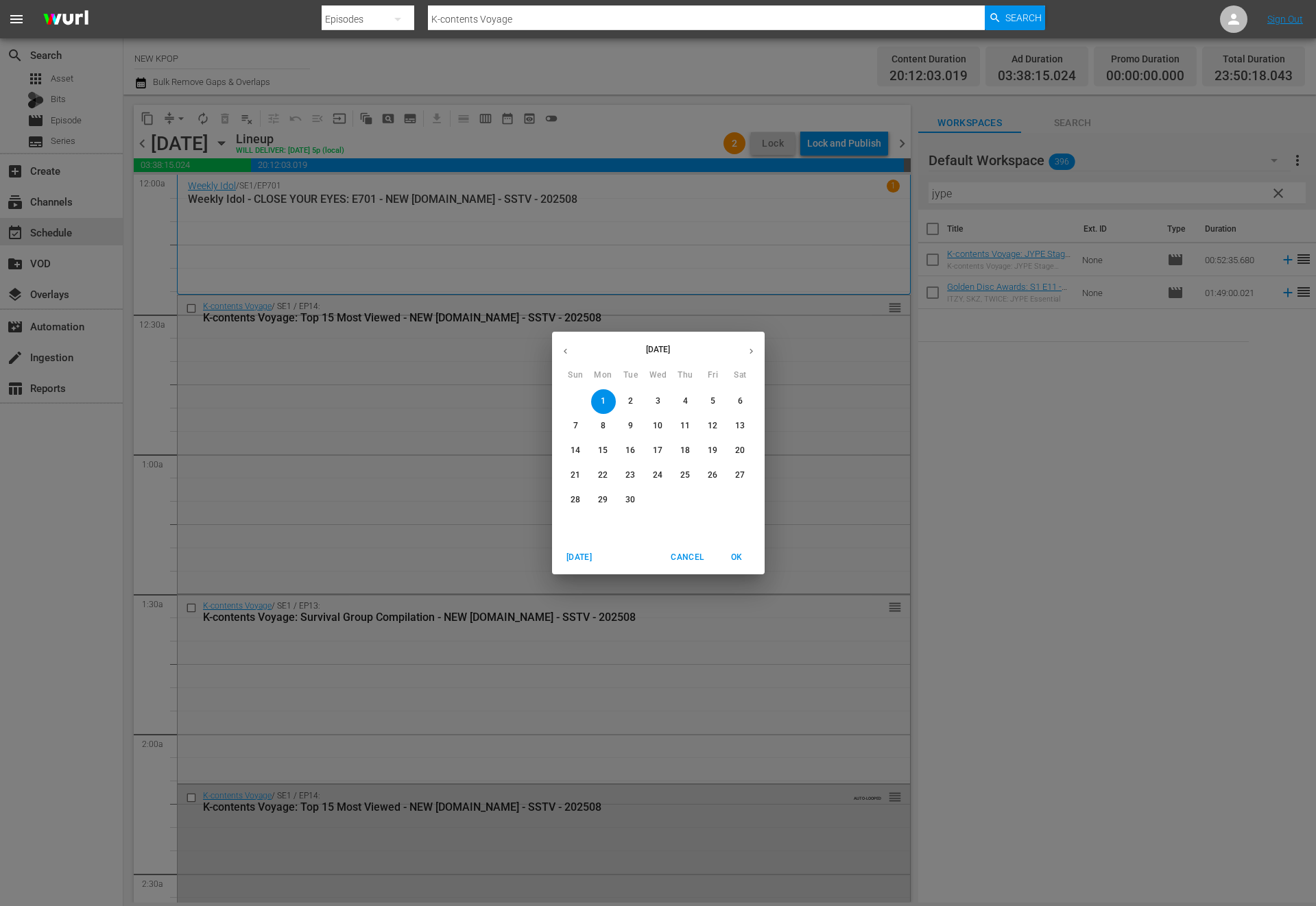
click at [753, 226] on div "[DATE] Sun Mon Tue Wed Thu Fri Sat 31 1 2 3 4 5 6 7 8 9 10 11 12 13 14 15 16 17…" at bounding box center [658, 453] width 1316 height 906
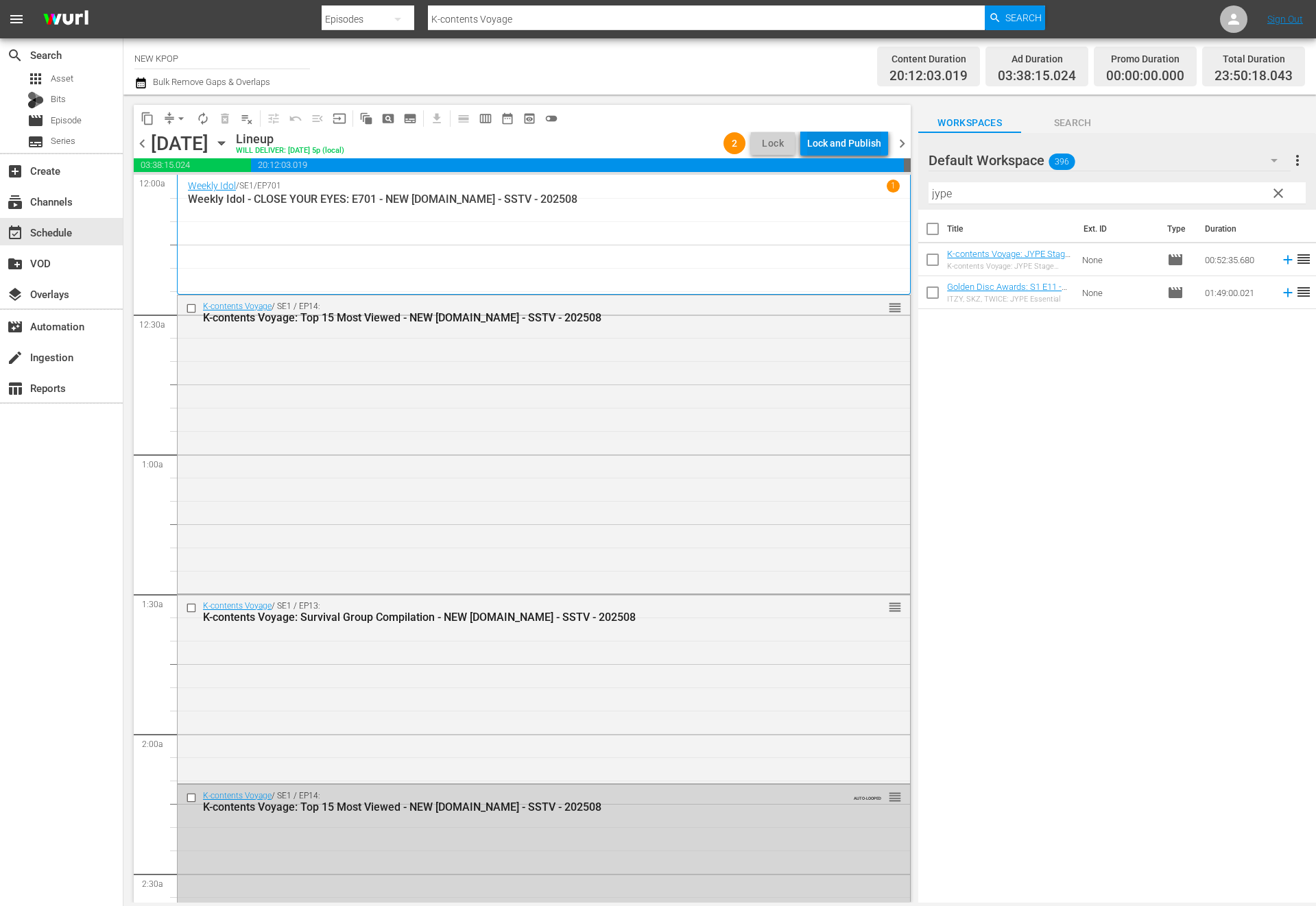
click at [805, 148] on button "Lock and Publish" at bounding box center [844, 143] width 88 height 24
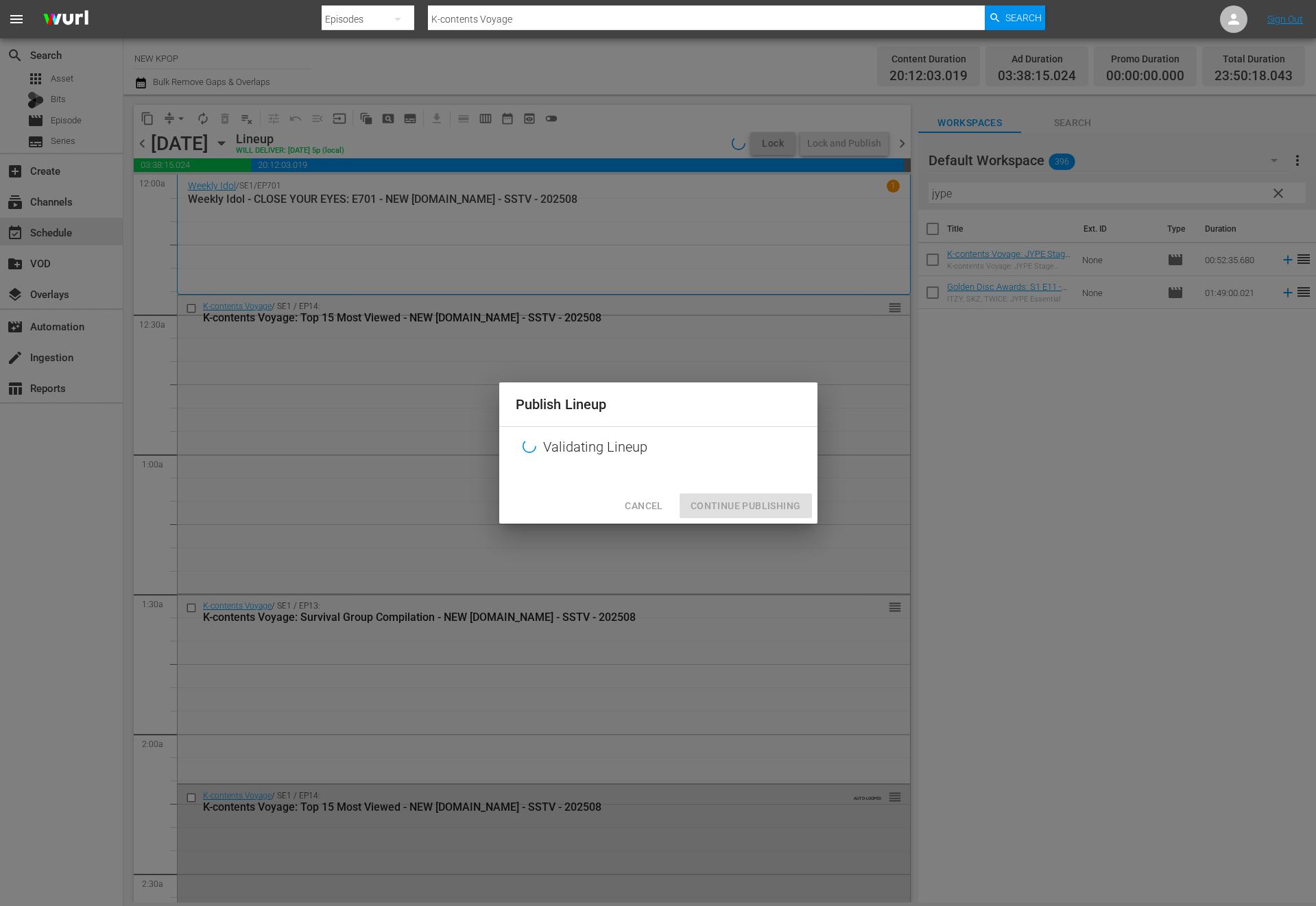
click at [654, 502] on span "Cancel" at bounding box center [643, 506] width 38 height 17
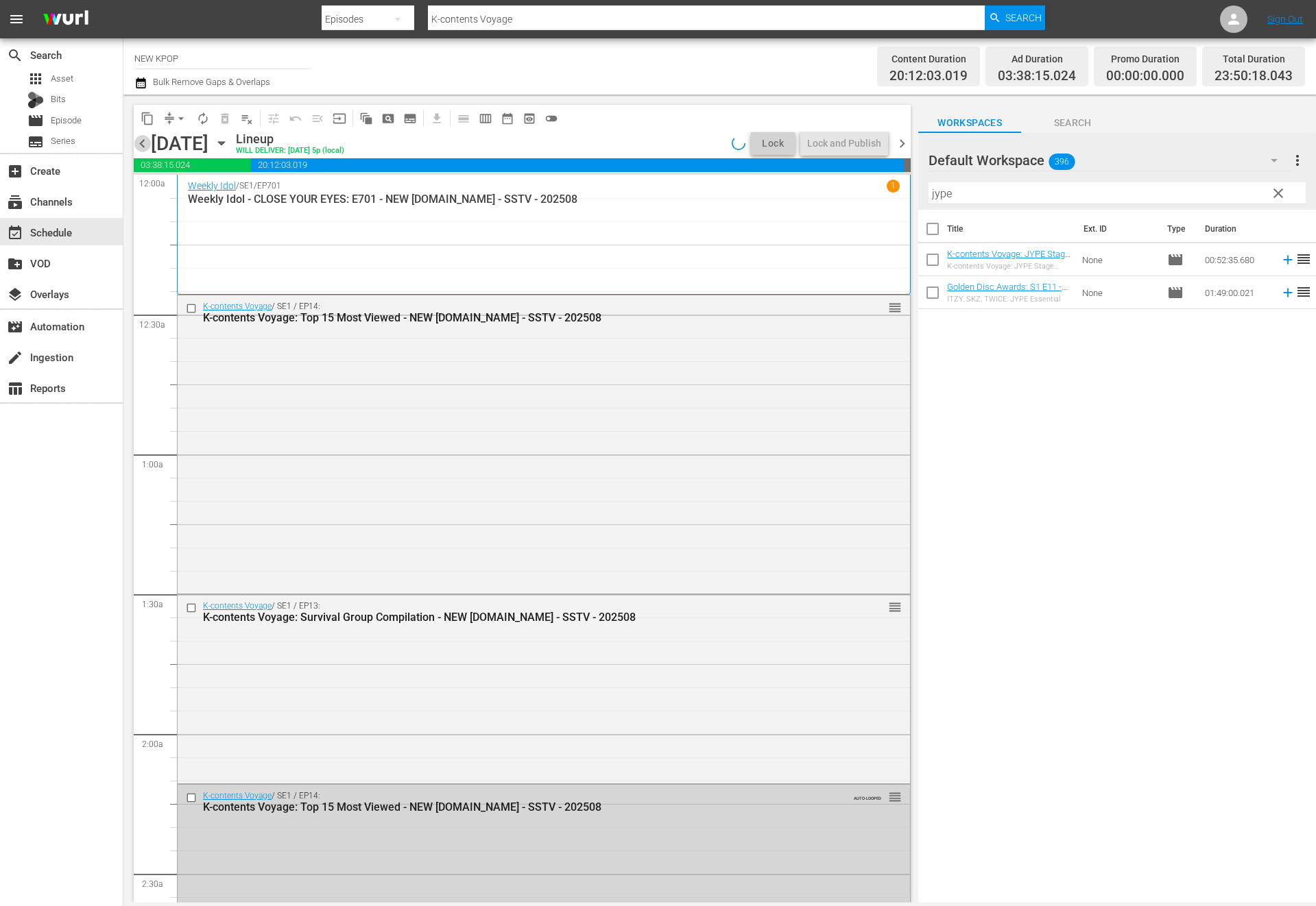
click at [148, 146] on span "chevron_left" at bounding box center [142, 143] width 17 height 17
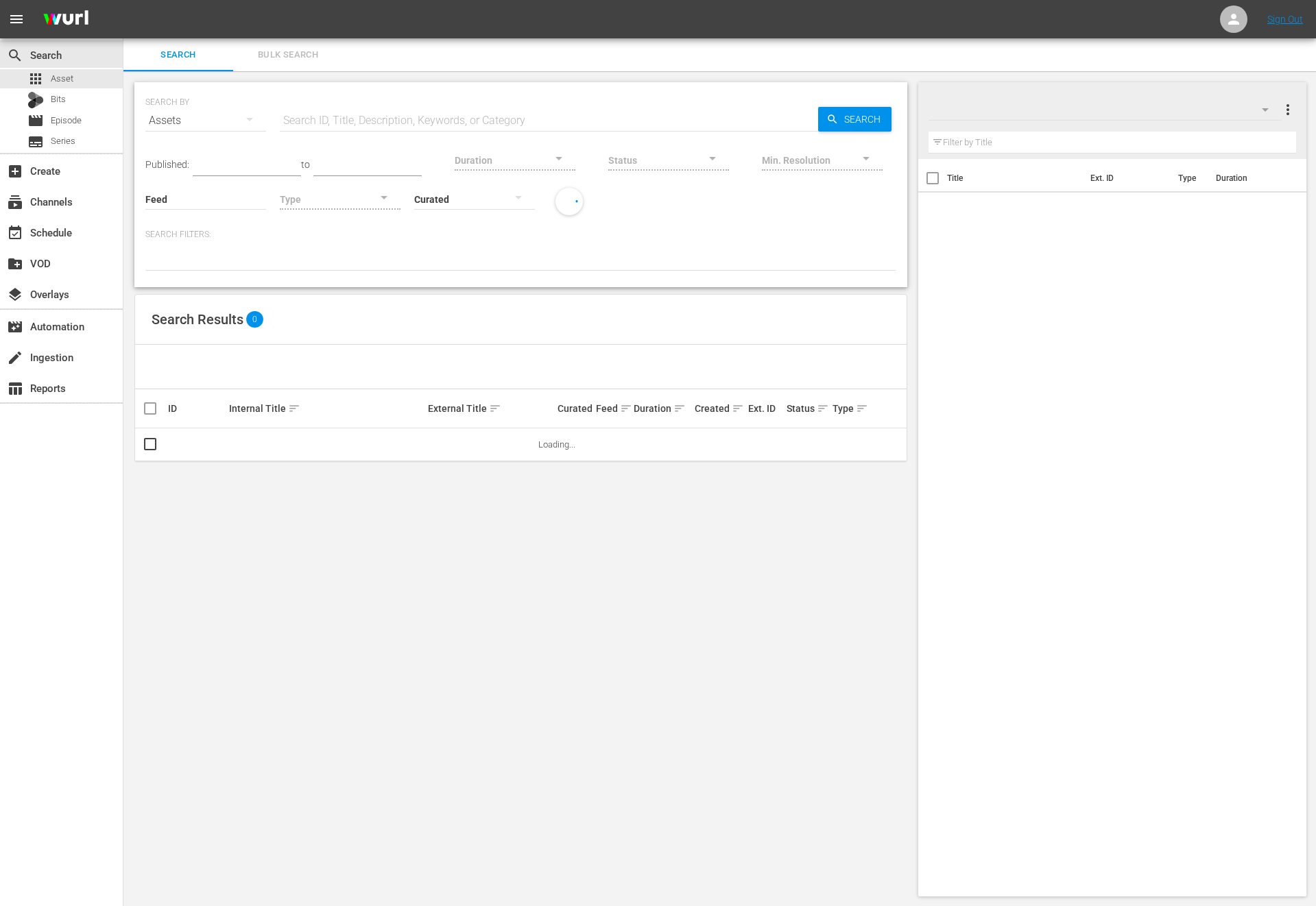
click at [228, 109] on div "Assets" at bounding box center [206, 120] width 120 height 38
click at [176, 216] on div "Episodes" at bounding box center [189, 212] width 55 height 22
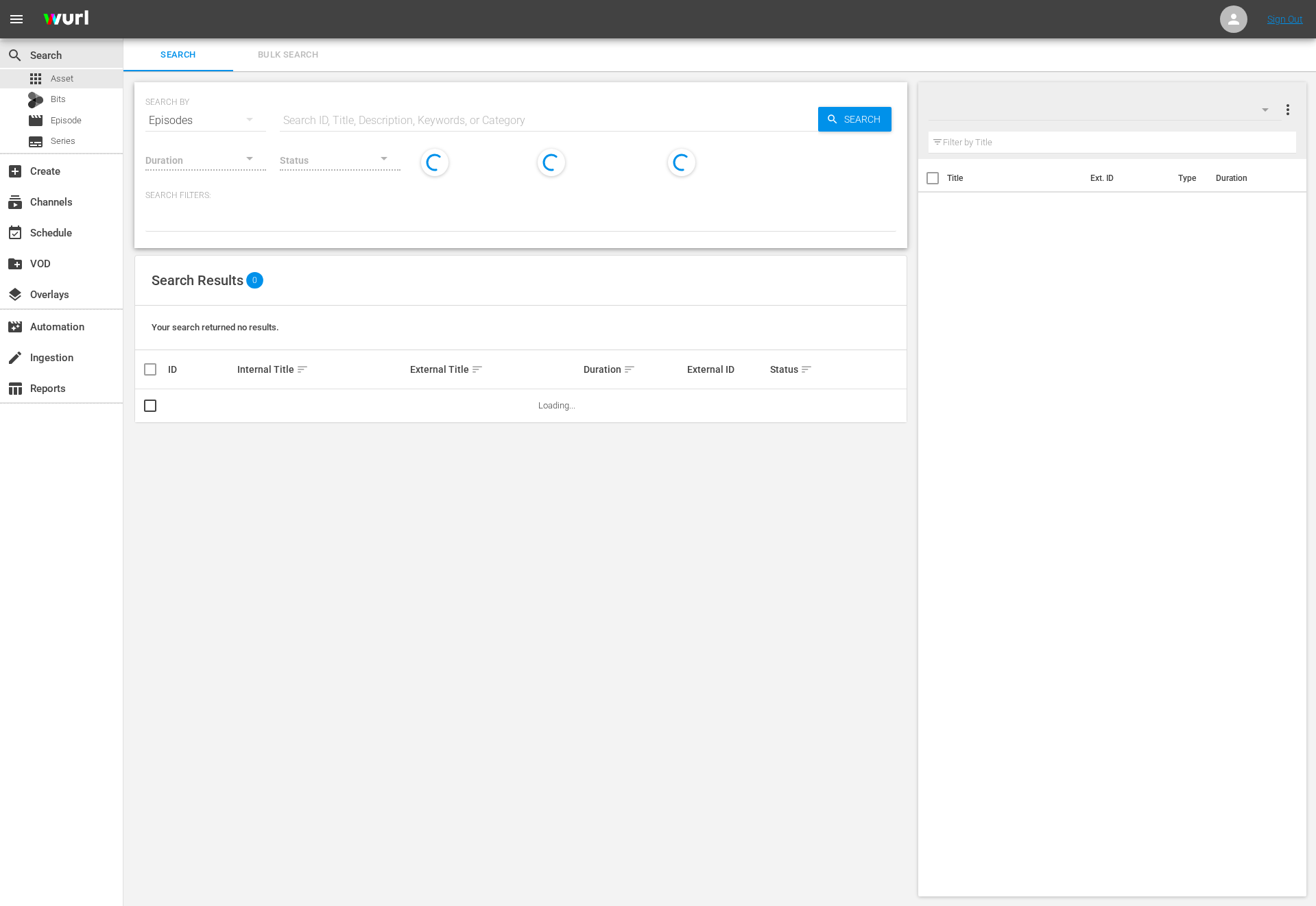
click at [451, 100] on div "SEARCH BY Search By Episodes Search ID, Title, Description, Keywords, or Catego…" at bounding box center [521, 112] width 751 height 50
click at [417, 117] on input "text" at bounding box center [549, 120] width 538 height 33
drag, startPoint x: 356, startPoint y: 115, endPoint x: 217, endPoint y: 52, distance: 152.6
click at [217, 52] on div "Search Bulk Search SEARCH BY Search By Episodes Search ID, Title, Description, …" at bounding box center [720, 473] width 1193 height 869
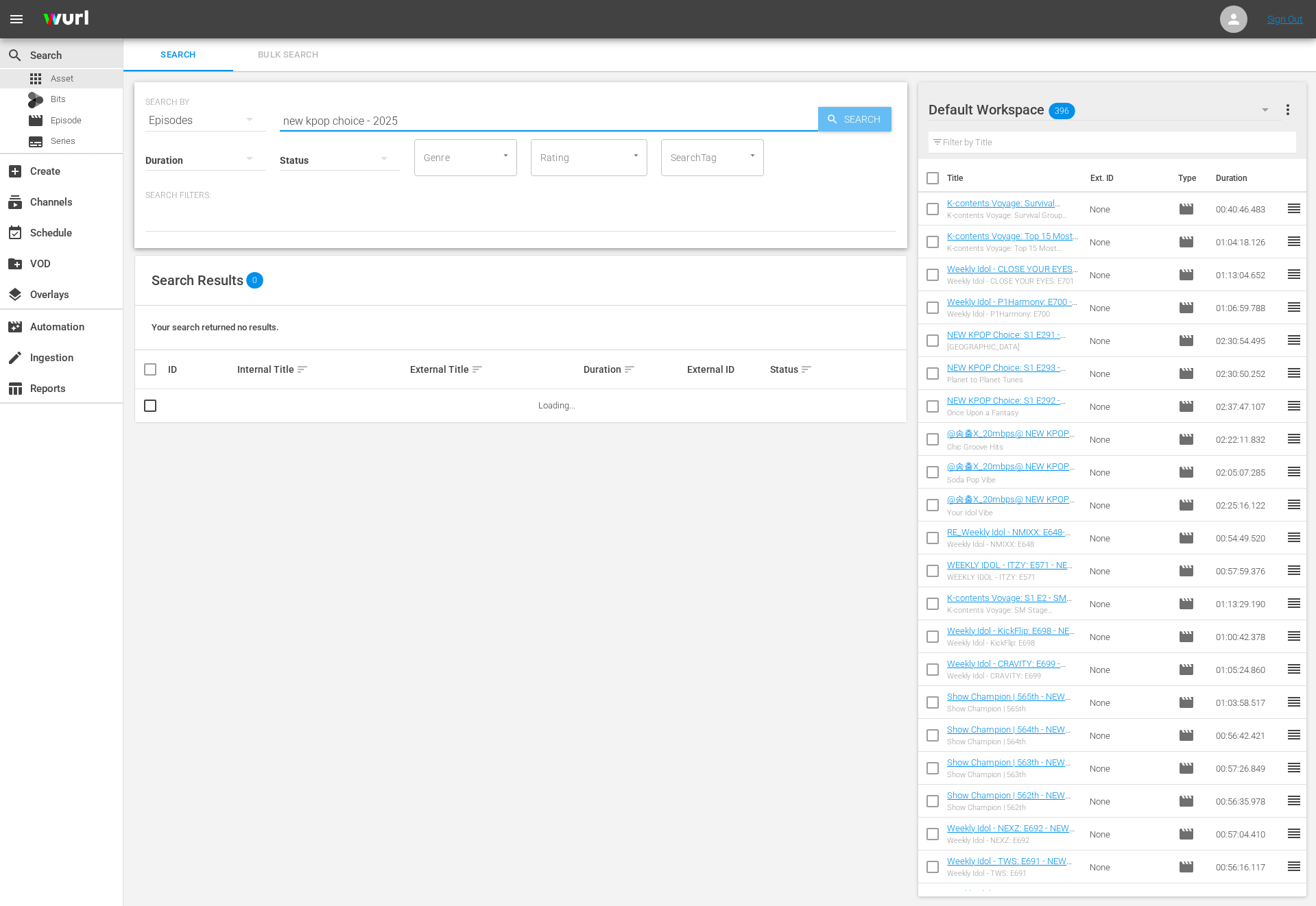
type input "new kpop choice - 2025"
click at [832, 117] on icon "button" at bounding box center [832, 120] width 13 height 13
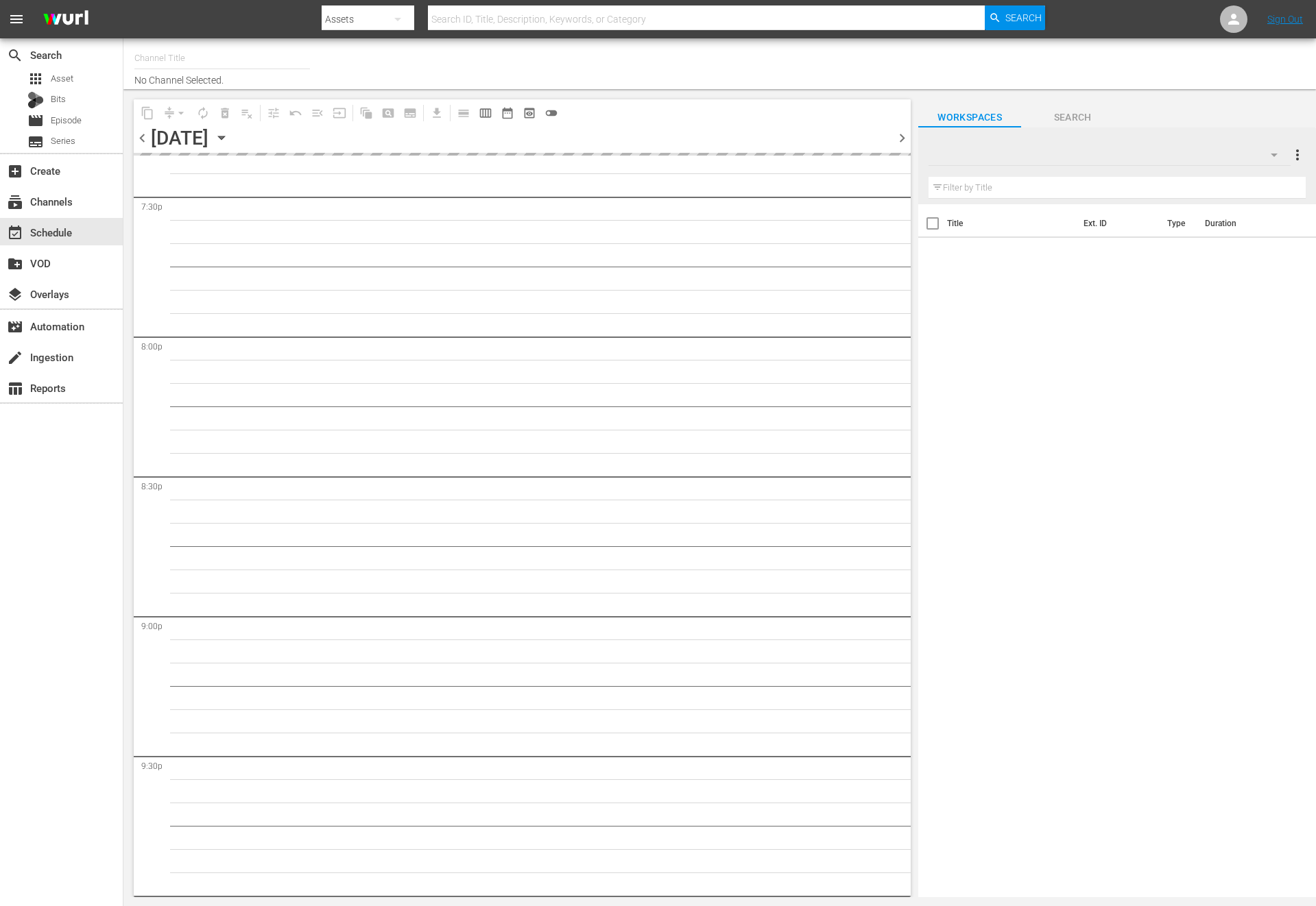
scroll to position [5647, 0]
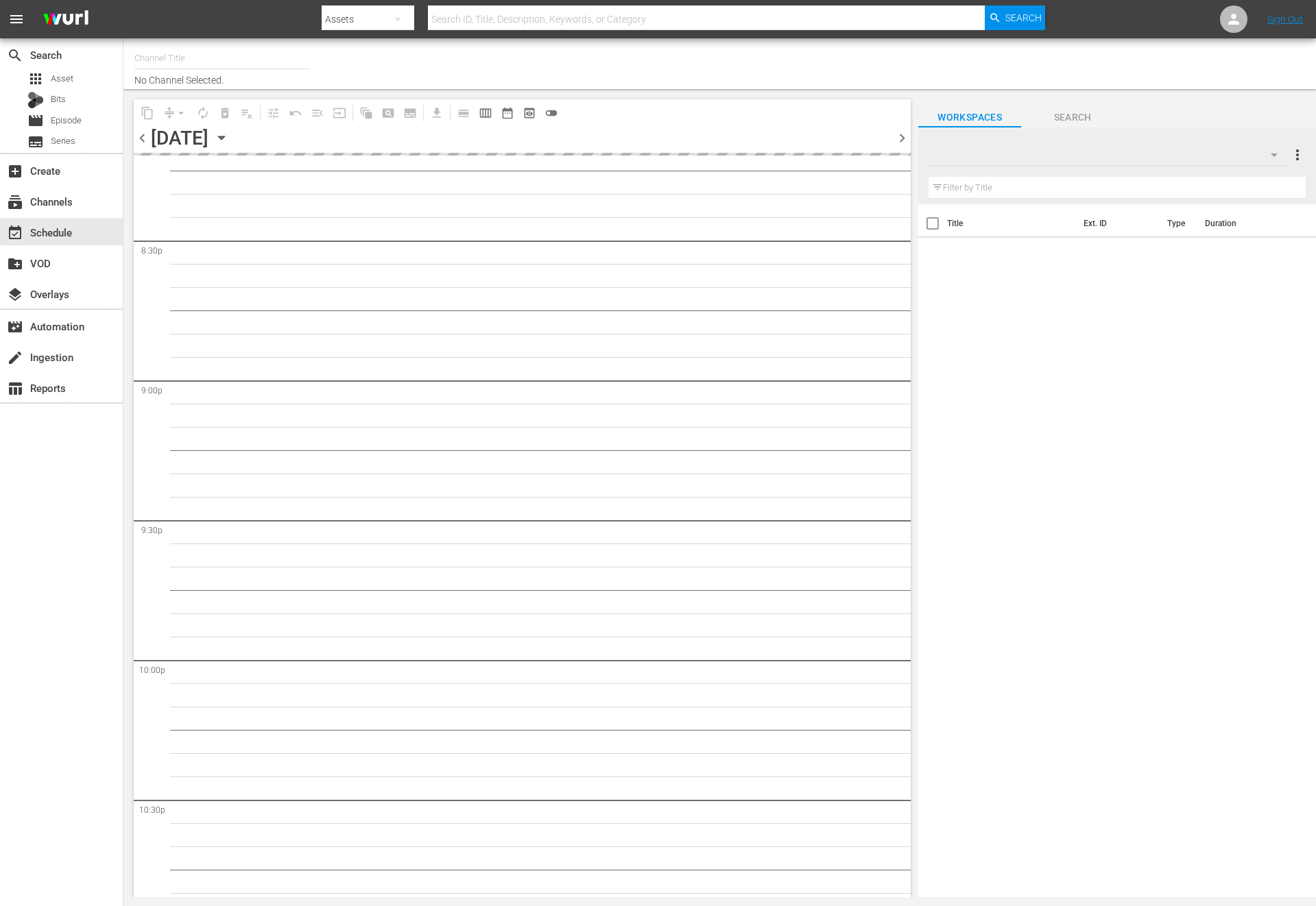
type input "NEW KPOP (617)"
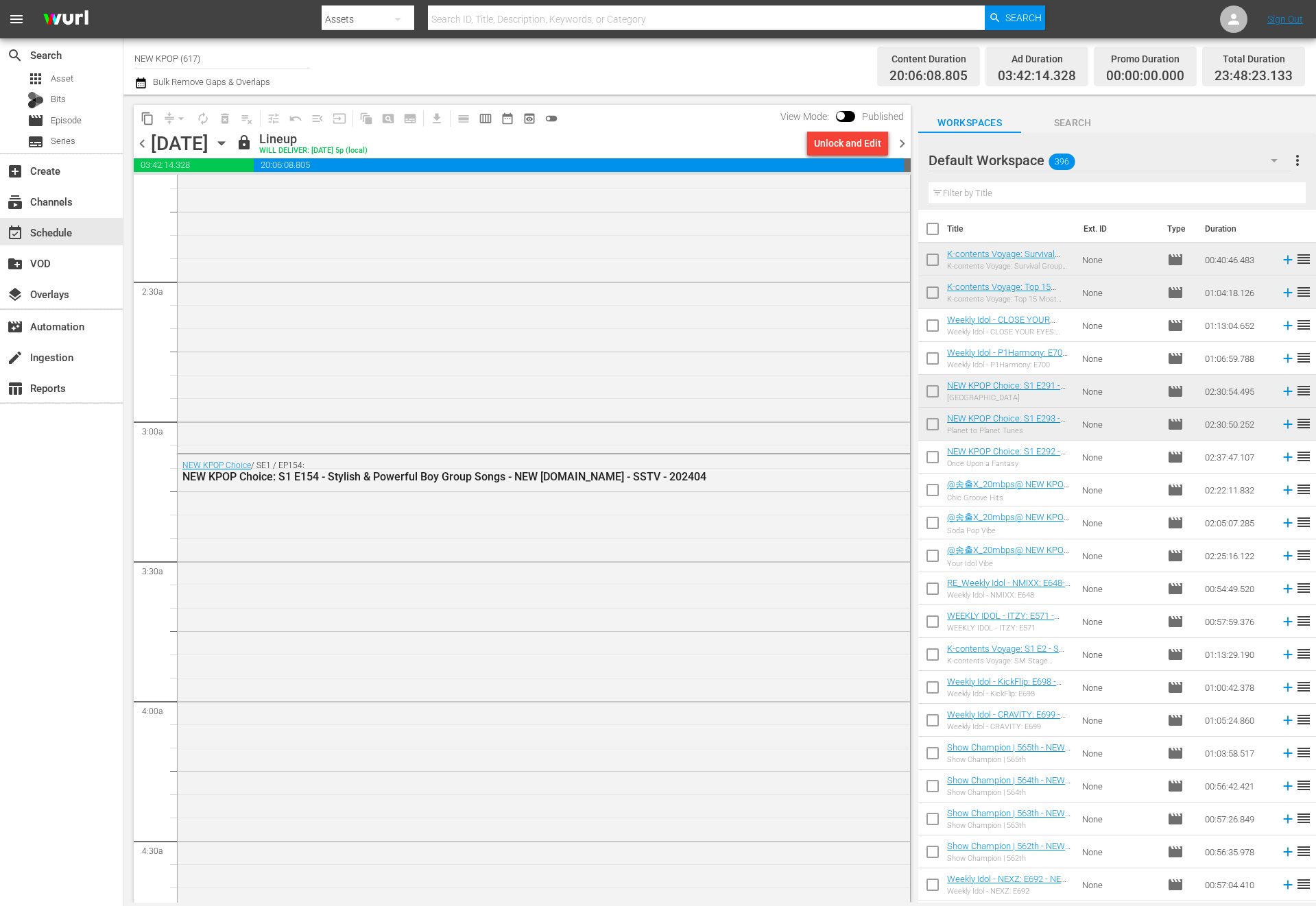
scroll to position [0, 0]
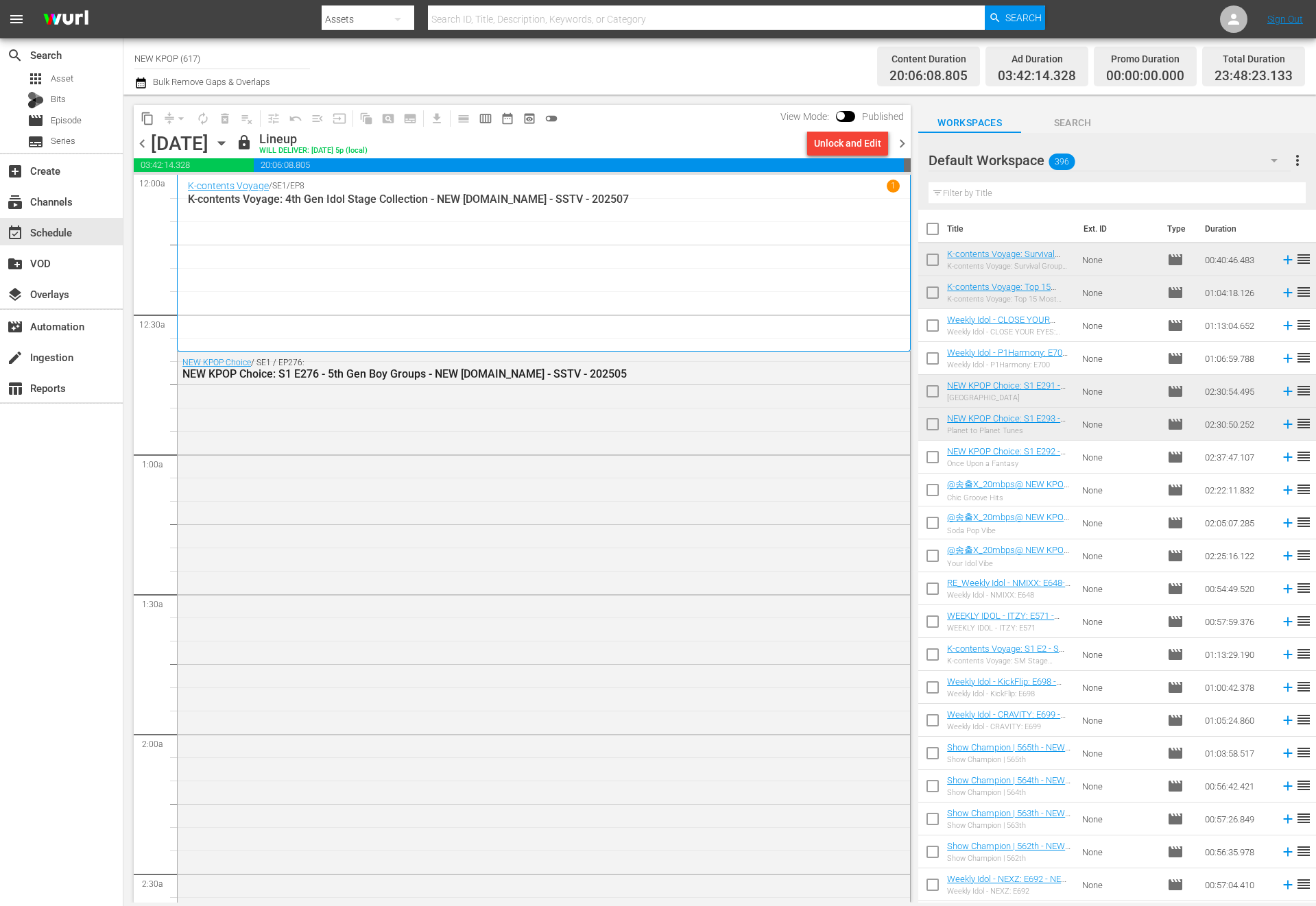
click at [902, 141] on span "chevron_right" at bounding box center [902, 143] width 17 height 17
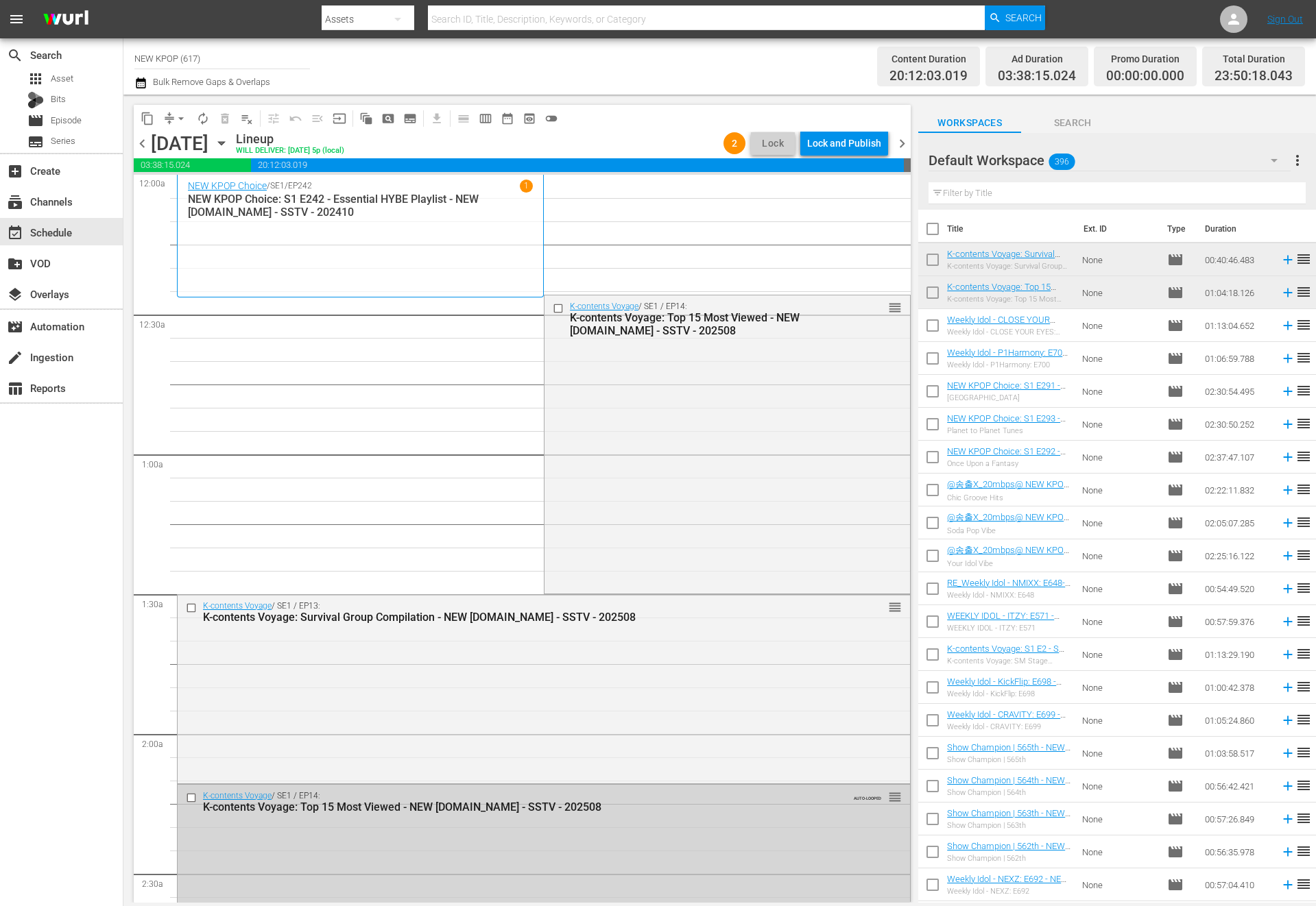
click at [618, 406] on div "K-contents Voyage / SE1 / EP14: K-contents Voyage: Top 15 Most Viewed - NEW K.I…" at bounding box center [727, 443] width 365 height 295
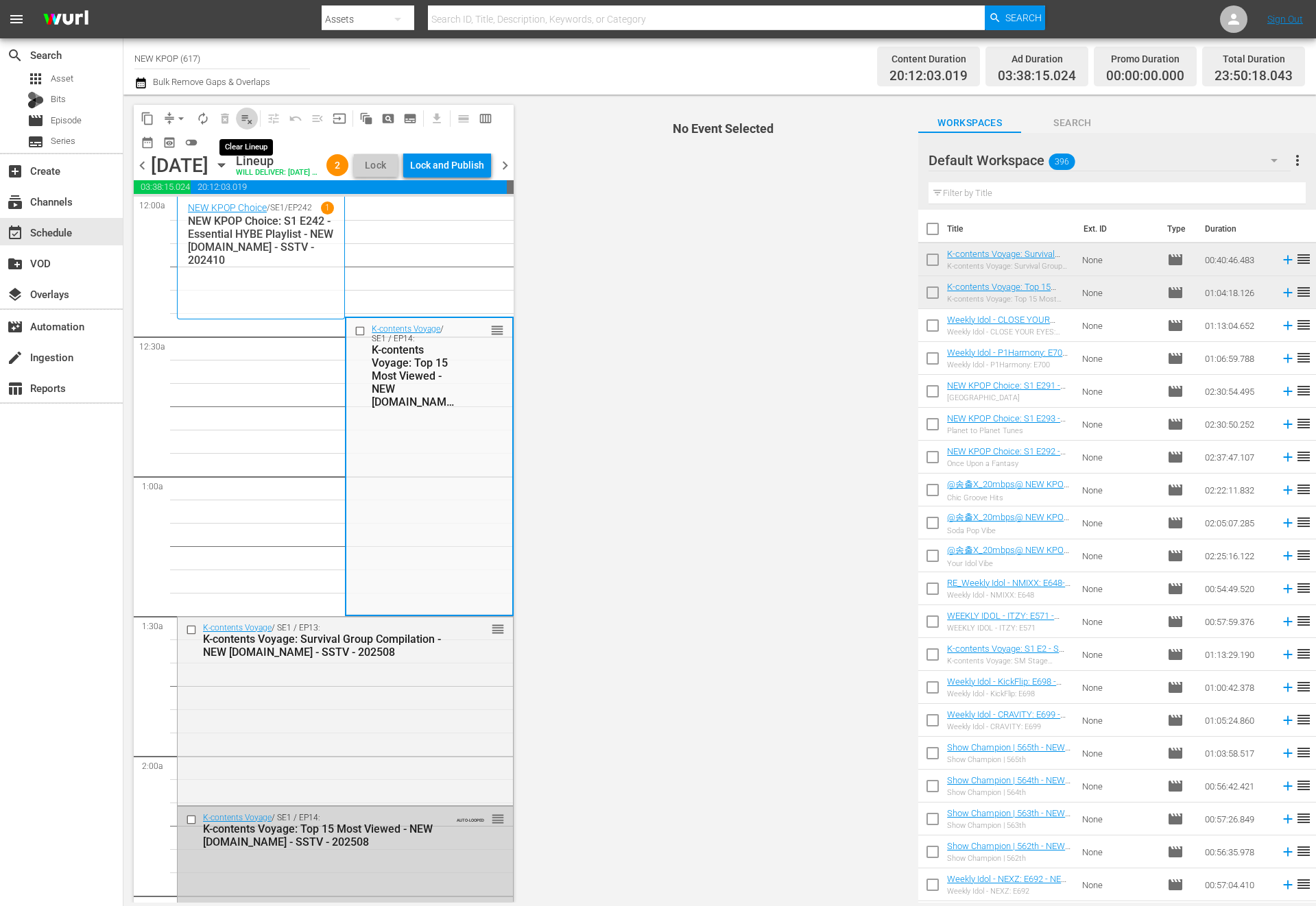
click at [244, 125] on button "playlist_remove_outlined" at bounding box center [246, 118] width 22 height 22
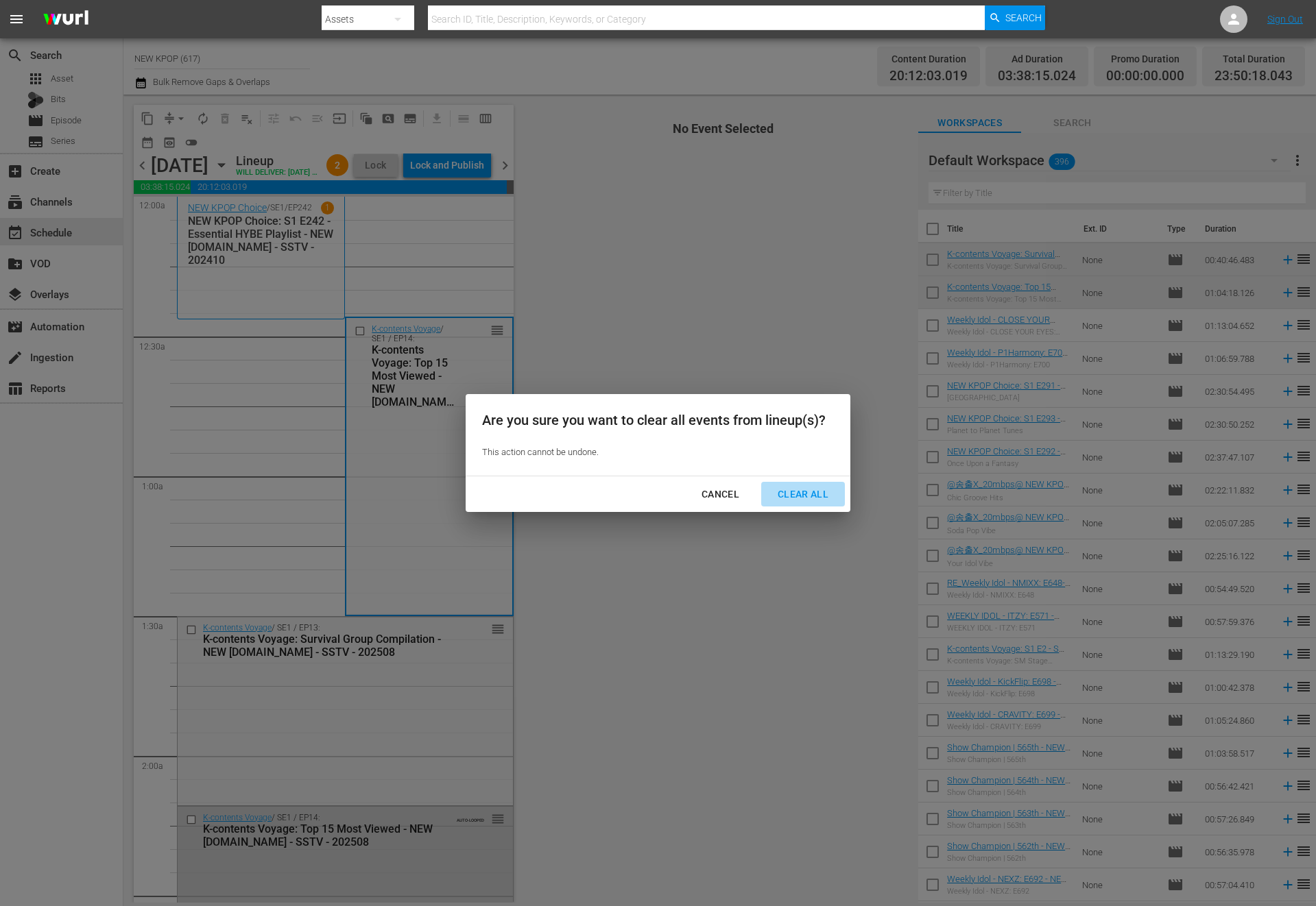
click at [777, 486] on div "Clear All" at bounding box center [803, 495] width 73 height 17
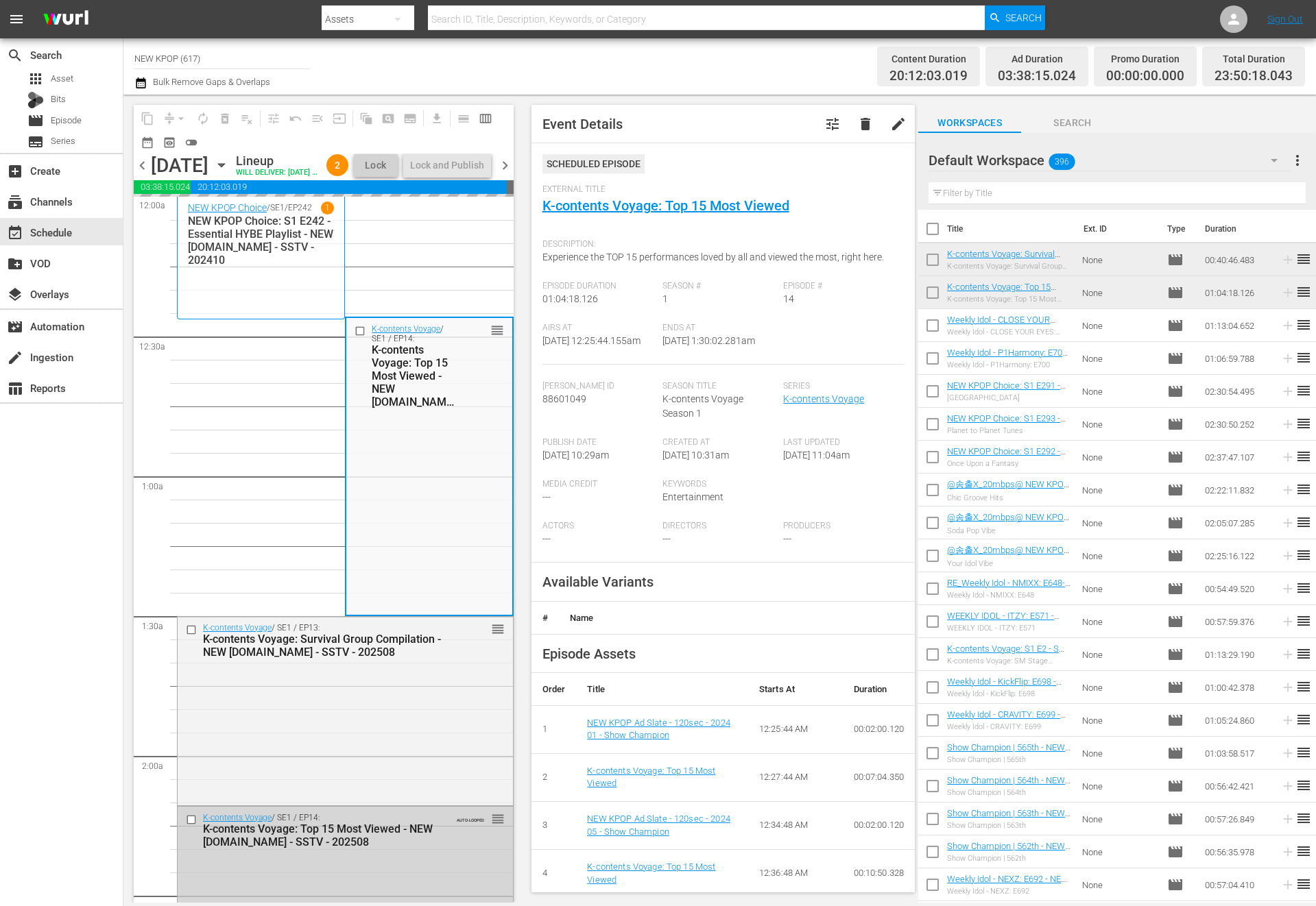
click at [946, 188] on input "text" at bounding box center [1116, 193] width 377 height 22
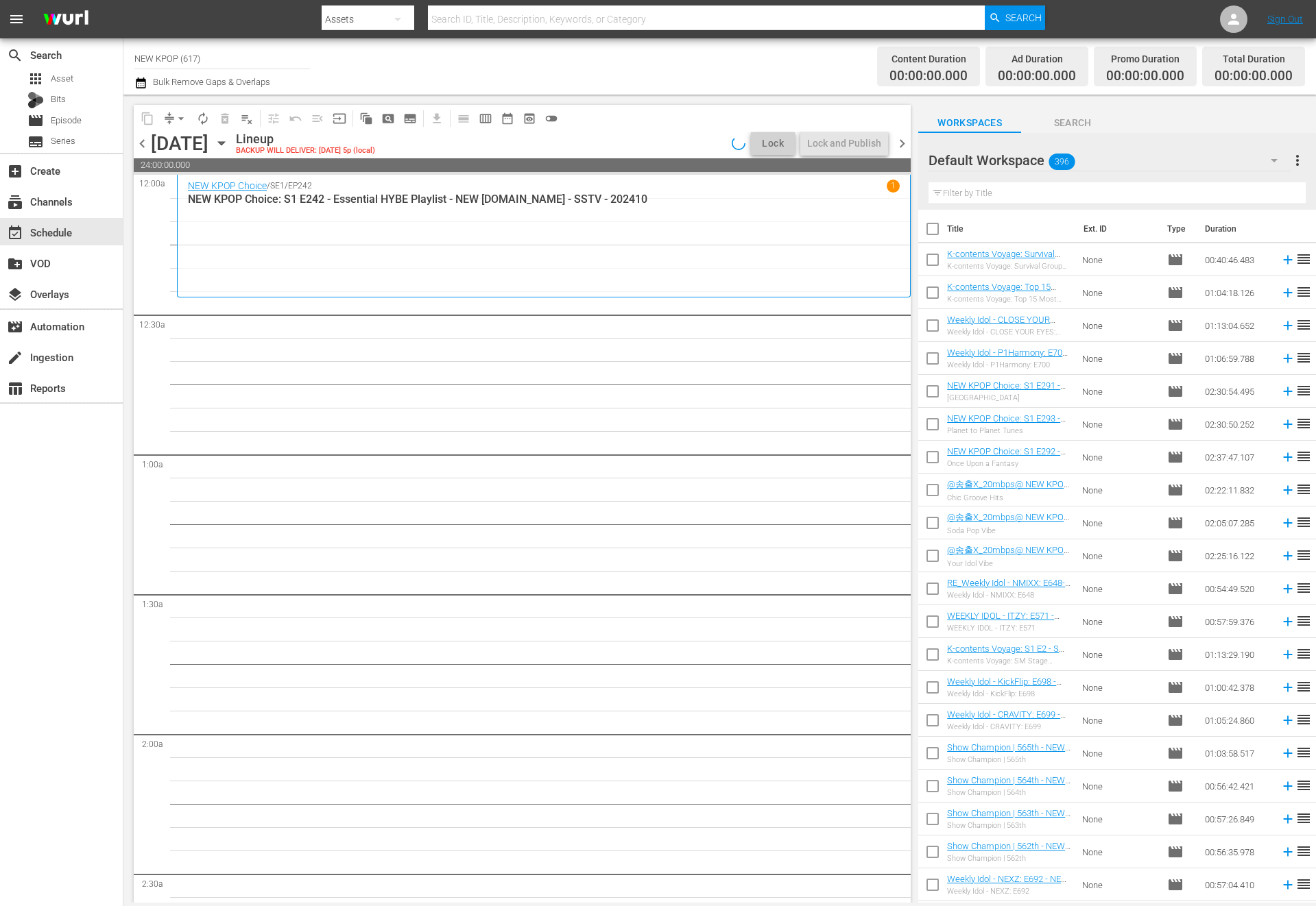
click at [484, 291] on div "NEW KPOP Choice / SE1 / EP242 1 NEW KPOP Choice: S1 E242 - Essential HYBE Playl…" at bounding box center [543, 236] width 712 height 113
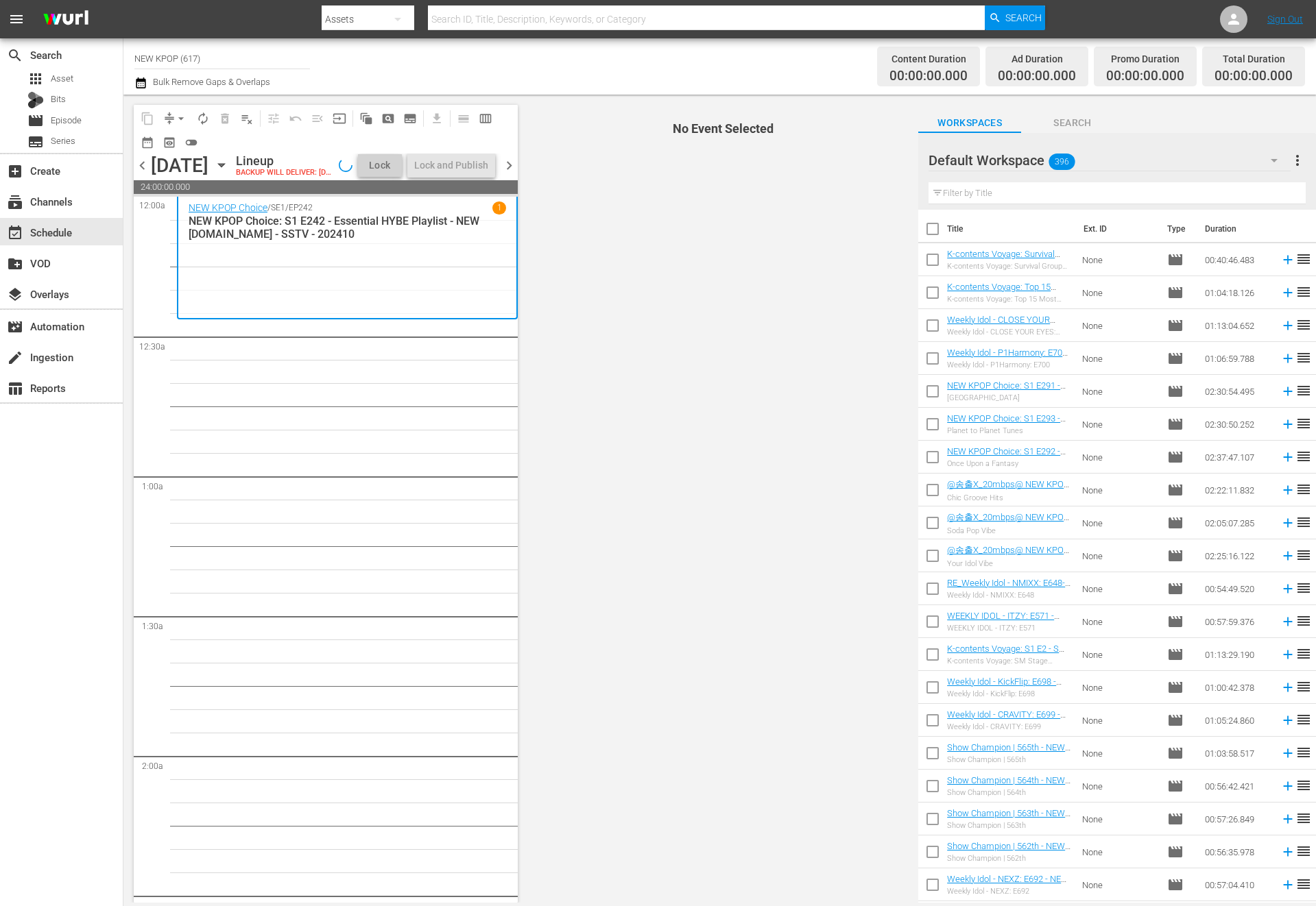
click at [999, 194] on input "text" at bounding box center [1116, 193] width 377 height 22
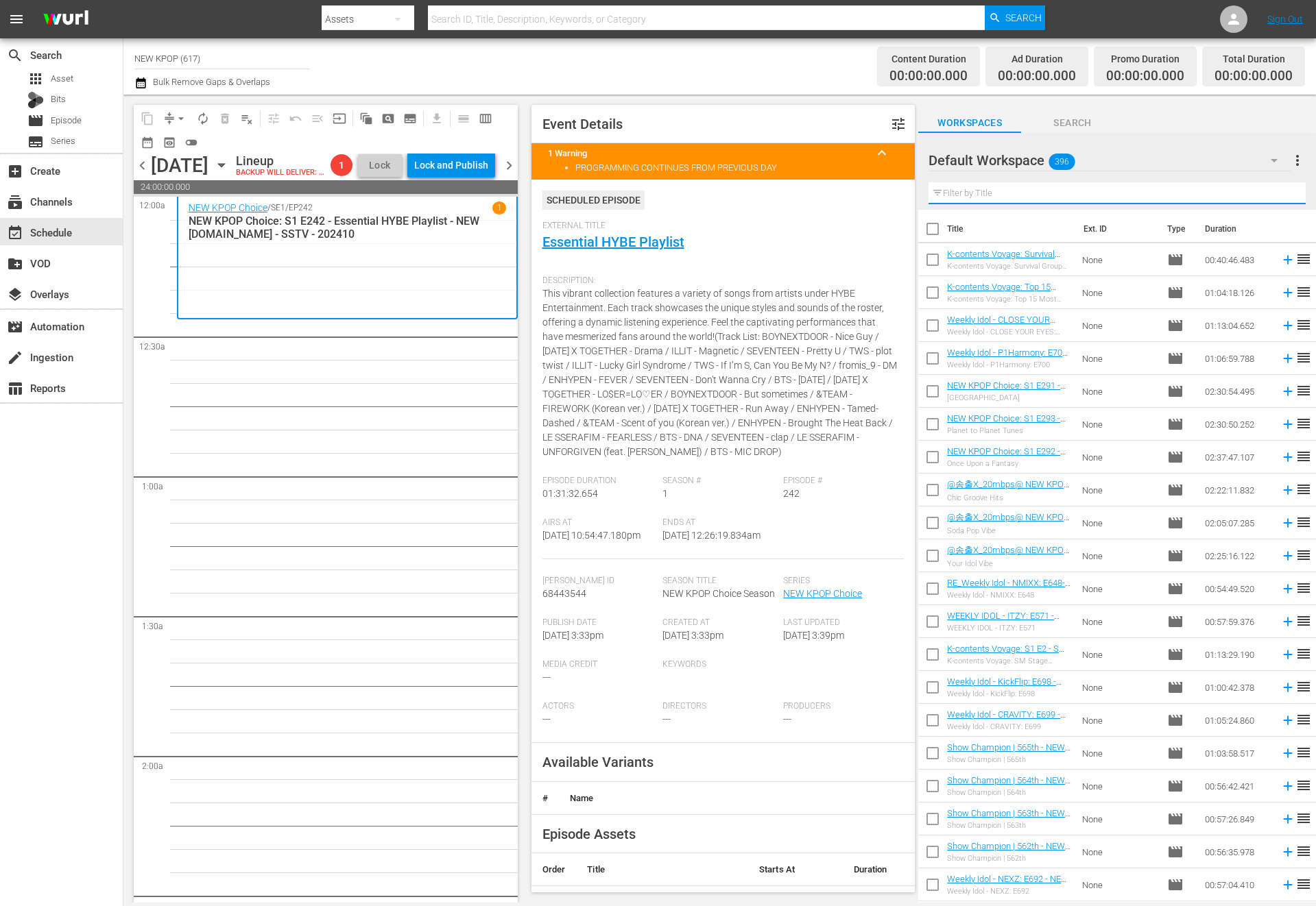
type input "n"
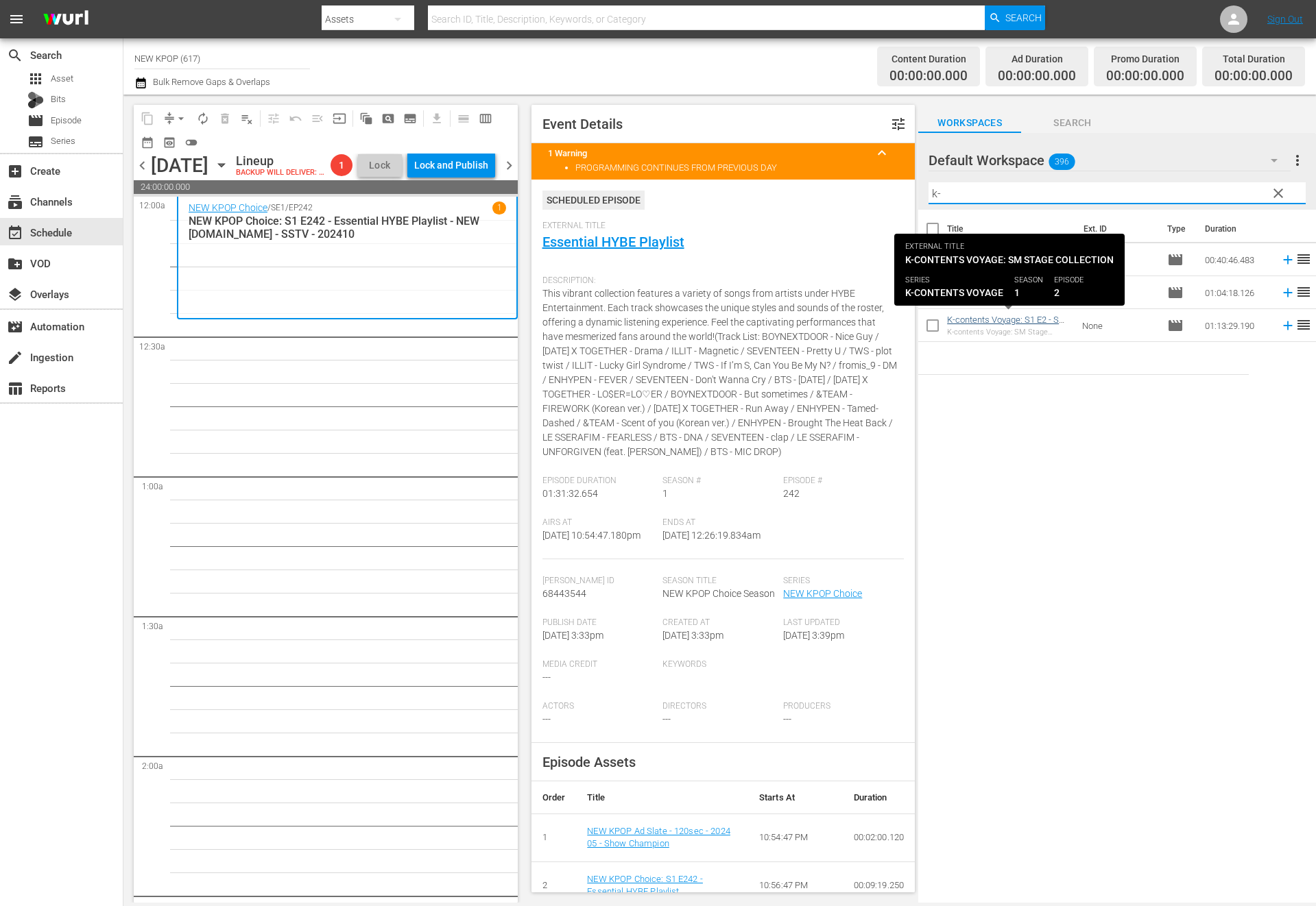
type input "k-"
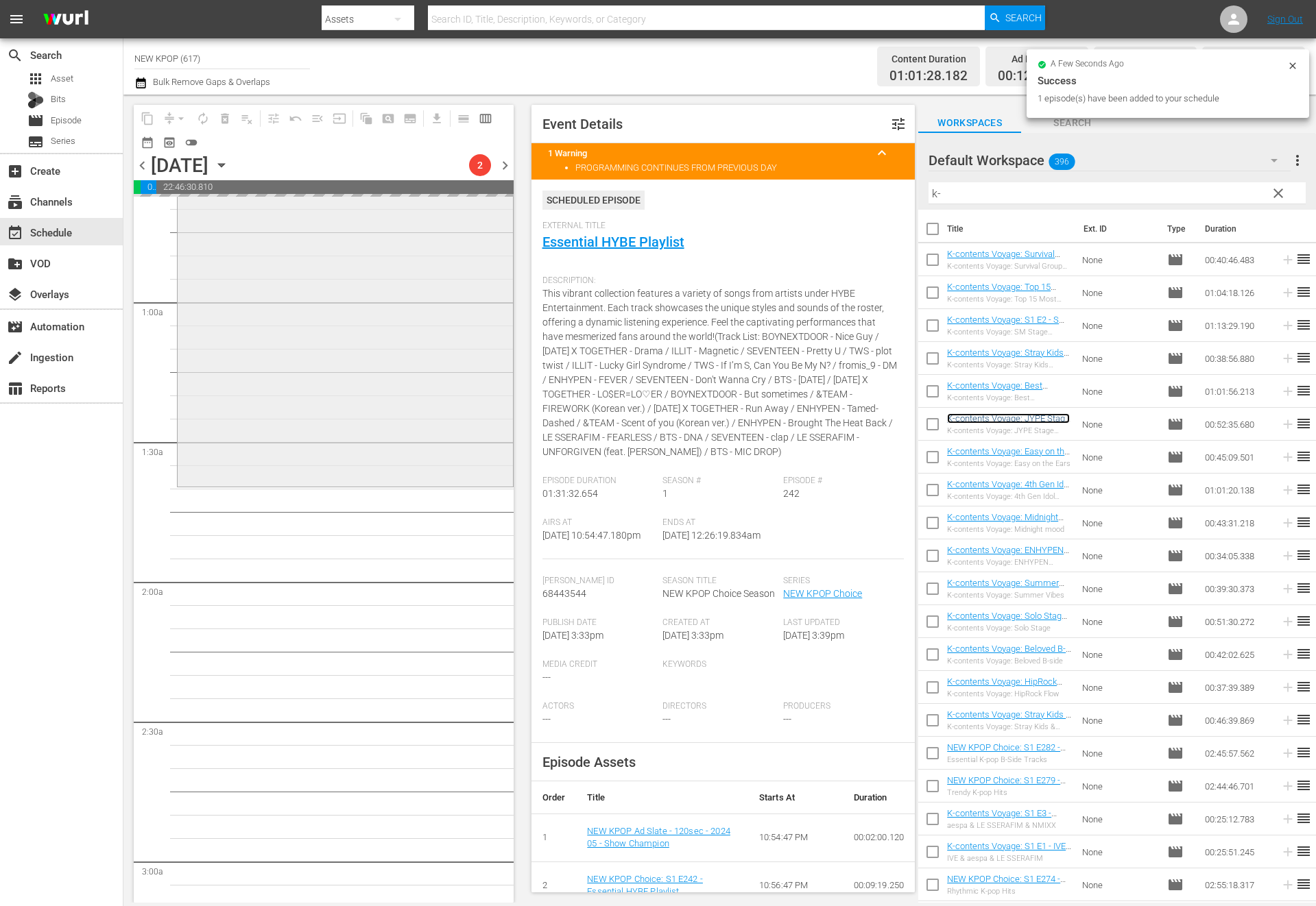
scroll to position [306, 0]
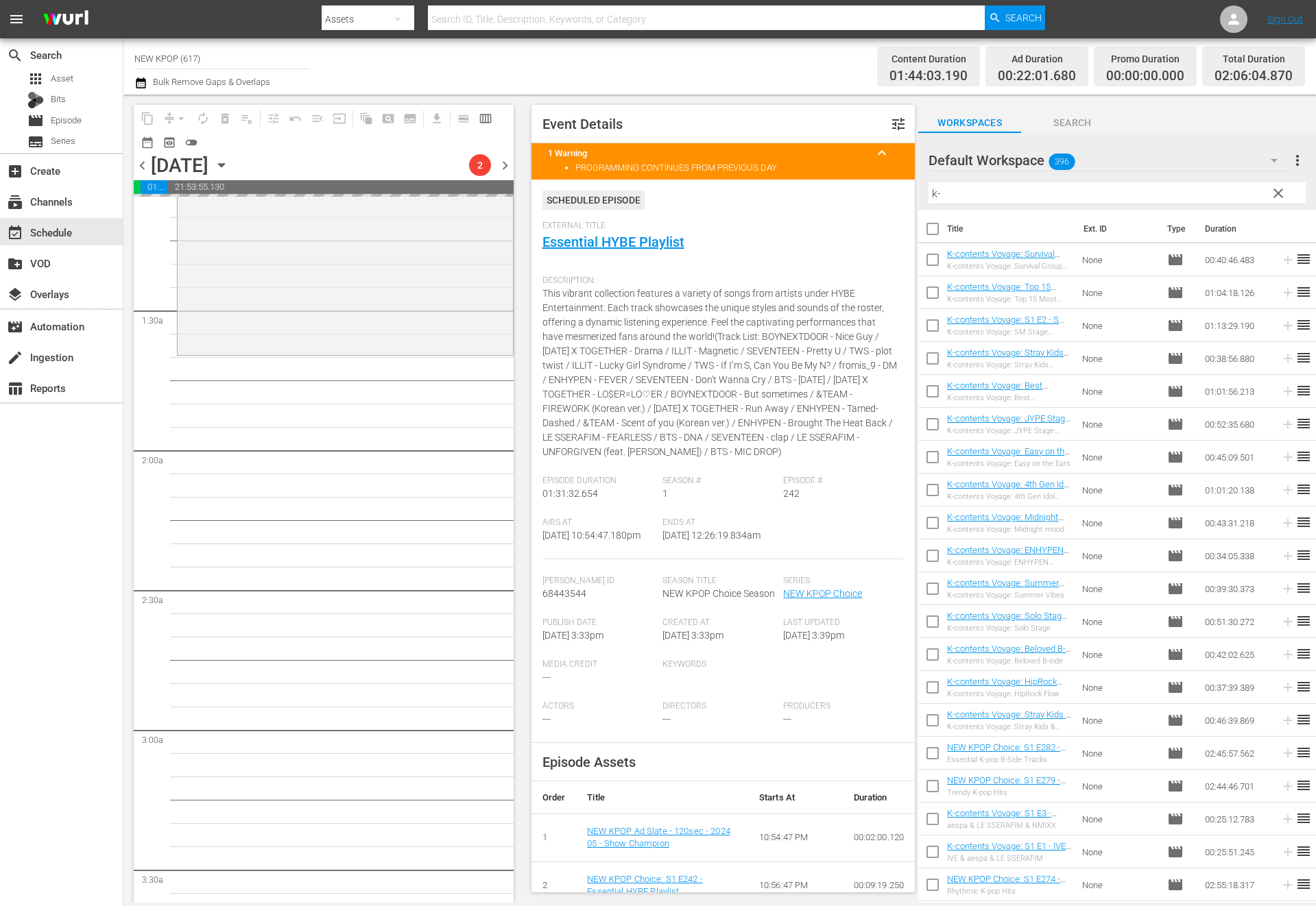
click at [1279, 187] on span "clear" at bounding box center [1278, 193] width 17 height 17
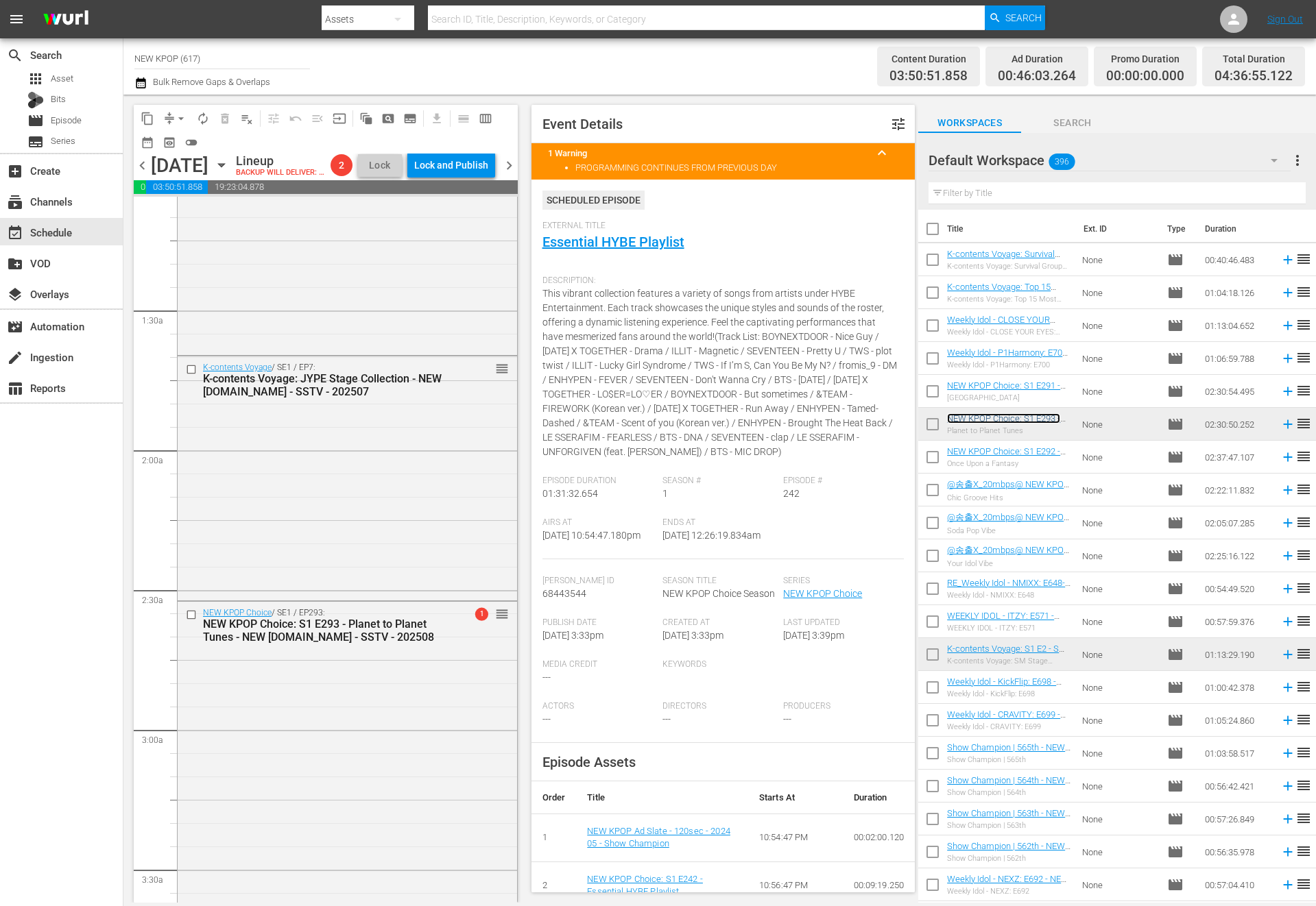
scroll to position [519, 0]
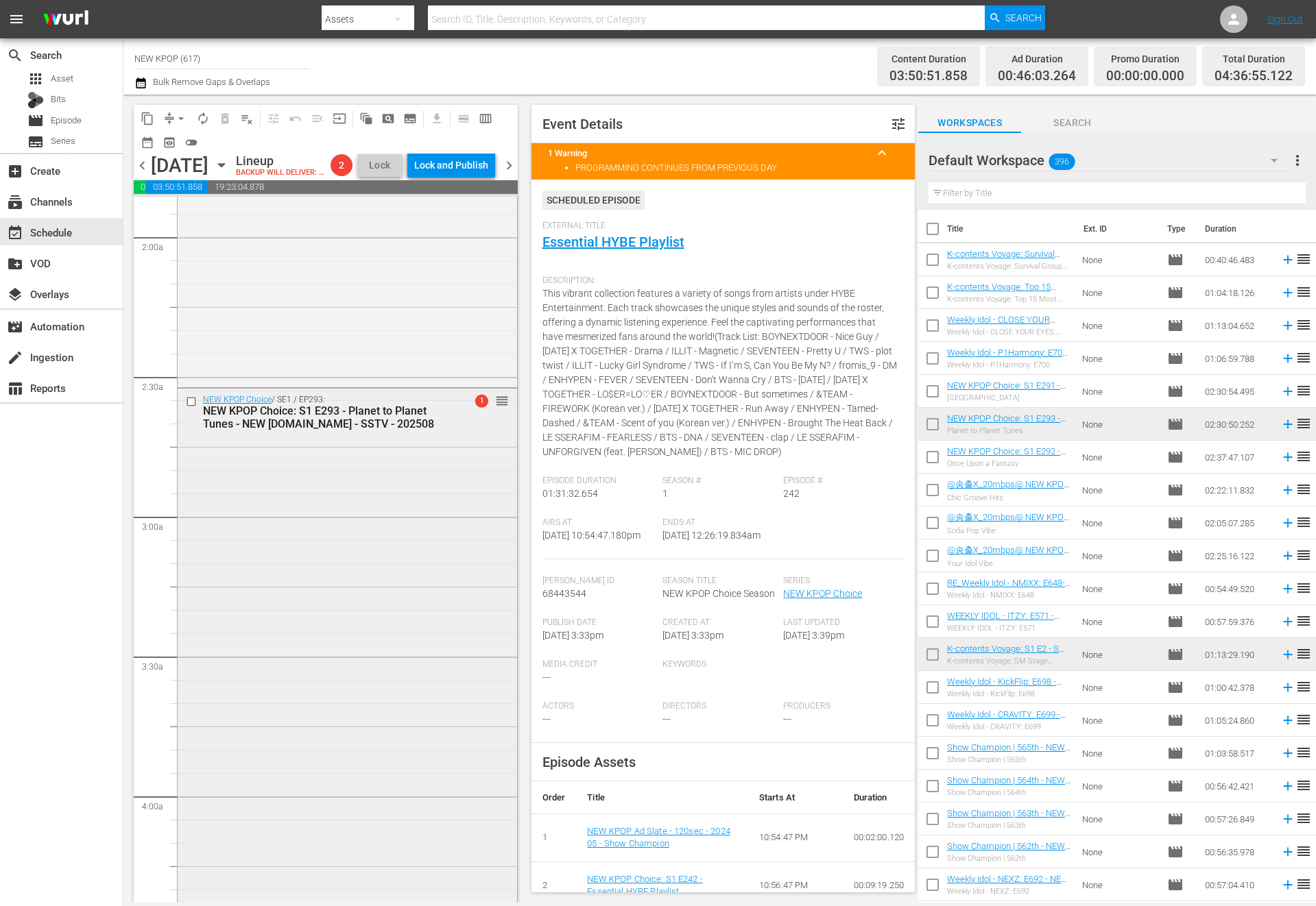
click at [380, 609] on div "NEW KPOP Choice / SE1 / EP293: NEW KPOP Choice: S1 E293 - Planet to Planet Tune…" at bounding box center [347, 737] width 340 height 699
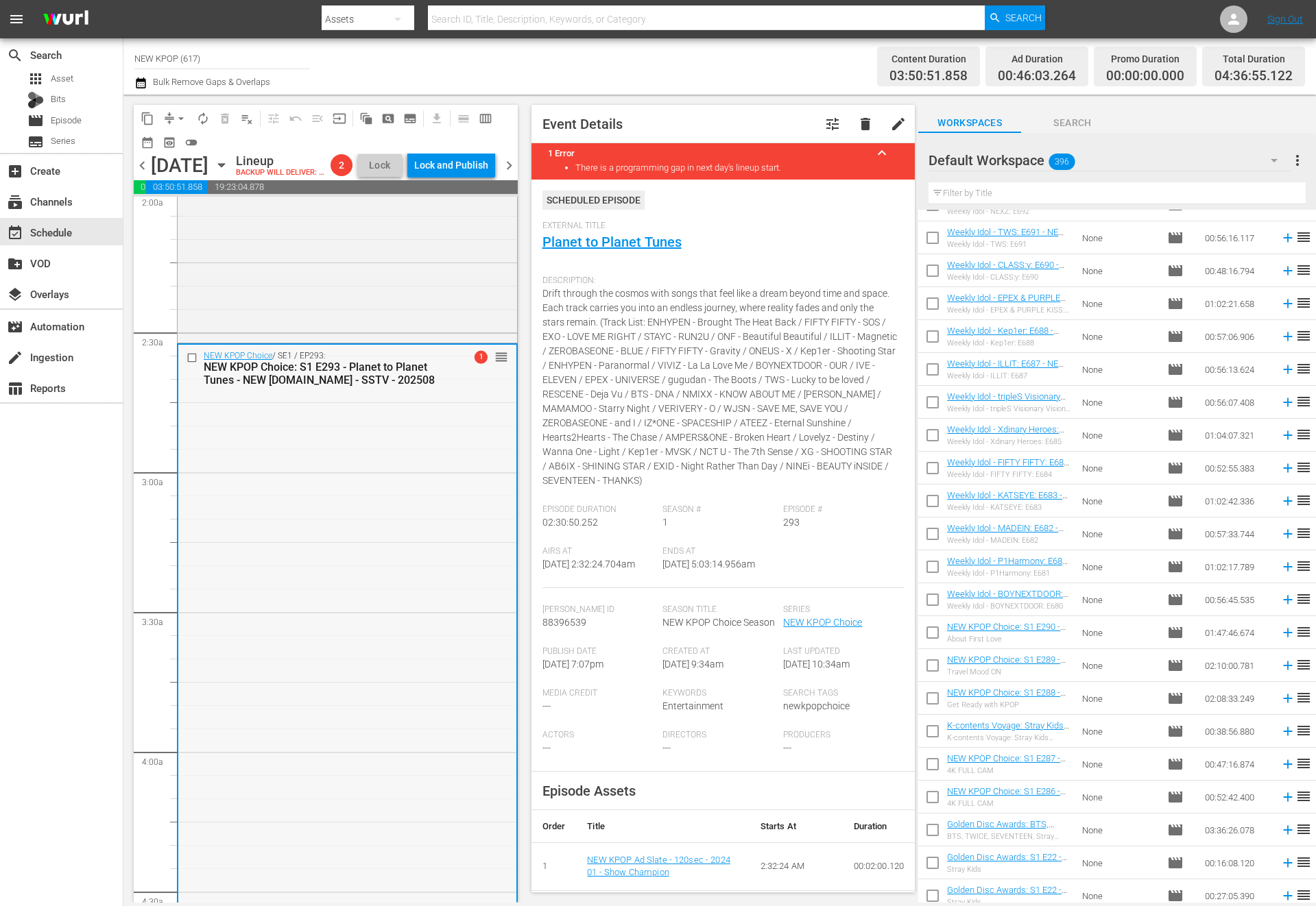
scroll to position [1183, 0]
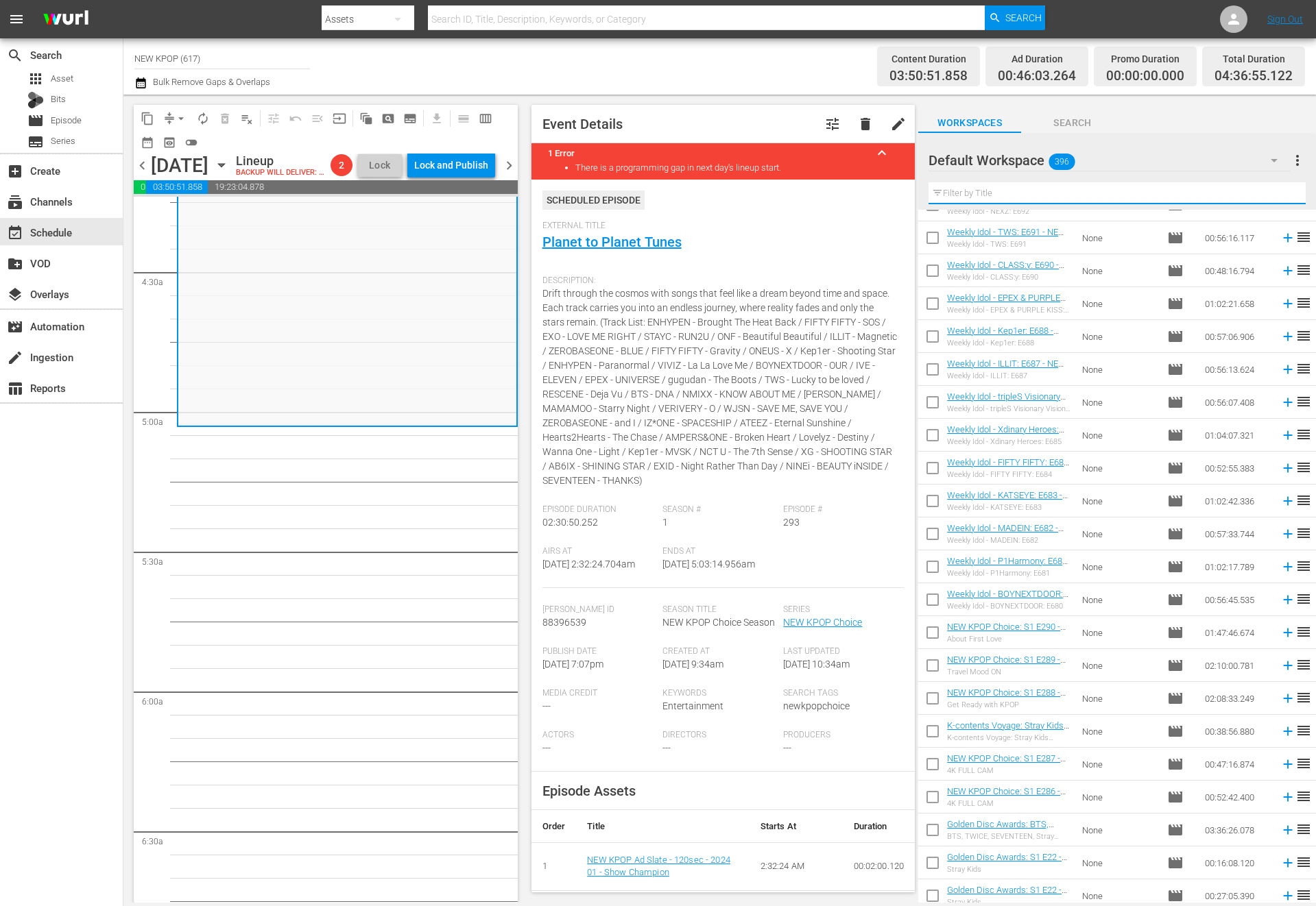
click at [988, 201] on input "text" at bounding box center [1116, 193] width 377 height 22
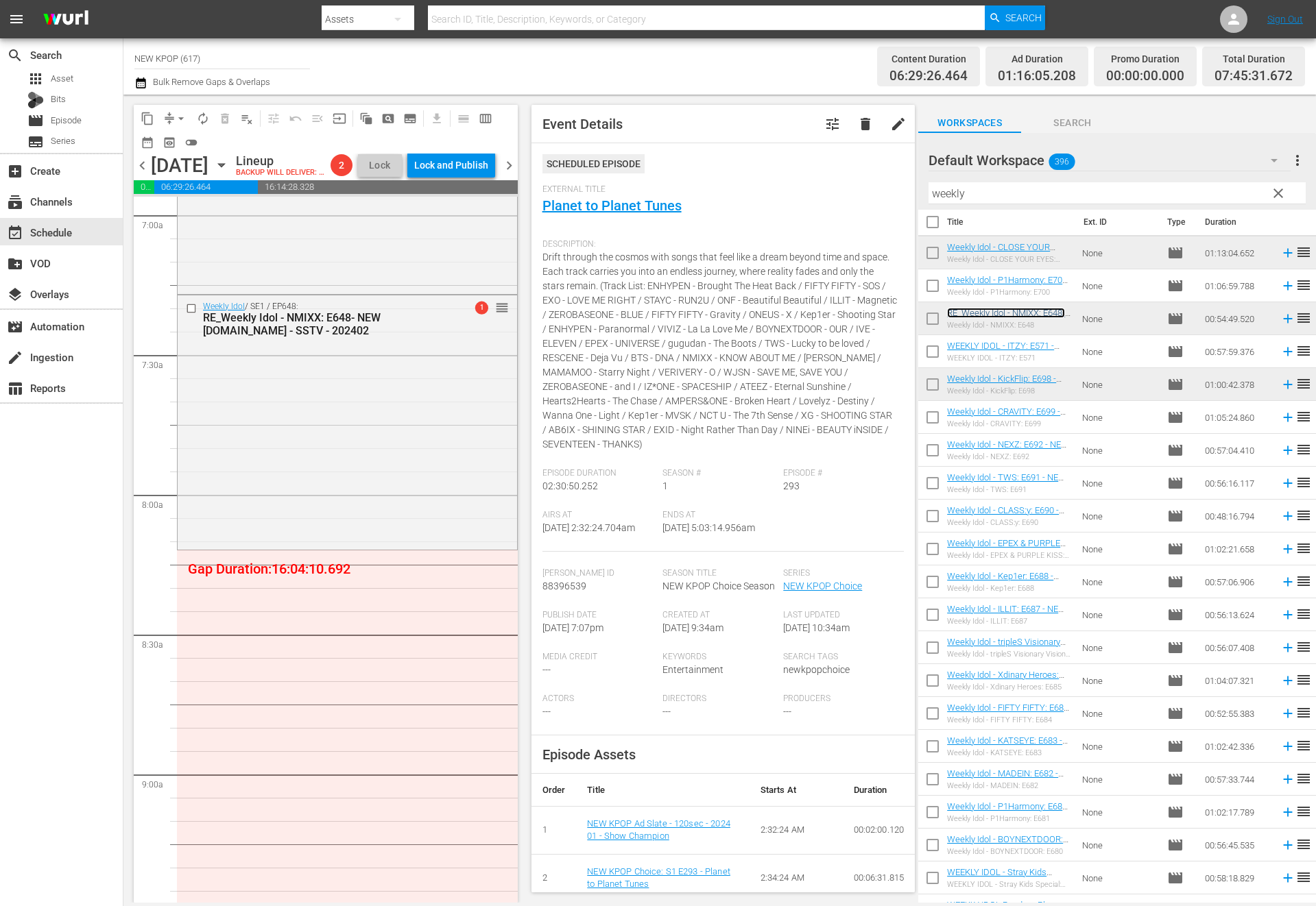
scroll to position [0, 0]
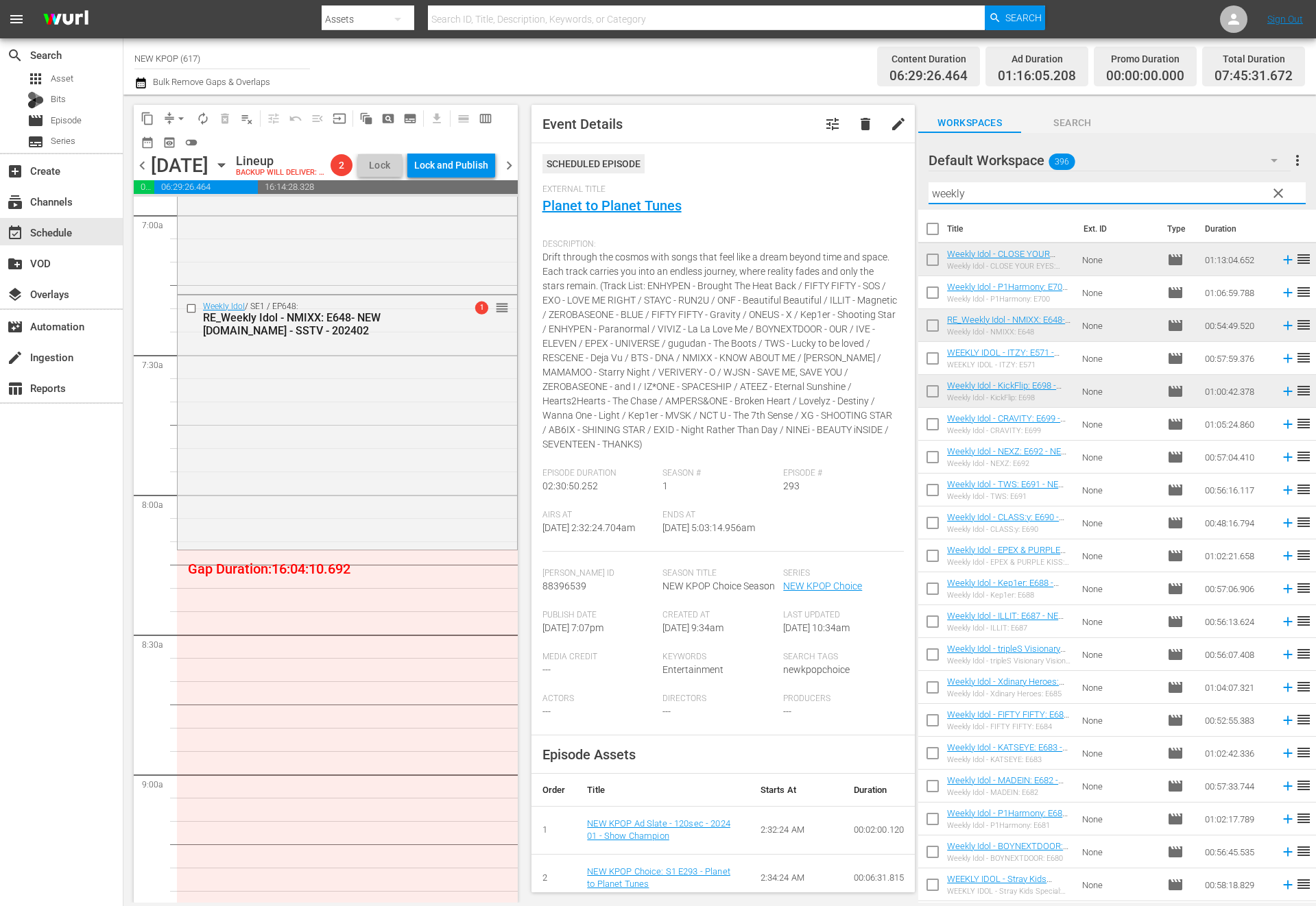
drag, startPoint x: 1041, startPoint y: 191, endPoint x: 869, endPoint y: 183, distance: 172.2
click at [869, 183] on div "content_copy compress arrow_drop_down autorenew_outlined delete_forever_outline…" at bounding box center [720, 498] width 1193 height 808
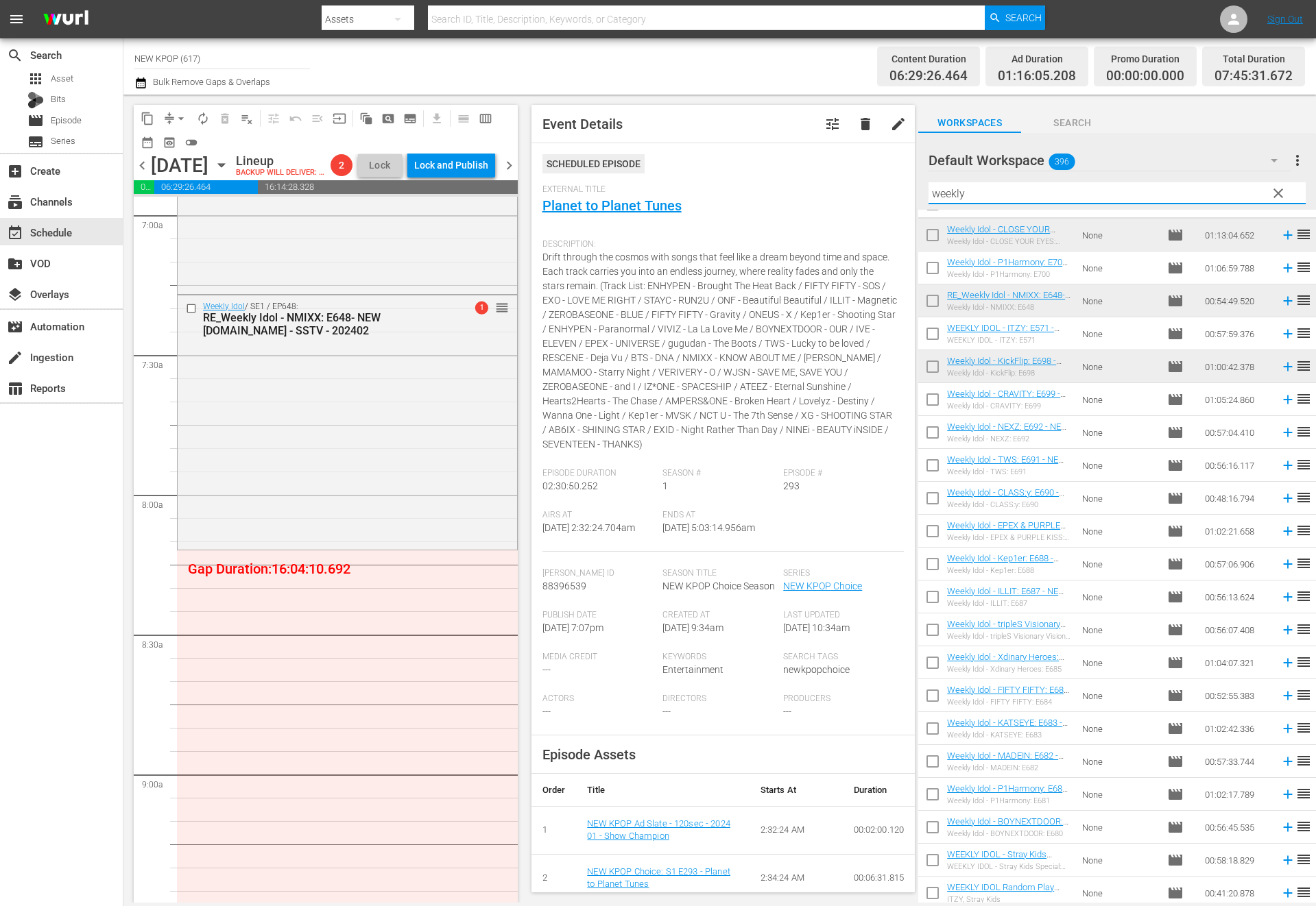
scroll to position [92, 0]
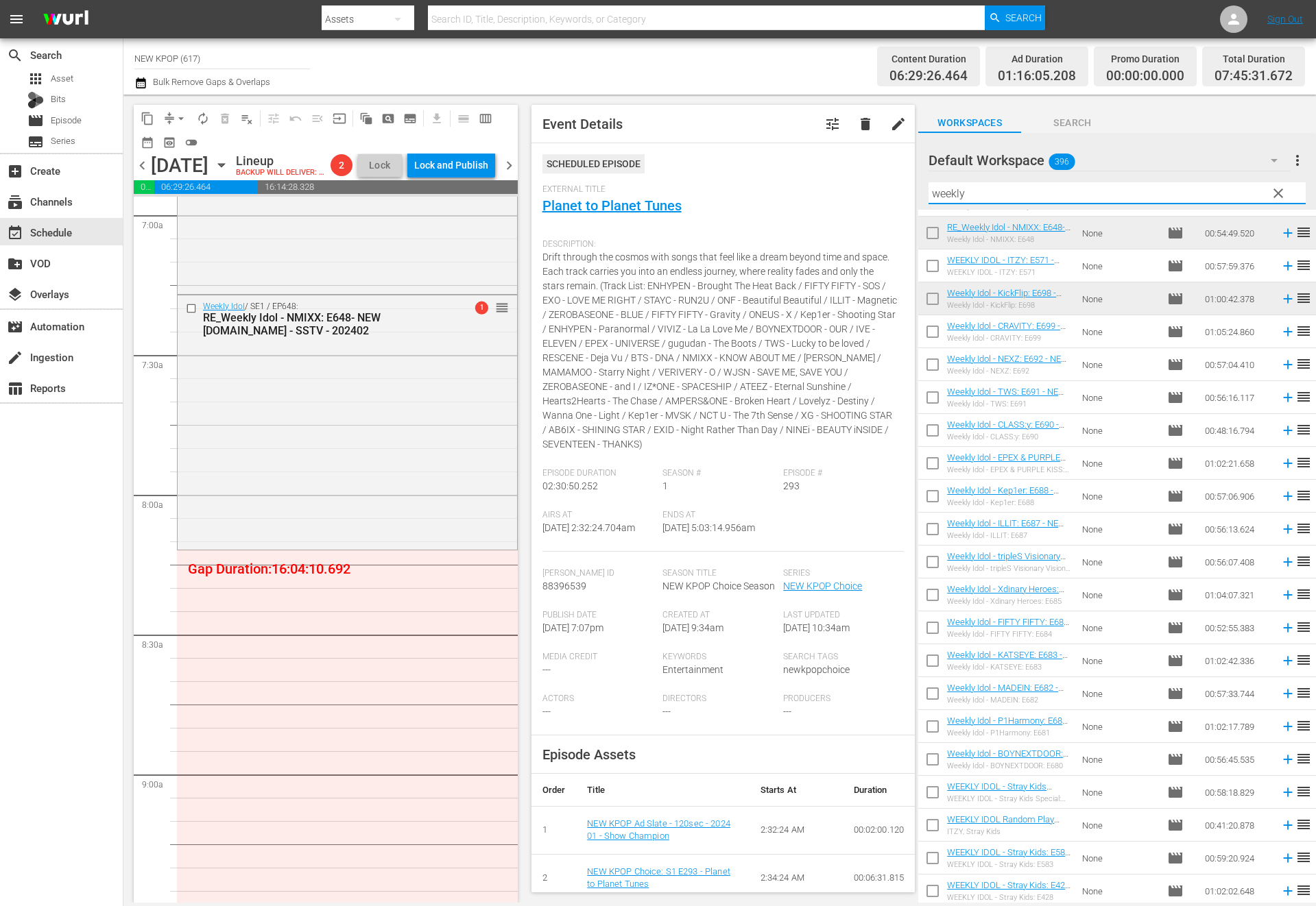
click at [1096, 535] on td "None" at bounding box center [1119, 529] width 85 height 33
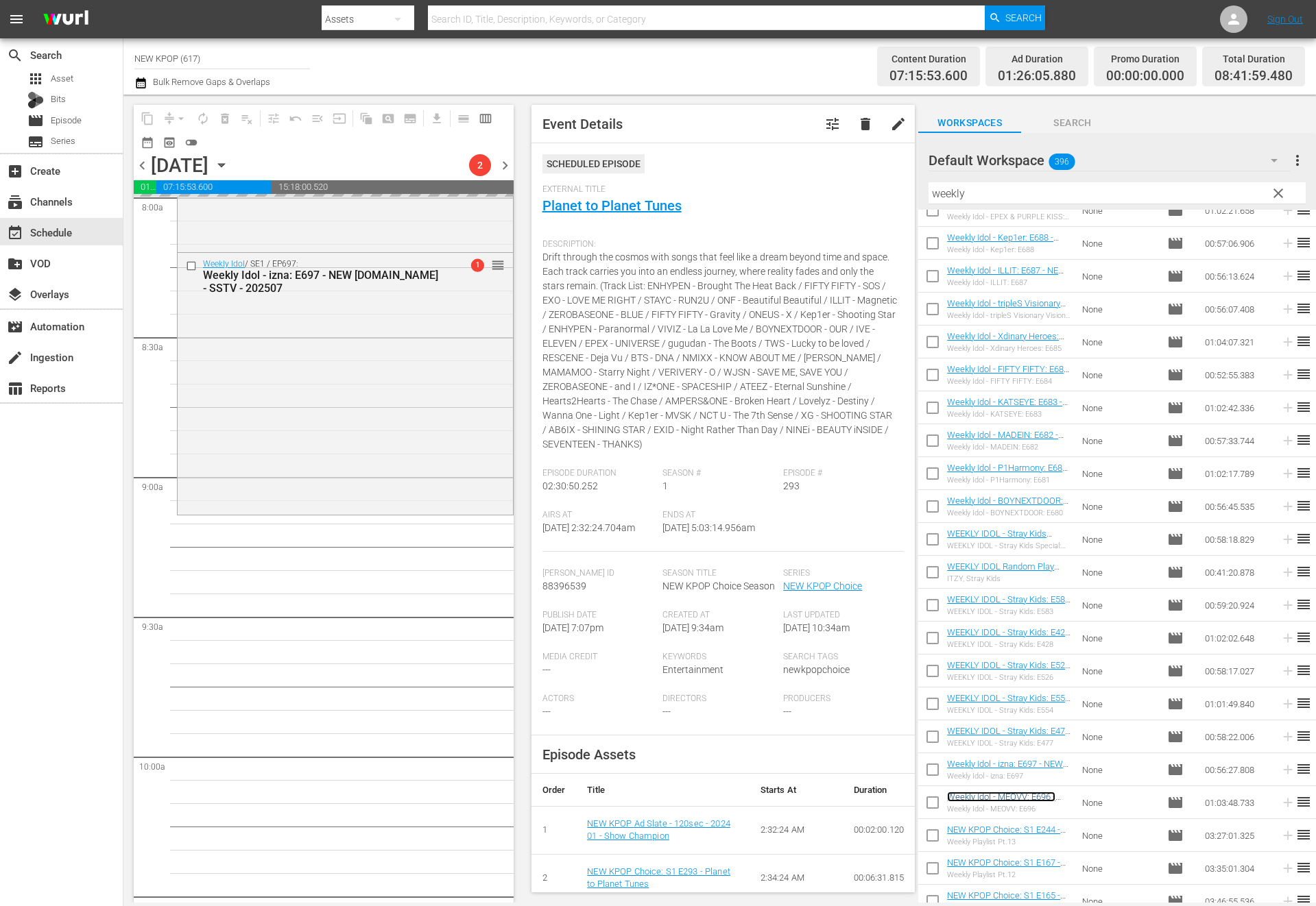
scroll to position [2237, 0]
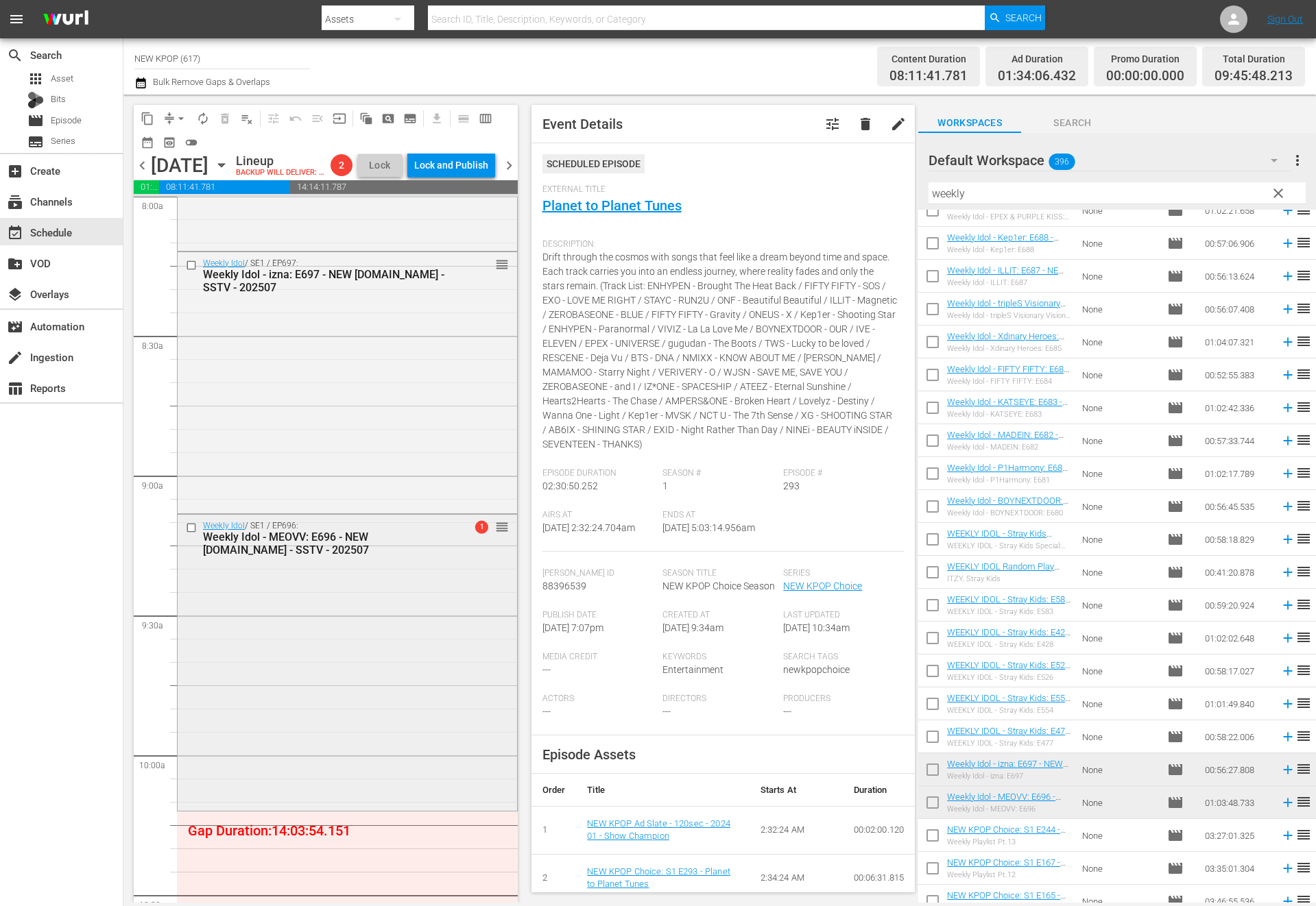
click at [304, 657] on div "Weekly Idol / SE1 / EP696: Weekly Idol - MEOVV: E696 - NEW K.ID - SSTV - 202507…" at bounding box center [347, 661] width 340 height 293
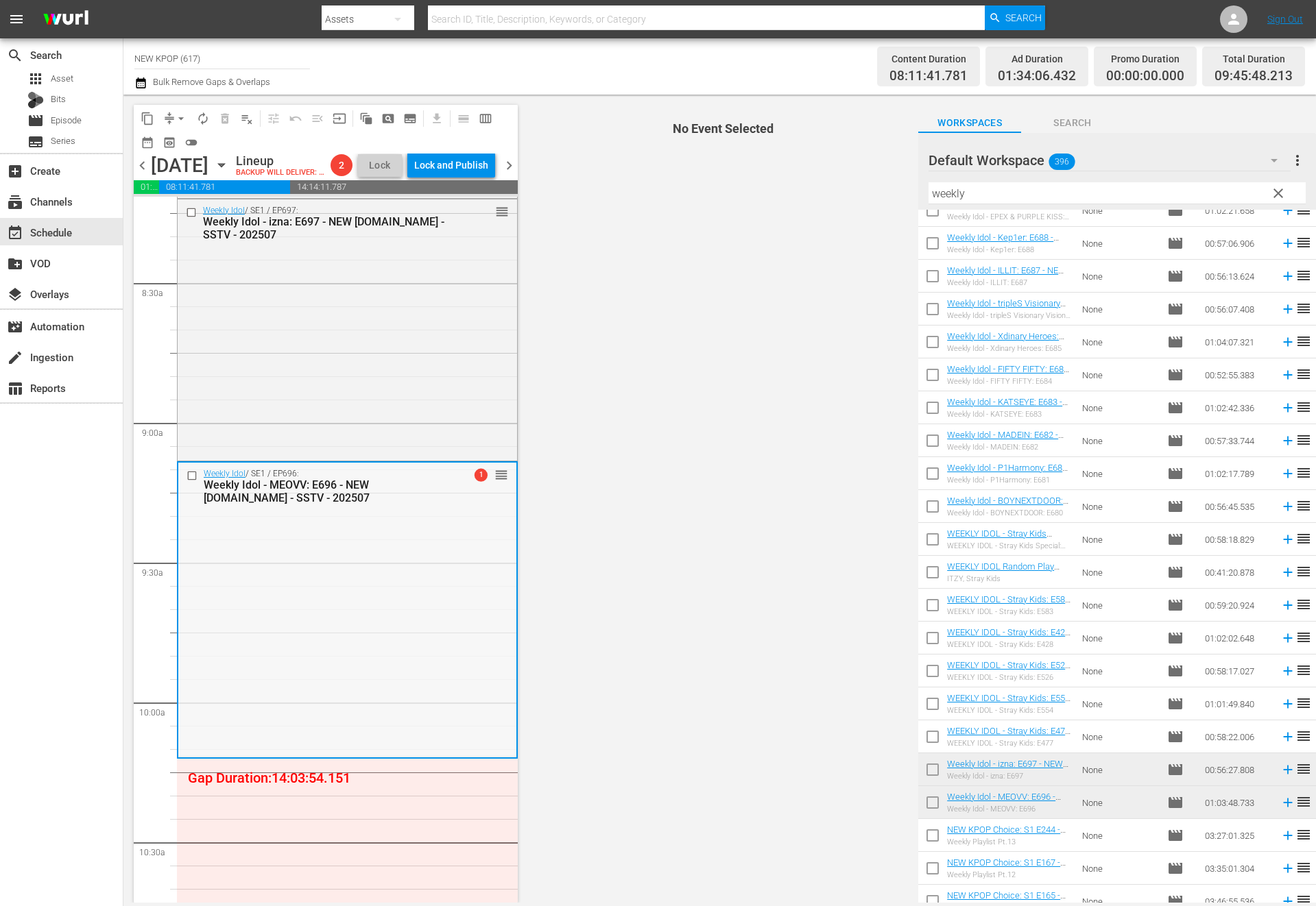
scroll to position [2461, 0]
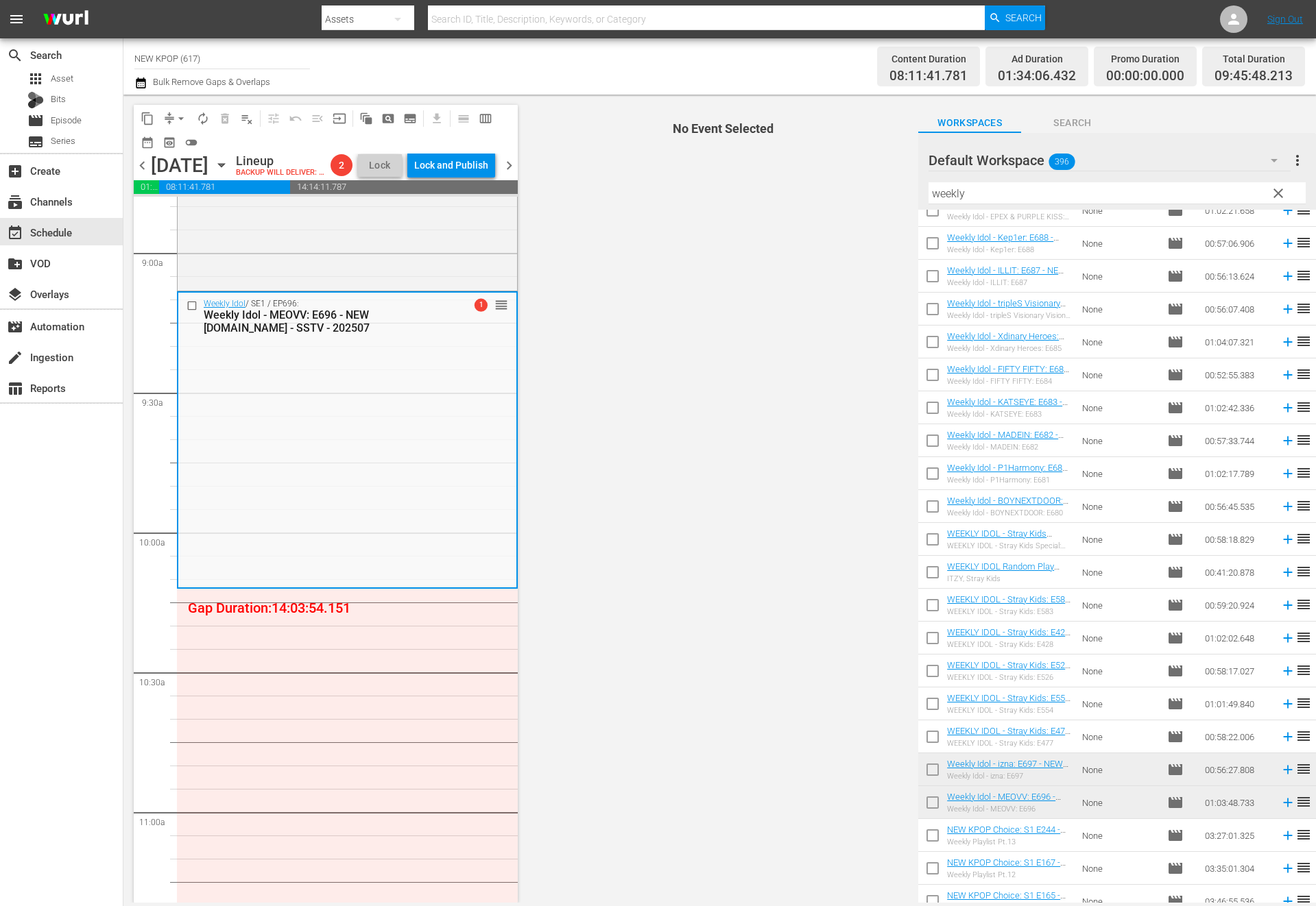
click at [1221, 185] on input "weekly" at bounding box center [1116, 193] width 377 height 22
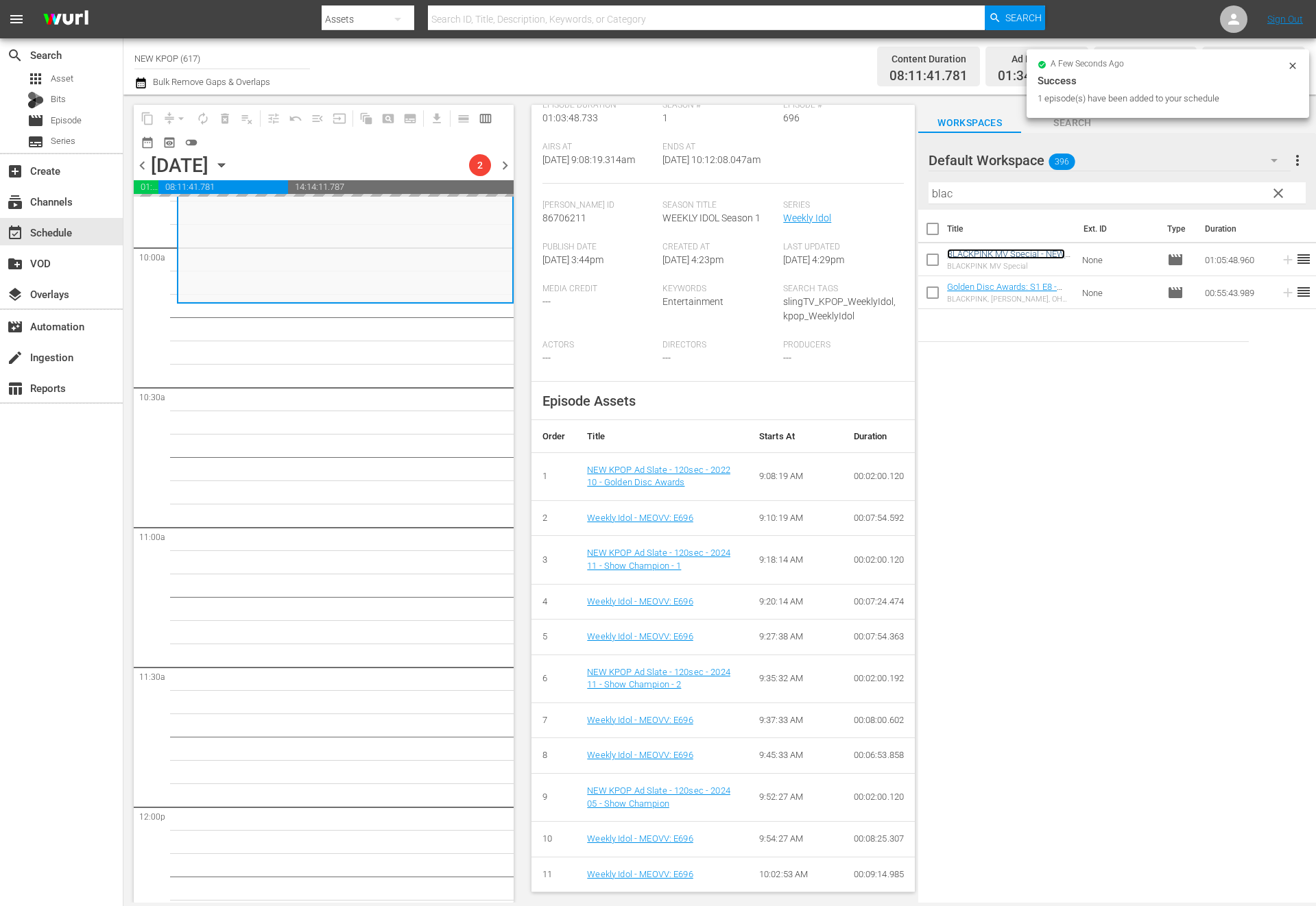
scroll to position [2945, 0]
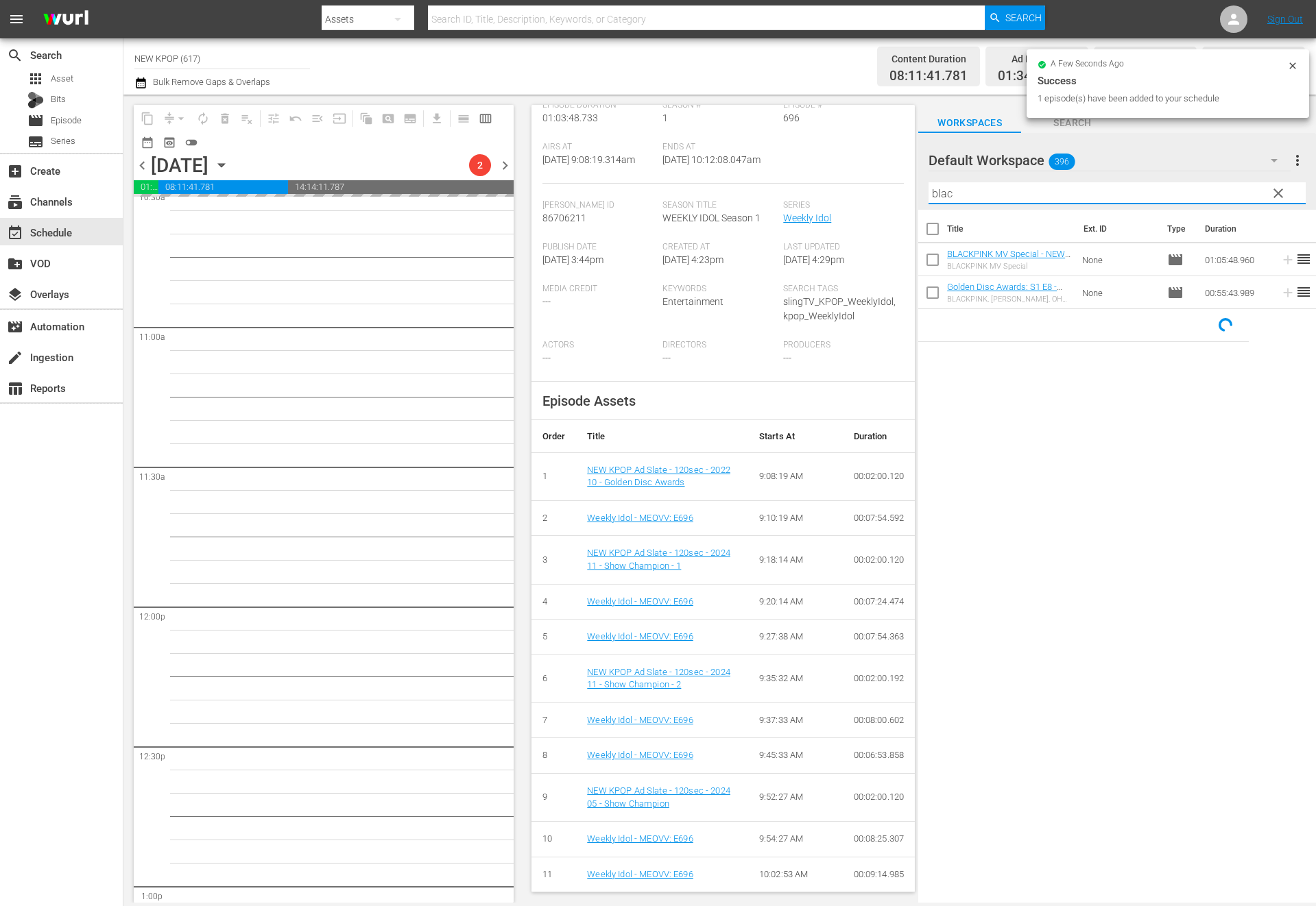
drag, startPoint x: 954, startPoint y: 199, endPoint x: 911, endPoint y: 191, distance: 43.7
click at [911, 191] on div "content_copy compress arrow_drop_down autorenew_outlined delete_forever_outline…" at bounding box center [720, 498] width 1193 height 808
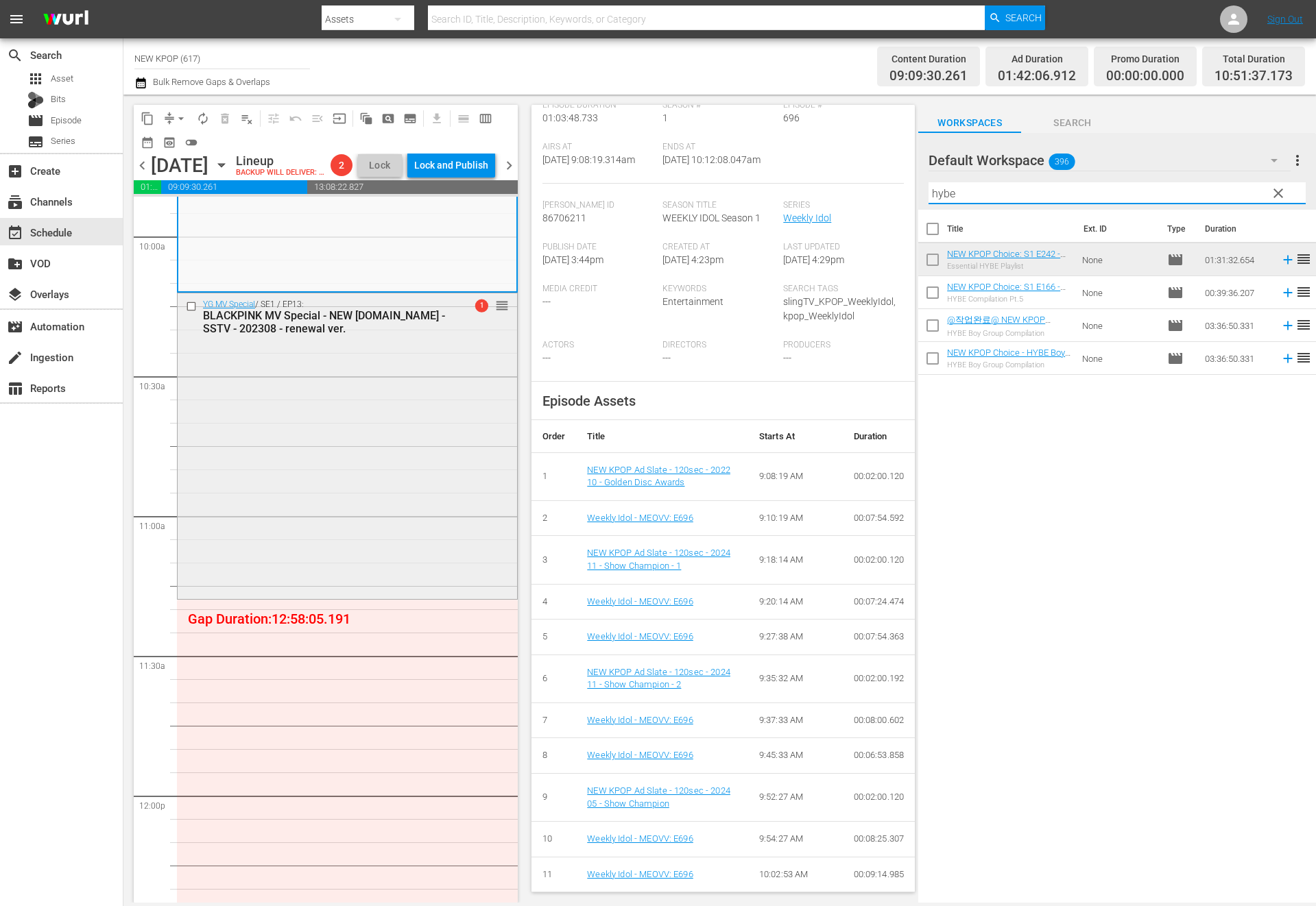
scroll to position [2624, 0]
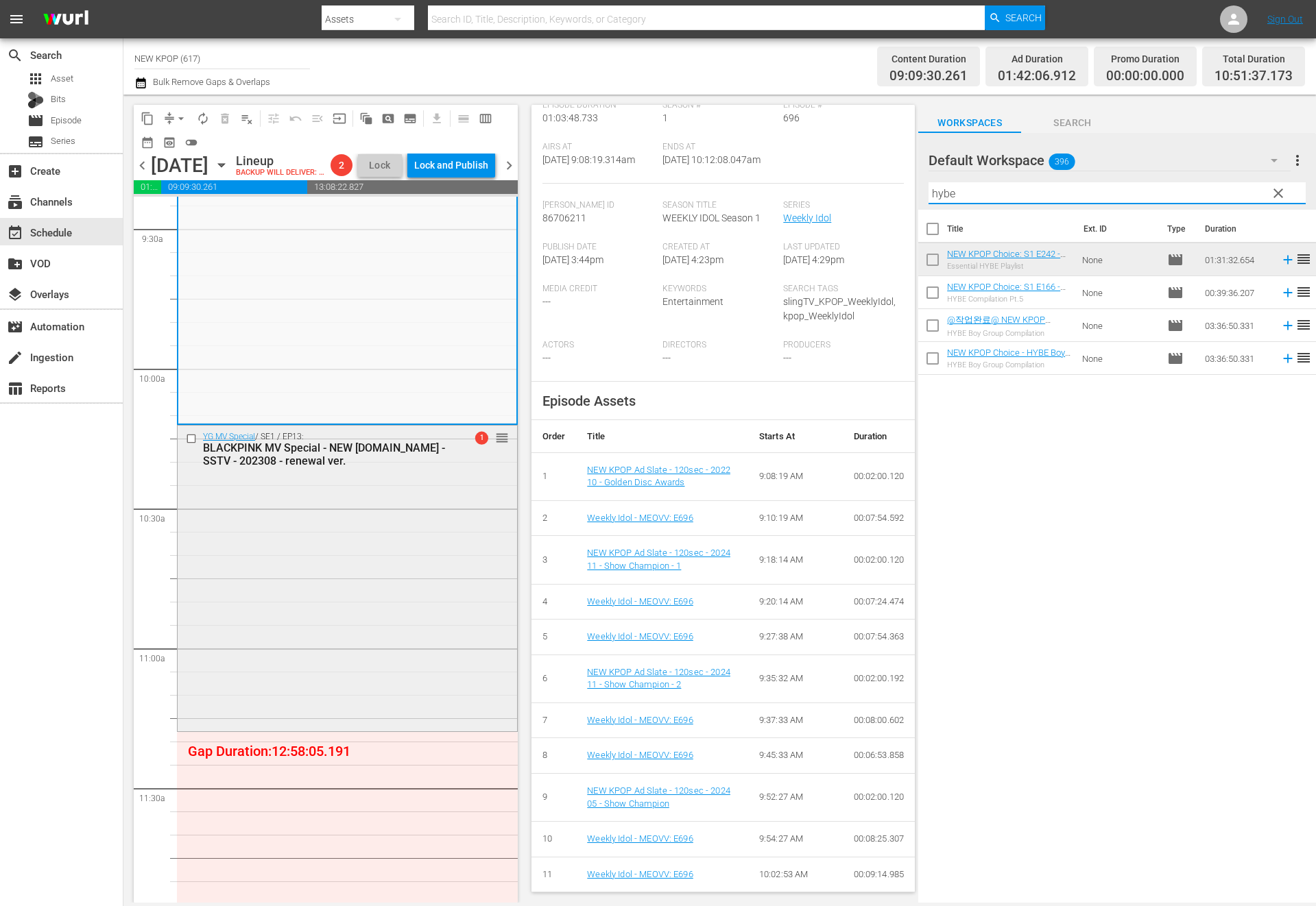
click at [426, 467] on div "BLACKPINK MV Special - NEW [DOMAIN_NAME] - SSTV - 202308 - renewal ver." at bounding box center [326, 454] width 245 height 26
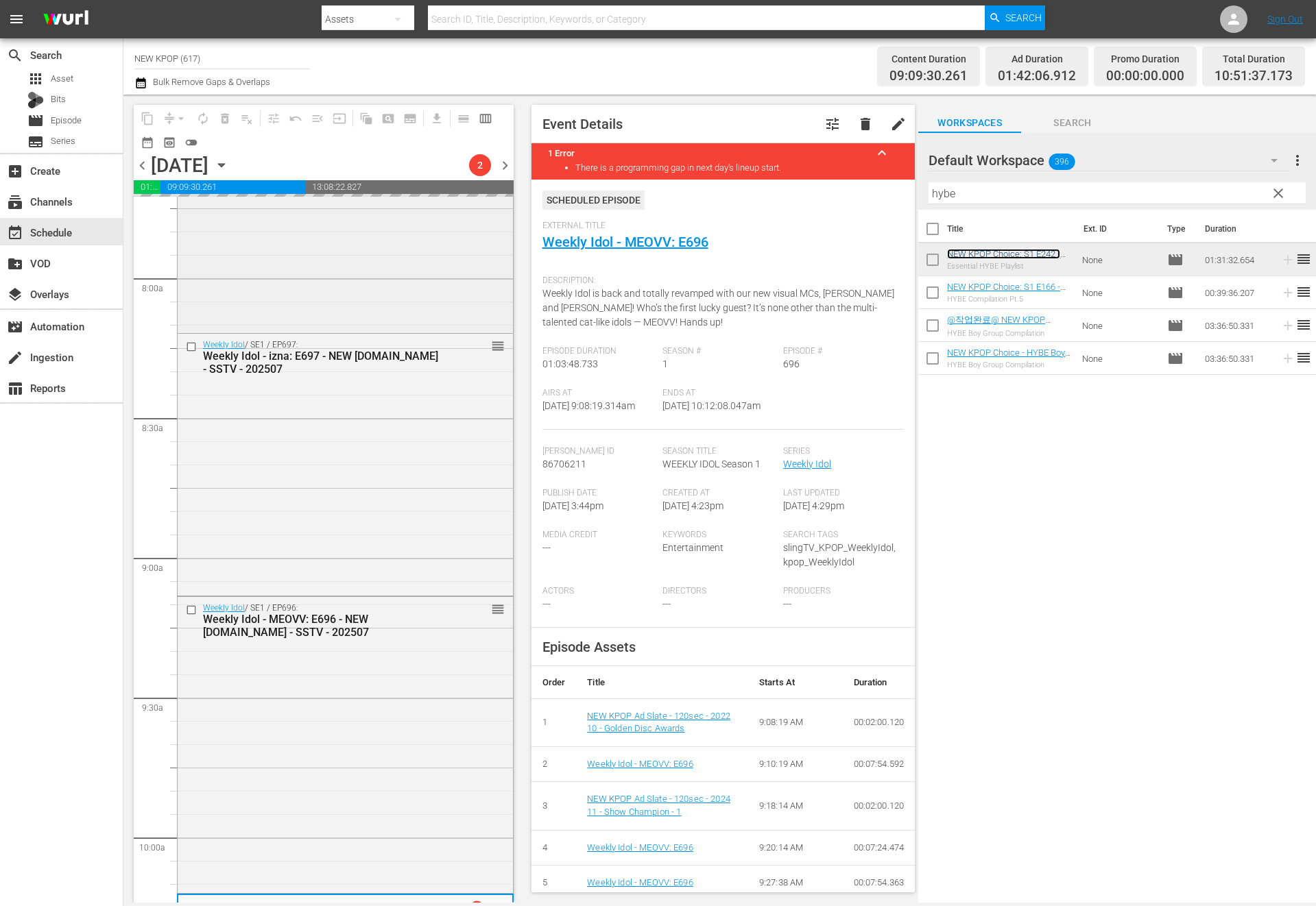
scroll to position [2761, 0]
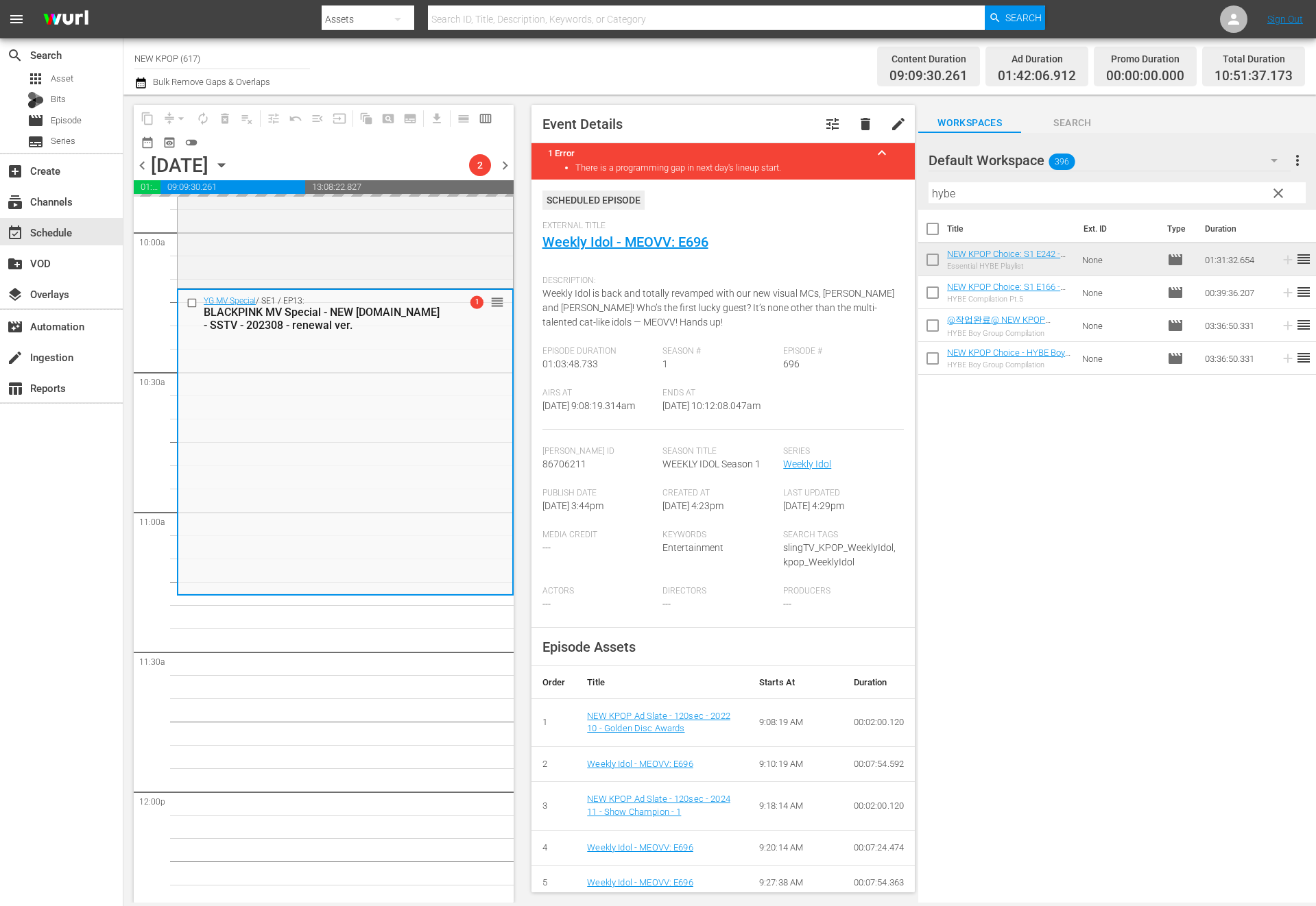
click at [939, 190] on input "hybe" at bounding box center [1116, 193] width 377 height 22
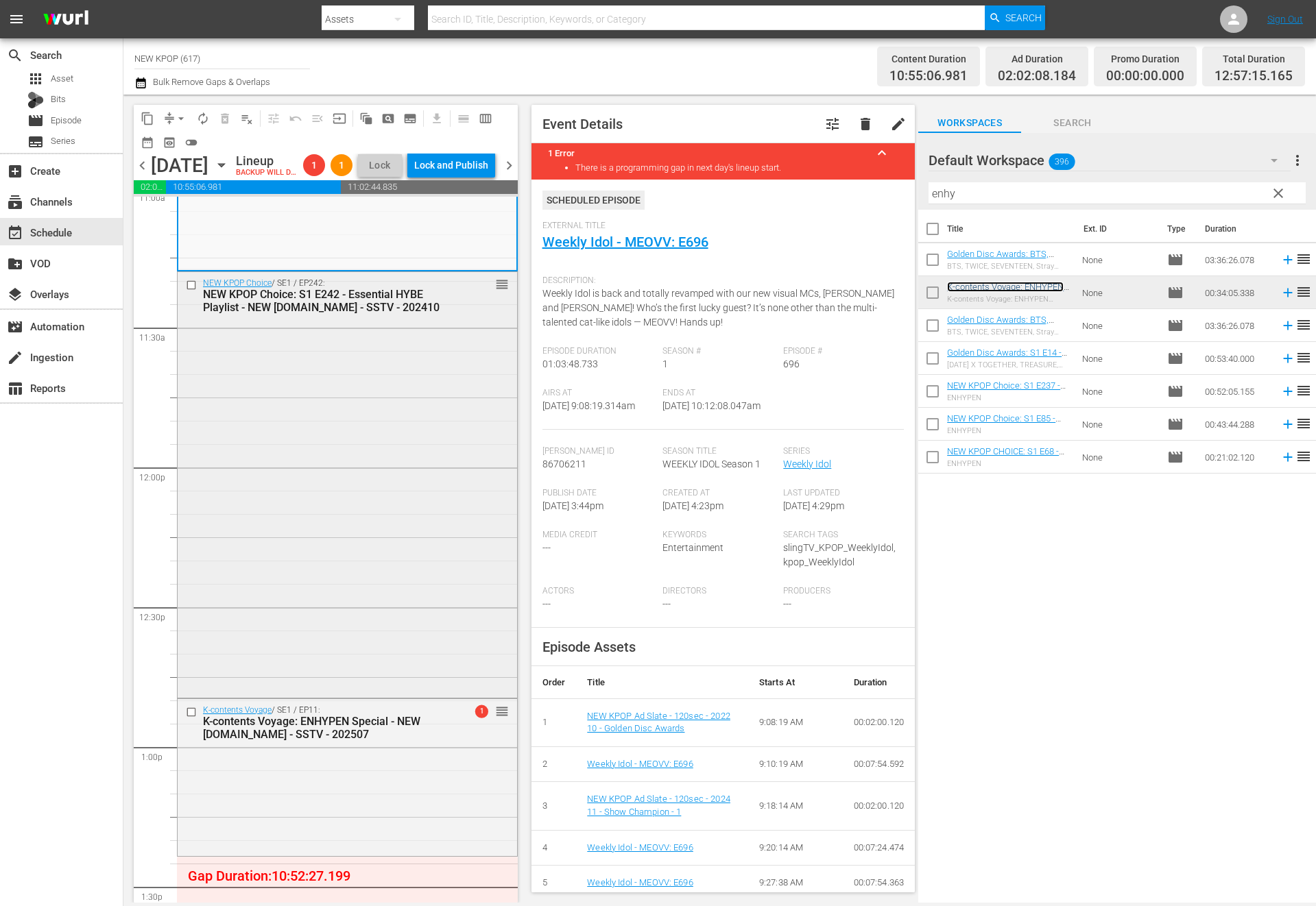
scroll to position [3357, 0]
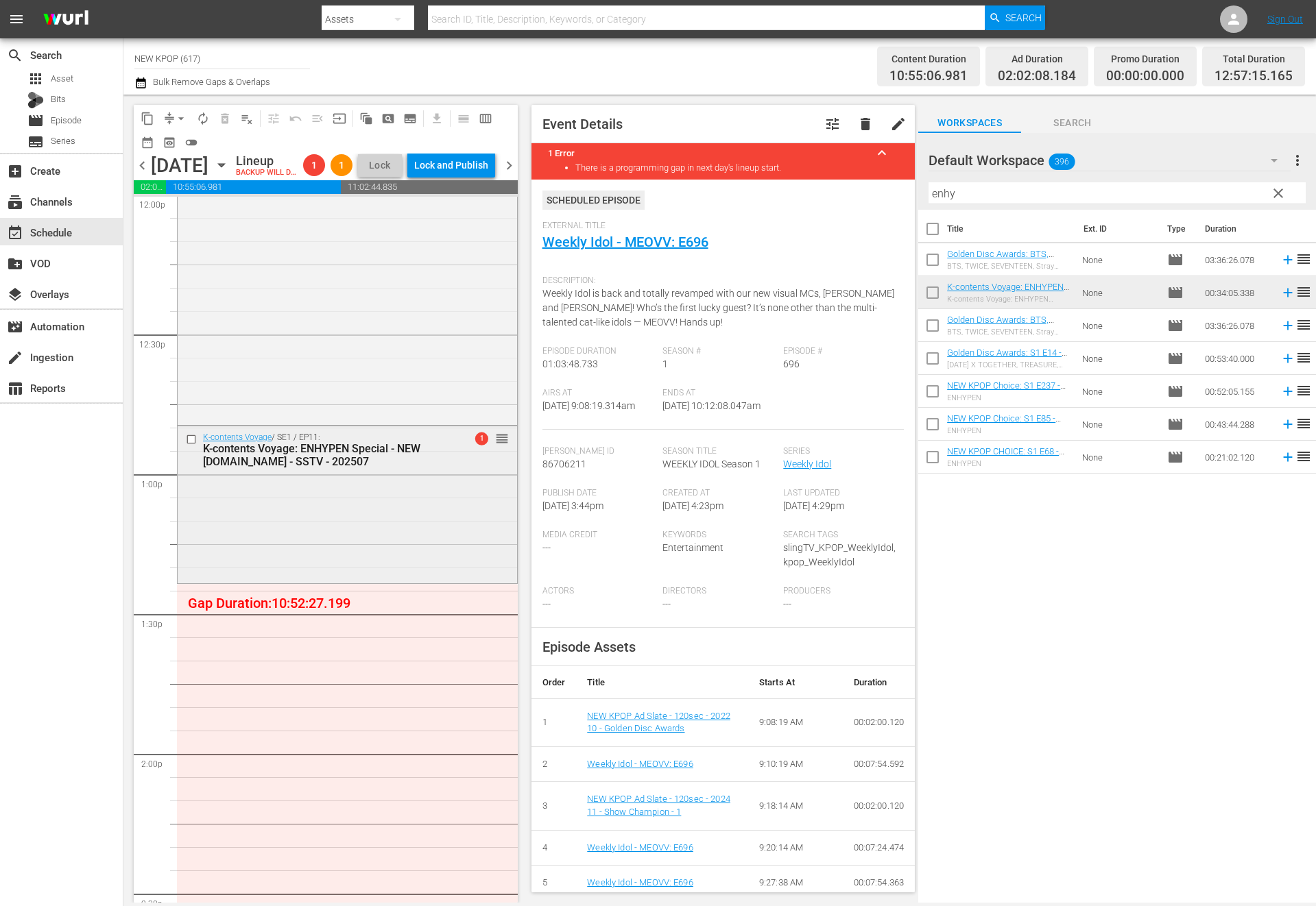
click at [348, 529] on div "K-contents Voyage / SE1 / EP11: K-contents Voyage: ENHYPEN Special - NEW [DOMAI…" at bounding box center [347, 503] width 340 height 155
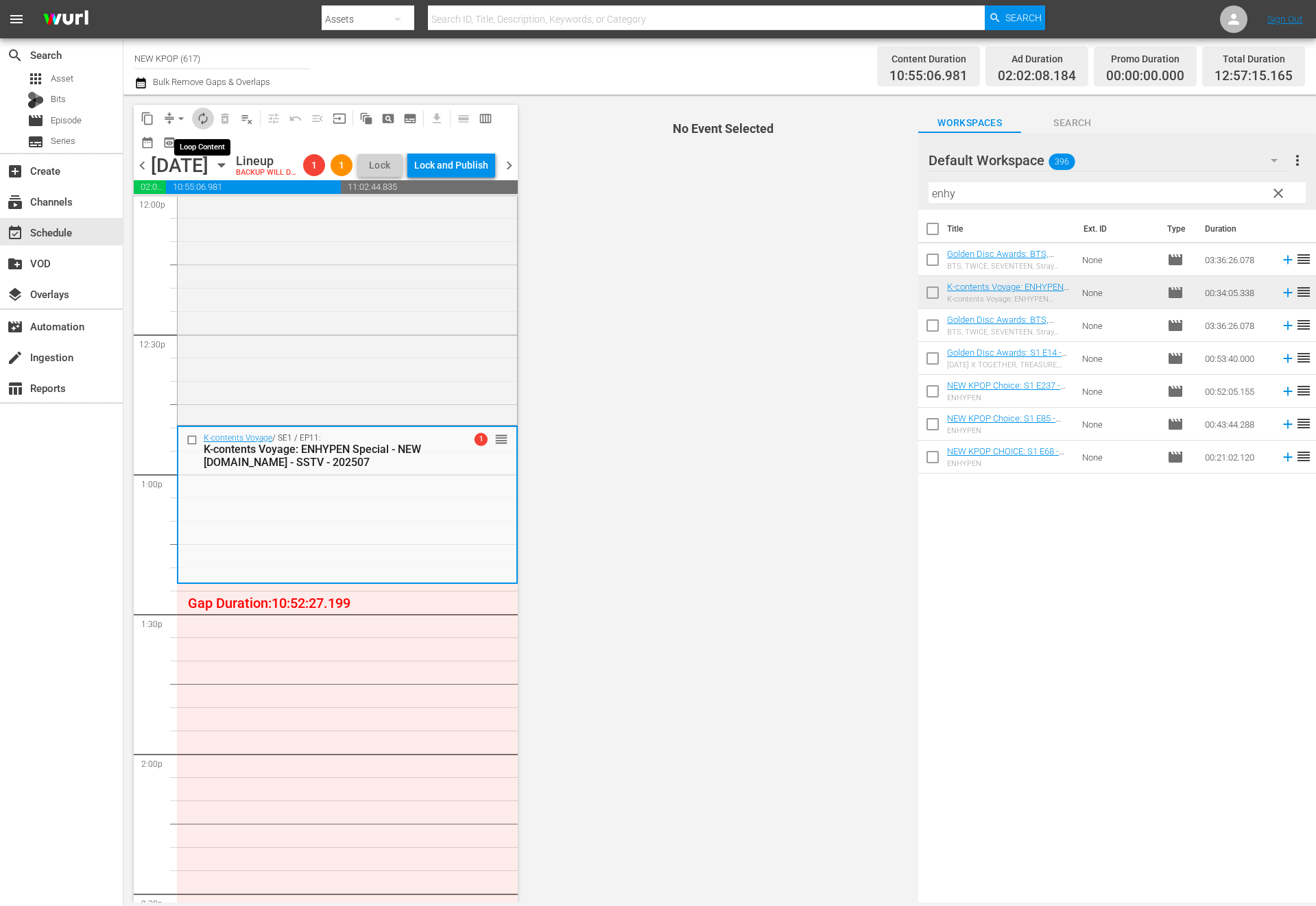
click at [207, 112] on span "autorenew_outlined" at bounding box center [203, 119] width 14 height 14
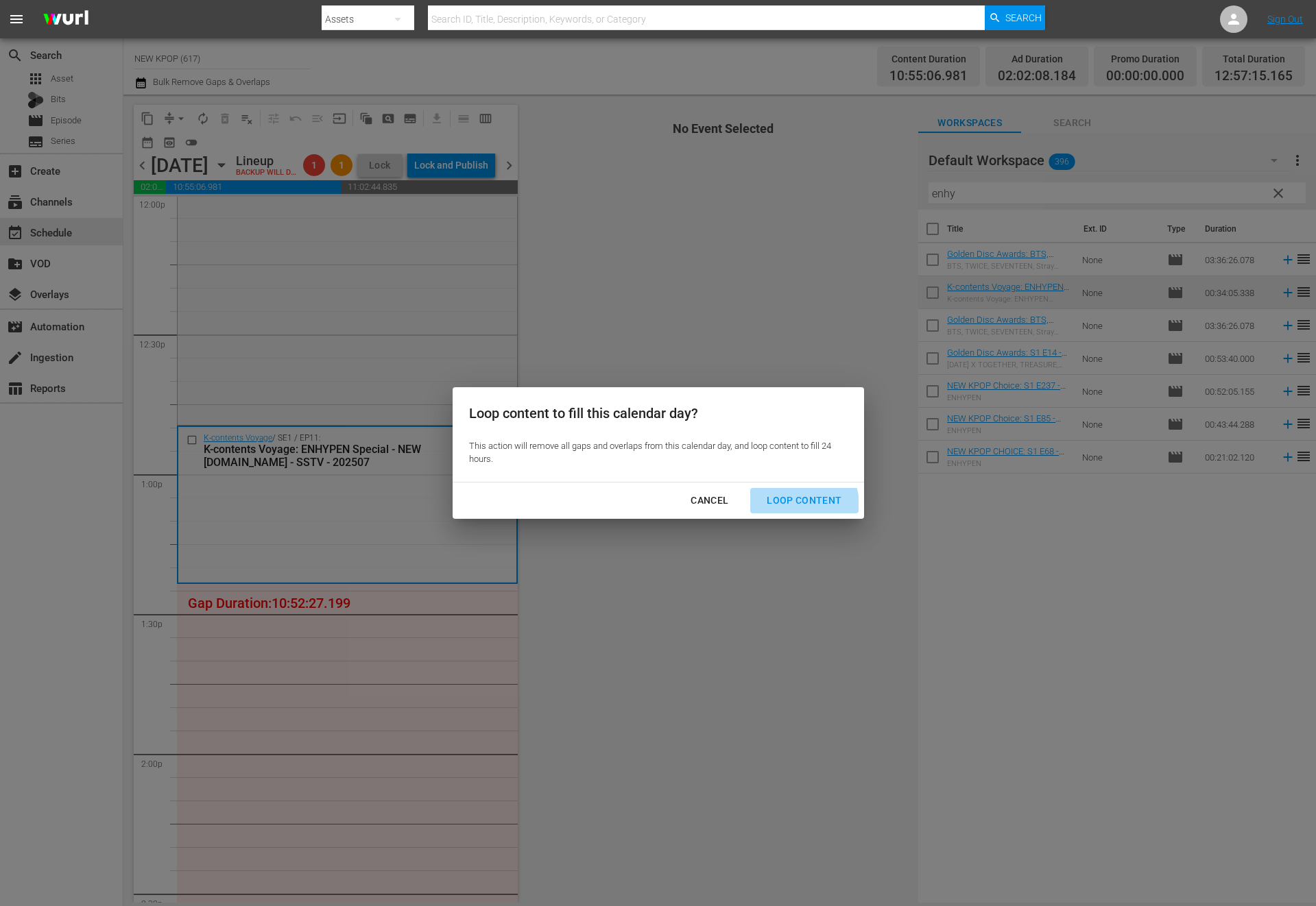
click at [783, 507] on div "Loop Content" at bounding box center [804, 500] width 97 height 17
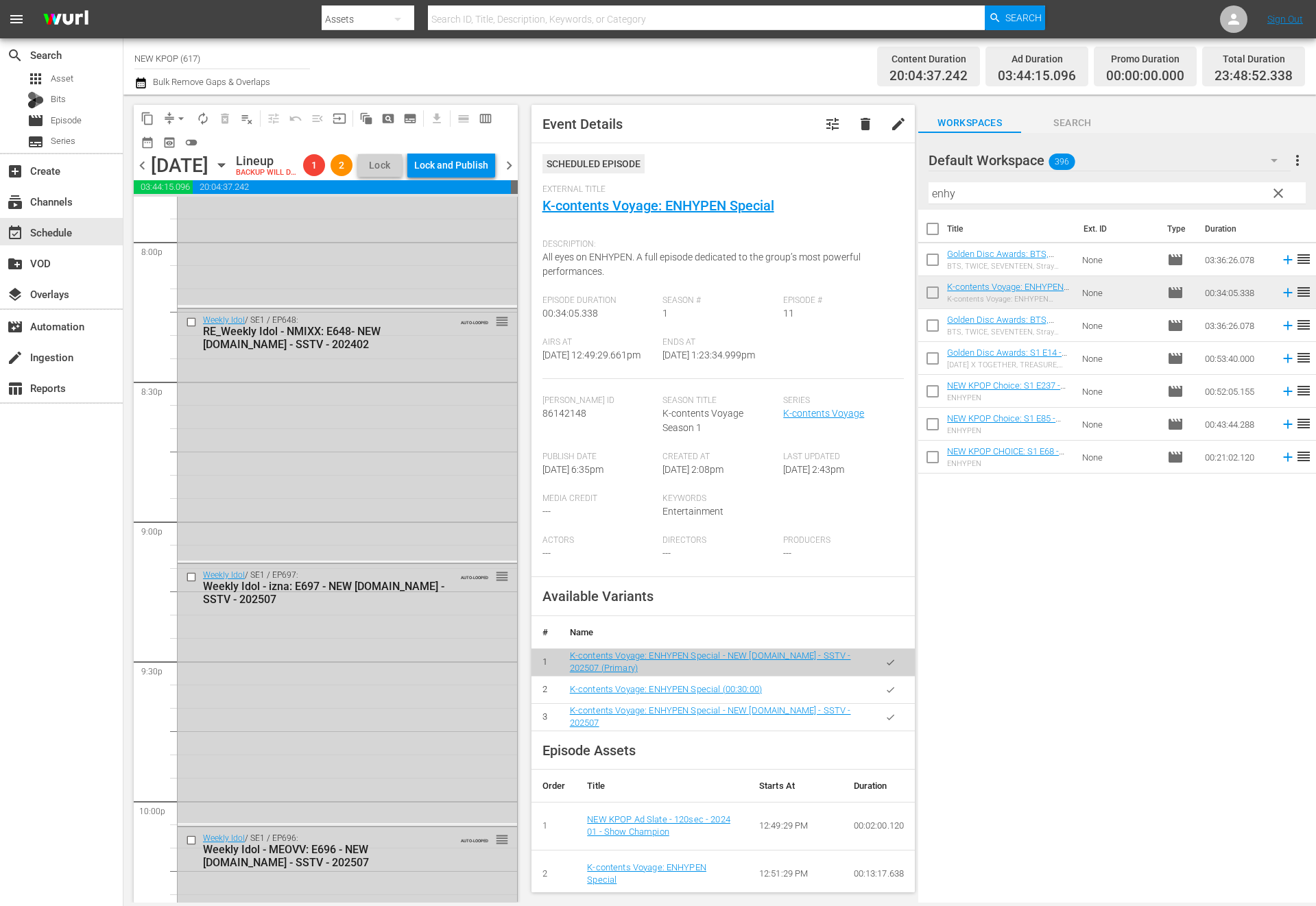
scroll to position [6098, 0]
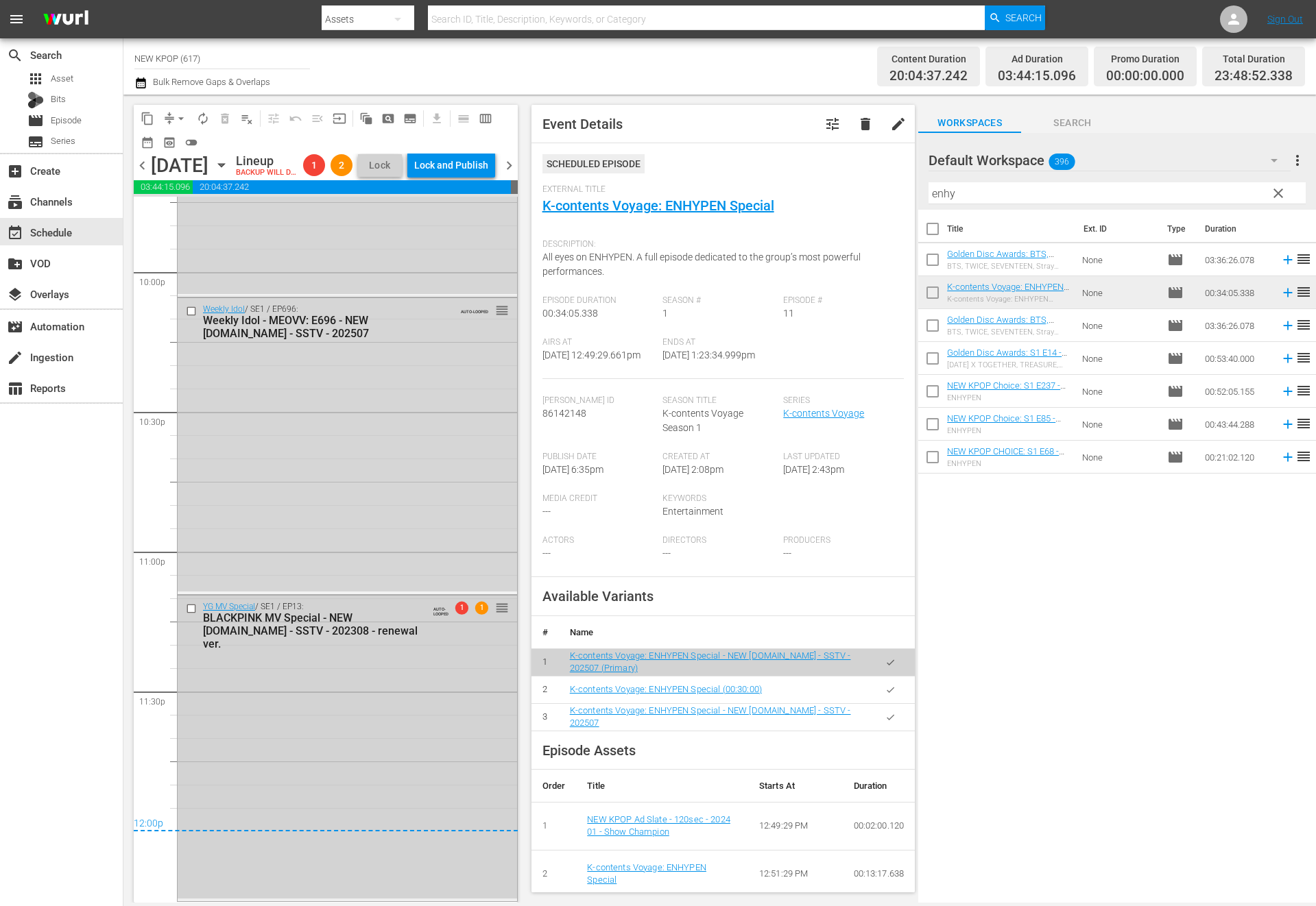
click at [458, 760] on div "YG MV Special / SE1 / EP13: BLACKPINK MV Special - NEW K.ID - SSTV - 202308 - r…" at bounding box center [347, 746] width 340 height 303
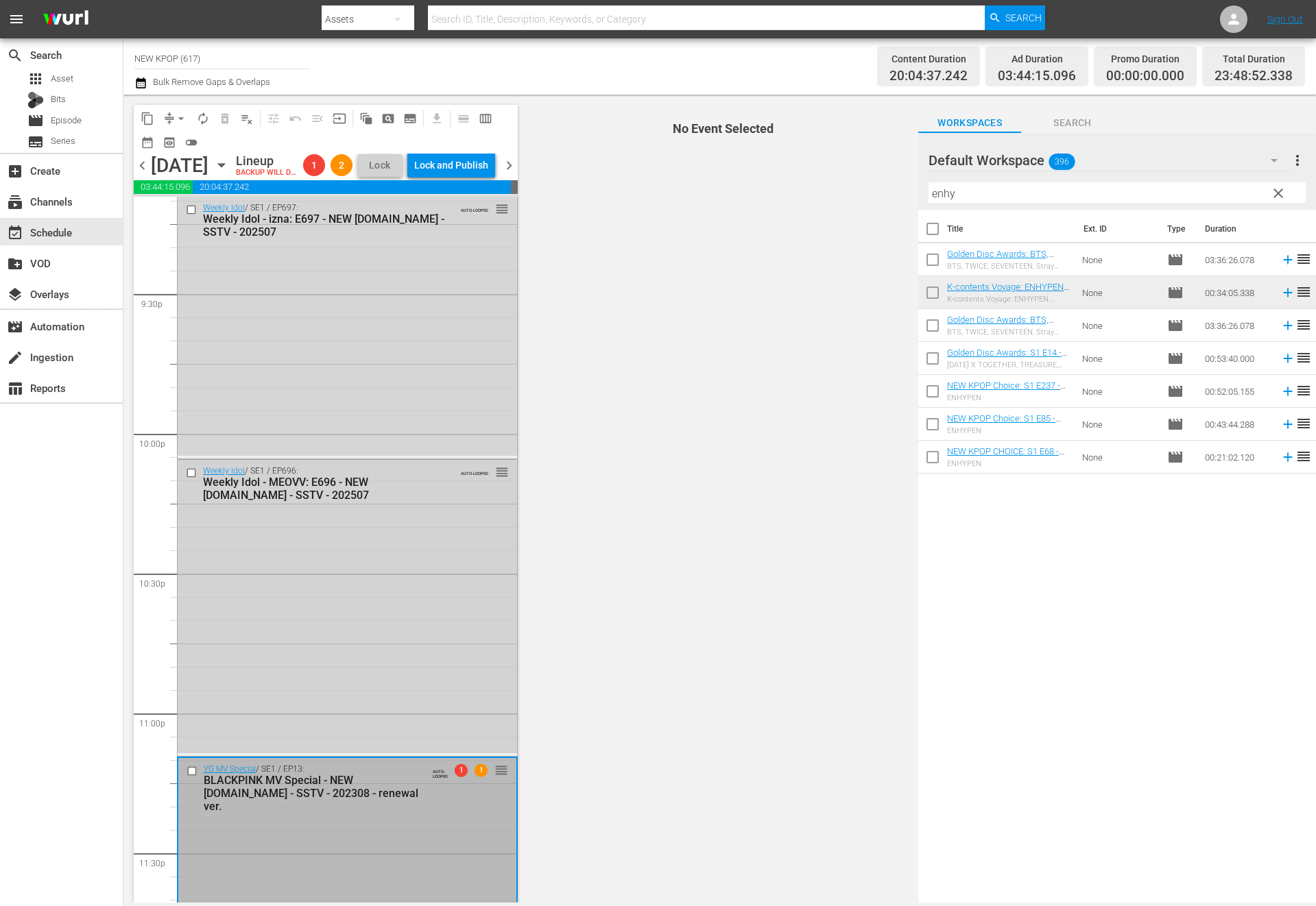
click at [422, 634] on div "Weekly Idol / SE1 / EP696: Weekly Idol - MEOVV: E696 - NEW K.ID - SSTV - 202507…" at bounding box center [347, 606] width 340 height 293
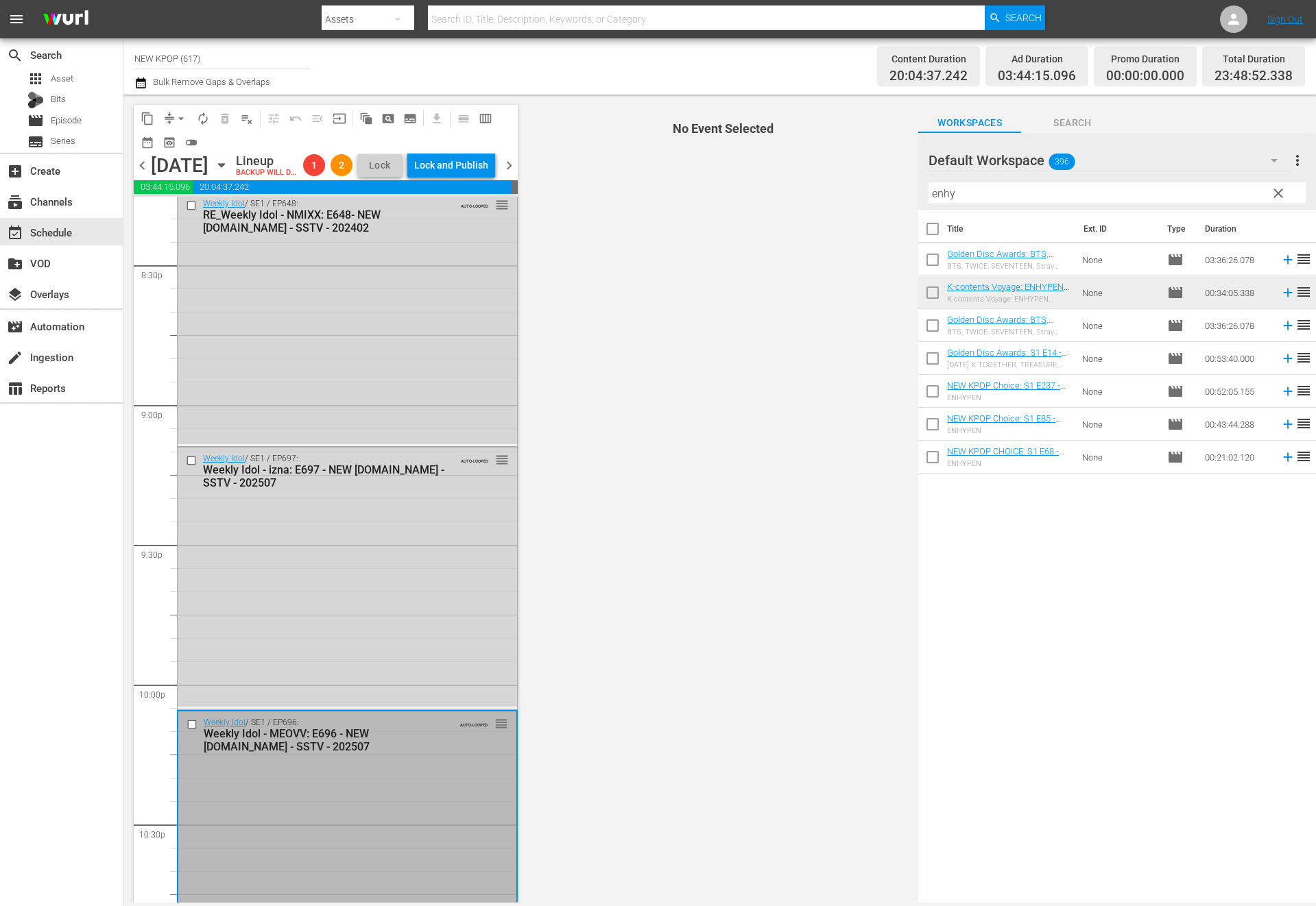
click at [422, 634] on div "Weekly Idol / SE1 / EP697: Weekly Idol - izna: E697 - NEW K.ID - SSTV - 202507 …" at bounding box center [347, 577] width 340 height 259
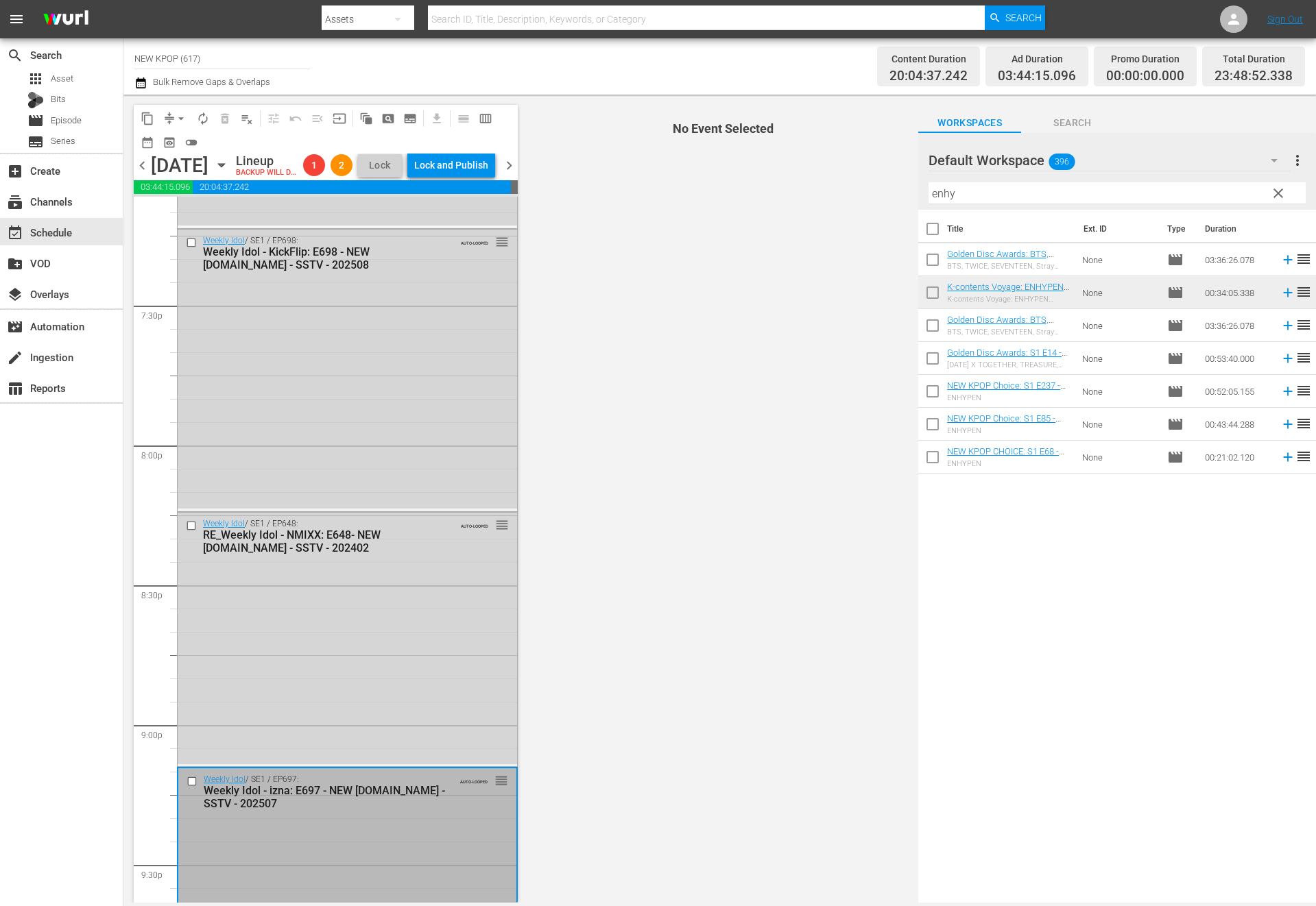
click at [422, 634] on div "Weekly Idol / SE1 / EP648: RE_Weekly Idol - NMIXX: E648- NEW K.ID - SSTV - 2024…" at bounding box center [347, 639] width 340 height 252
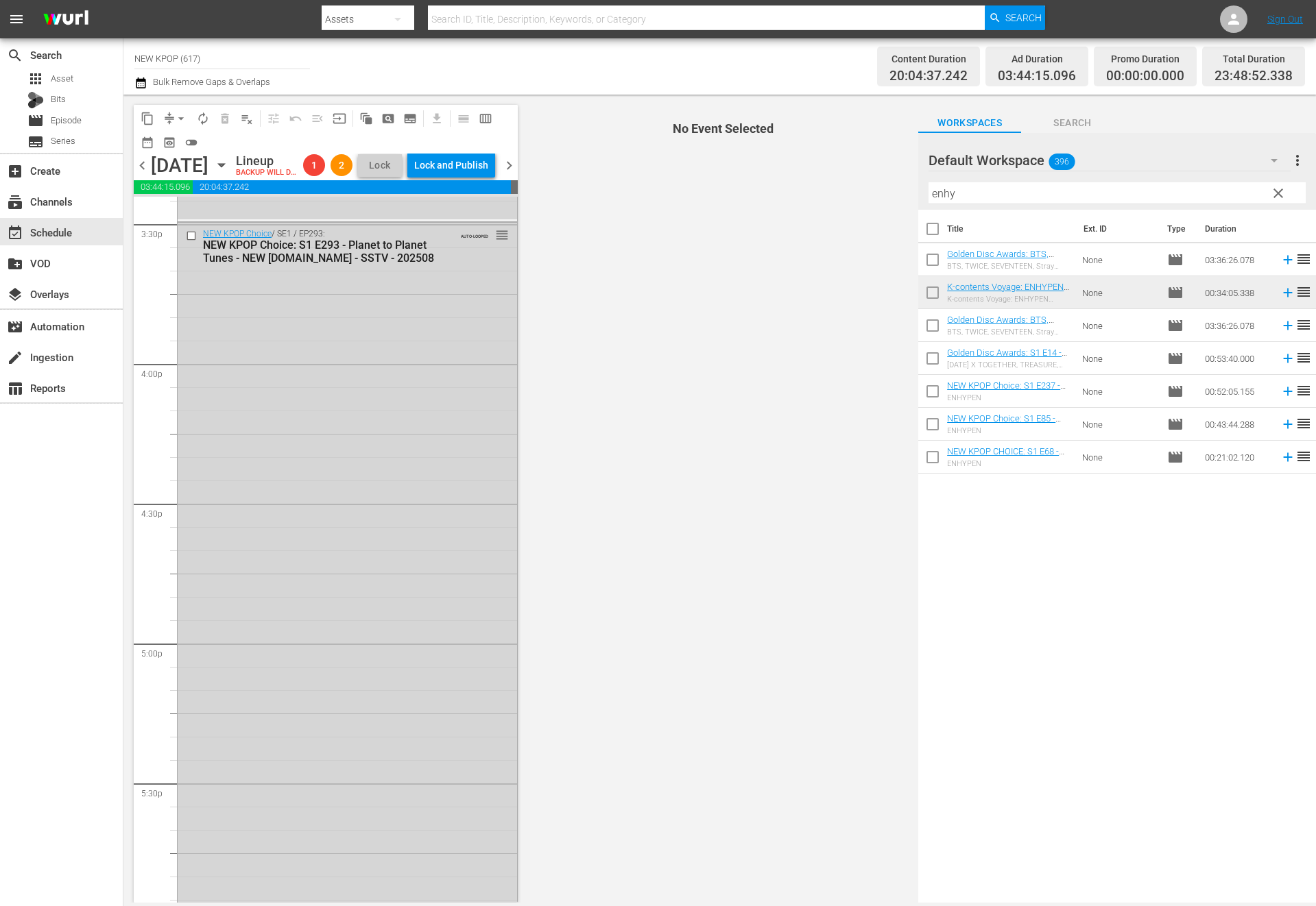
click at [422, 634] on div "NEW KPOP Choice / SE1 / EP293: NEW KPOP Choice: S1 E293 - Planet to Planet Tune…" at bounding box center [347, 572] width 340 height 699
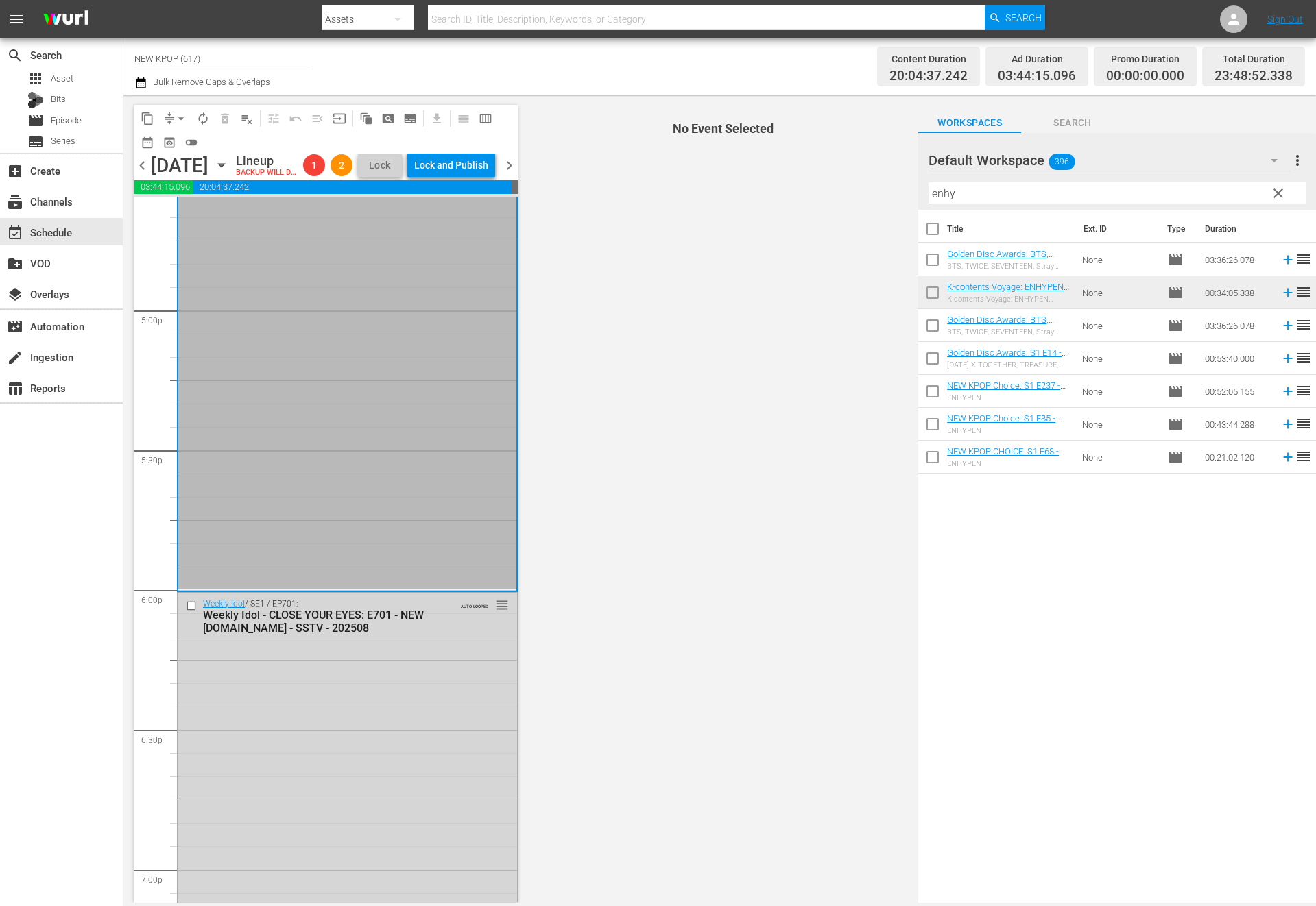
scroll to position [4893, 0]
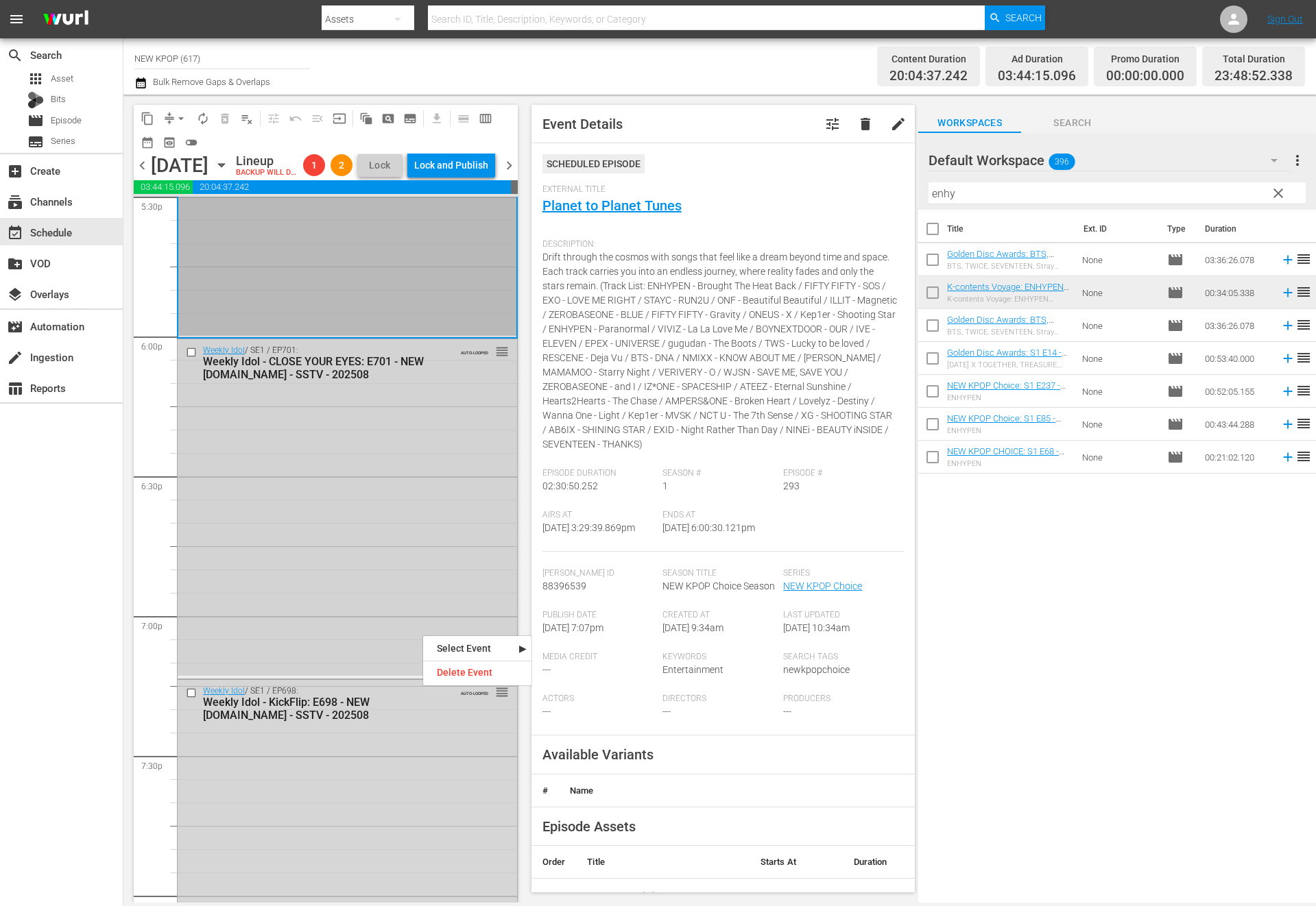
click at [364, 670] on div "Weekly Idol / SE1 / EP701: Weekly Idol - CLOSE YOUR EYES: E701 - NEW K.ID - SST…" at bounding box center [347, 507] width 340 height 337
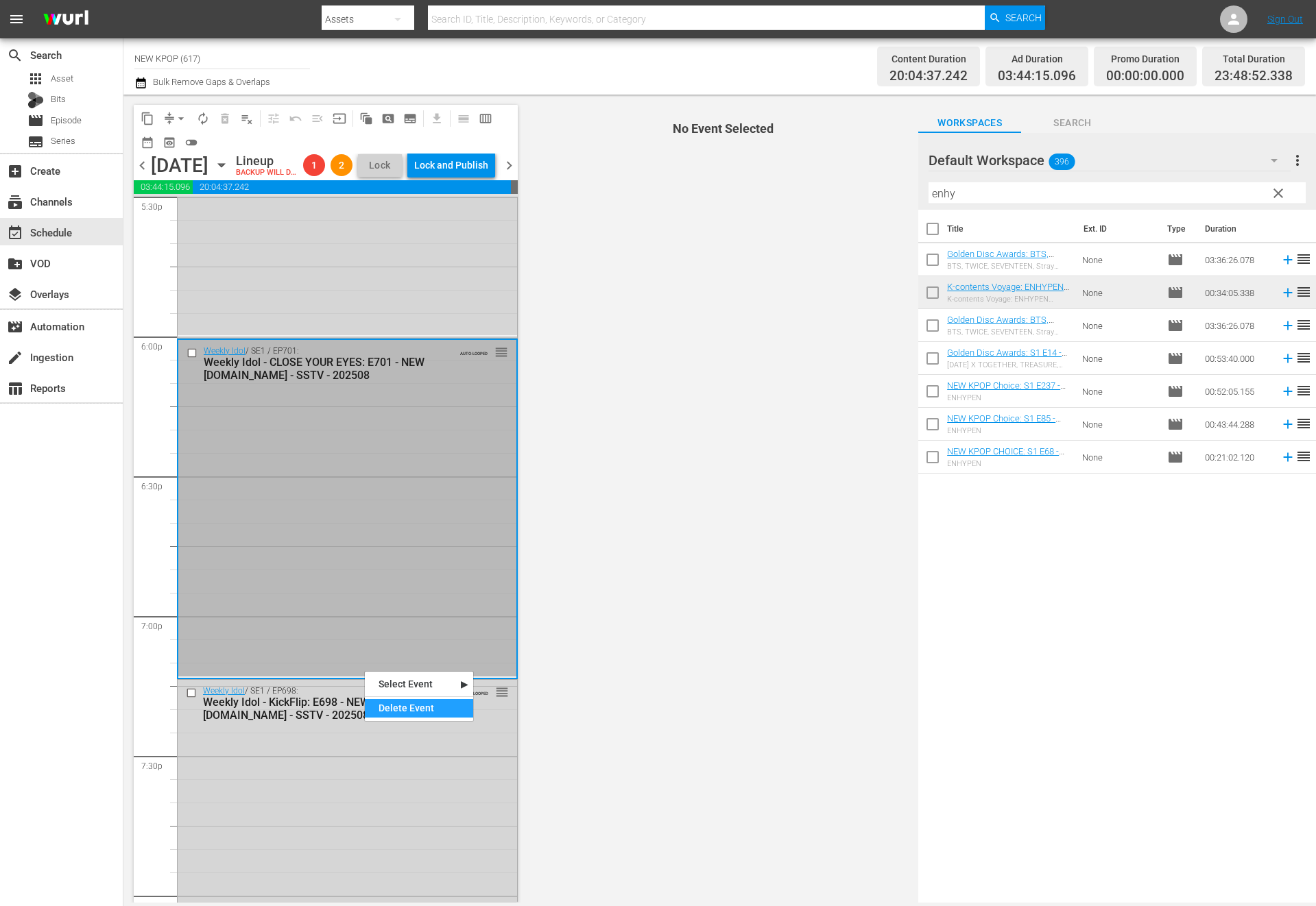
click at [398, 709] on div "Delete Event" at bounding box center [419, 708] width 108 height 18
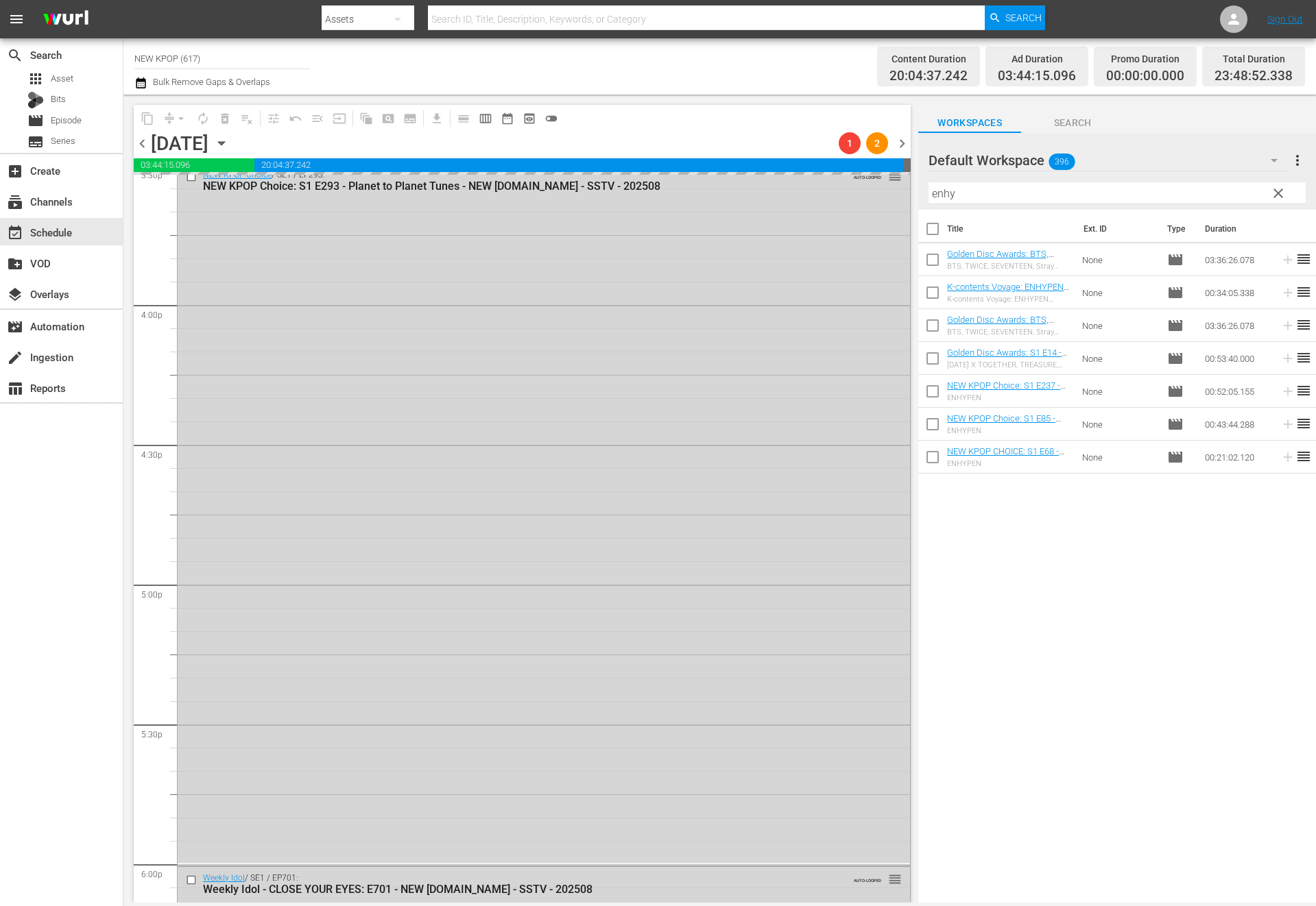
scroll to position [4344, 0]
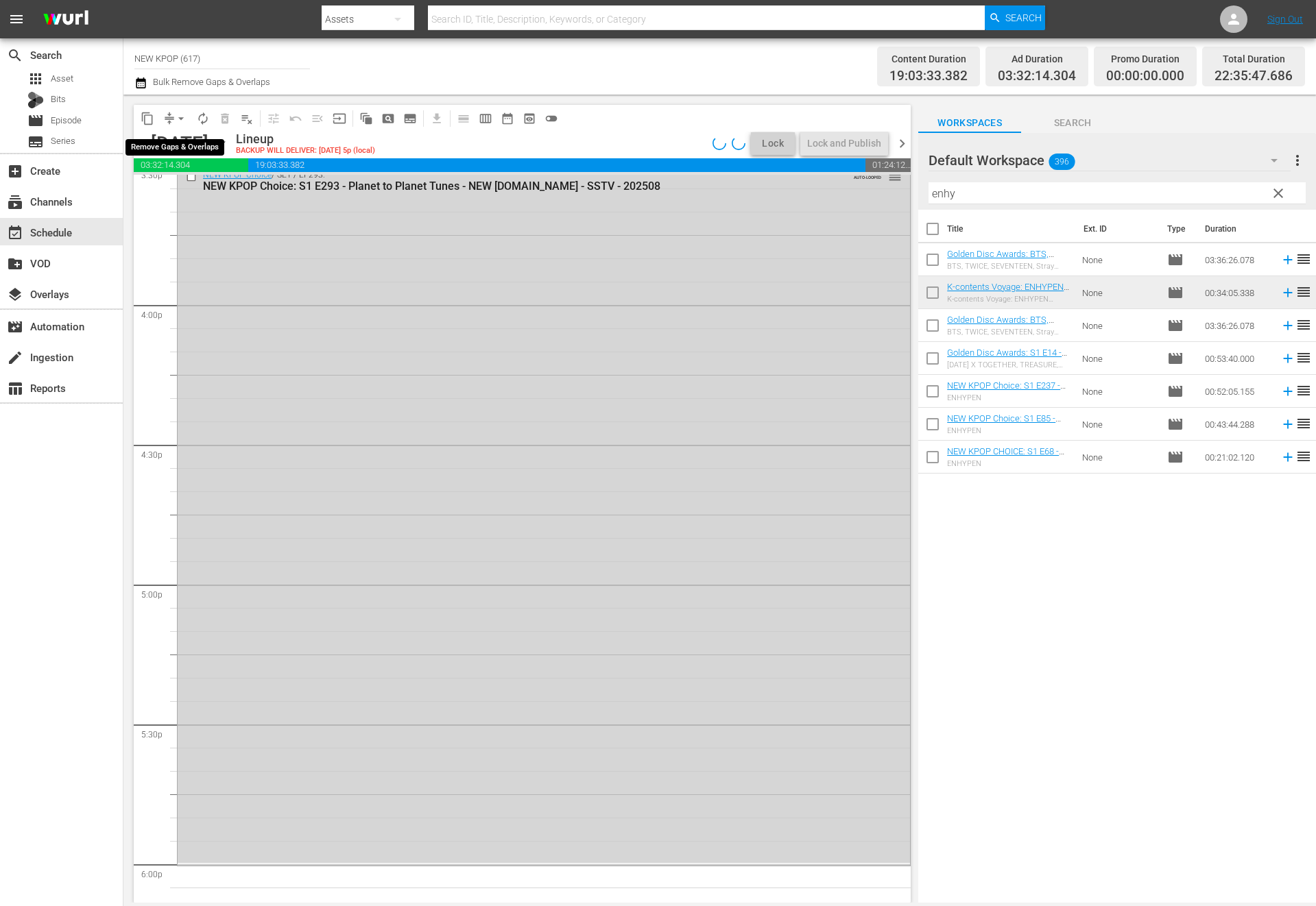
click at [169, 117] on span "compress" at bounding box center [169, 119] width 14 height 14
click at [183, 120] on span "arrow_drop_down" at bounding box center [181, 119] width 14 height 14
click at [167, 187] on li "Align to End of Previous Day" at bounding box center [182, 192] width 144 height 22
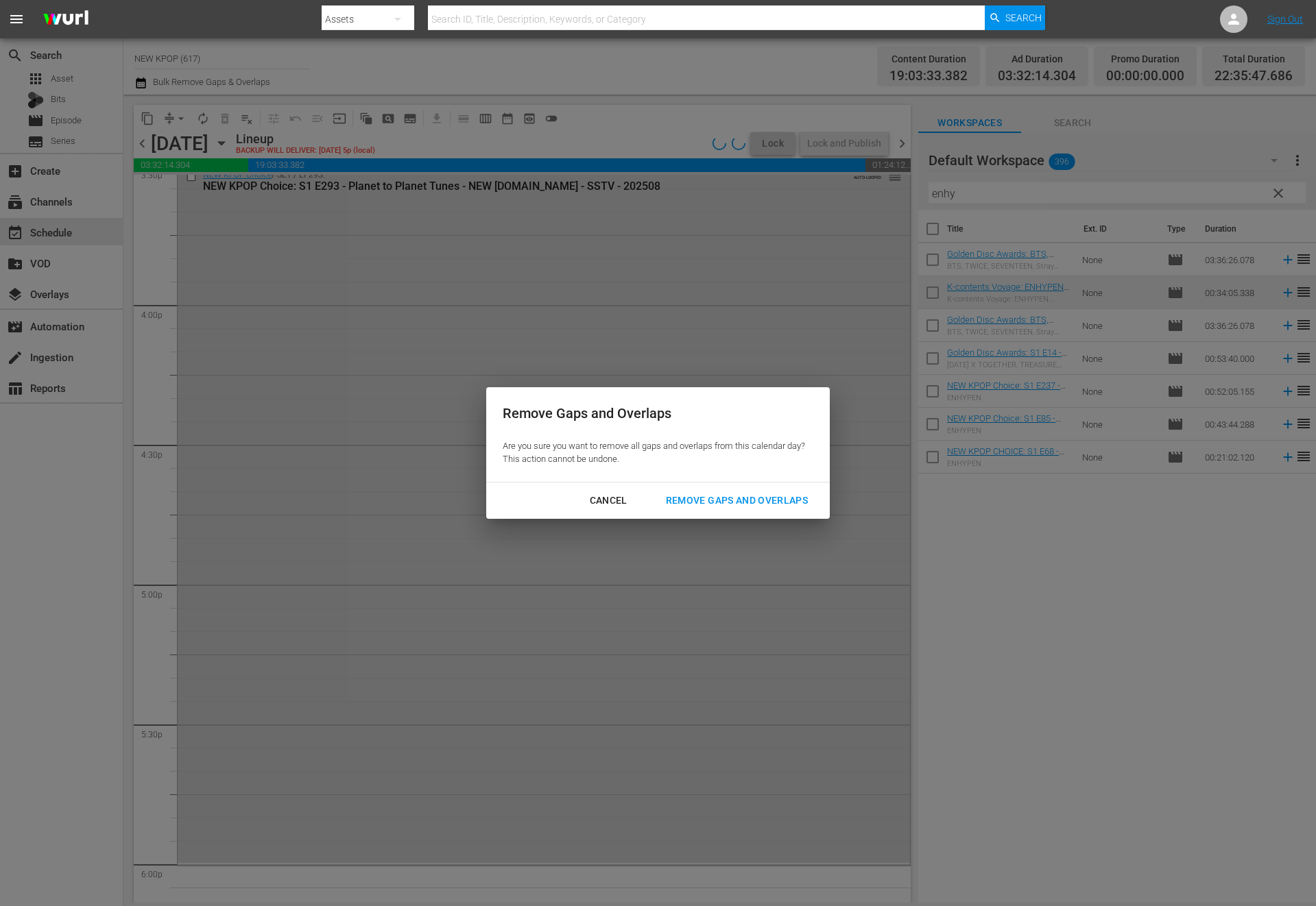
click at [710, 500] on div "Remove Gaps and Overlaps" at bounding box center [737, 500] width 164 height 17
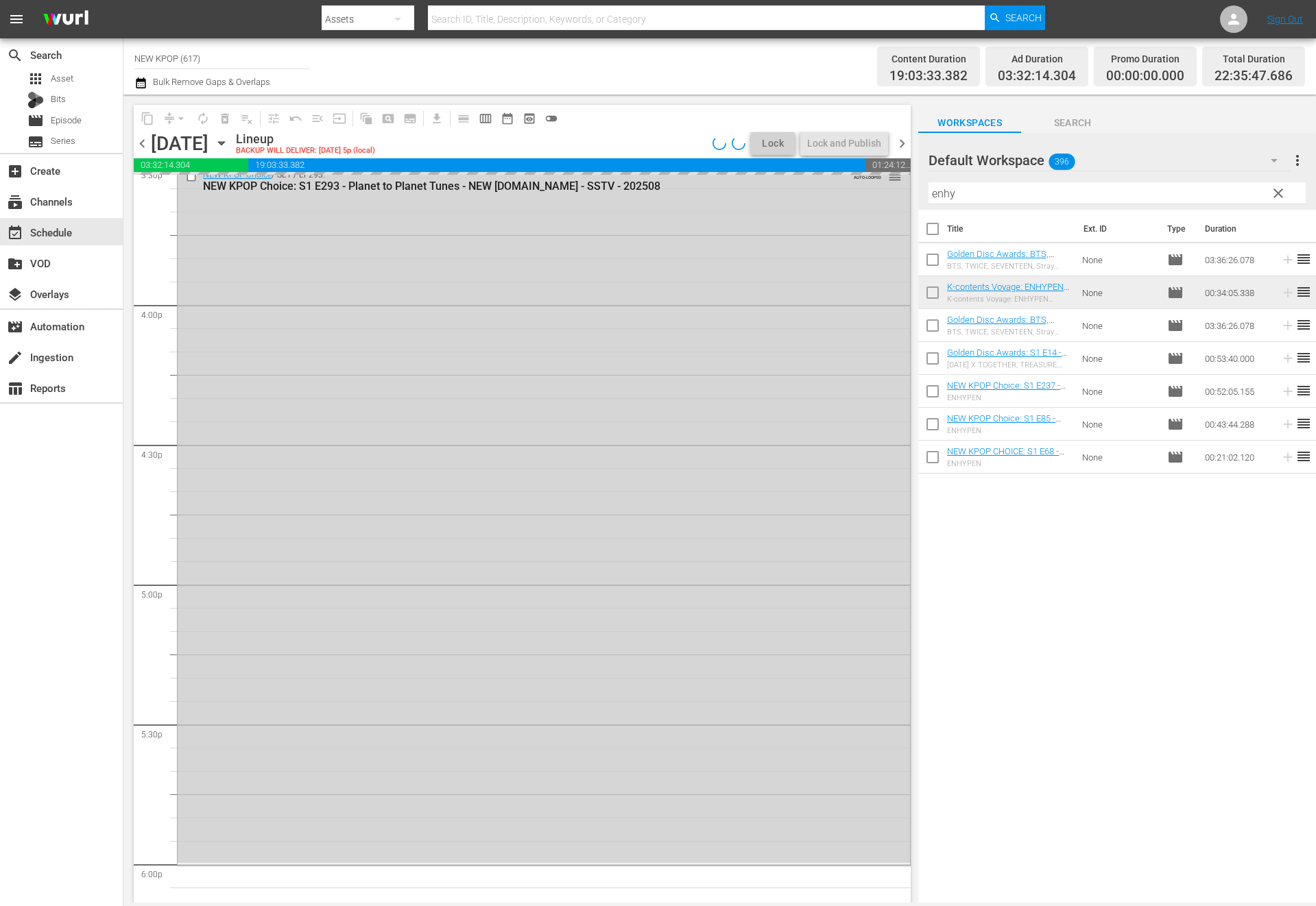
click at [1020, 181] on div "Filter by Title enhy" at bounding box center [1116, 193] width 377 height 33
click at [999, 187] on input "enhy" at bounding box center [1116, 193] width 377 height 22
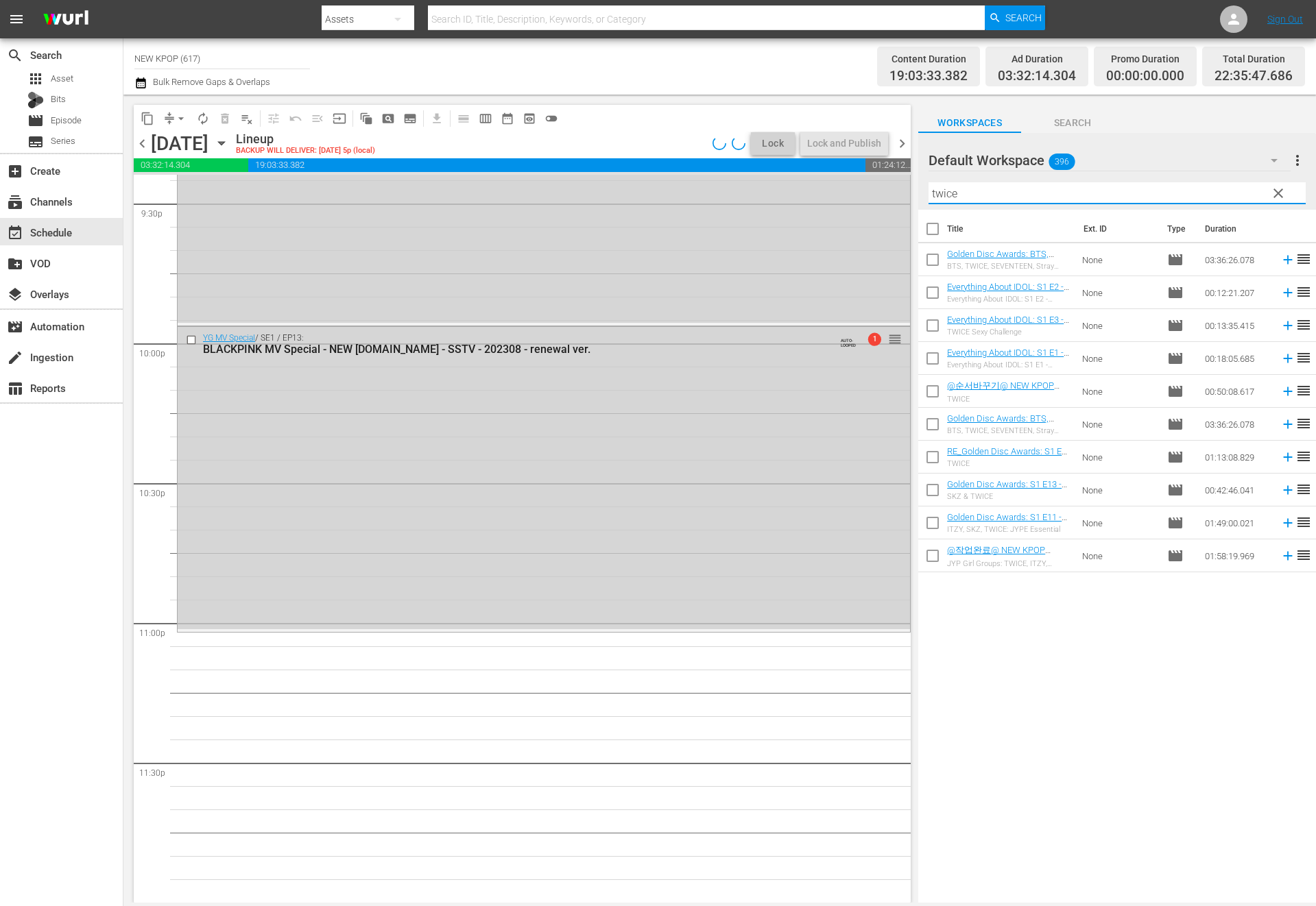
scroll to position [5983, 0]
click at [722, 620] on div "YG MV Special / SE1 / EP13: BLACKPINK MV Special - NEW K.ID - SSTV - 202308 - r…" at bounding box center [544, 478] width 732 height 303
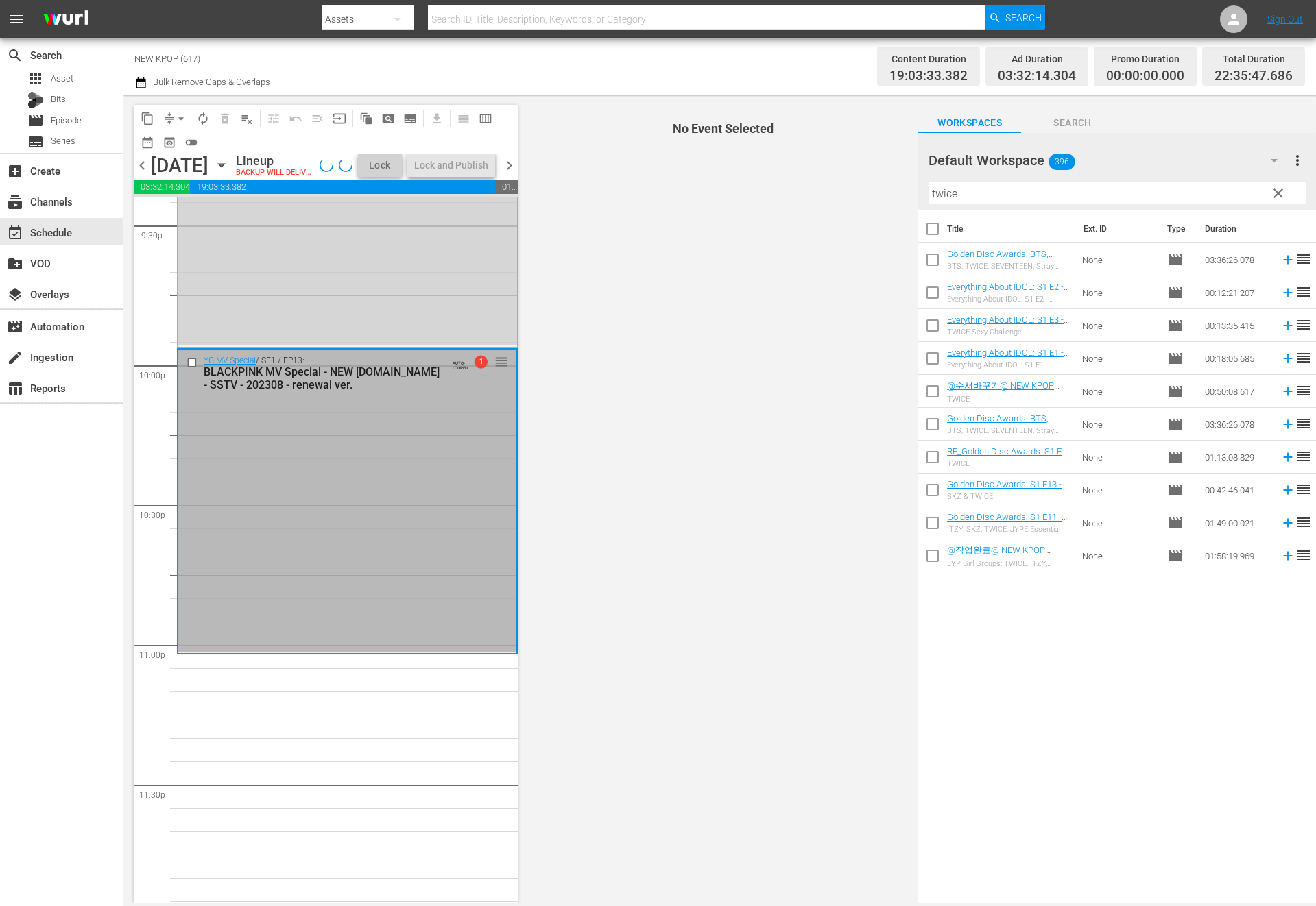
scroll to position [5984, 0]
drag, startPoint x: 1018, startPoint y: 189, endPoint x: 874, endPoint y: 203, distance: 144.7
click at [874, 203] on div "content_copy compress arrow_drop_down autorenew_outlined delete_forever_outline…" at bounding box center [720, 498] width 1193 height 808
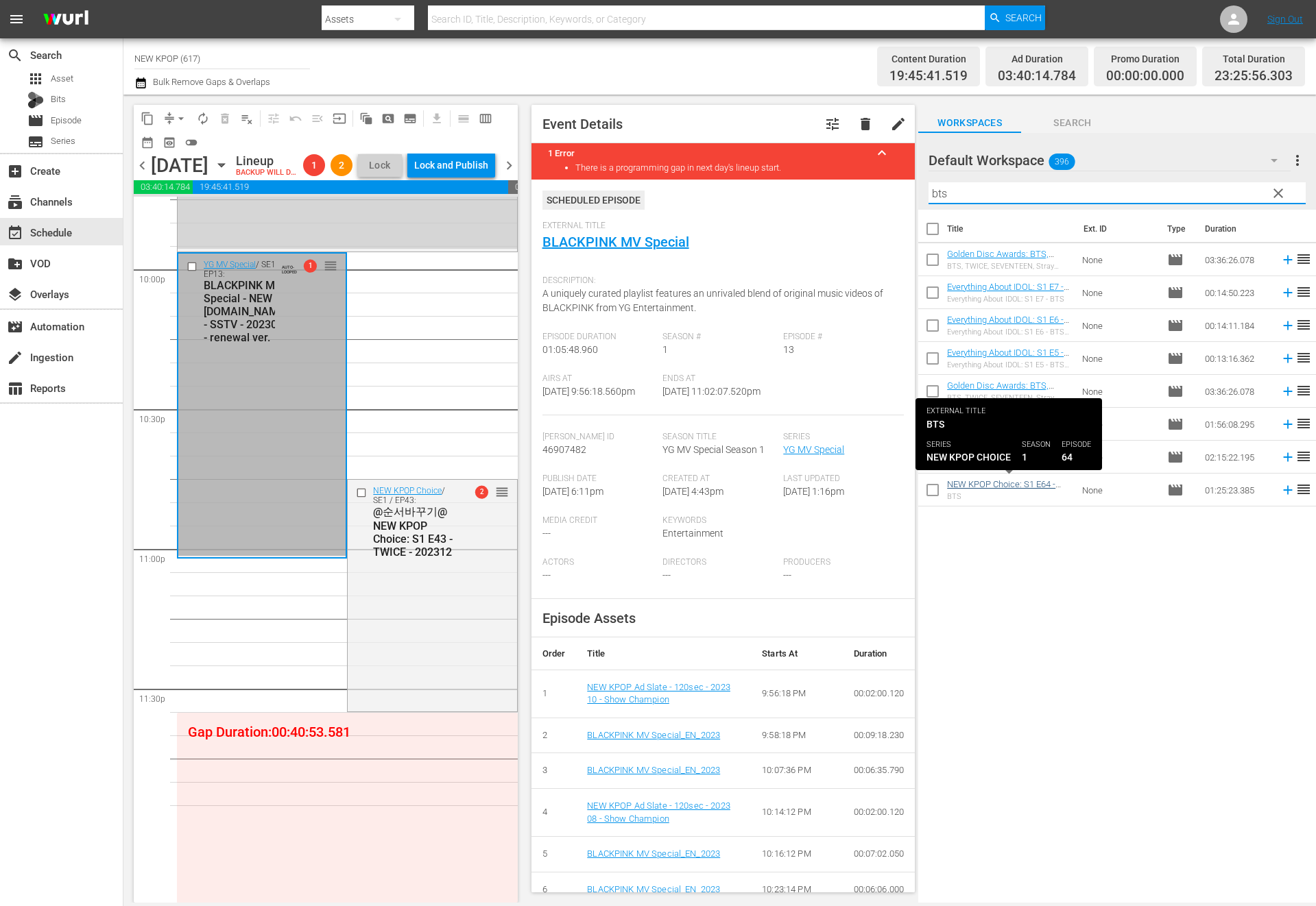
scroll to position [6079, 0]
type input "bts"
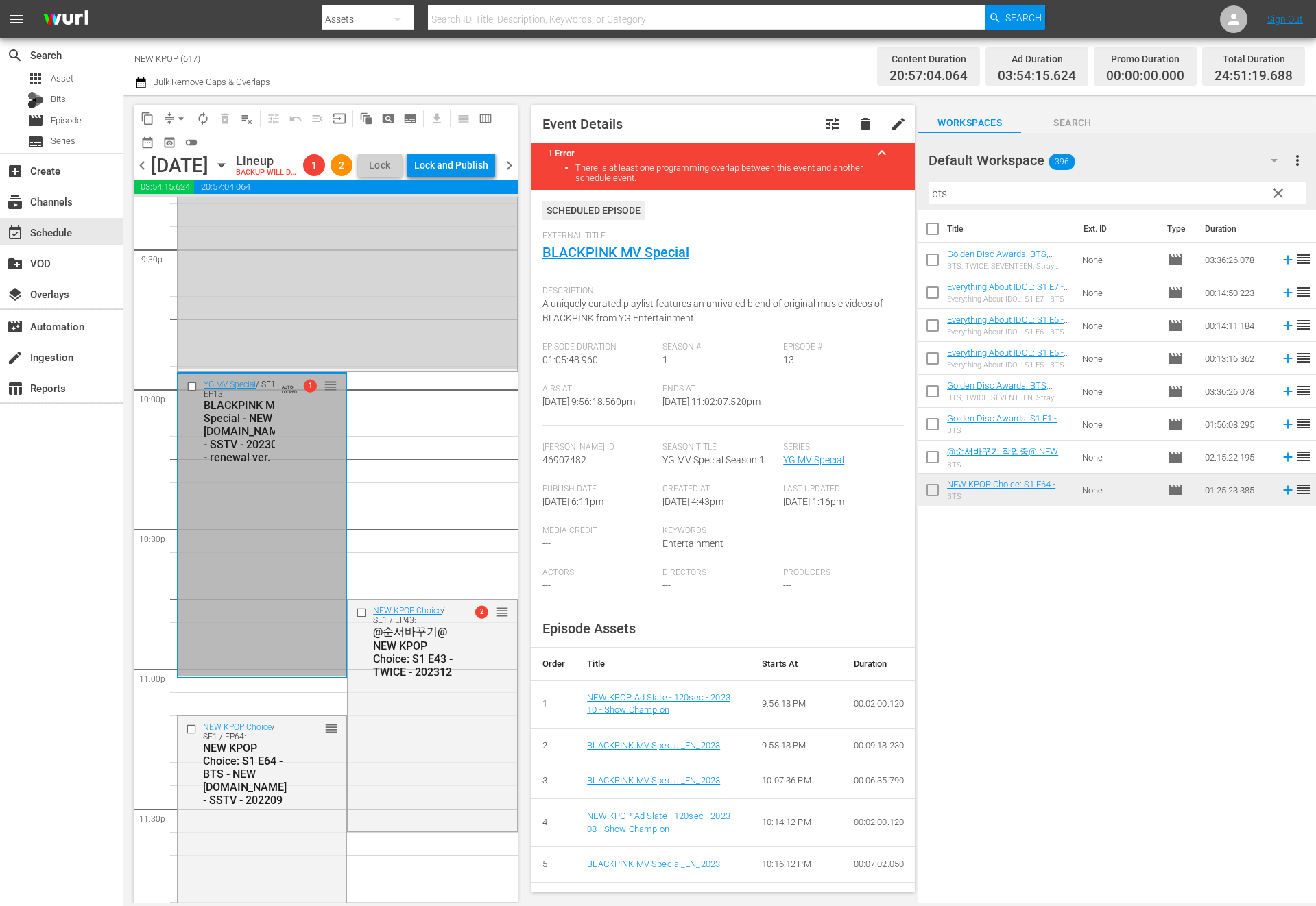
scroll to position [6101, 0]
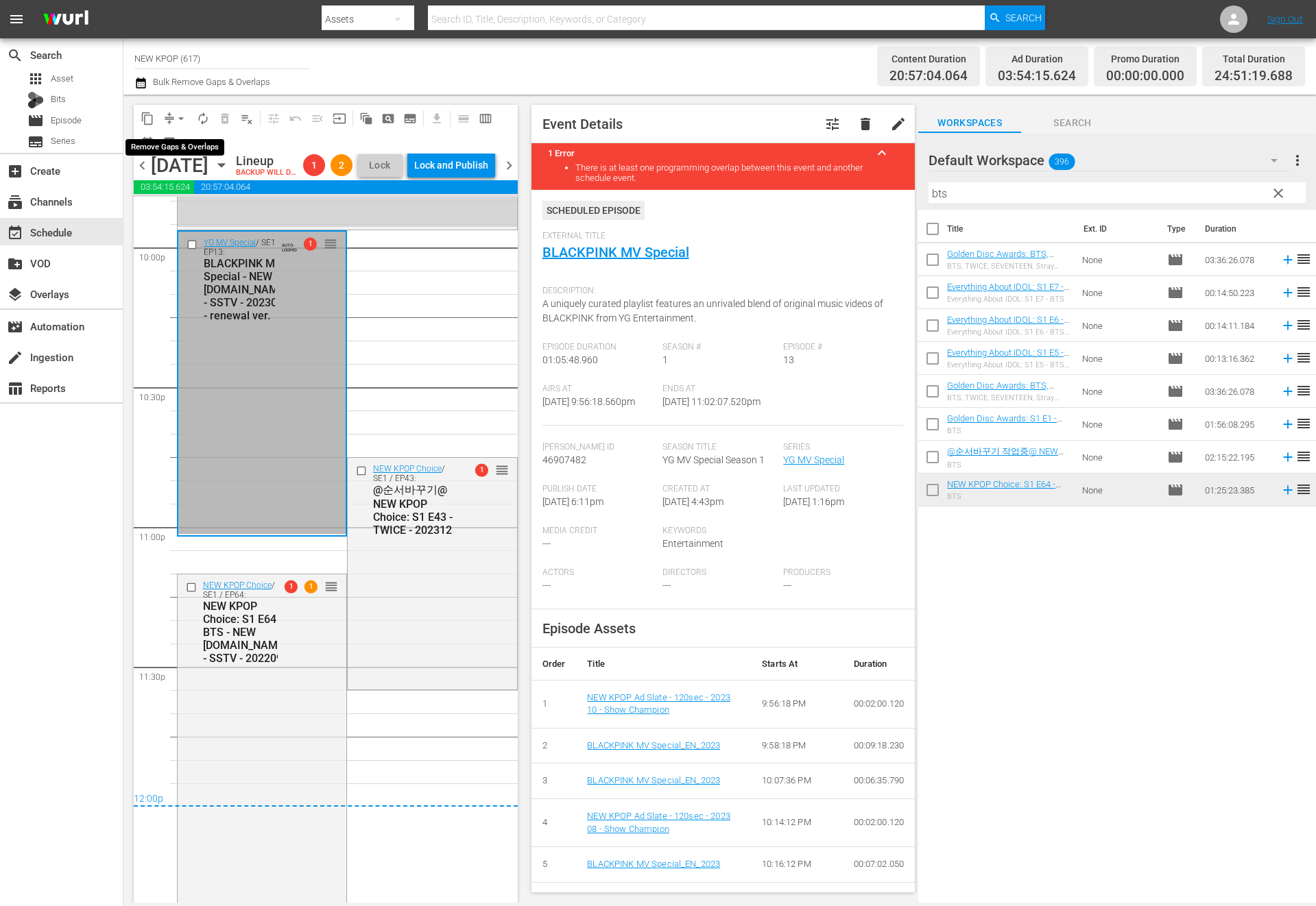
click at [185, 117] on span "arrow_drop_down" at bounding box center [181, 119] width 14 height 14
click at [227, 202] on li "Align to End of Previous Day" at bounding box center [182, 192] width 144 height 22
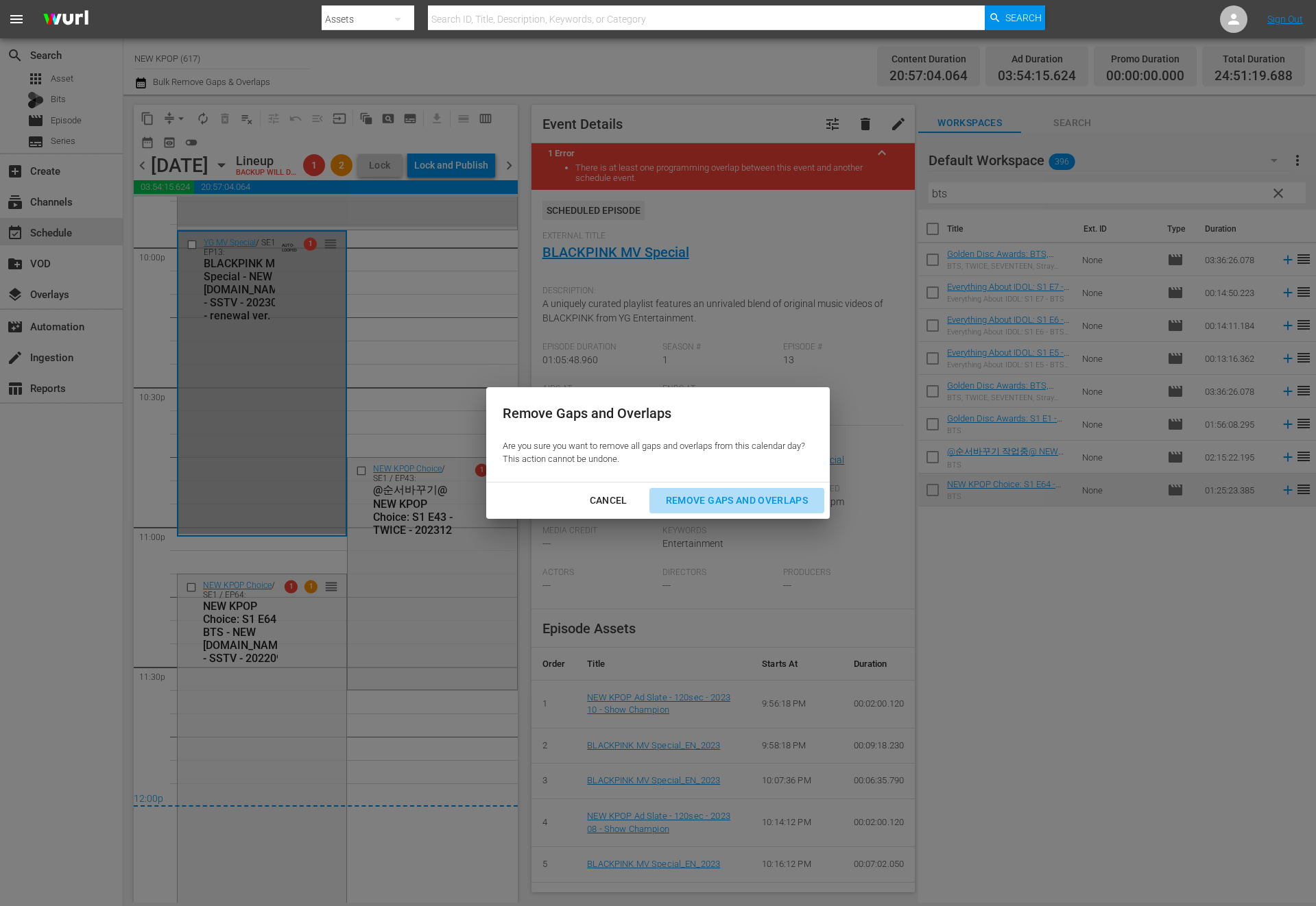
click at [737, 497] on div "Remove Gaps and Overlaps" at bounding box center [737, 500] width 164 height 17
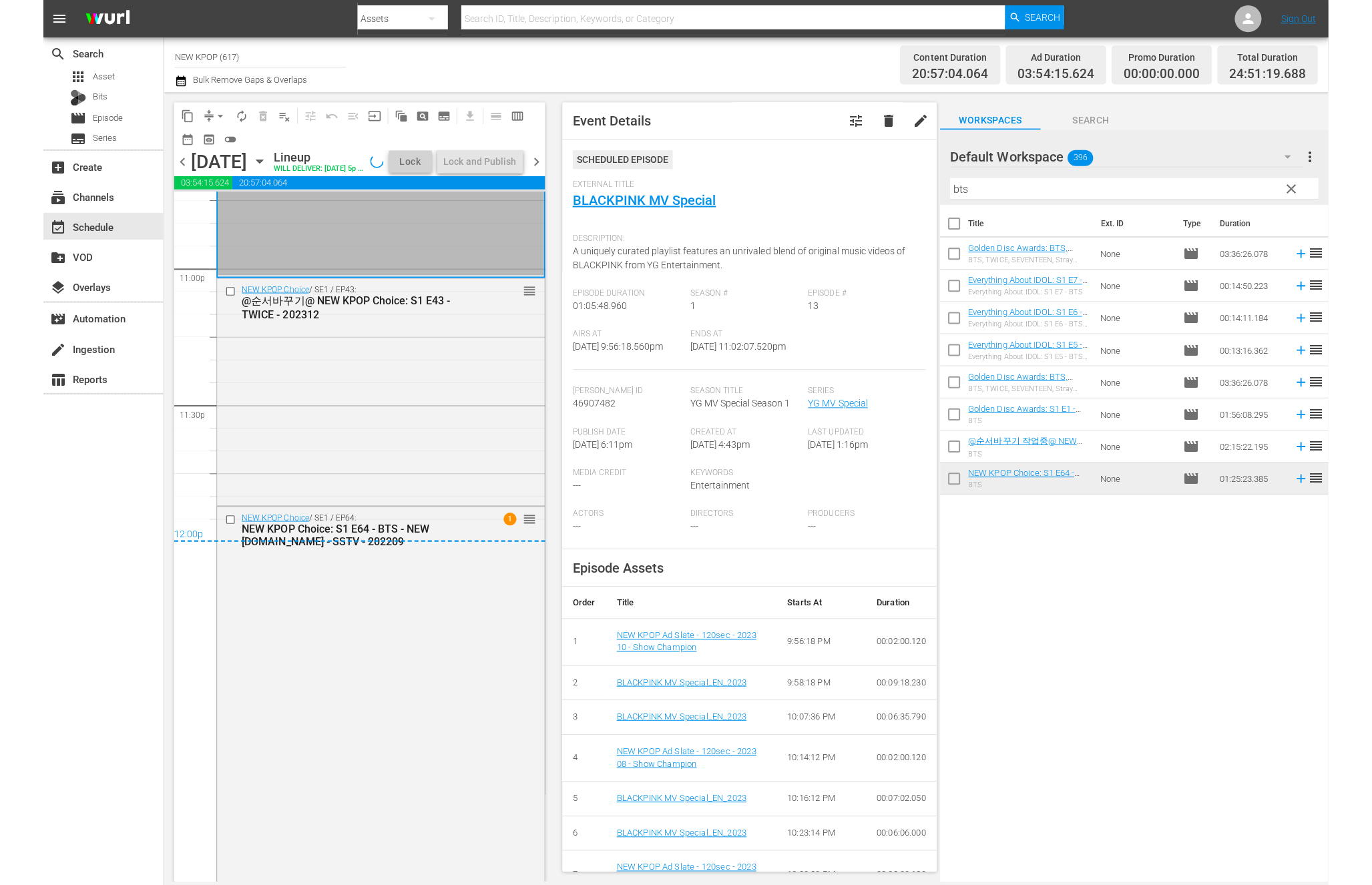
scroll to position [6221, 0]
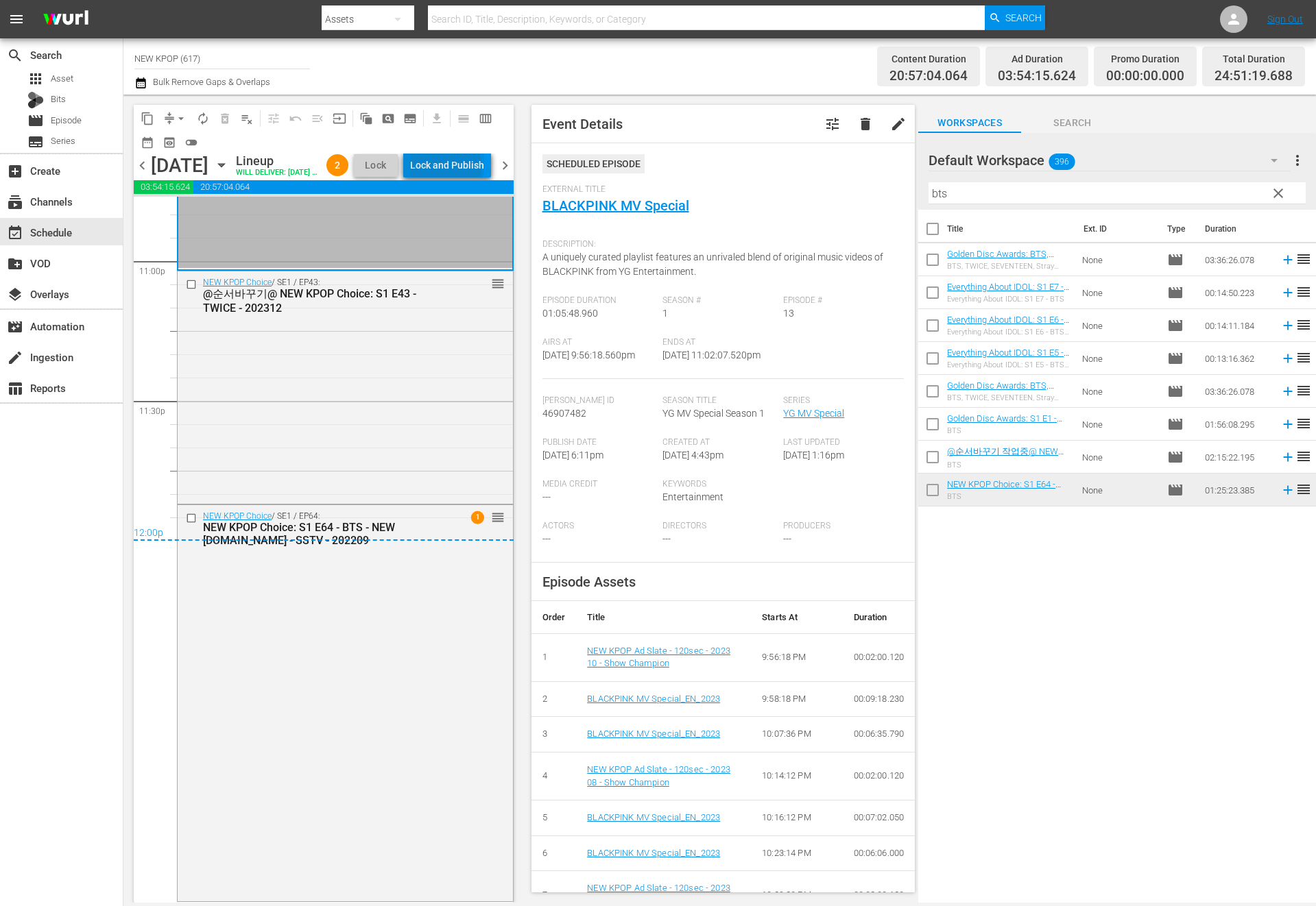
click at [477, 169] on div "Lock and Publish" at bounding box center [447, 164] width 74 height 24
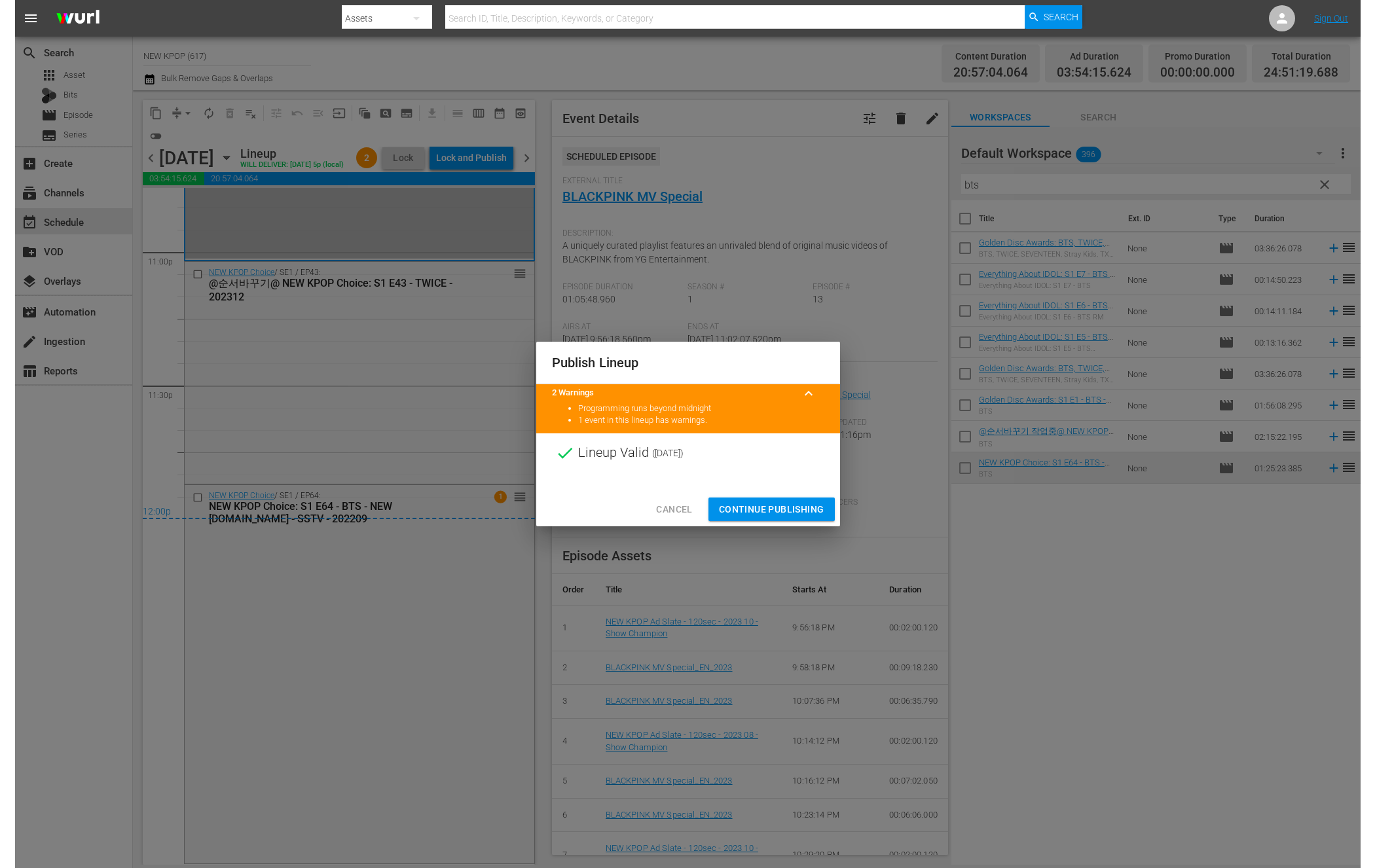
scroll to position [6099, 0]
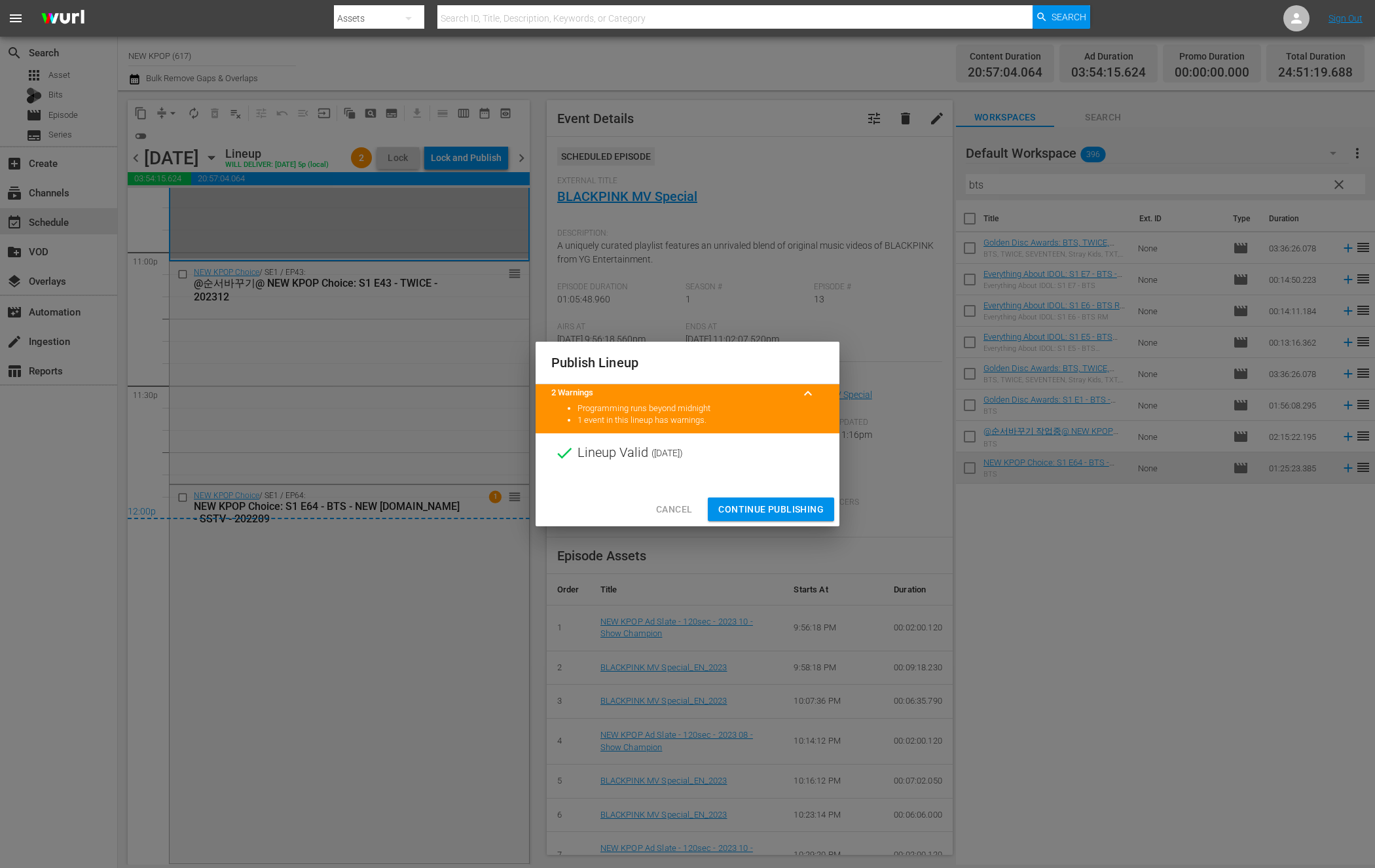
click at [767, 515] on span "Continue Publishing" at bounding box center [771, 509] width 106 height 16
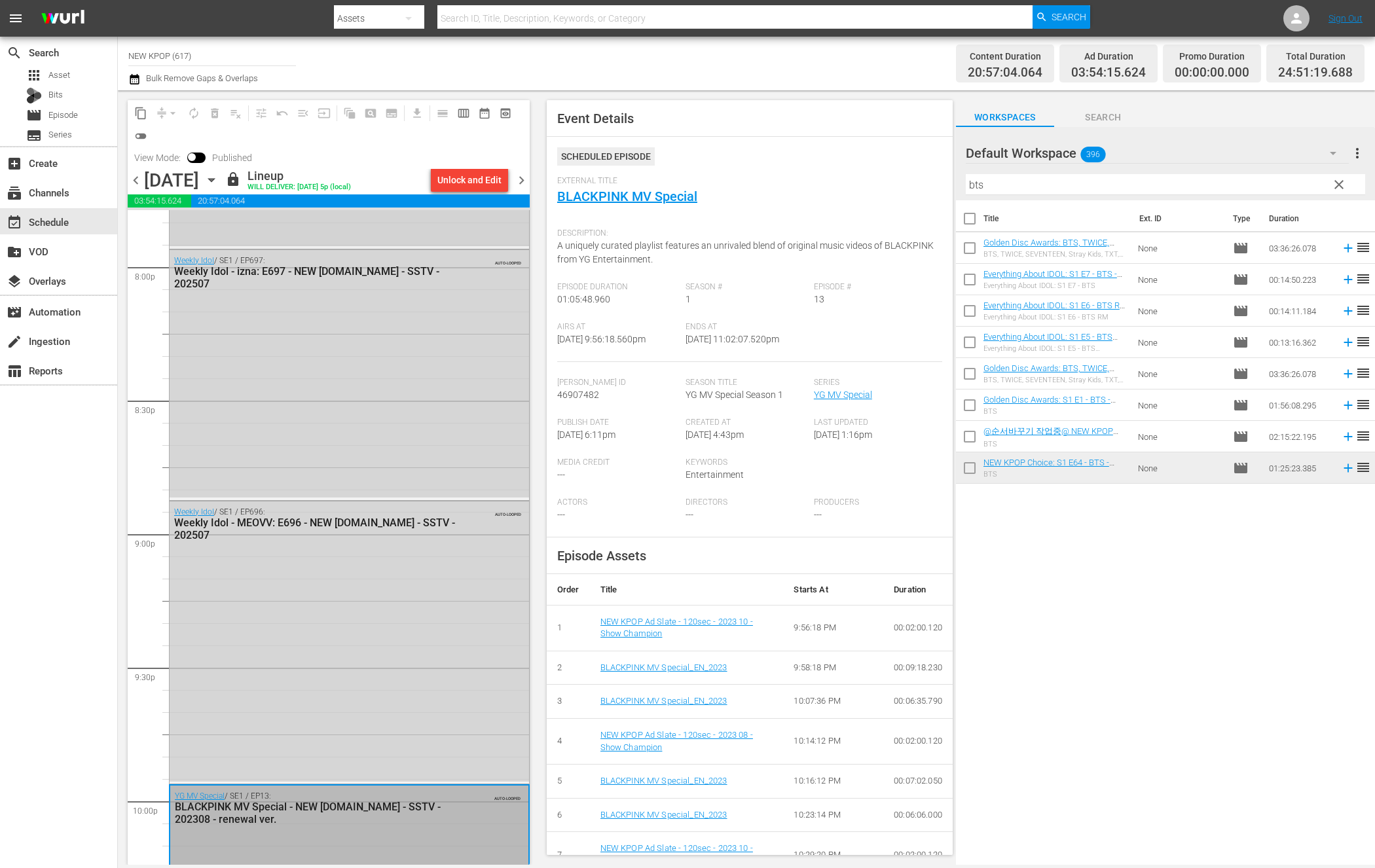
scroll to position [4987, 0]
